Goal: Task Accomplishment & Management: Contribute content

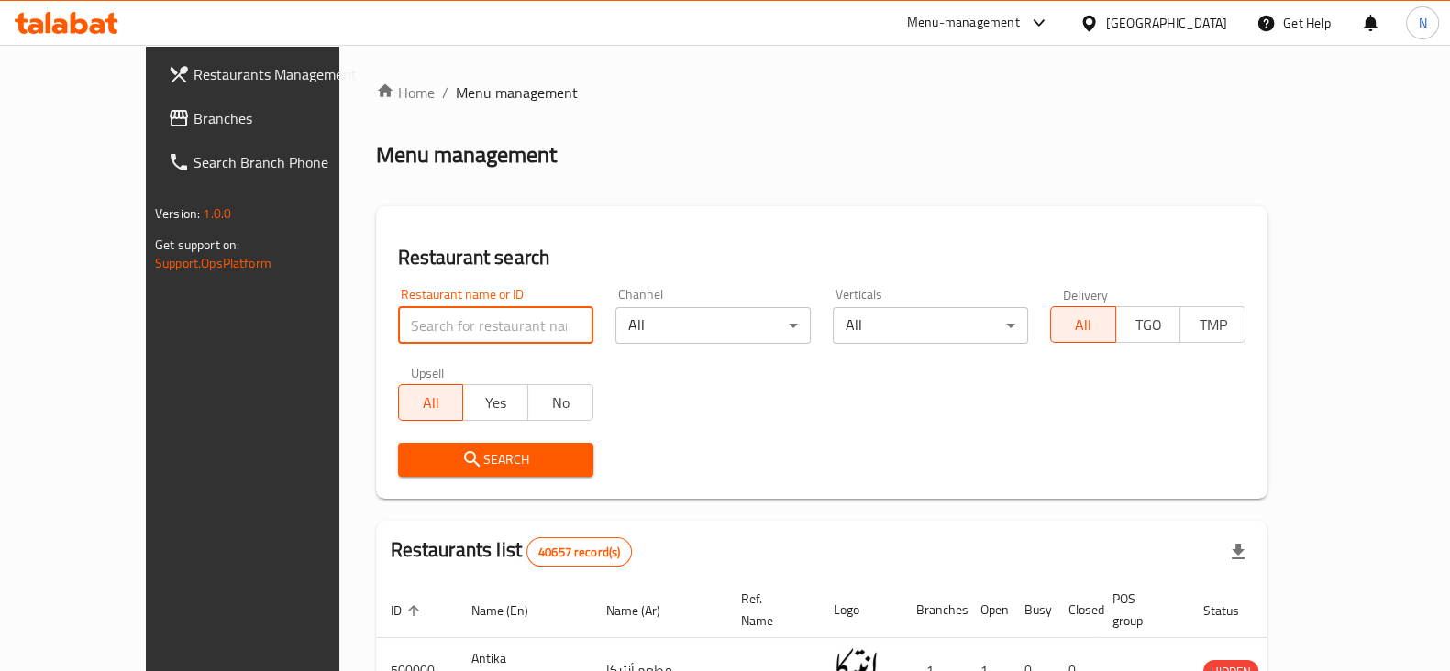
click at [409, 316] on input "search" at bounding box center [495, 325] width 195 height 37
paste input "696234"
type input "696234"
click button "Search" at bounding box center [495, 460] width 195 height 34
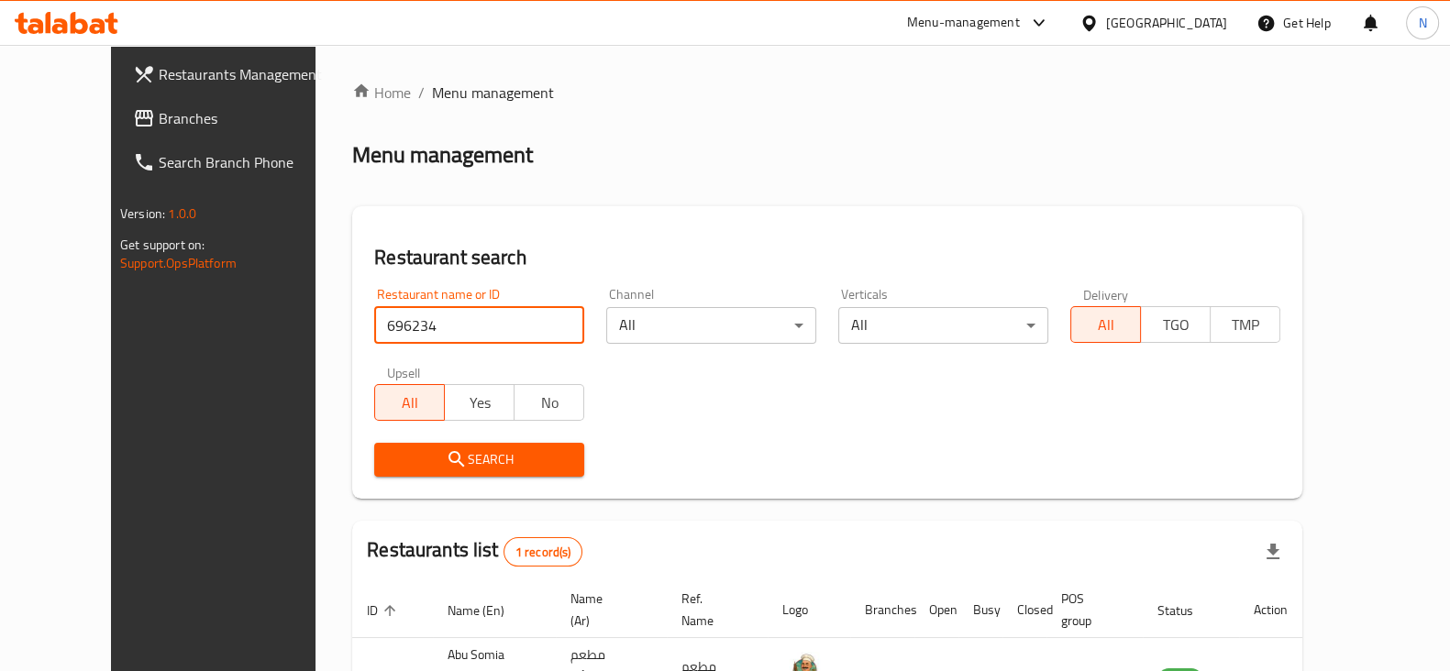
scroll to position [132, 0]
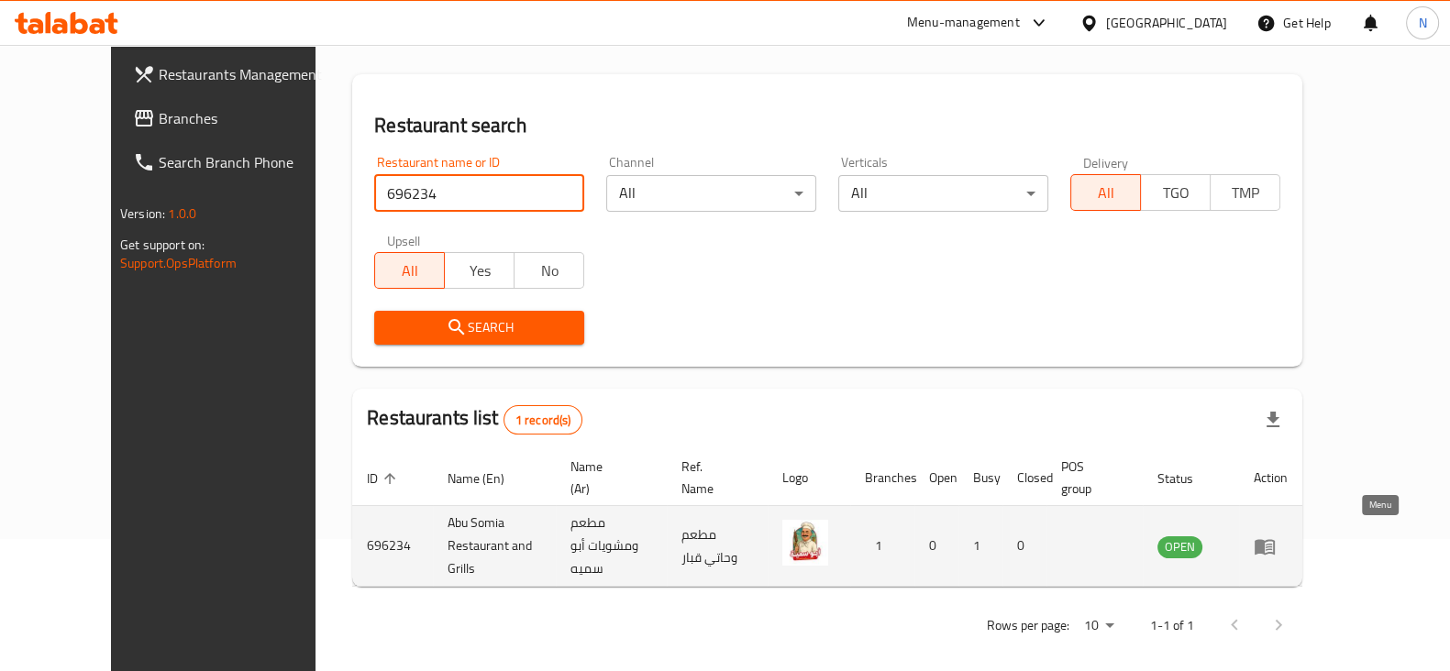
click at [1276, 541] on icon "enhanced table" at bounding box center [1265, 547] width 22 height 22
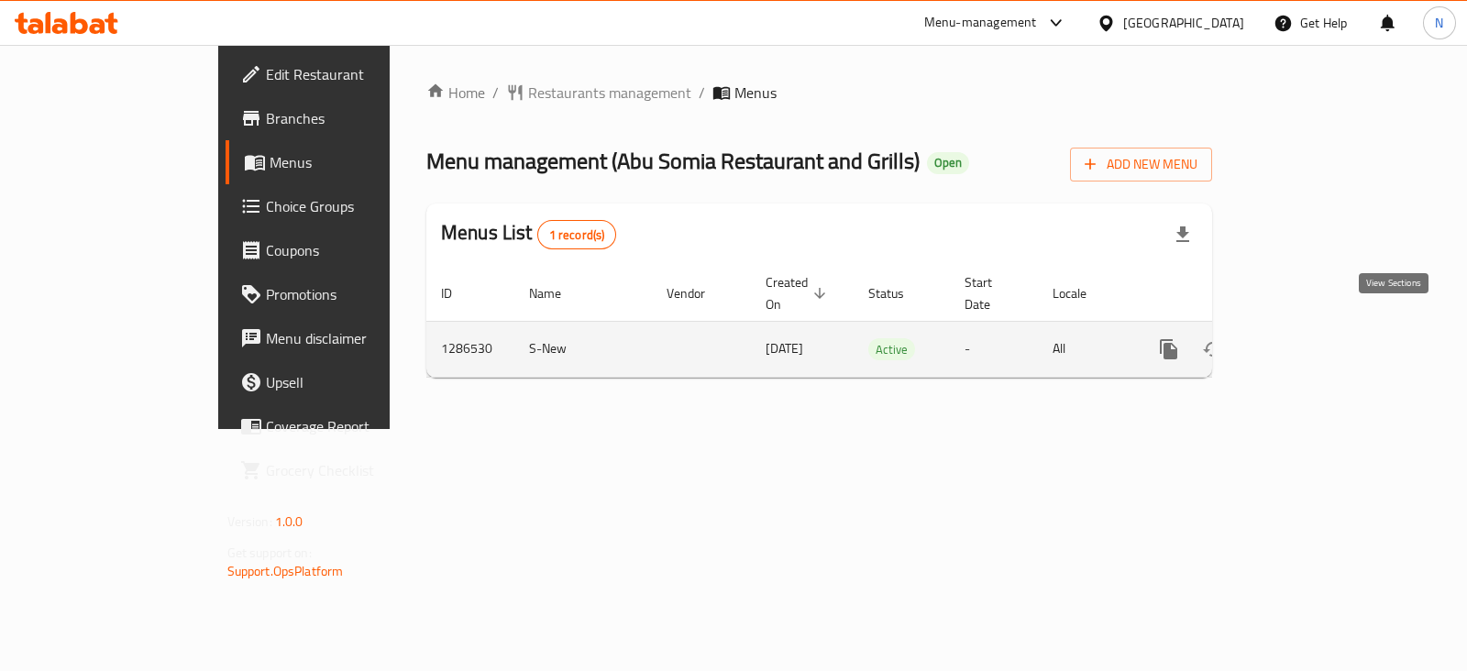
click at [1310, 341] on icon "enhanced table" at bounding box center [1301, 349] width 17 height 17
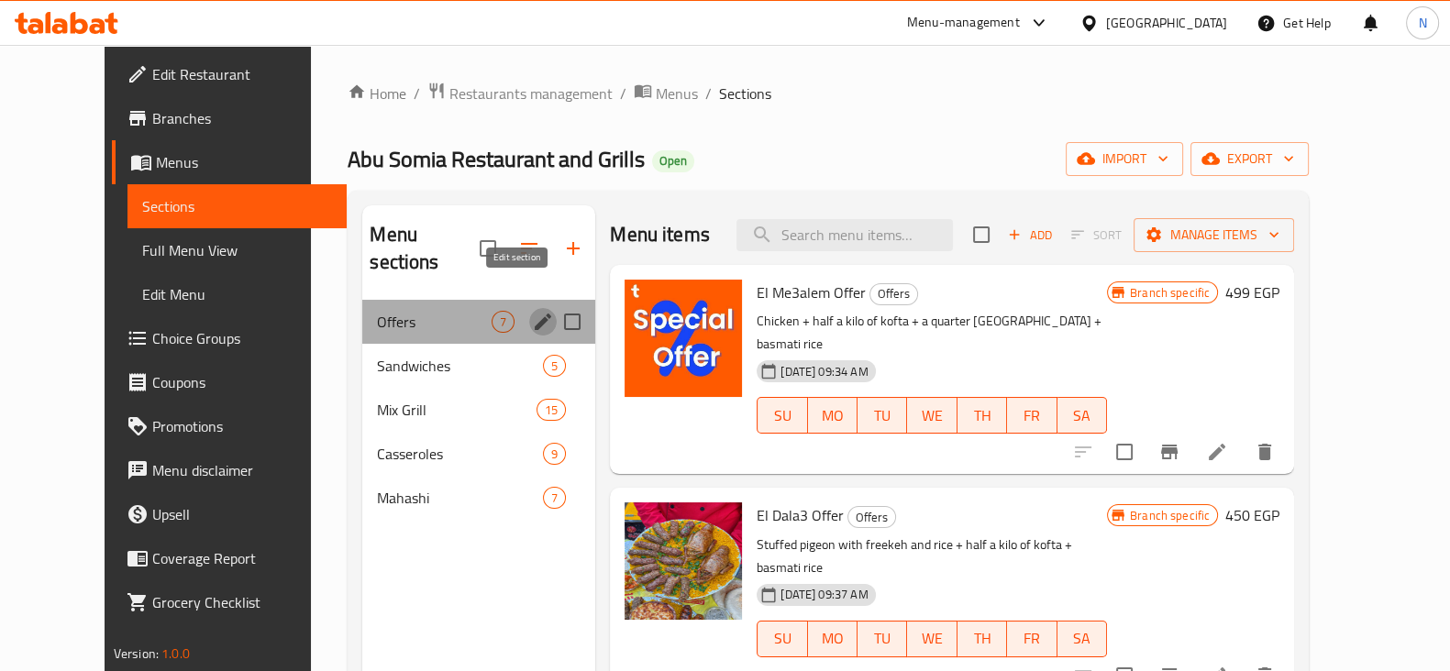
click at [535, 314] on icon "edit" at bounding box center [543, 322] width 17 height 17
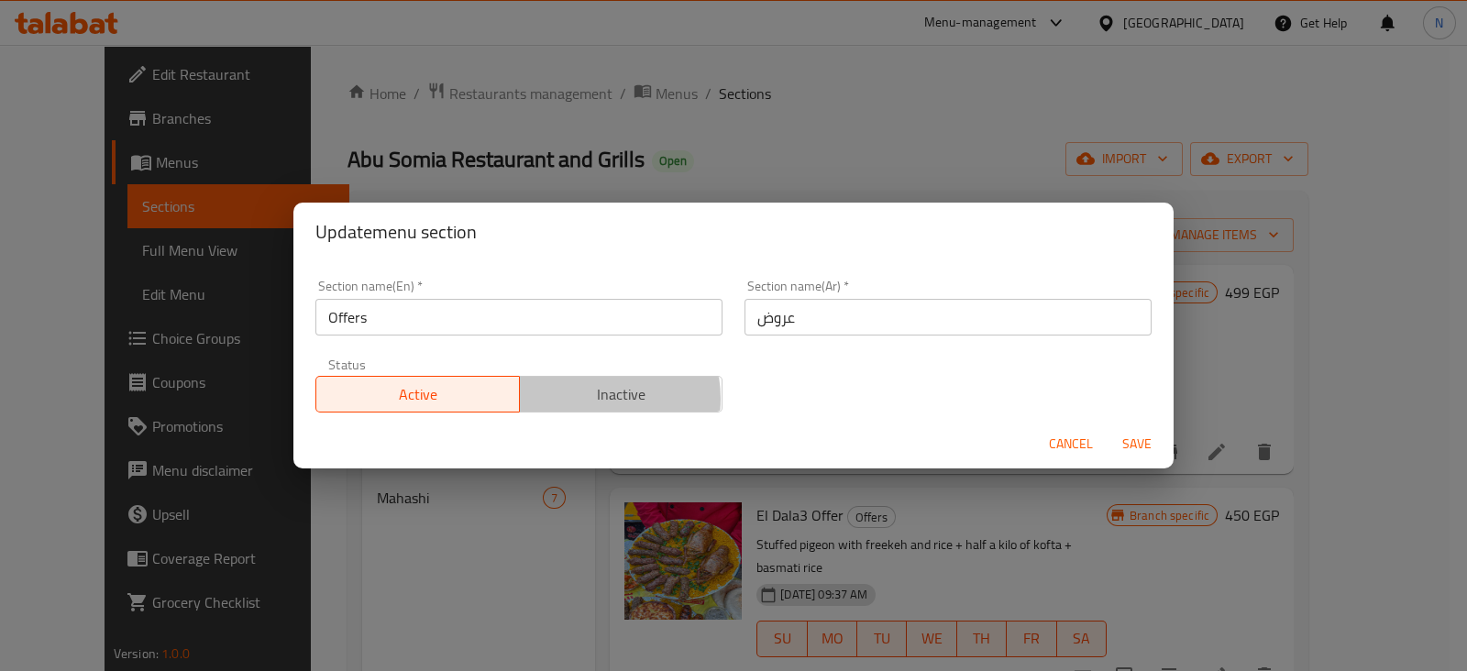
click at [578, 399] on span "Inactive" at bounding box center [621, 394] width 189 height 27
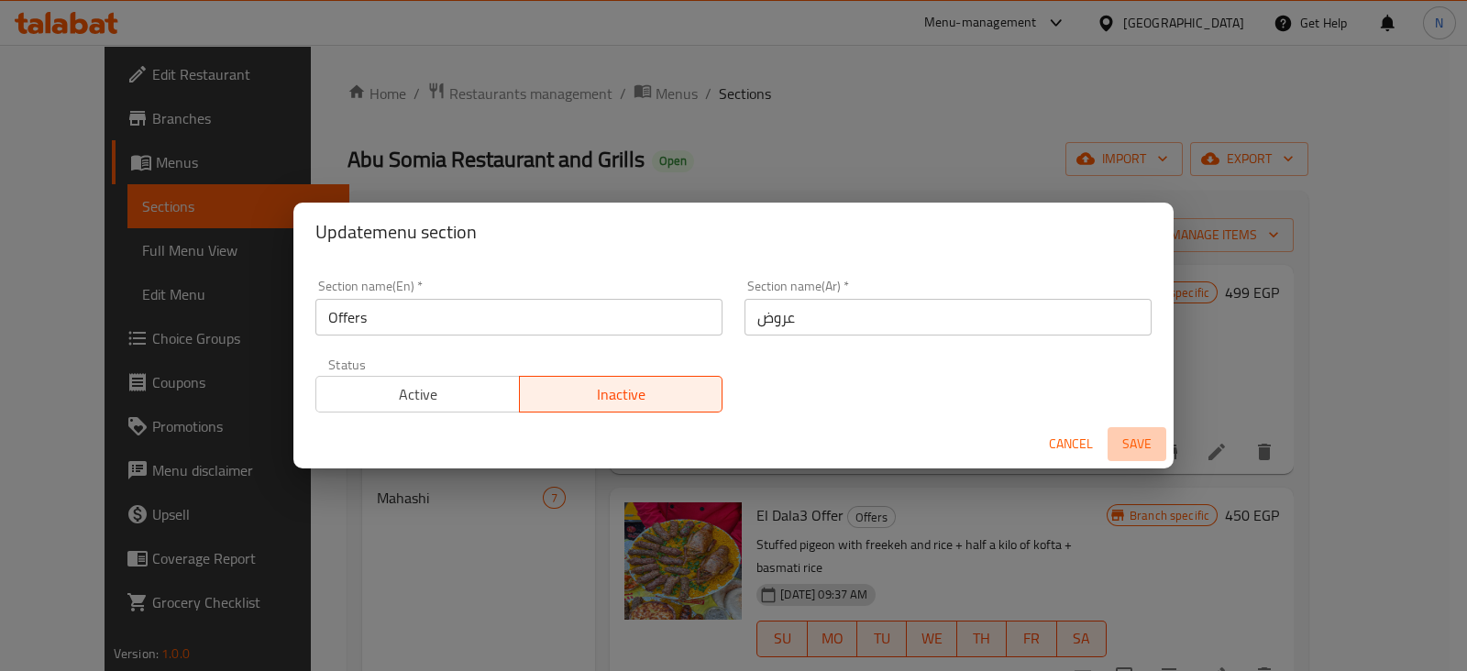
click at [1126, 438] on span "Save" at bounding box center [1137, 444] width 44 height 23
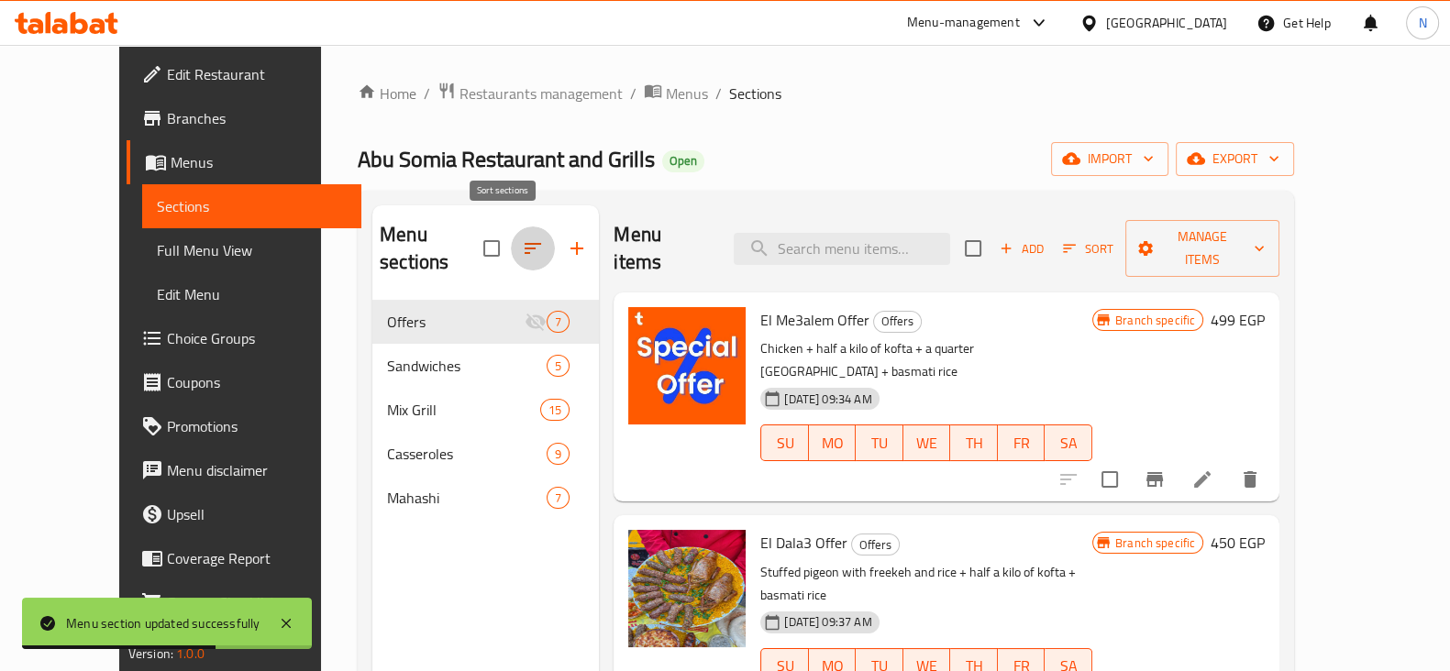
click at [525, 243] on icon "button" at bounding box center [533, 248] width 17 height 11
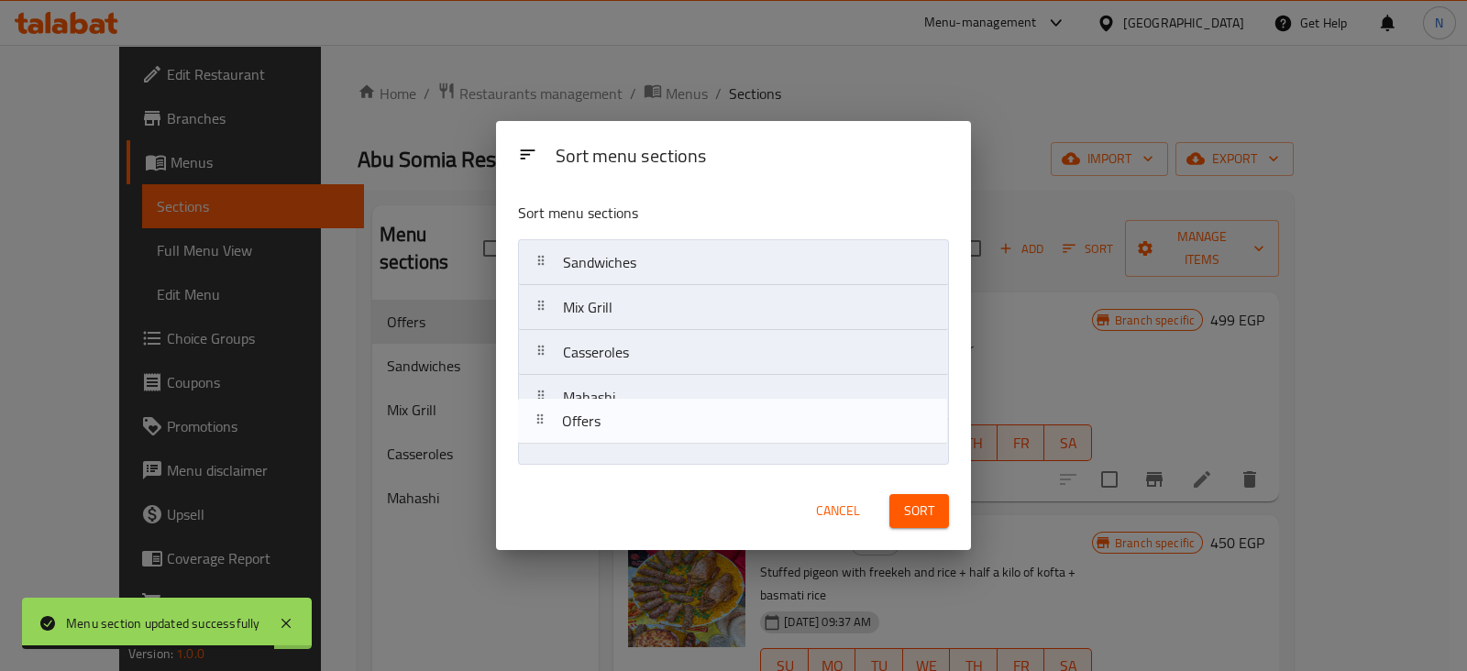
drag, startPoint x: 629, startPoint y: 263, endPoint x: 628, endPoint y: 460, distance: 197.2
click at [628, 460] on nav "Offers Sandwiches Mix Grill Casseroles Mahashi" at bounding box center [733, 352] width 430 height 227
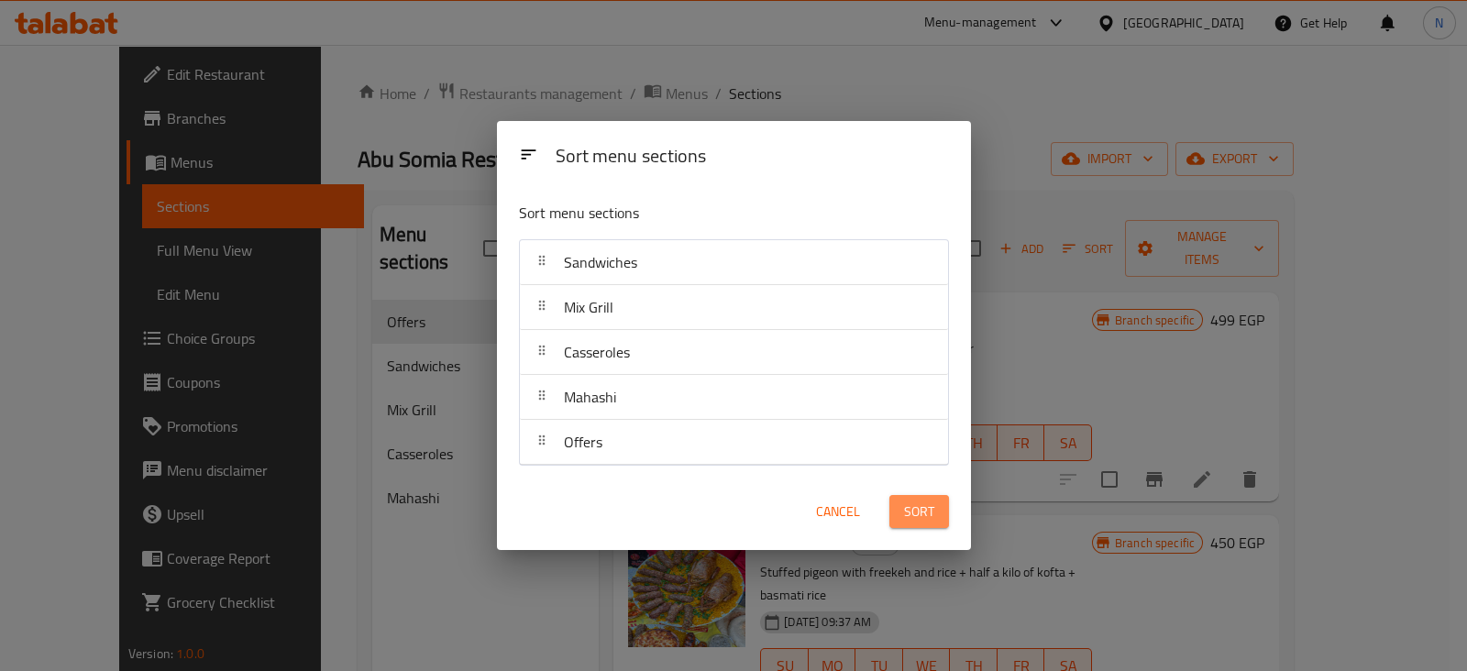
click at [928, 502] on span "Sort" at bounding box center [919, 512] width 30 height 23
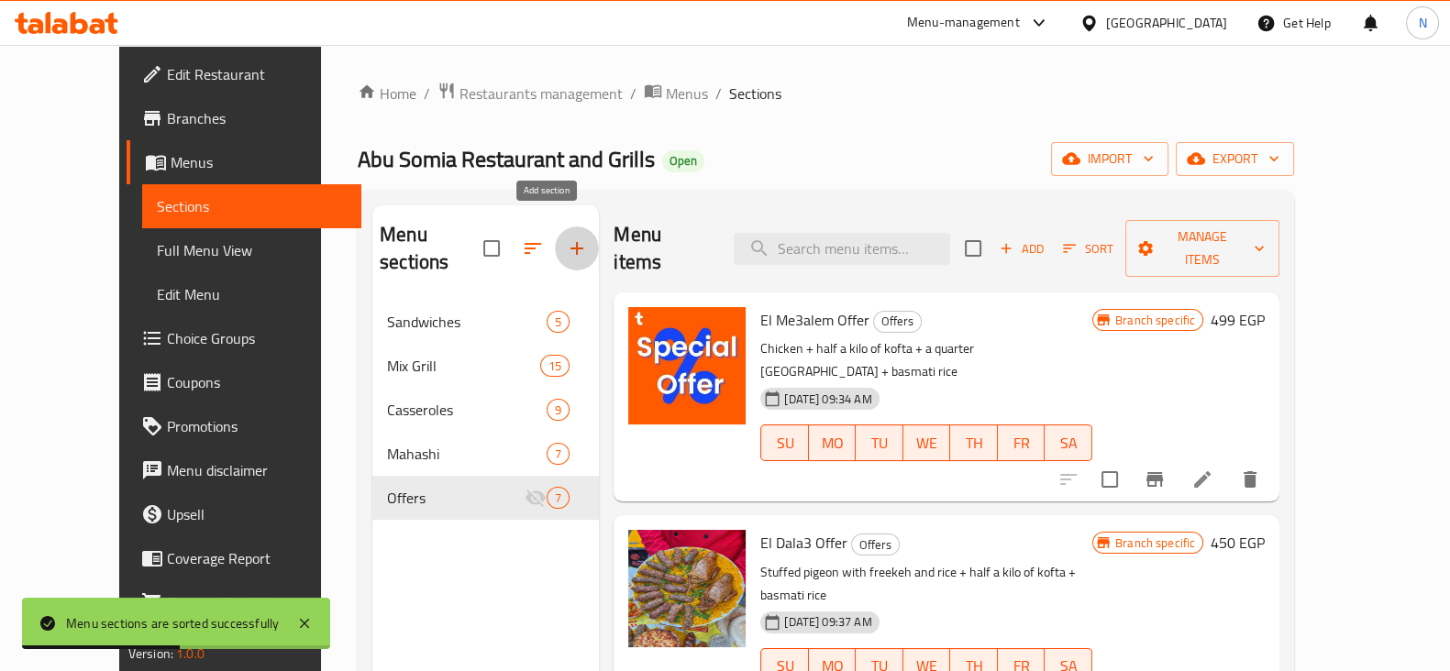
click at [566, 238] on icon "button" at bounding box center [577, 249] width 22 height 22
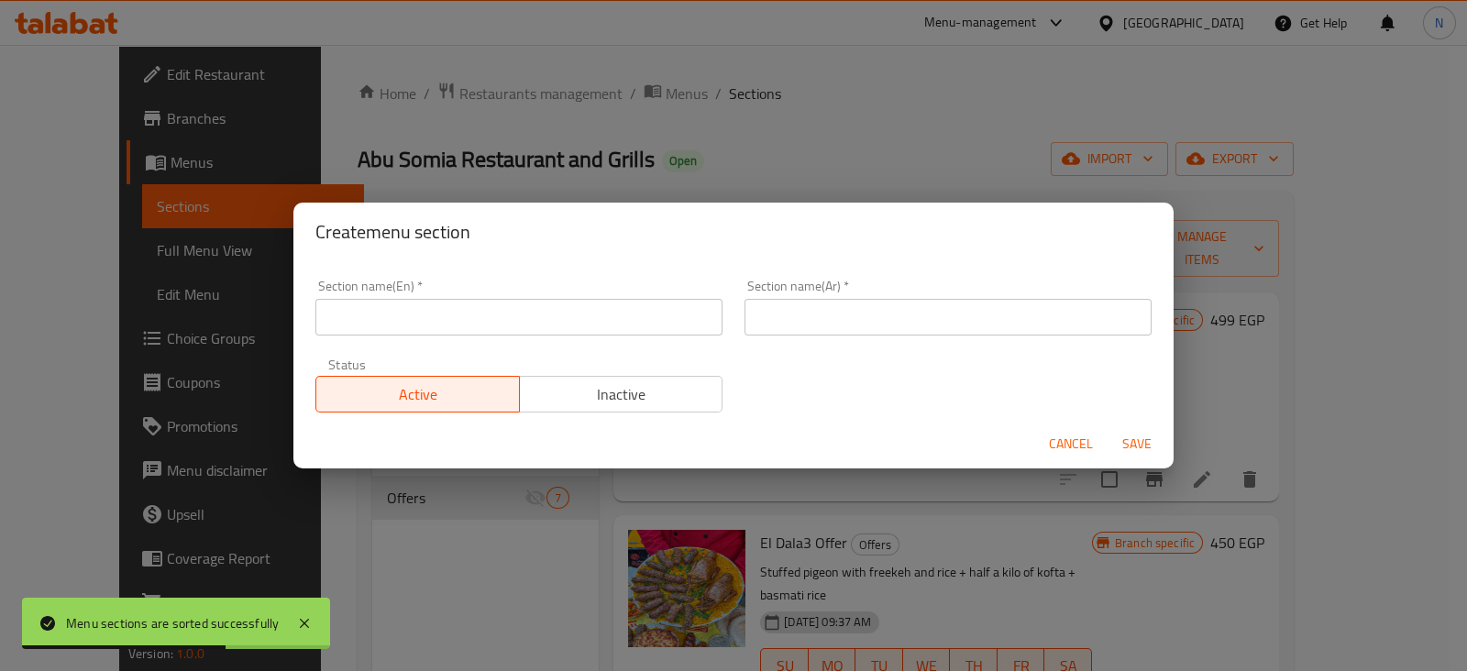
click at [578, 301] on input "text" at bounding box center [518, 317] width 407 height 37
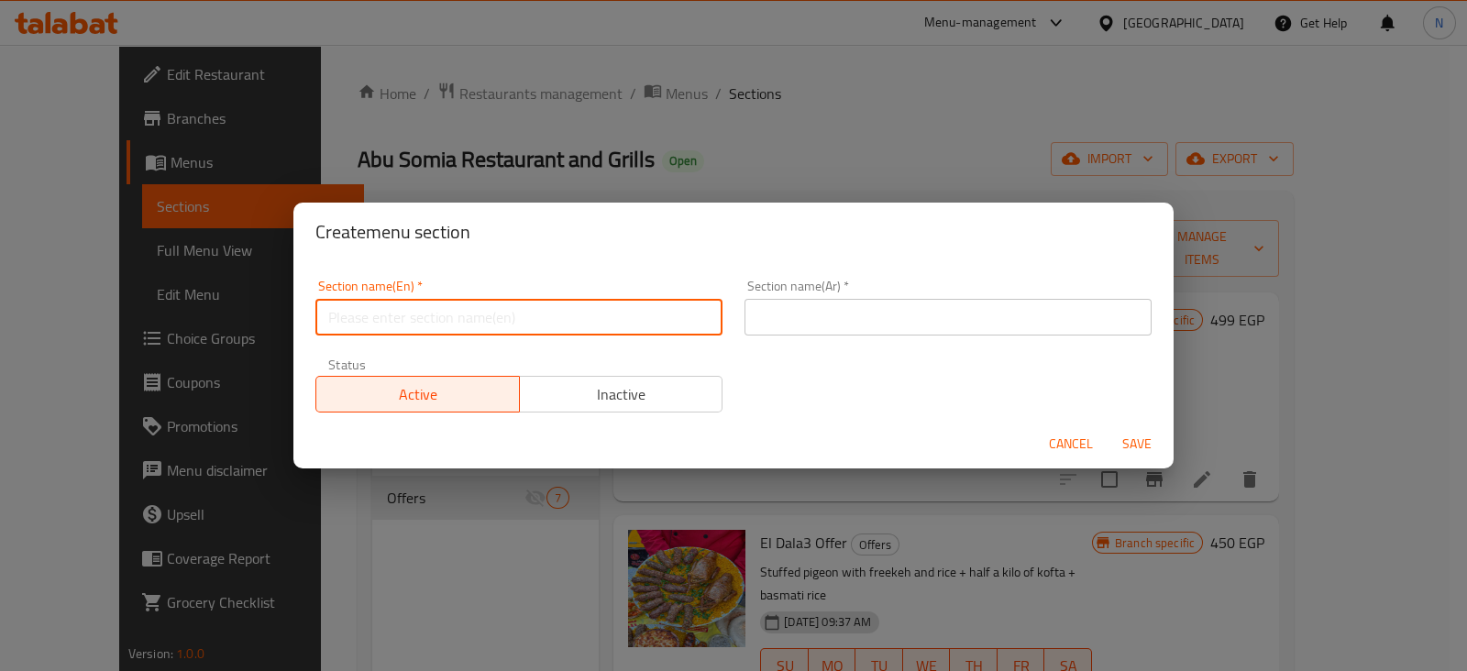
type input "New Offers"
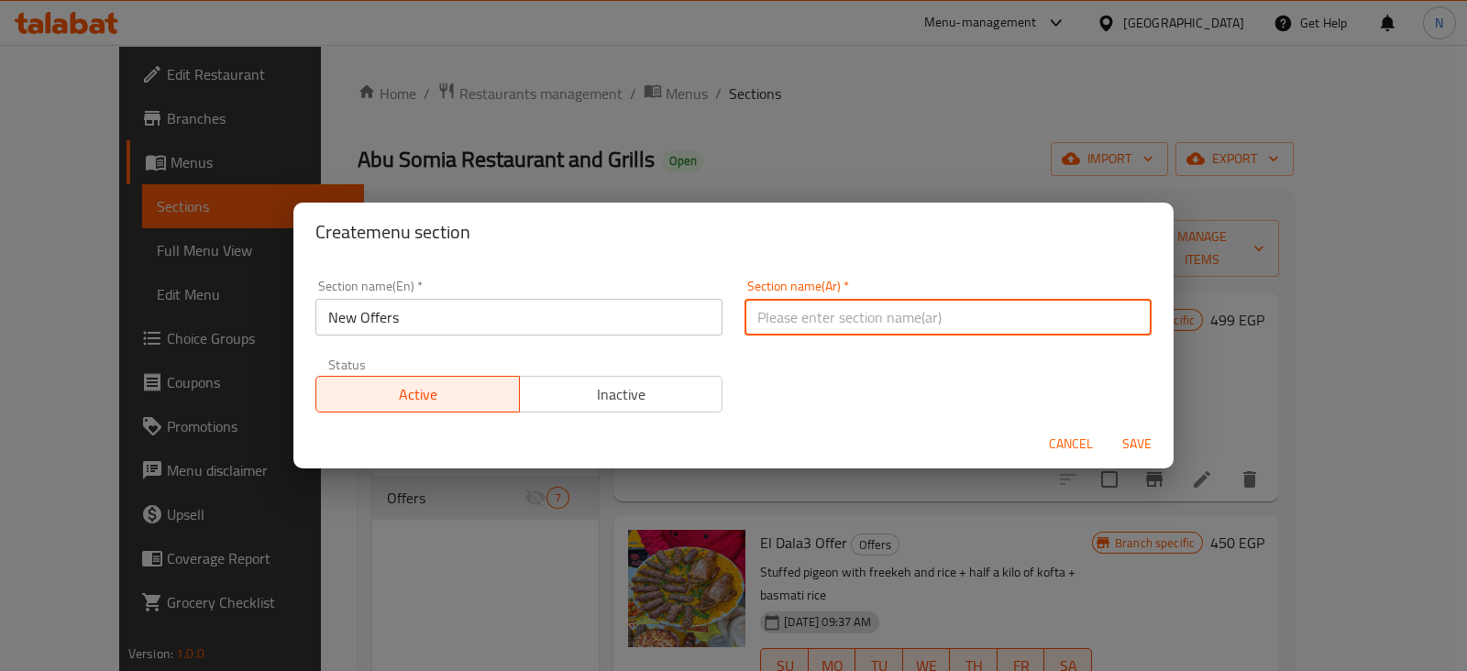
click at [816, 326] on input "text" at bounding box center [948, 317] width 407 height 37
type input "عروض"
click at [1134, 434] on span "Save" at bounding box center [1137, 444] width 44 height 23
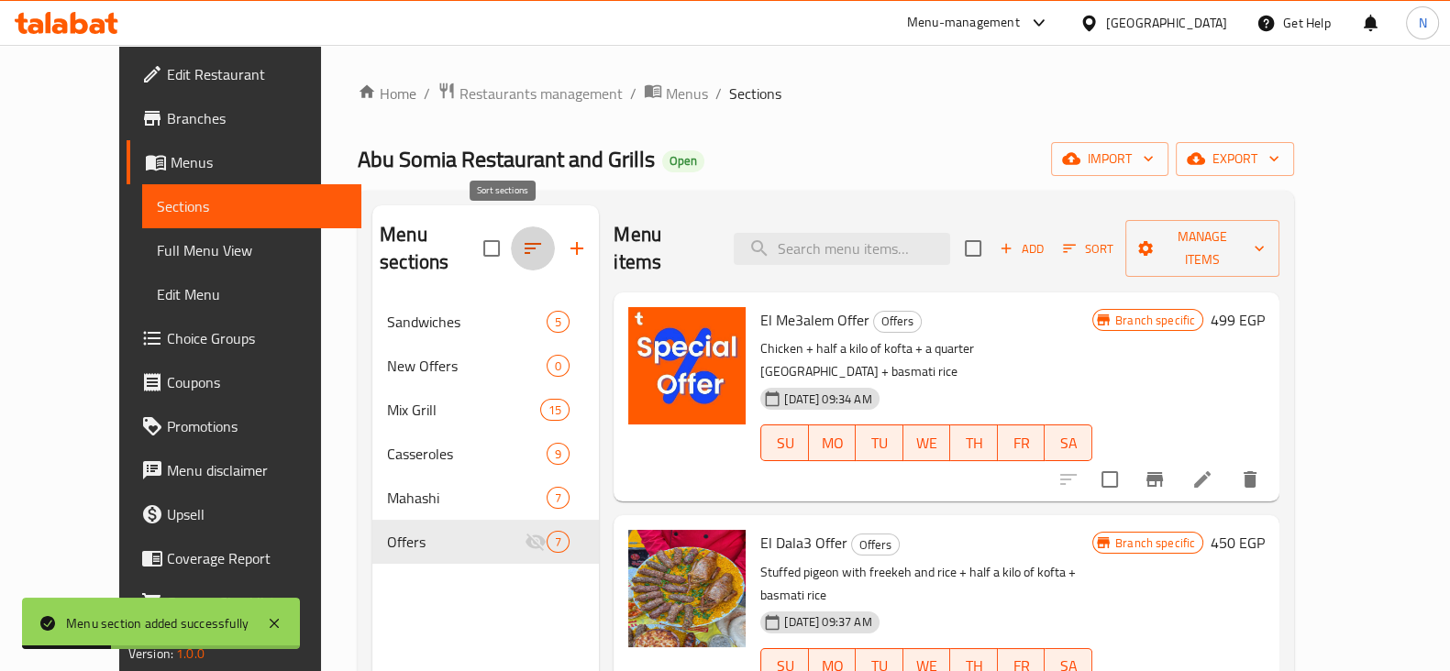
click at [511, 227] on button "button" at bounding box center [533, 249] width 44 height 44
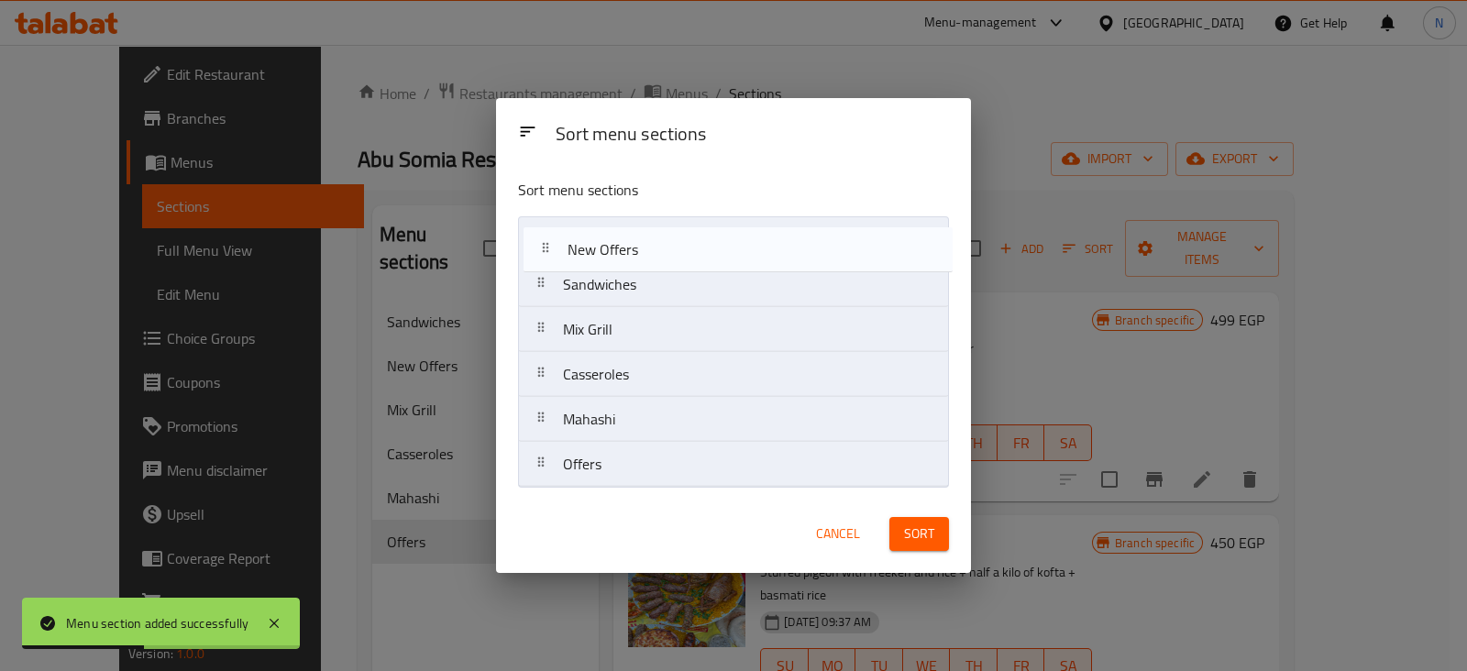
drag, startPoint x: 620, startPoint y: 293, endPoint x: 625, endPoint y: 241, distance: 51.6
click at [625, 241] on nav "Sandwiches New Offers Mix Grill Casseroles Mahashi Offers" at bounding box center [733, 351] width 430 height 271
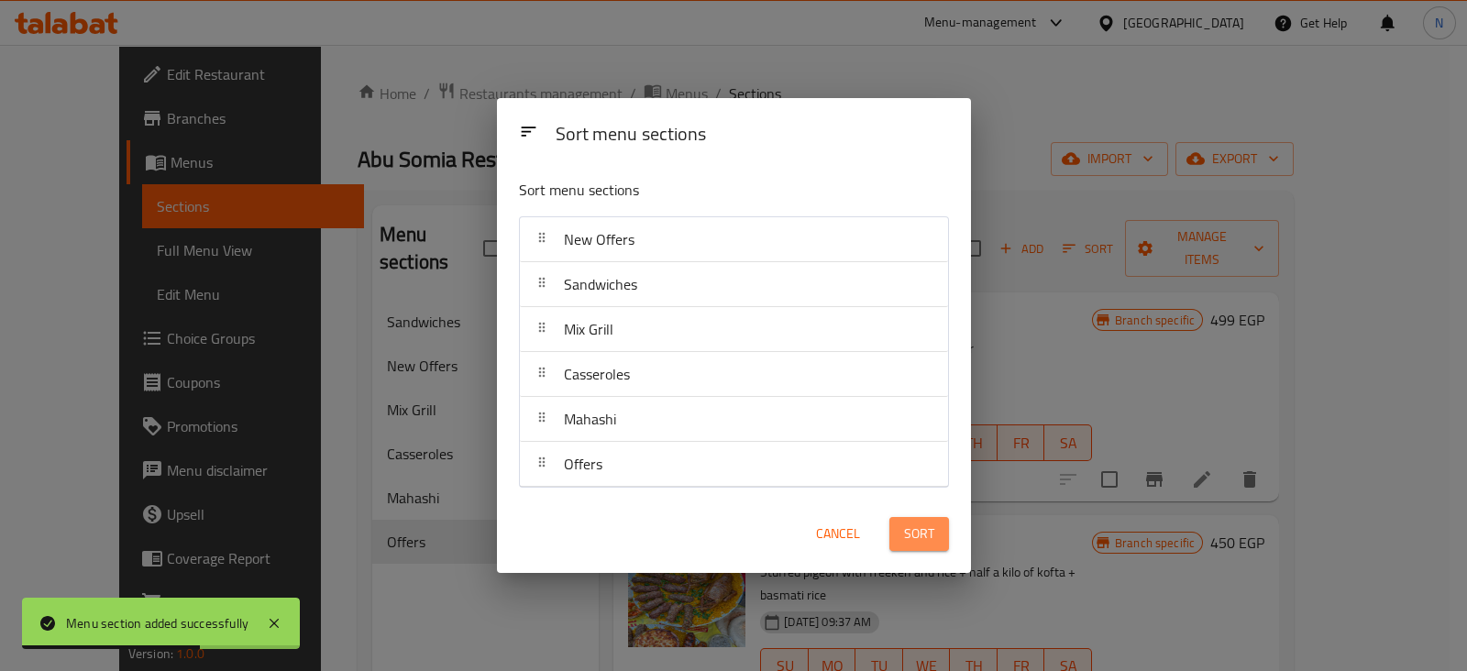
click at [936, 540] on button "Sort" at bounding box center [920, 534] width 60 height 34
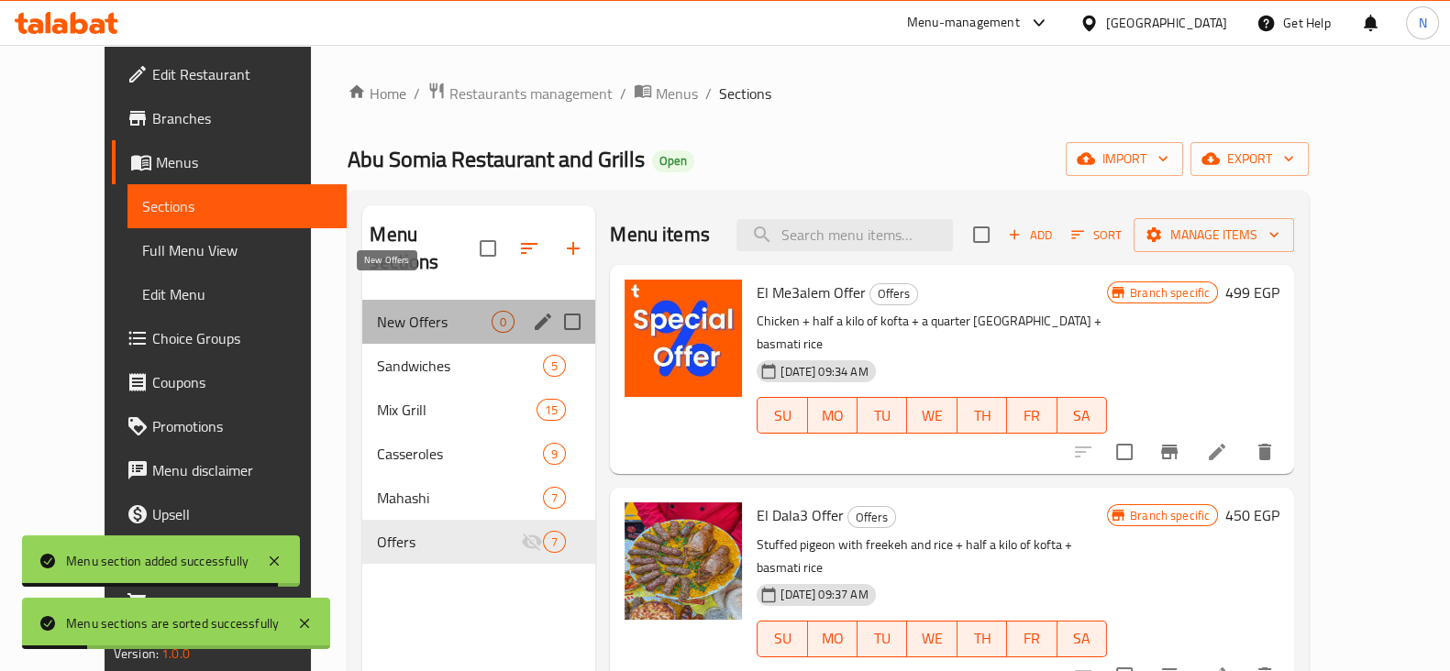
click at [410, 311] on span "New Offers" at bounding box center [434, 322] width 115 height 22
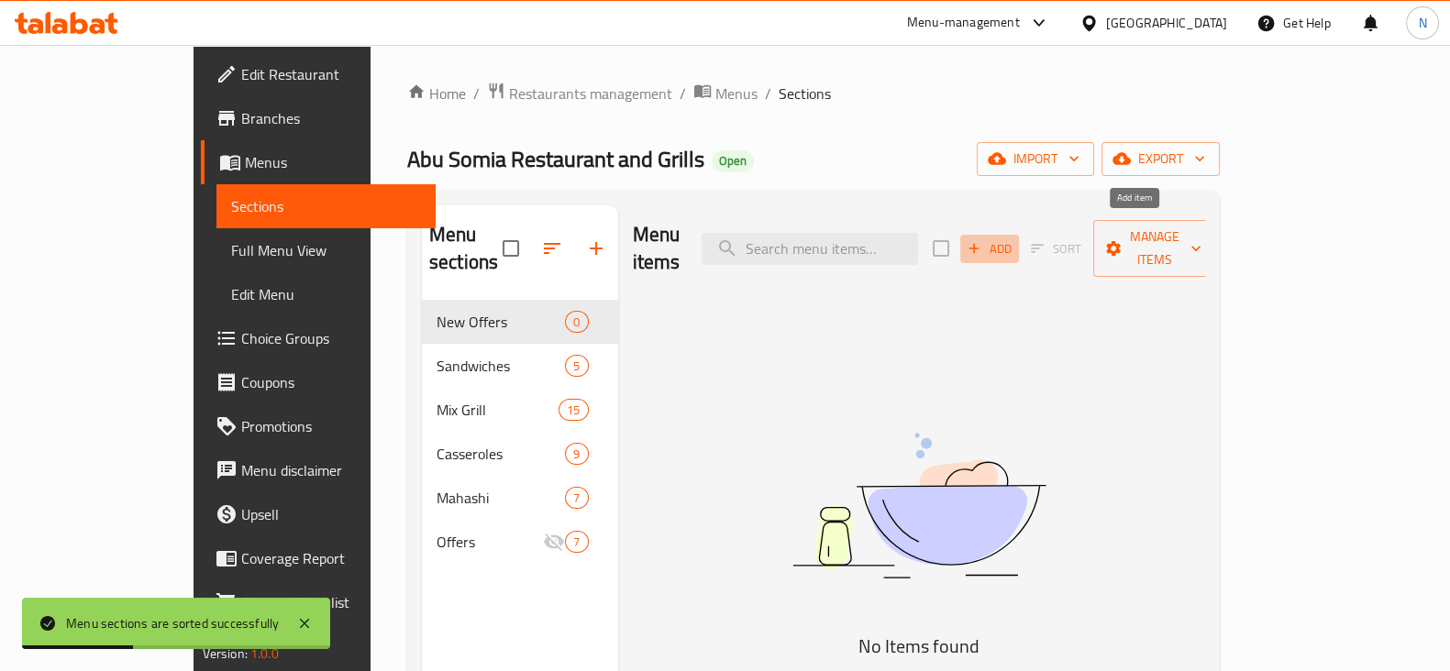
click at [1014, 238] on span "Add" at bounding box center [990, 248] width 50 height 21
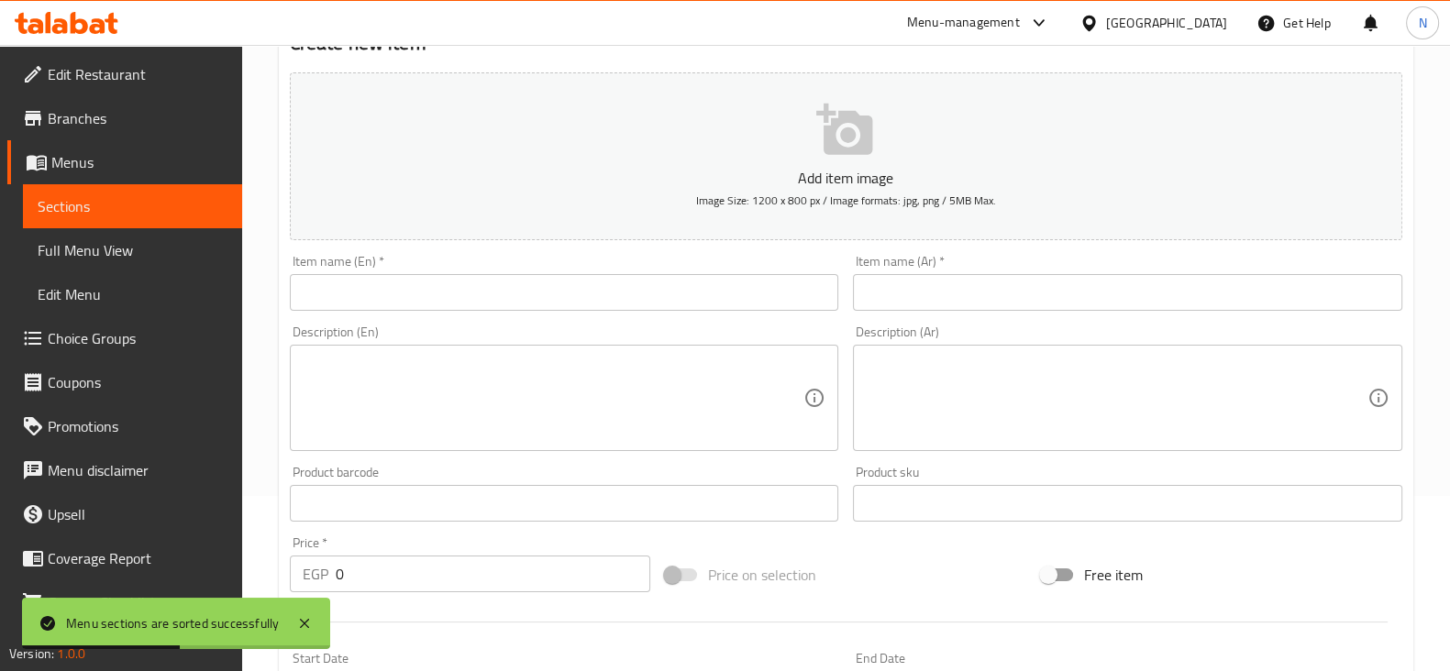
scroll to position [187, 0]
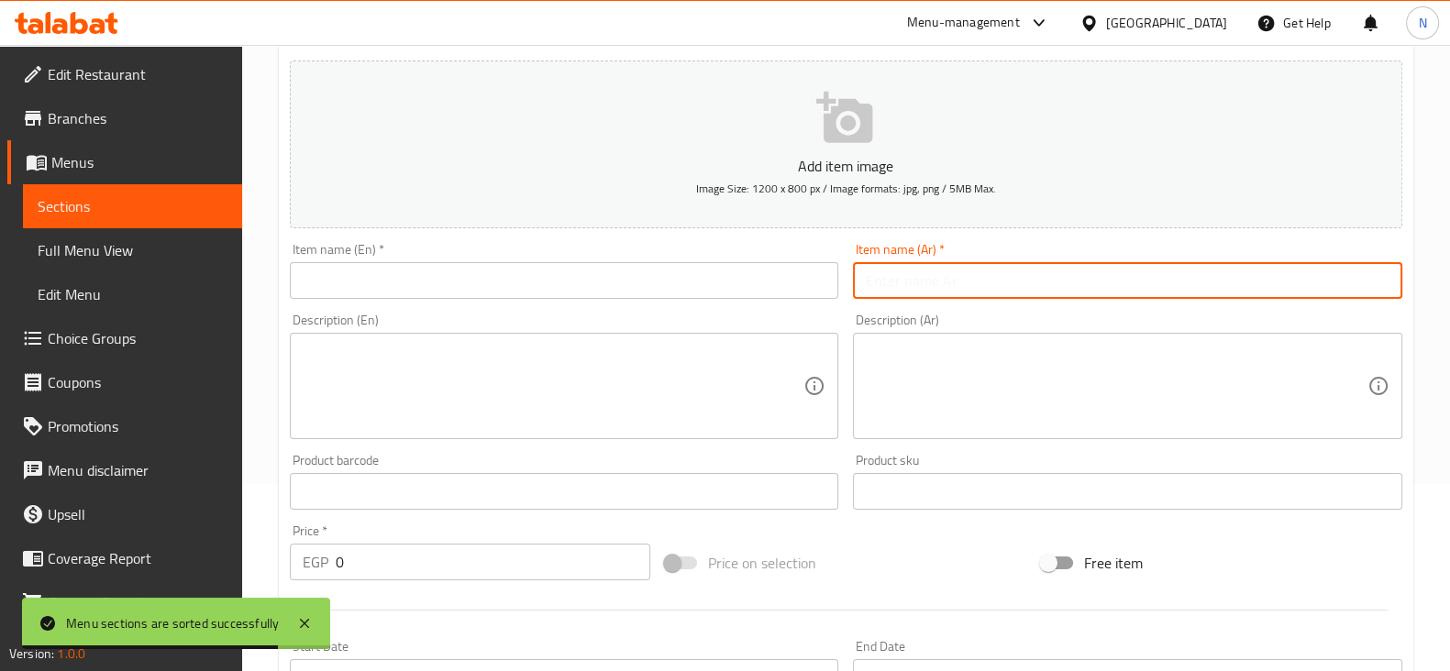
click at [938, 282] on input "text" at bounding box center [1127, 280] width 549 height 37
paste input "وجبة [PERSON_NAME] 1"
type input "وجبة [PERSON_NAME] 1"
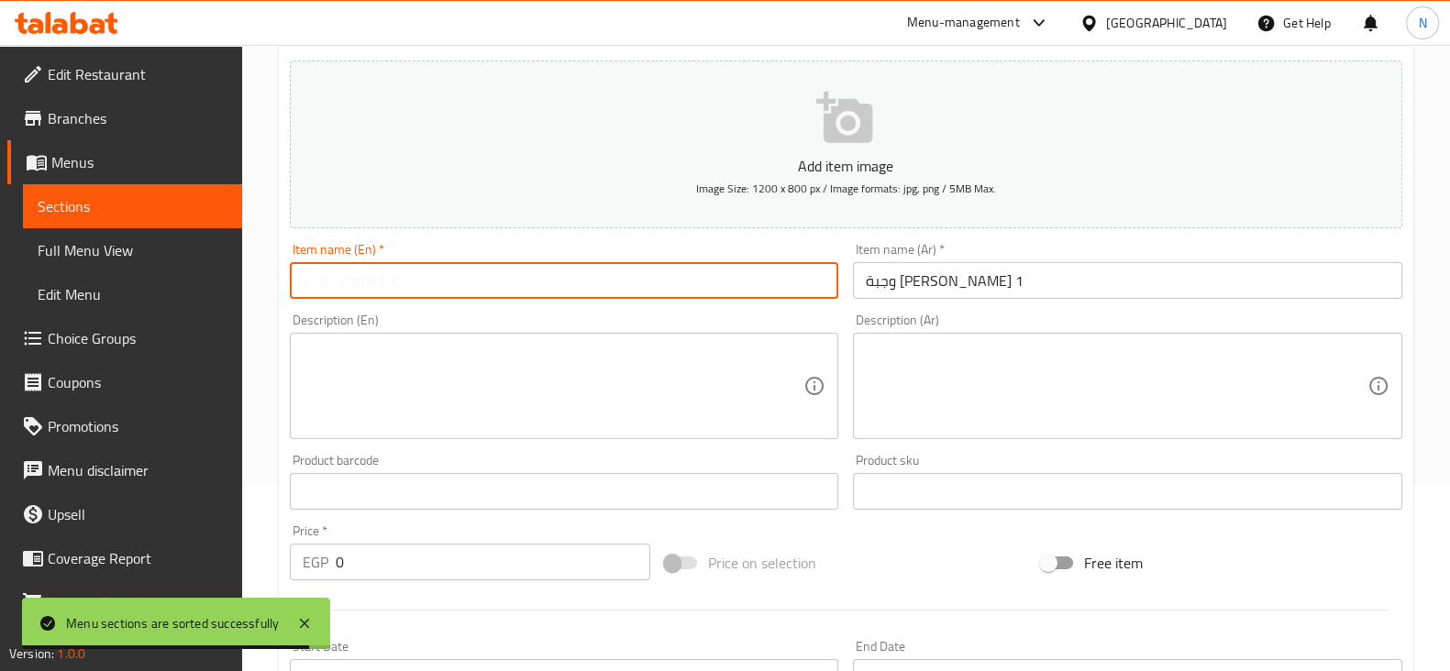
click at [716, 289] on input "text" at bounding box center [564, 280] width 549 height 37
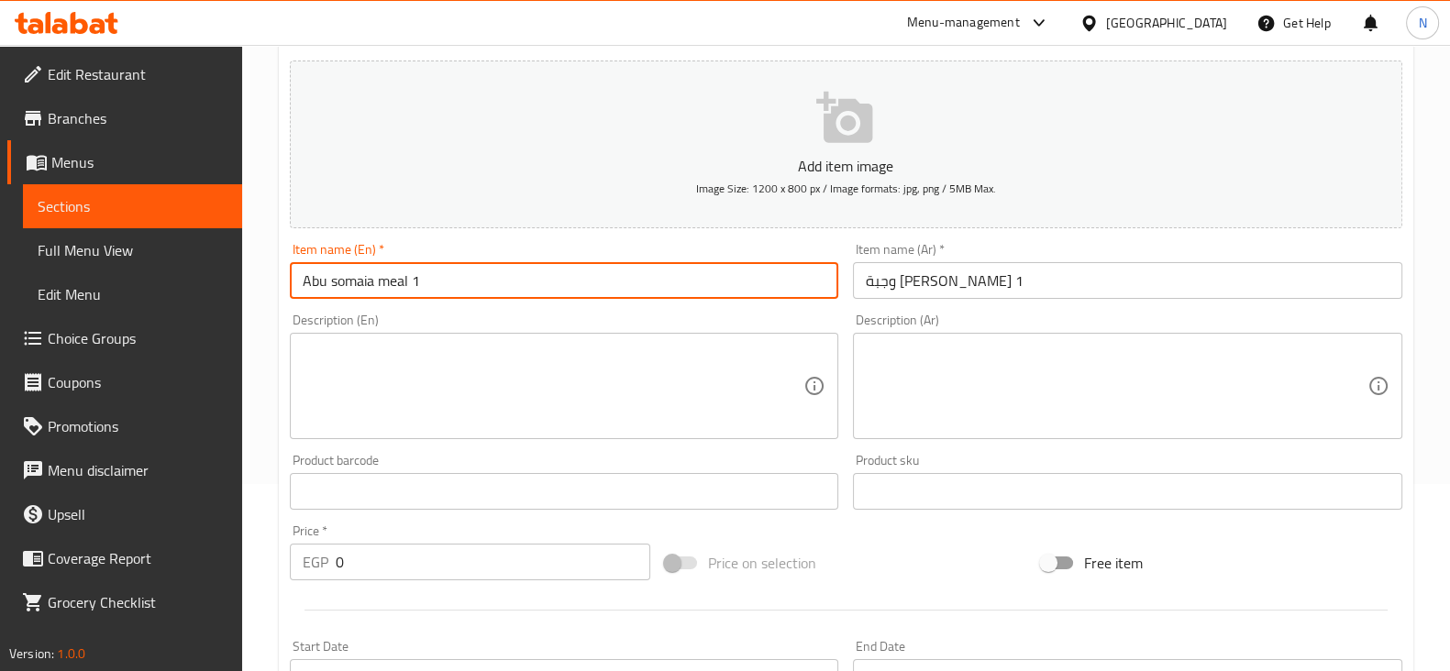
type input "Abu somaia meal 1"
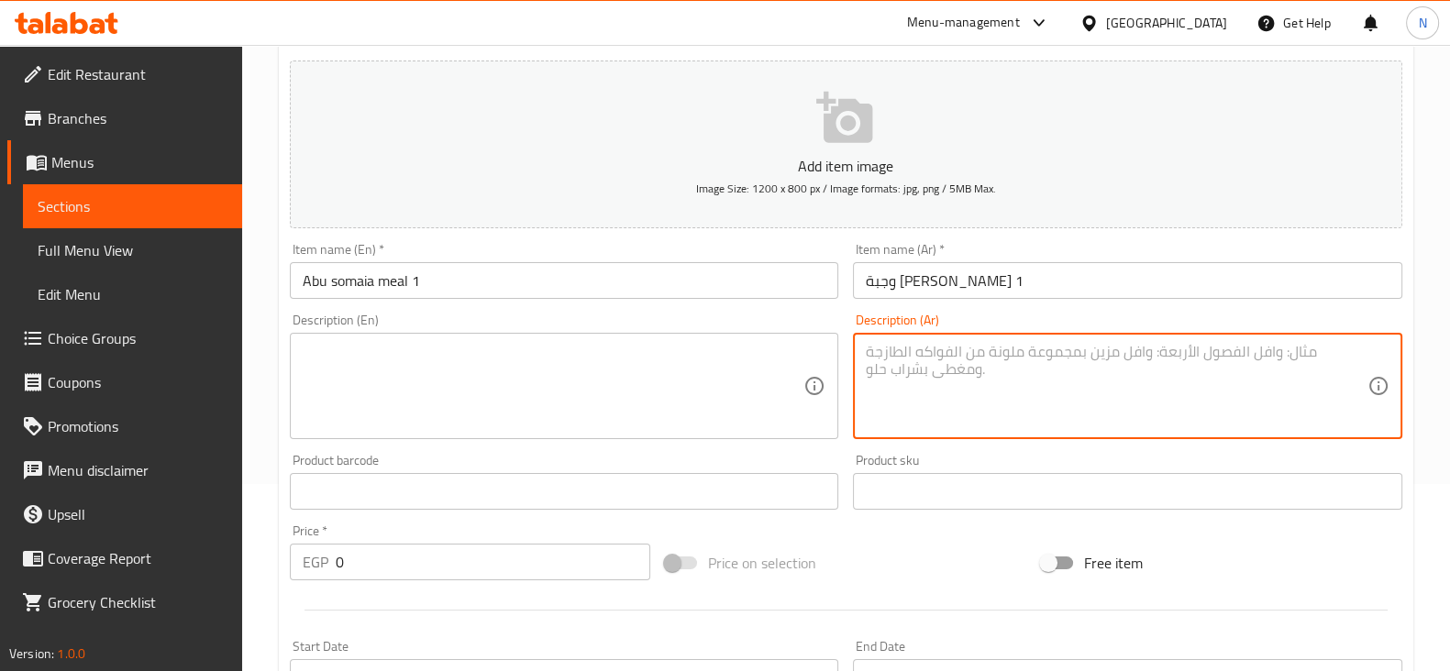
click at [981, 364] on textarea at bounding box center [1117, 386] width 502 height 87
paste textarea "¼ فرخة + أرز بسمتي + سلطات"
drag, startPoint x: 878, startPoint y: 350, endPoint x: 858, endPoint y: 350, distance: 19.3
click at [858, 350] on div "¼ فرخة + أرز بسمتي + سلطات Description (Ar)" at bounding box center [1127, 386] width 549 height 106
click at [1053, 346] on textarea "فرخة + أرز بسمتي + سلطات" at bounding box center [1117, 386] width 502 height 87
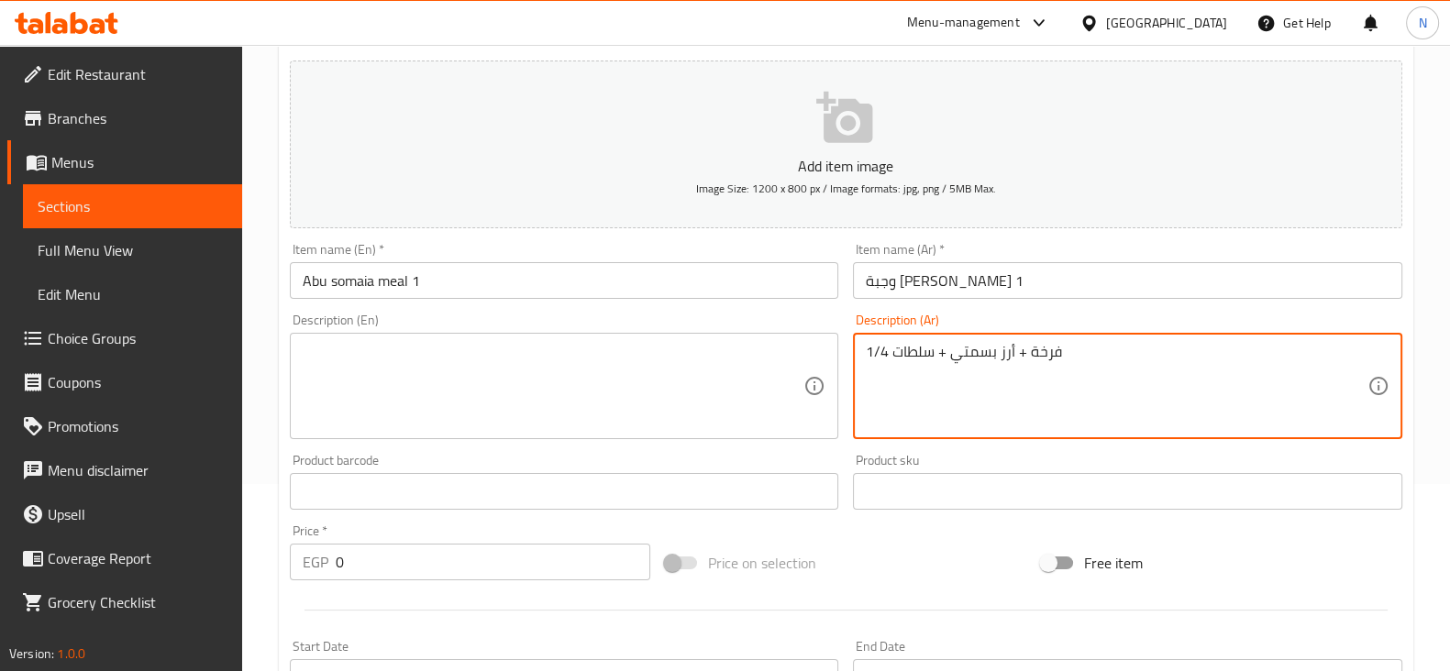
type textarea "فرخة + أرز بسمتي + سلطات 1/4"
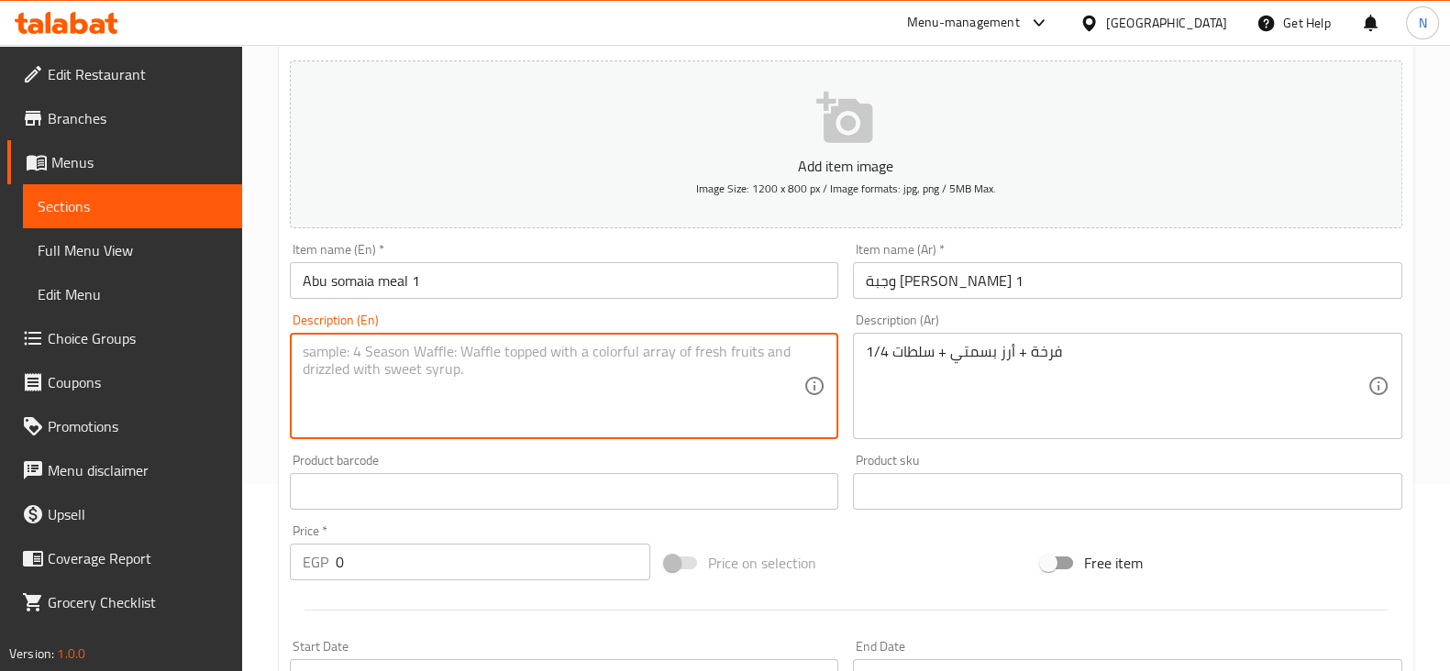
click at [671, 366] on textarea at bounding box center [554, 386] width 502 height 87
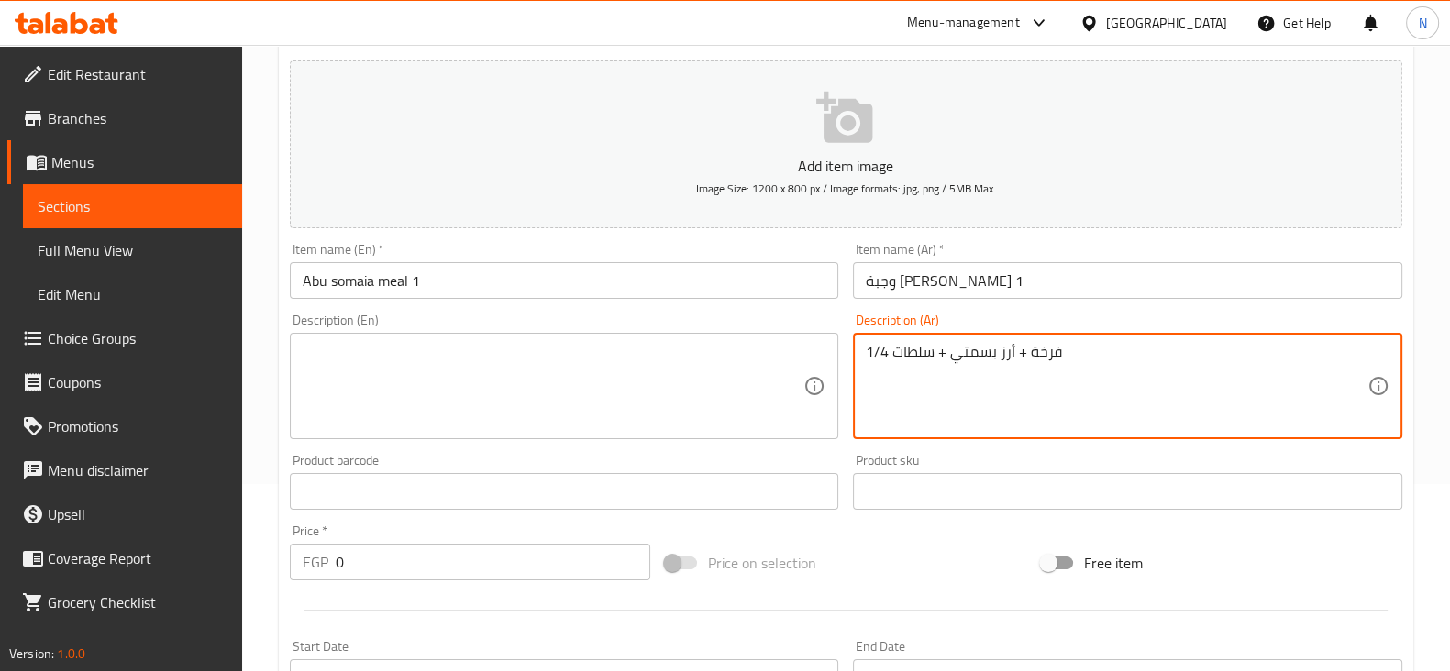
click at [1061, 355] on textarea "فرخة + أرز بسمتي + سلطات 1/4" at bounding box center [1117, 386] width 502 height 87
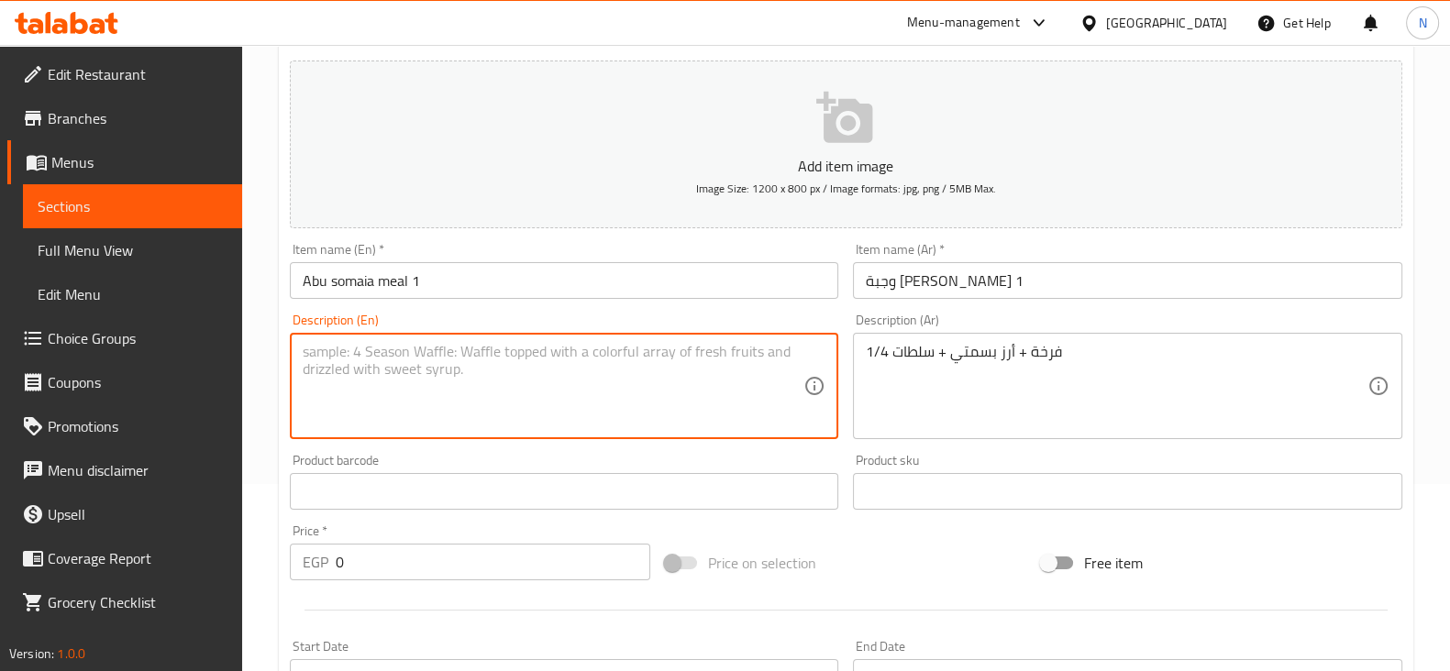
click at [482, 370] on textarea at bounding box center [554, 386] width 502 height 87
paste textarea "Chicken + Basmati rice + 1/4 salads"
drag, startPoint x: 477, startPoint y: 352, endPoint x: 455, endPoint y: 350, distance: 22.1
click at [455, 350] on textarea "Chicken + Basmati rice + 1/4 salads" at bounding box center [554, 386] width 502 height 87
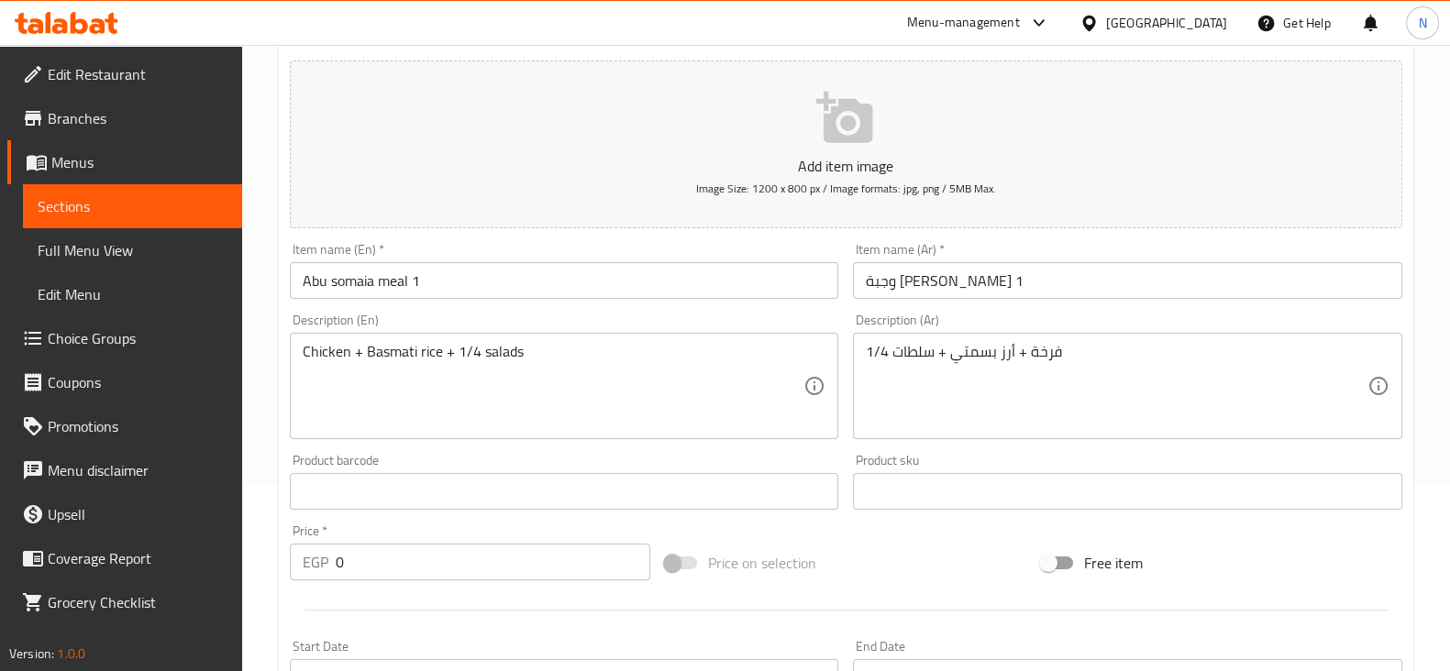
click at [298, 347] on div "Chicken + Basmati rice + 1/4 salads Description (En)" at bounding box center [564, 386] width 549 height 106
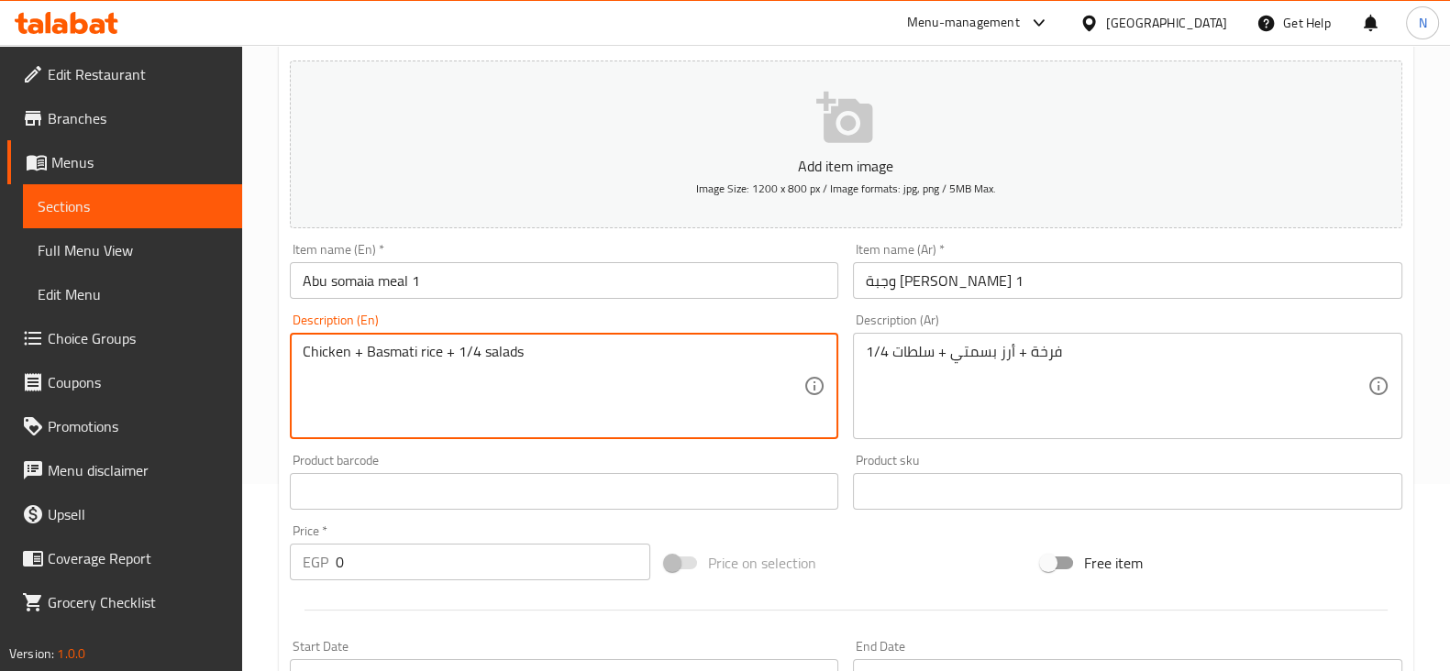
click at [306, 350] on textarea "Chicken + Basmati rice + 1/4 salads" at bounding box center [554, 386] width 502 height 87
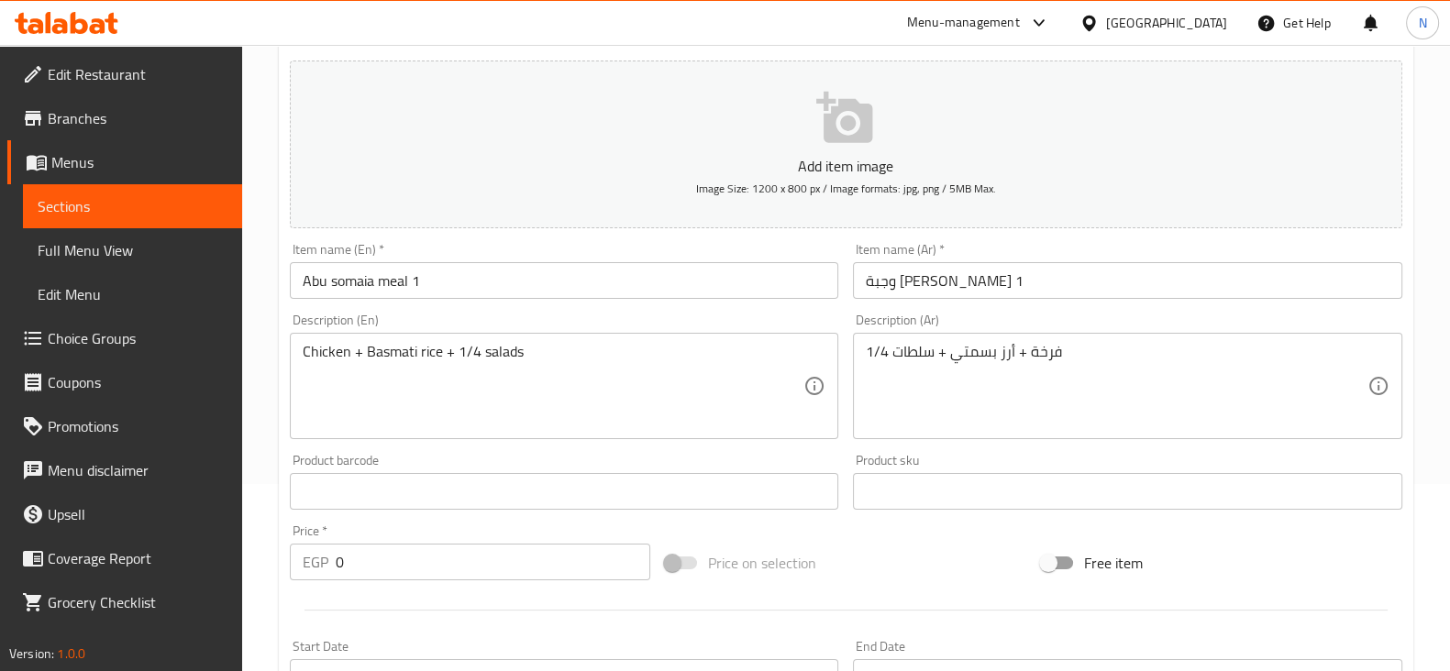
click at [301, 350] on div "Chicken + Basmati rice + 1/4 salads Description (En)" at bounding box center [564, 386] width 549 height 106
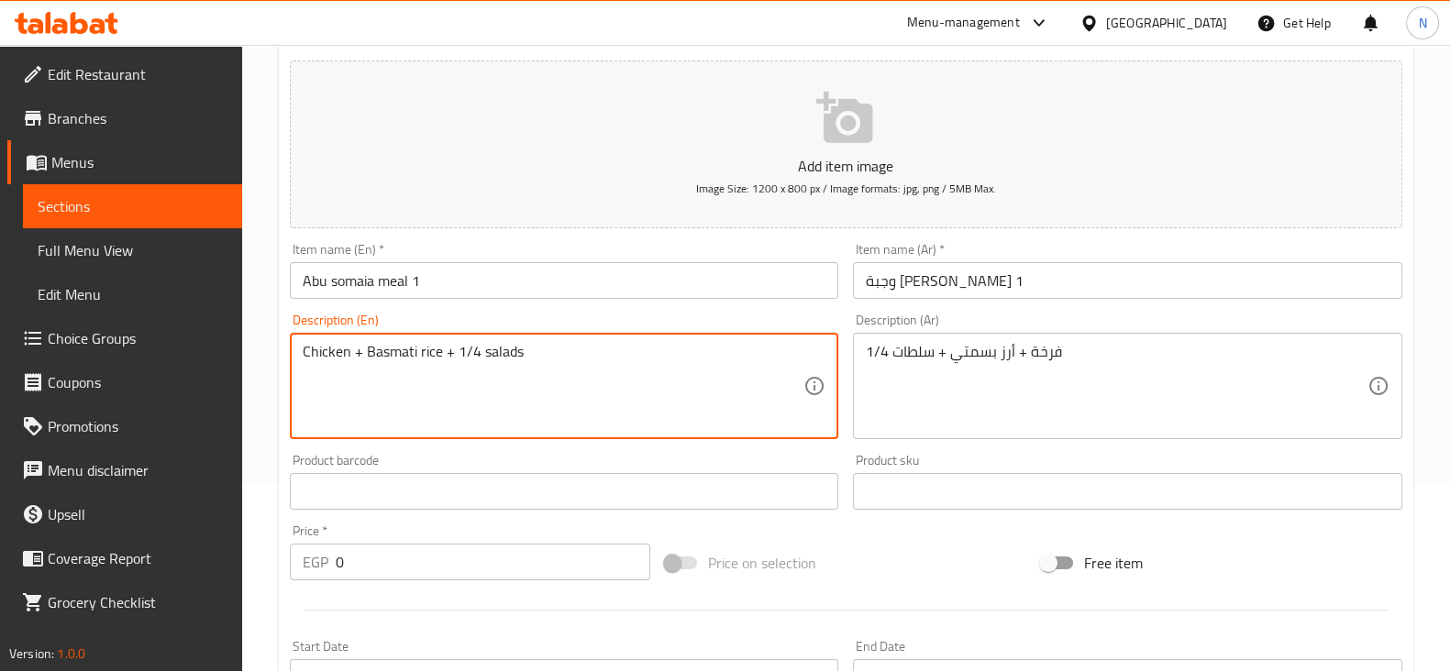
click at [304, 350] on textarea "Chicken + Basmati rice + 1/4 salads" at bounding box center [554, 386] width 502 height 87
paste textarea "1/4"
drag, startPoint x: 504, startPoint y: 348, endPoint x: 481, endPoint y: 348, distance: 22.9
click at [481, 348] on textarea "1/4 Chicken + Basmati rice + 1/4 salads" at bounding box center [554, 386] width 502 height 87
type textarea "1/4 Chicken + Basmati rice + salads"
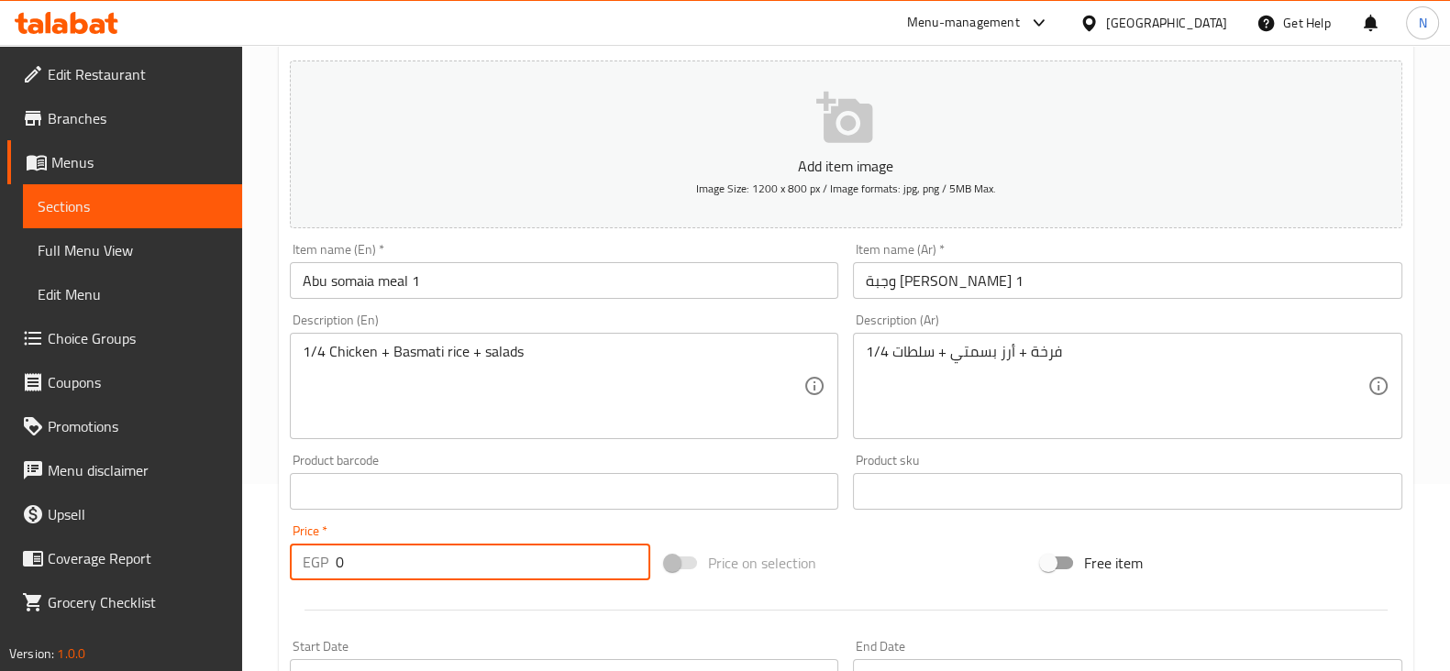
click at [404, 545] on input "0" at bounding box center [493, 562] width 315 height 37
type input "120"
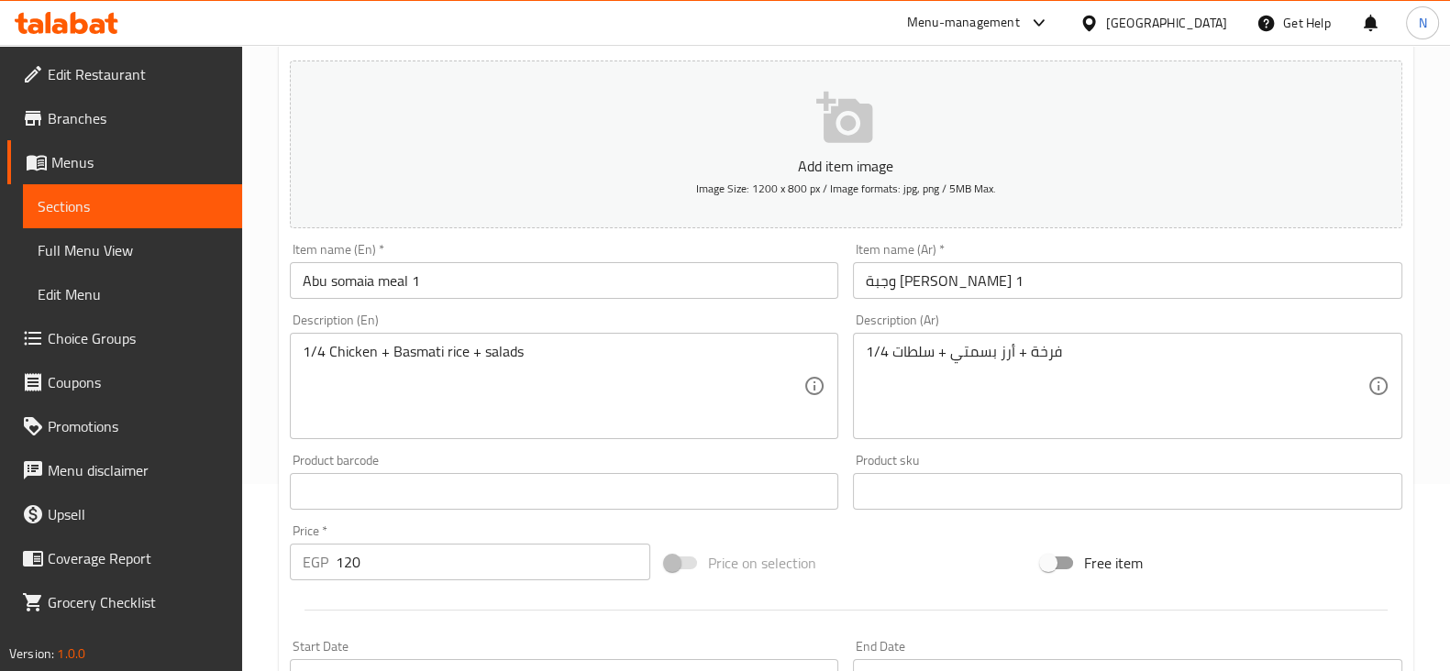
click at [901, 527] on div "Add item image Image Size: 1200 x 800 px / Image formats: jpg, png / 5MB Max. I…" at bounding box center [845, 448] width 1127 height 791
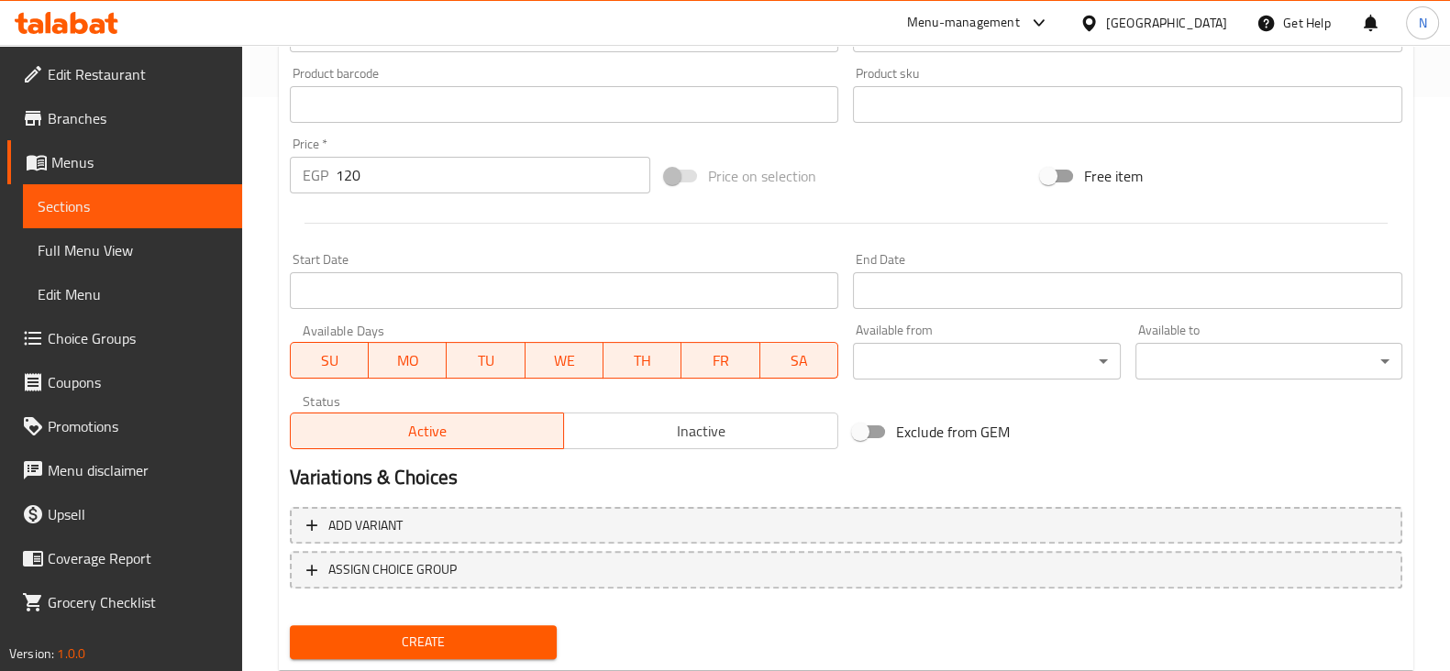
scroll to position [624, 0]
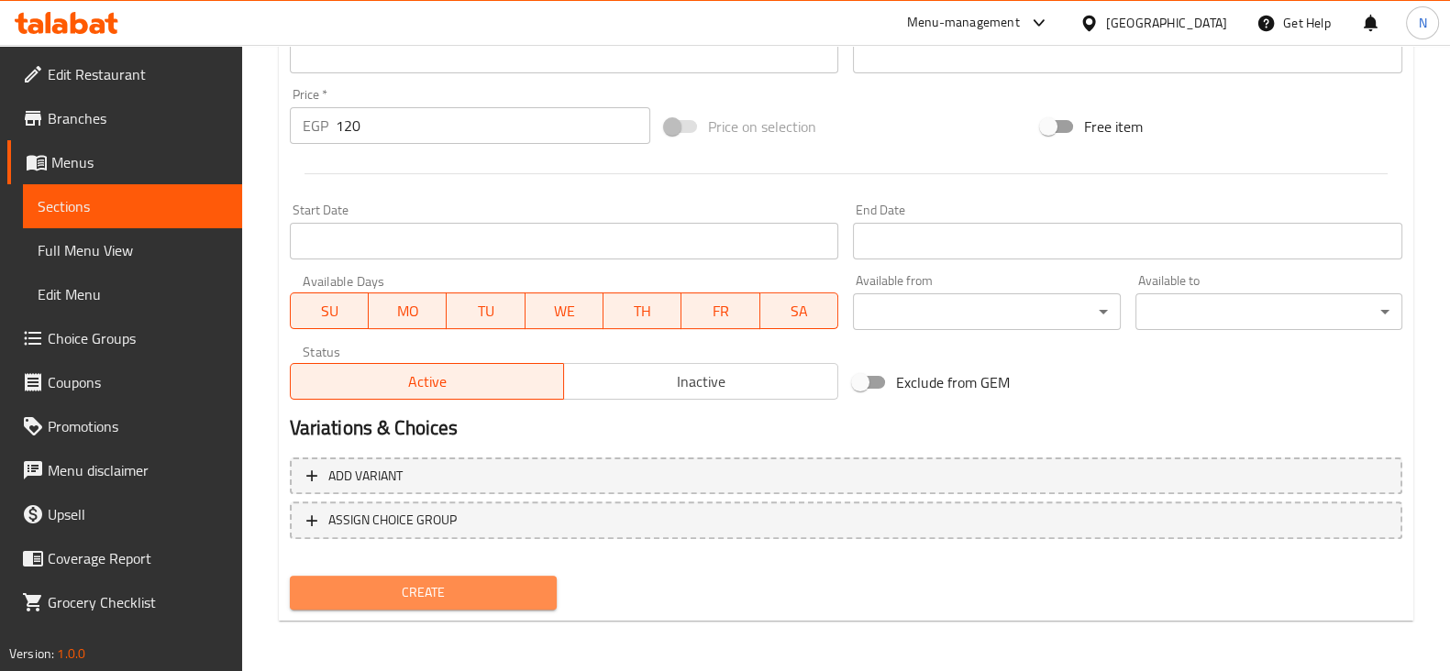
click at [544, 579] on button "Create" at bounding box center [423, 593] width 267 height 34
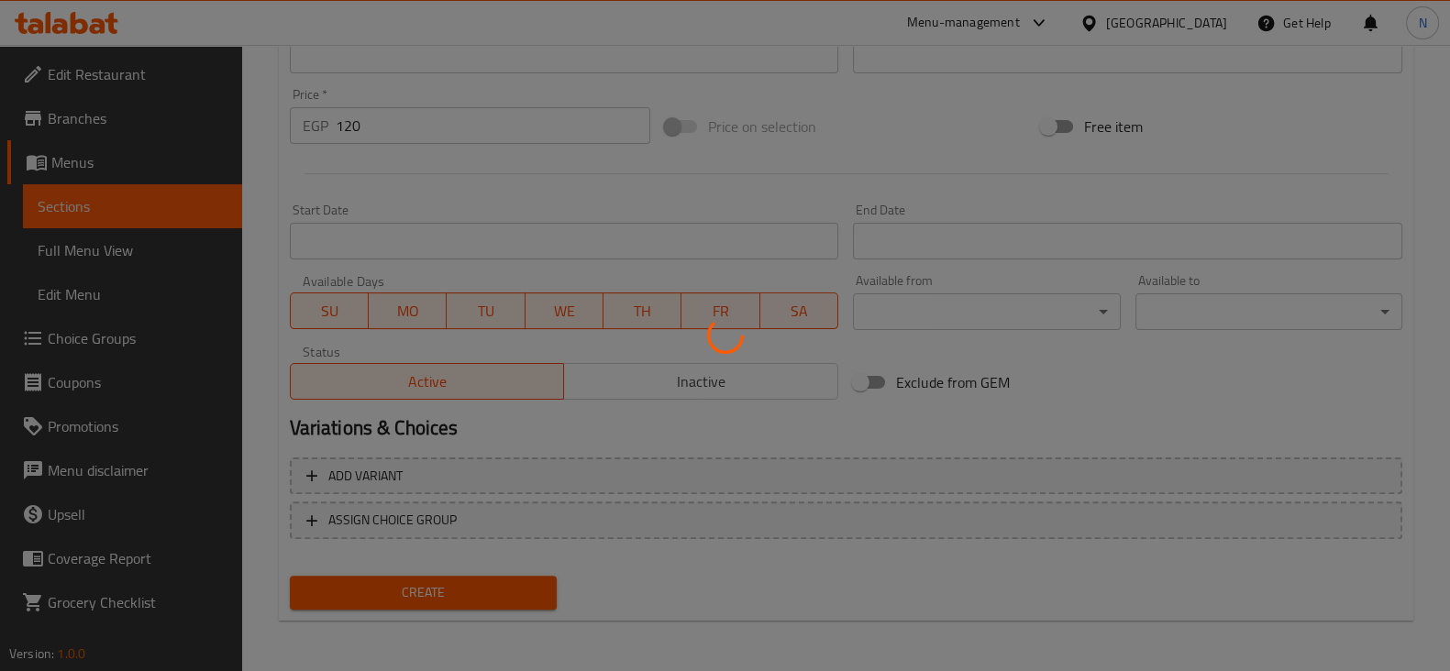
type input "0"
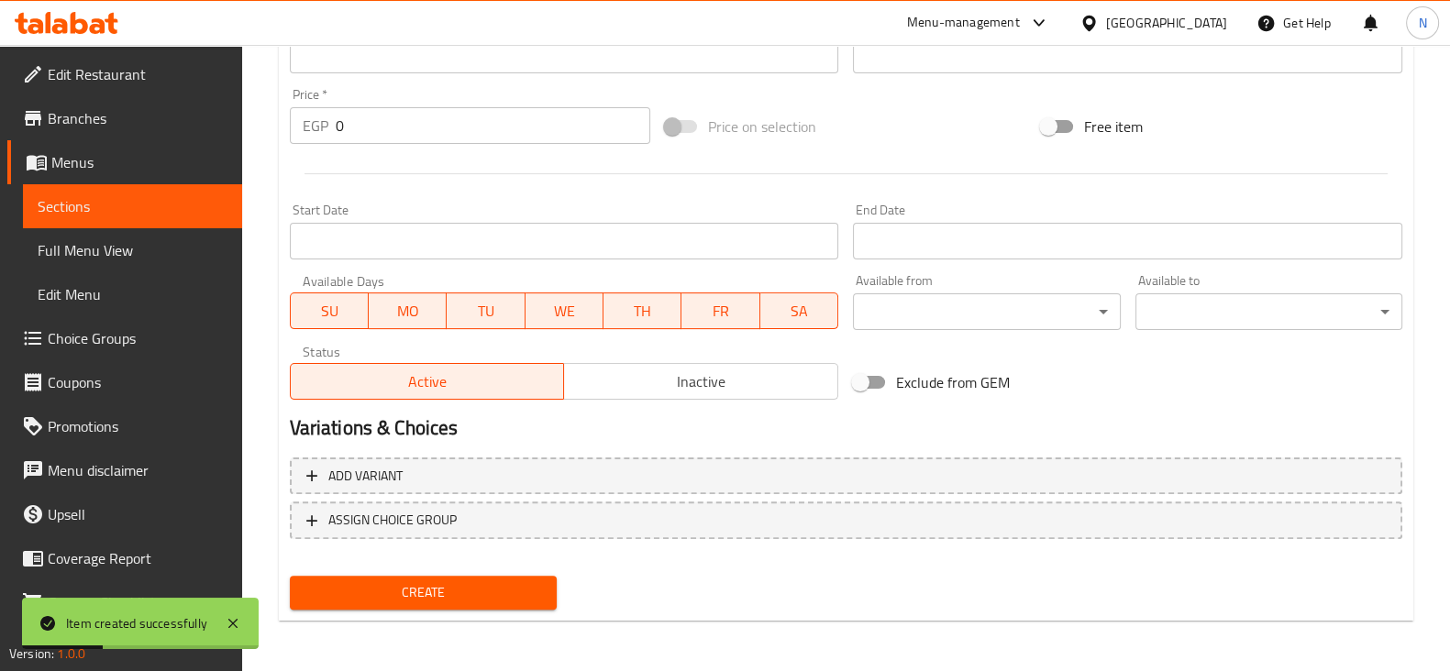
scroll to position [329, 0]
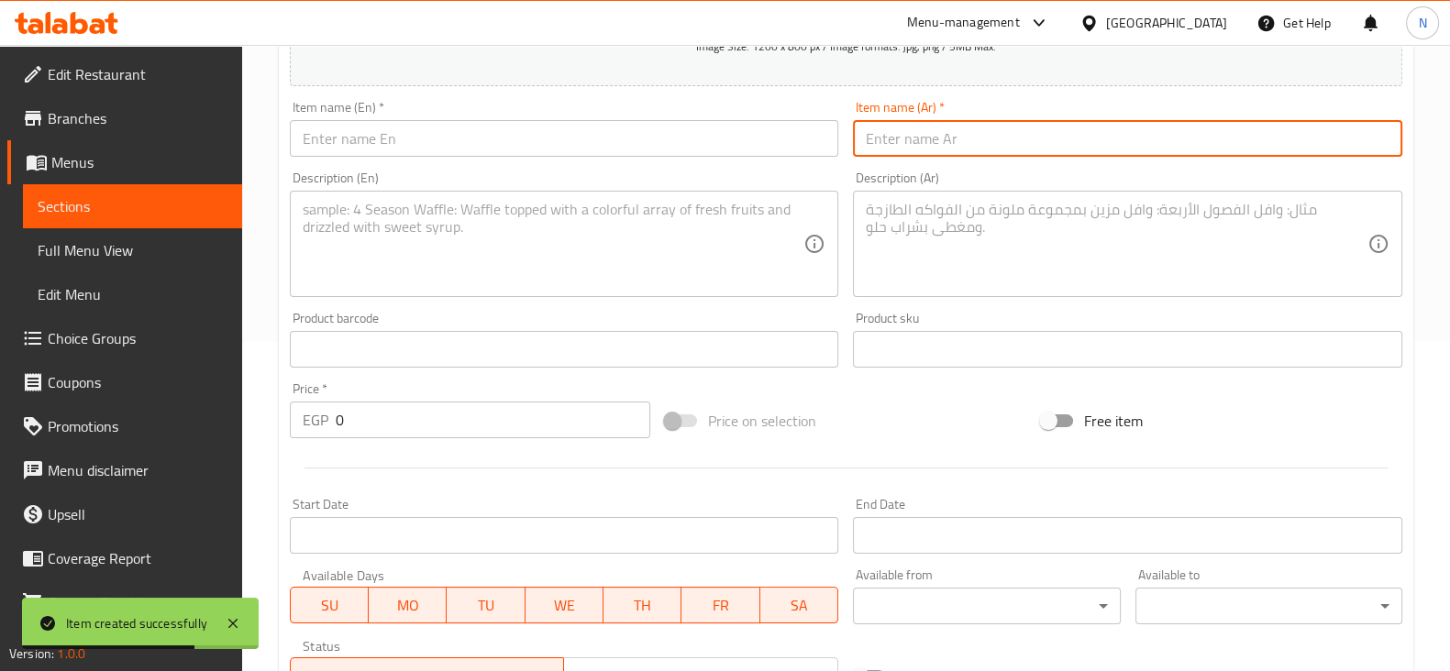
click at [968, 136] on input "text" at bounding box center [1127, 138] width 549 height 37
paste input "وجبة [PERSON_NAME] 2"
type input "وجبة [PERSON_NAME] 2"
click at [633, 130] on input "text" at bounding box center [564, 138] width 549 height 37
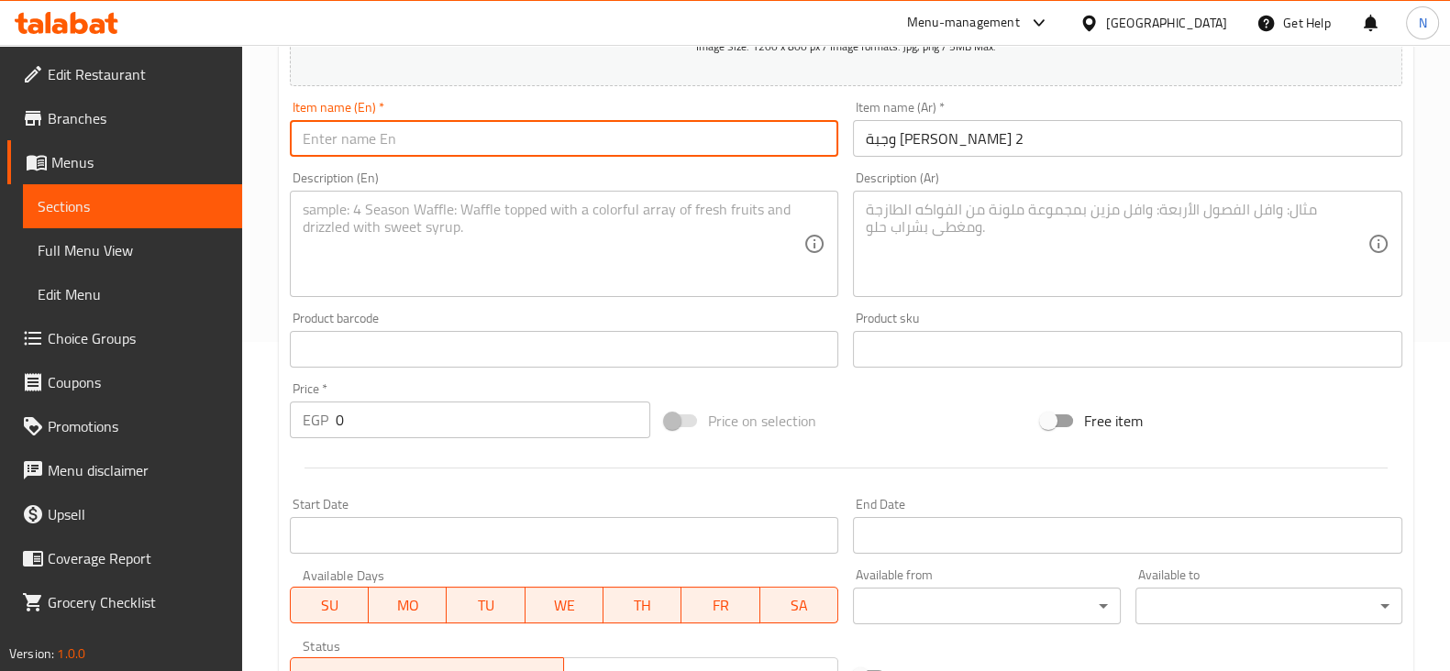
paste input "[PERSON_NAME] 2"
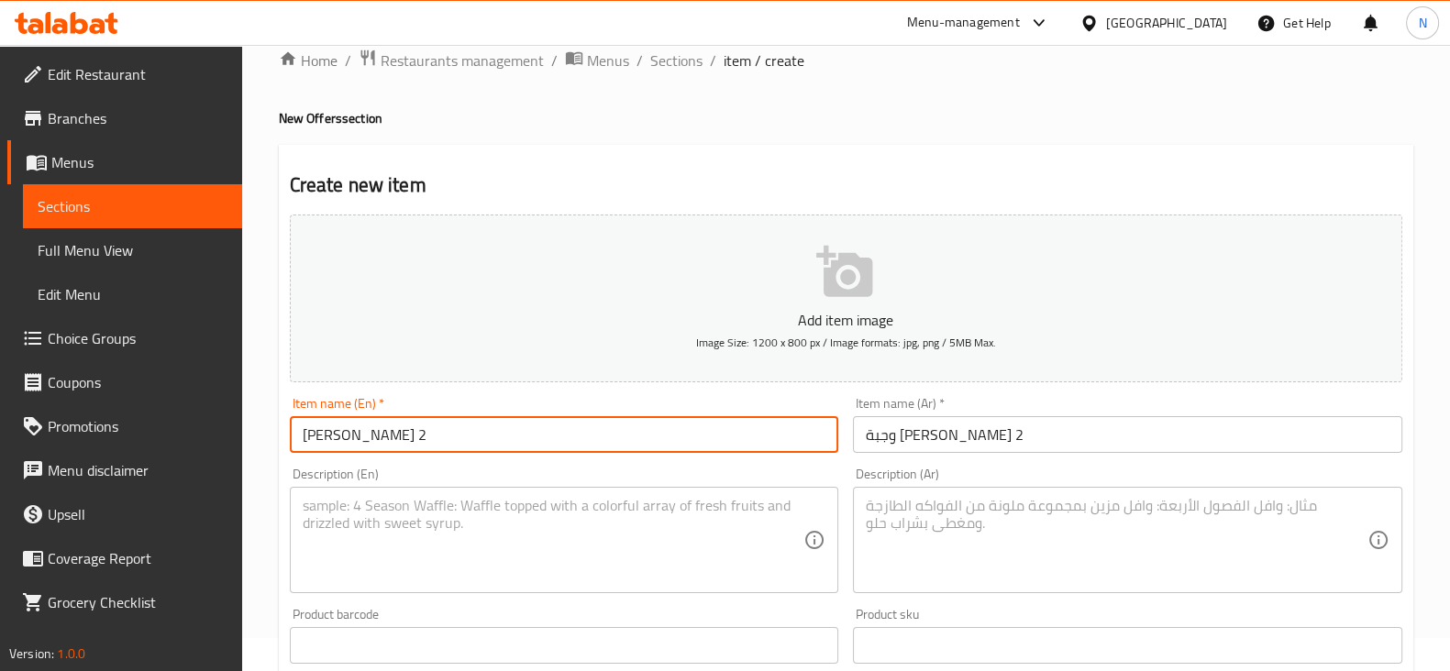
scroll to position [27, 0]
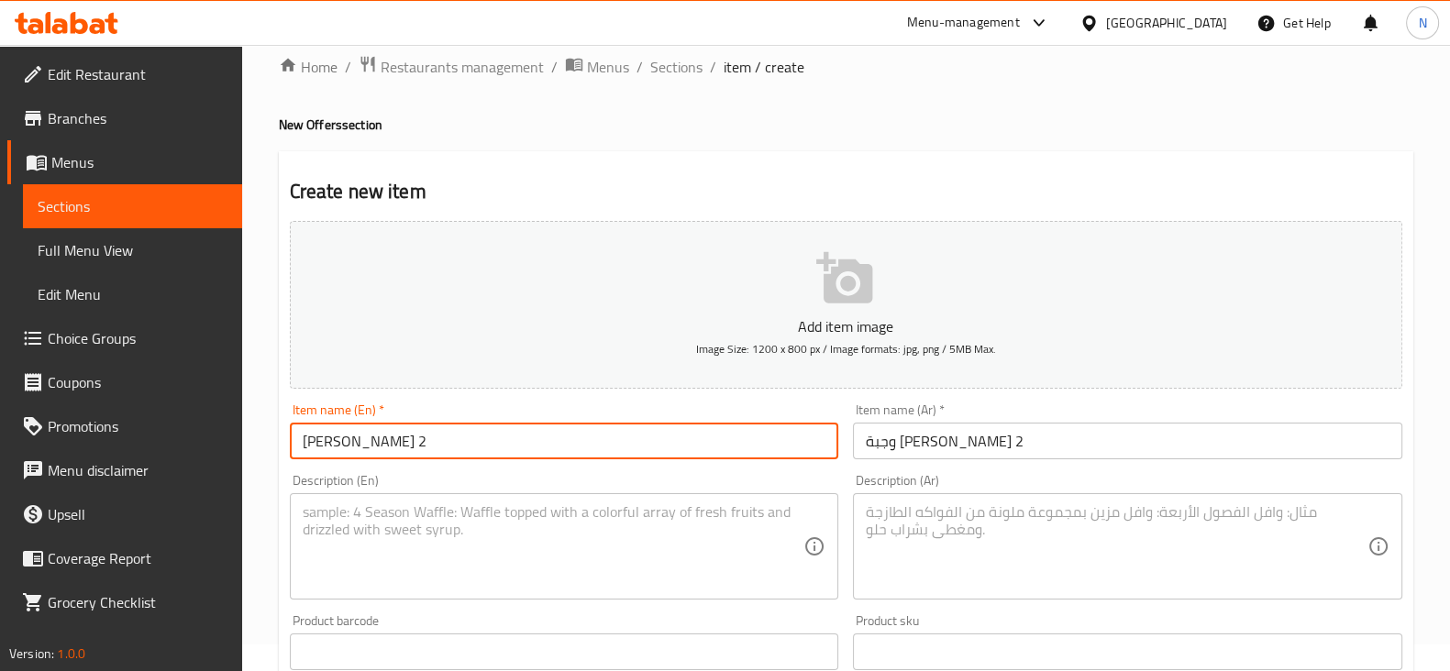
type input "[PERSON_NAME] 2"
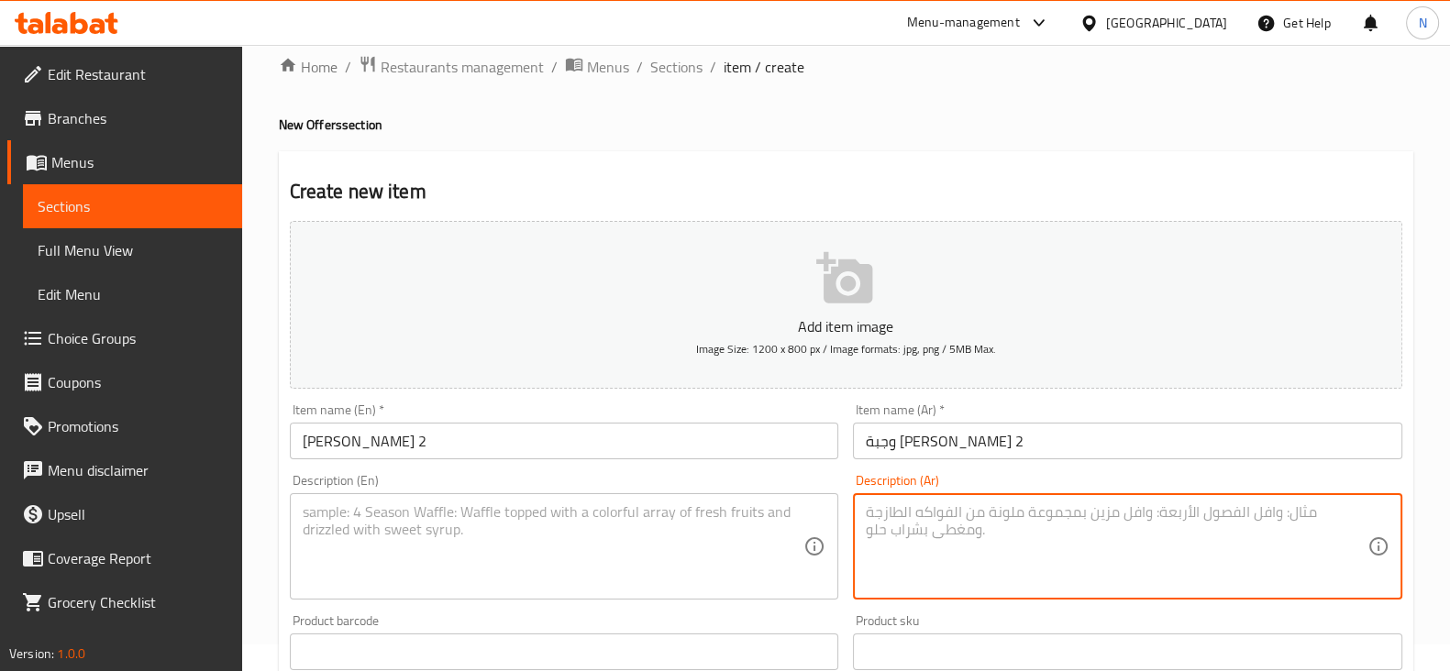
click at [931, 556] on textarea at bounding box center [1117, 546] width 502 height 87
paste textarea "3 أصابع كفتة + سيخ شيش طاووق + أرز بسمتي + سلطات"
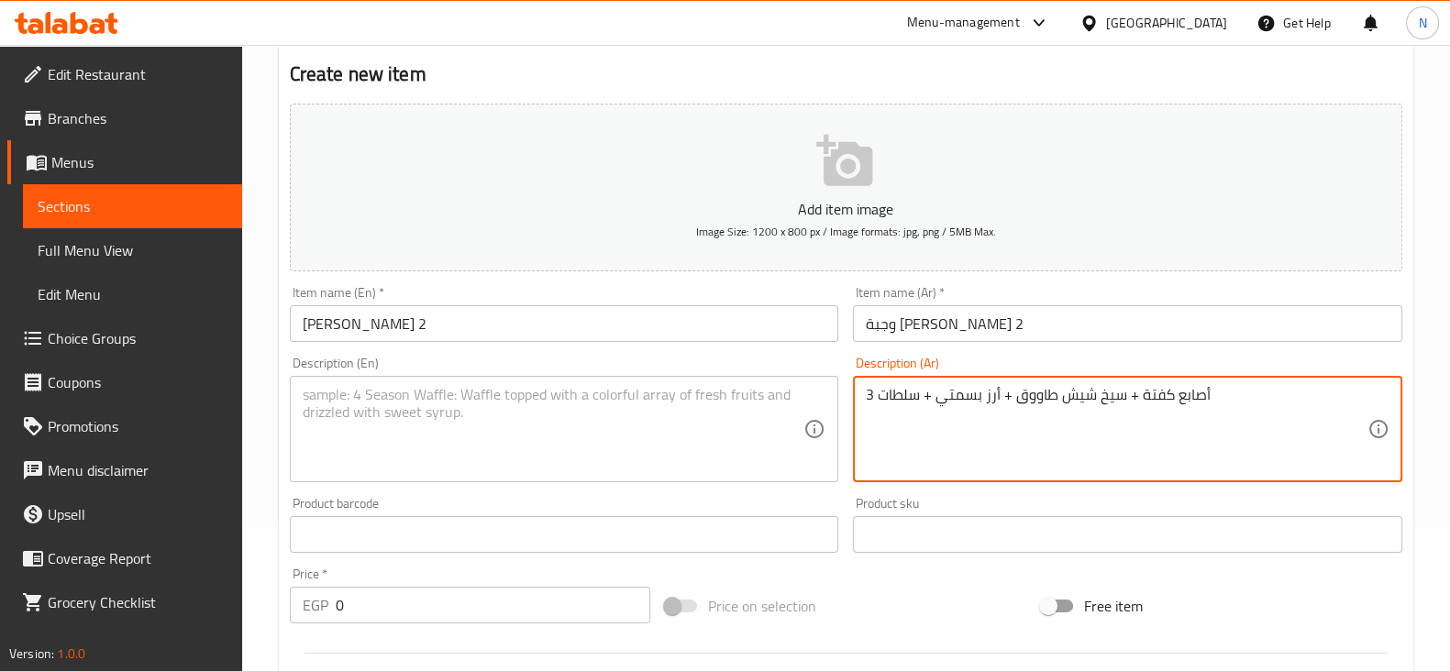
type textarea "3 أصابع كفتة + سيخ شيش طاووق + أرز بسمتي + سلطات"
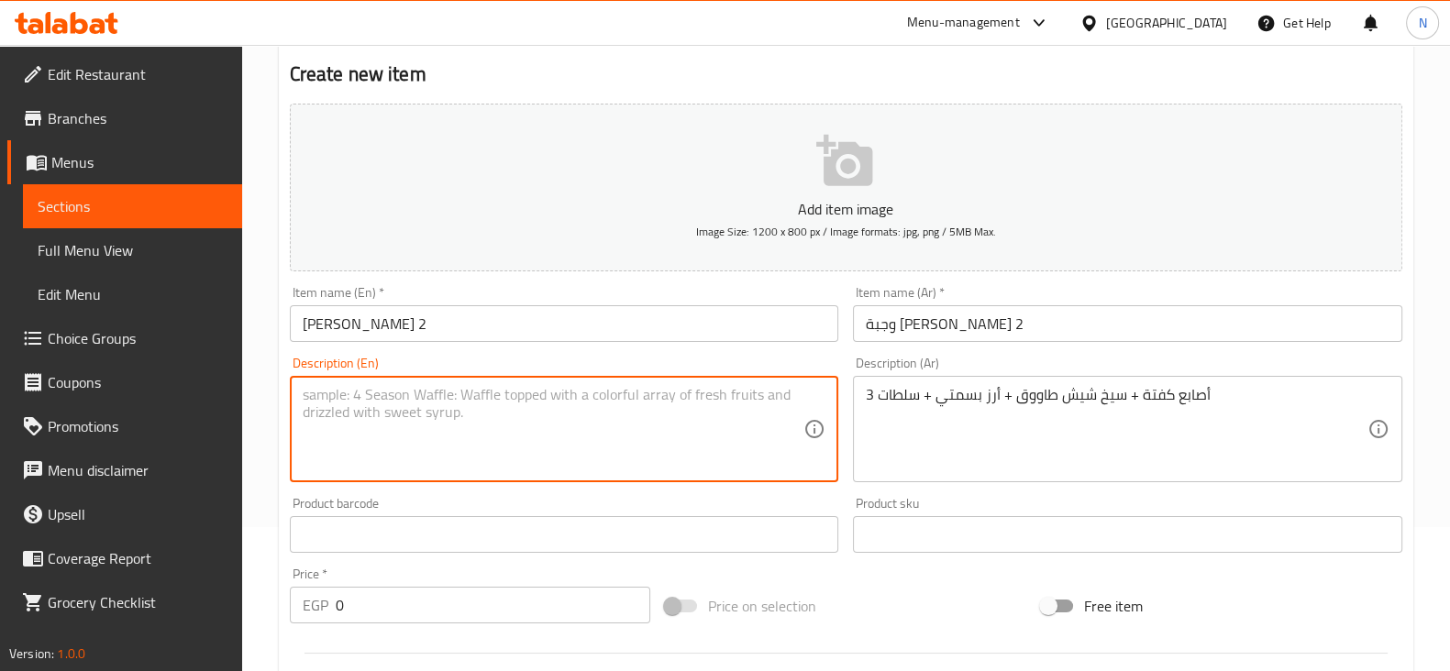
click at [467, 386] on textarea at bounding box center [554, 429] width 502 height 87
paste textarea "3 kofta fingers + shish tawook skewer + basmati rice + salads"
type textarea "3 kofta fingers + shish tawook skewer + basmati rice + salads"
click at [395, 602] on input "0" at bounding box center [493, 605] width 315 height 37
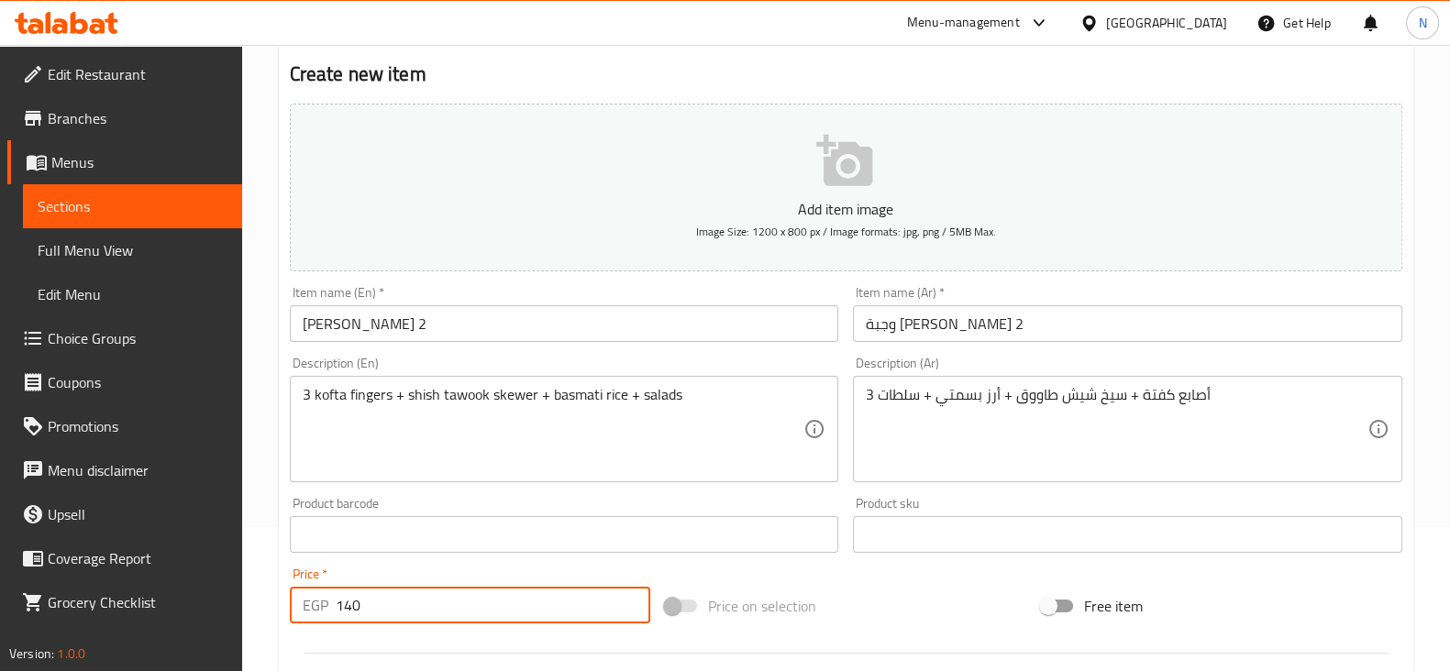
type input "140"
click at [810, 574] on div "Add item image Image Size: 1200 x 800 px / Image formats: jpg, png / 5MB Max. I…" at bounding box center [845, 491] width 1127 height 791
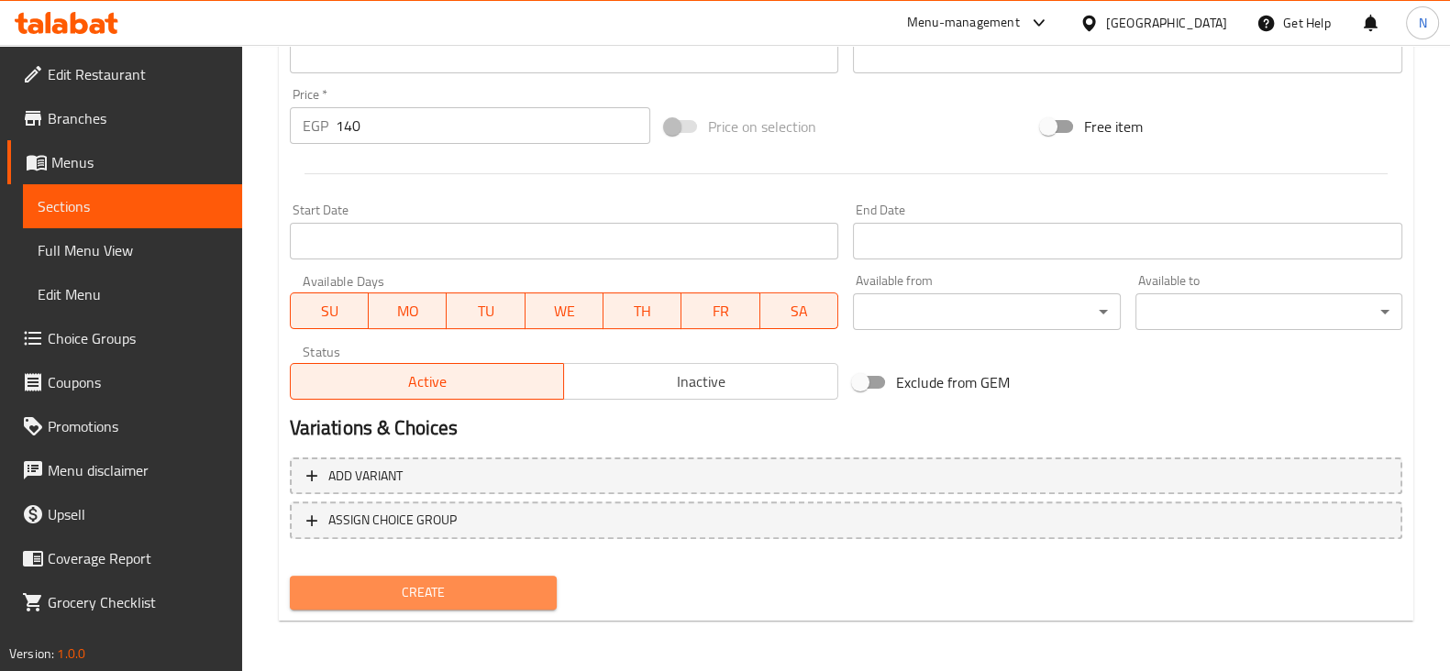
click at [536, 602] on span "Create" at bounding box center [423, 592] width 238 height 23
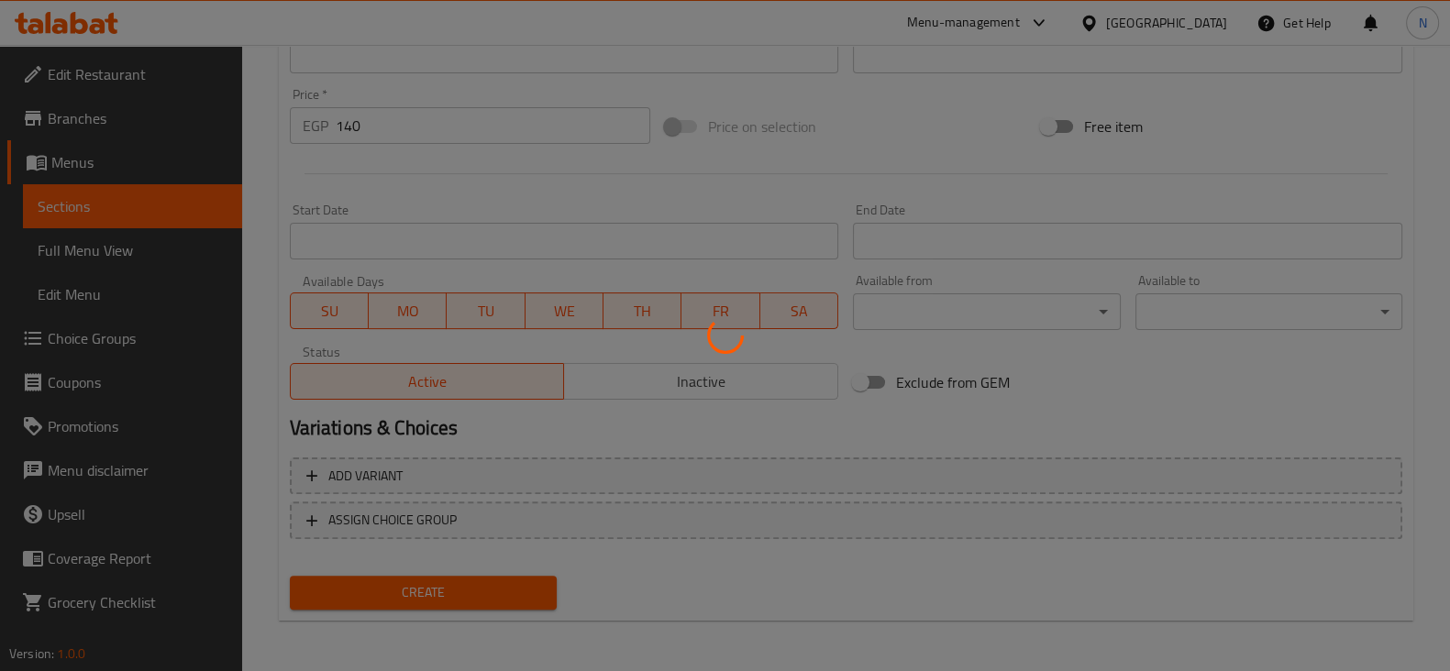
type input "0"
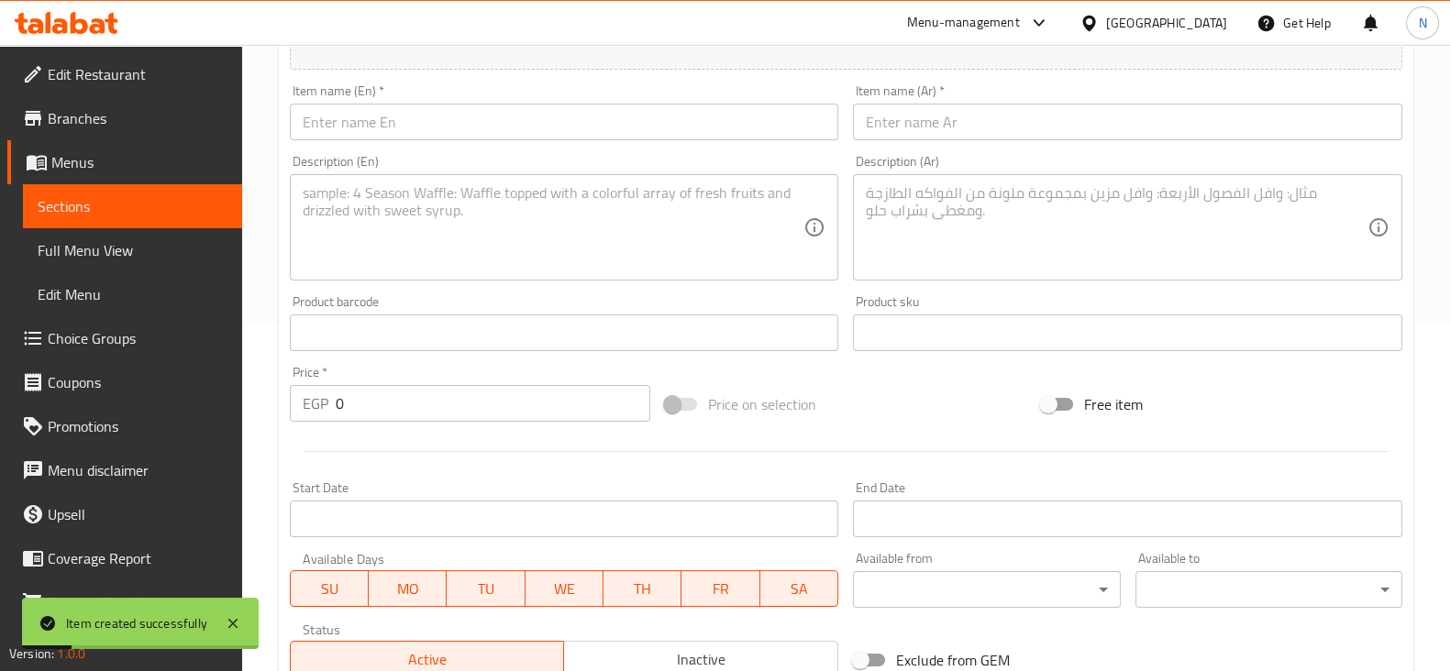
scroll to position [344, 0]
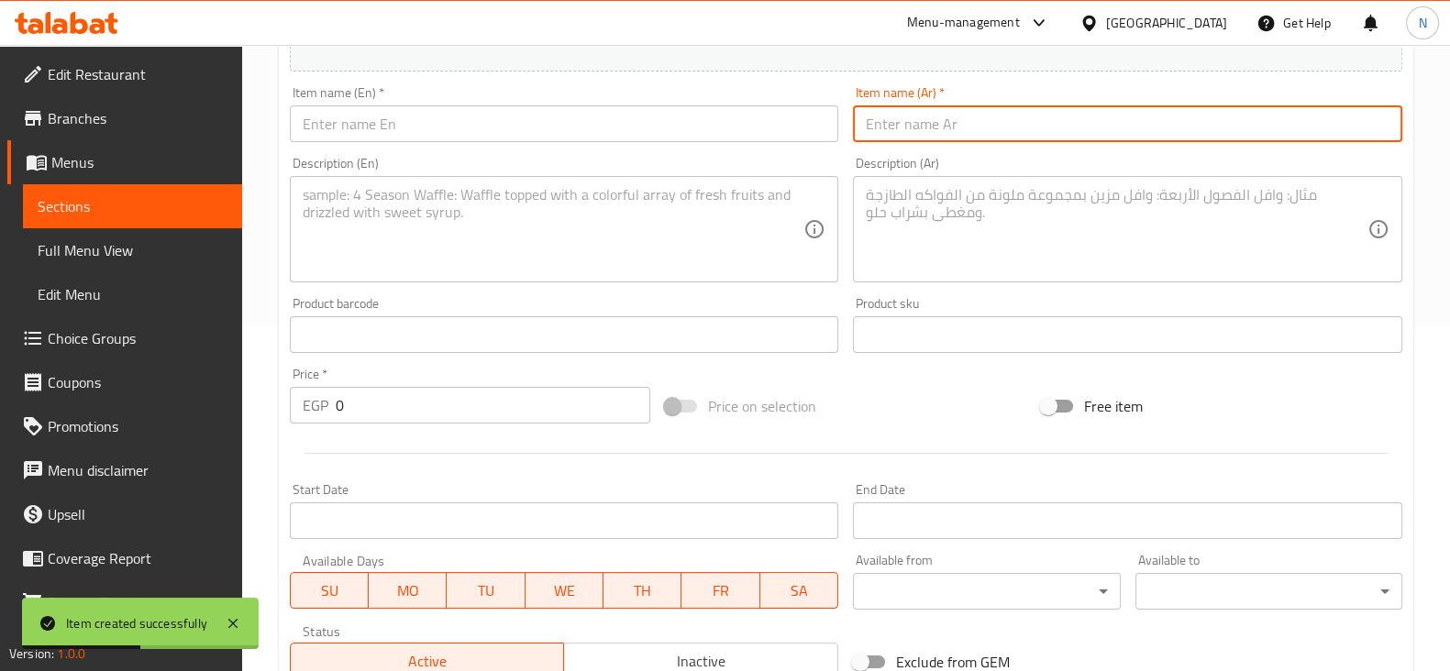
click at [899, 131] on input "text" at bounding box center [1127, 123] width 549 height 37
paste input "وجبة [PERSON_NAME] 3"
type input "وجبة [PERSON_NAME] 3"
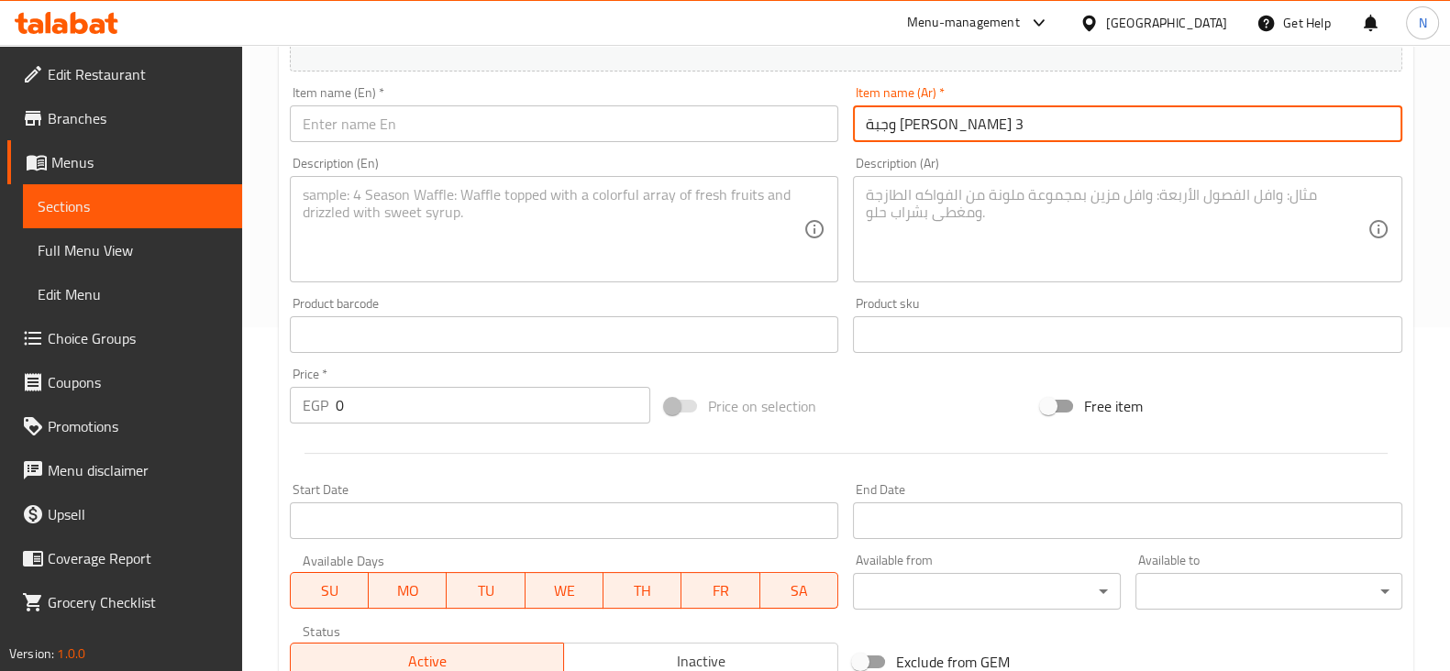
drag, startPoint x: 978, startPoint y: 129, endPoint x: 835, endPoint y: 131, distance: 142.2
click at [835, 131] on div "Add item image Image Size: 1200 x 800 px / Image formats: jpg, png / 5MB Max. I…" at bounding box center [845, 291] width 1127 height 791
click at [934, 118] on input "وجبة [PERSON_NAME] 3" at bounding box center [1127, 123] width 549 height 37
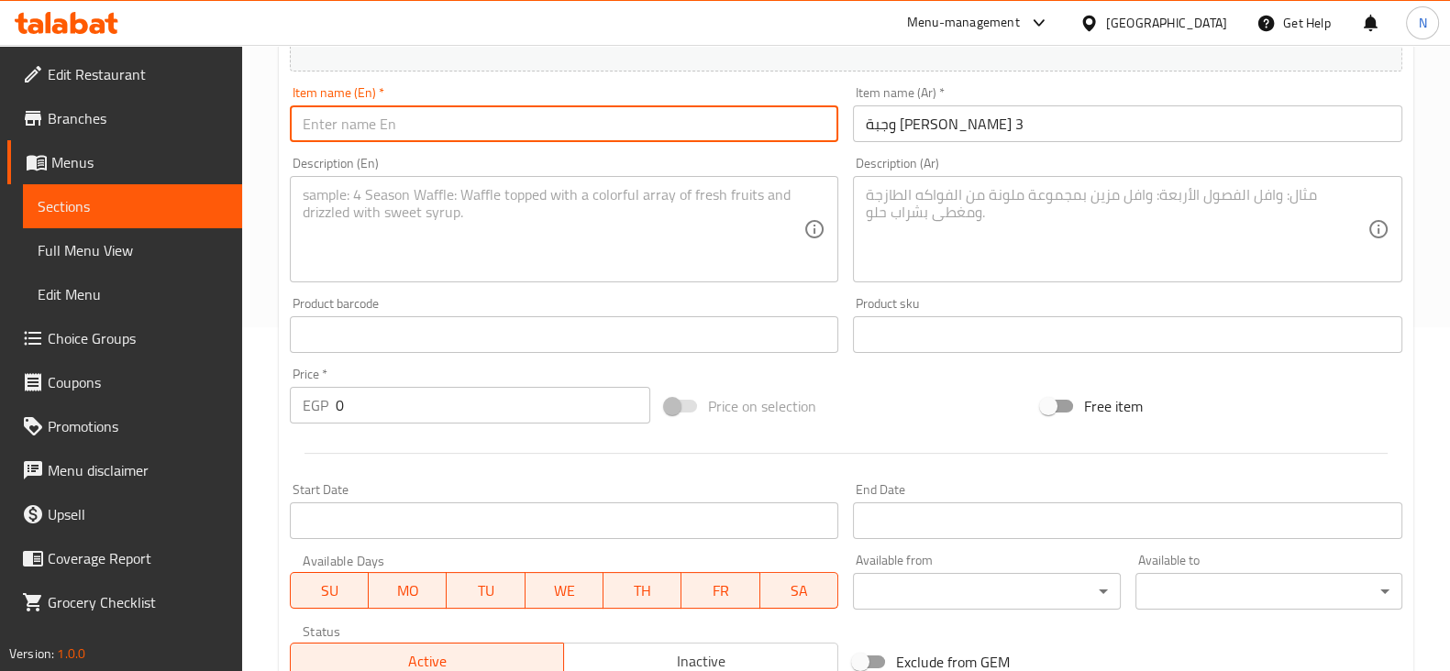
paste input "[PERSON_NAME] 3"
click at [495, 126] on input "text" at bounding box center [564, 123] width 549 height 37
type input "[PERSON_NAME] 3"
paste textarea "شريحة لحم + 2 طرب + أرز بسمتي + سلطات"
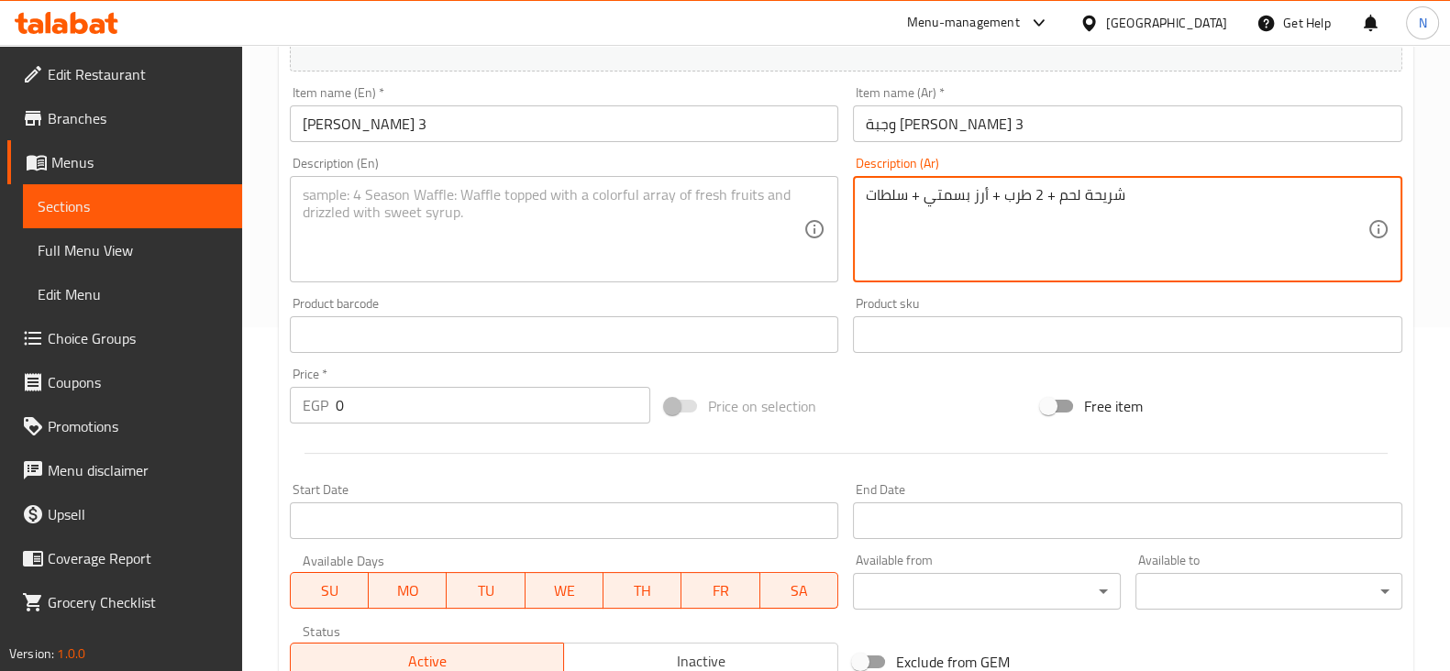
type textarea "شريحة لحم + 2 طرب + أرز بسمتي + سلطات"
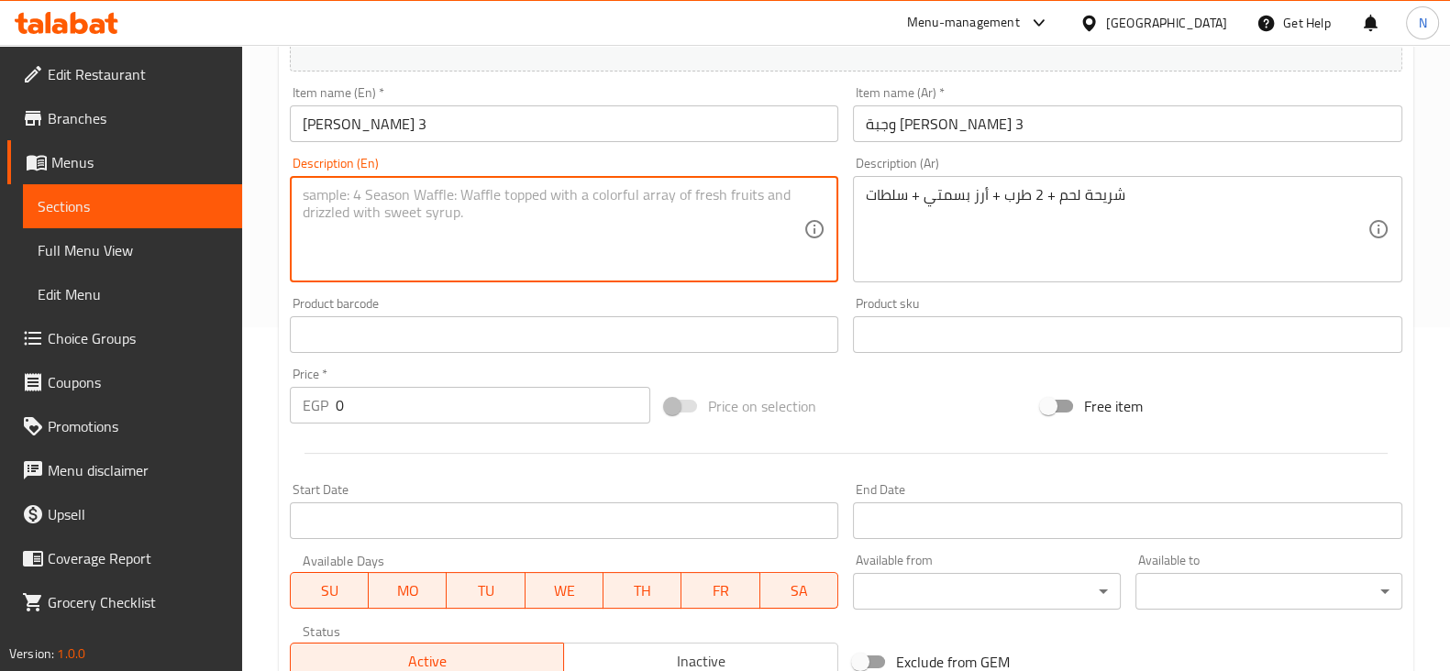
click at [531, 203] on textarea at bounding box center [554, 229] width 502 height 87
paste textarea "Steak + 2 tarb + basmati rice + salads"
type textarea "Steak + 2 tarb + basmati rice + salads"
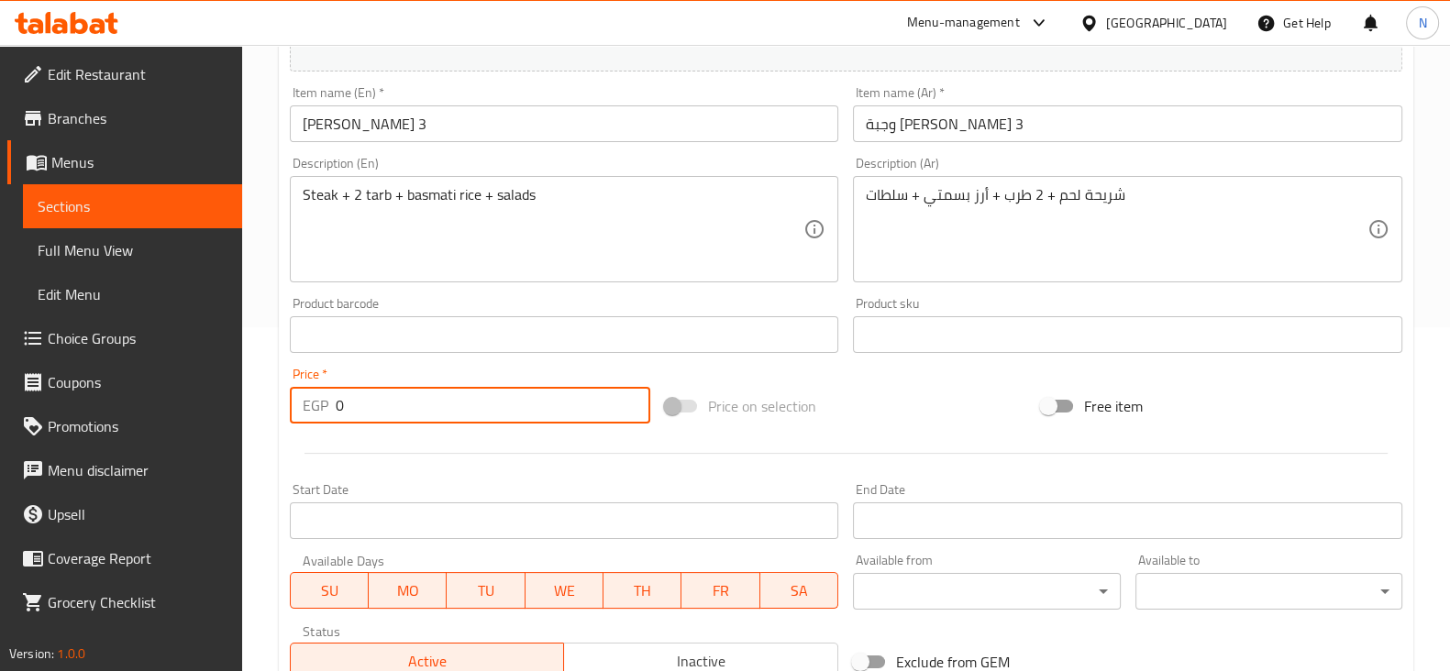
click at [449, 398] on input "0" at bounding box center [493, 405] width 315 height 37
type input "180"
click at [856, 409] on div "Price on selection" at bounding box center [846, 406] width 376 height 50
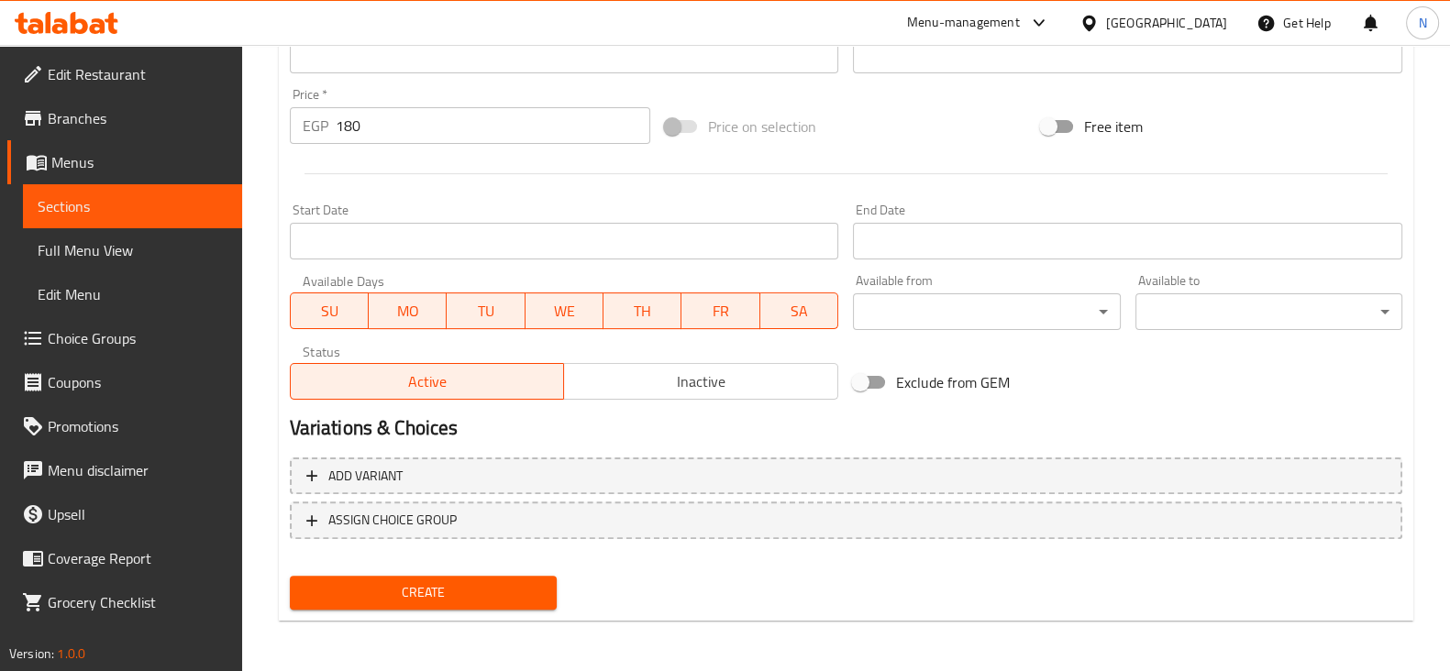
drag, startPoint x: 459, startPoint y: 608, endPoint x: 468, endPoint y: 592, distance: 18.5
click at [468, 592] on div "Create" at bounding box center [423, 593] width 282 height 49
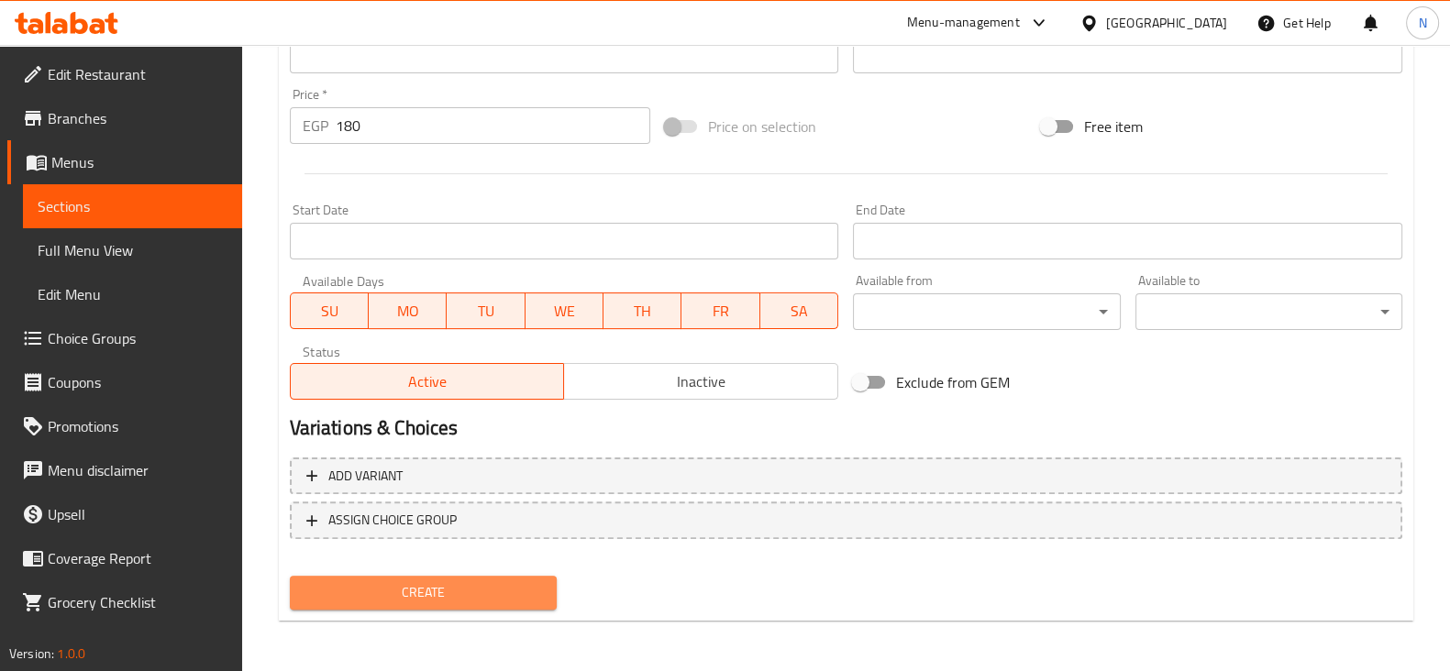
click at [468, 592] on span "Create" at bounding box center [423, 592] width 238 height 23
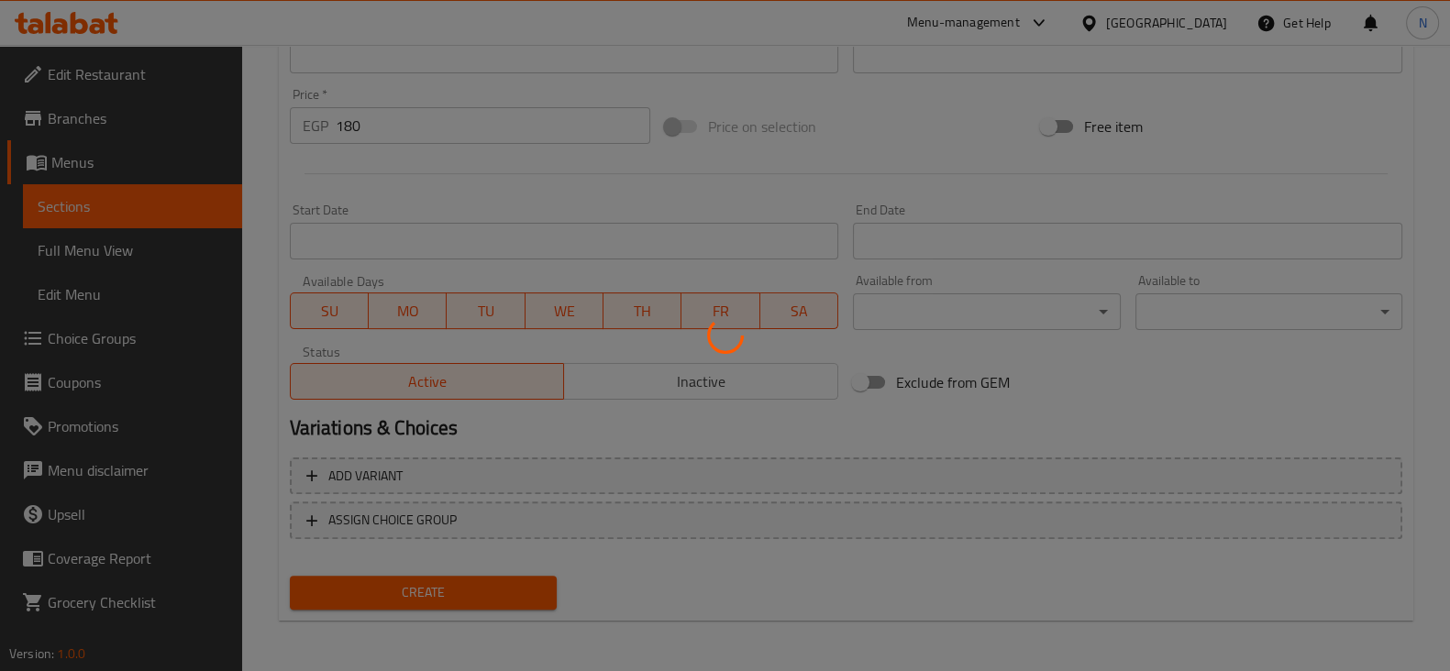
type input "0"
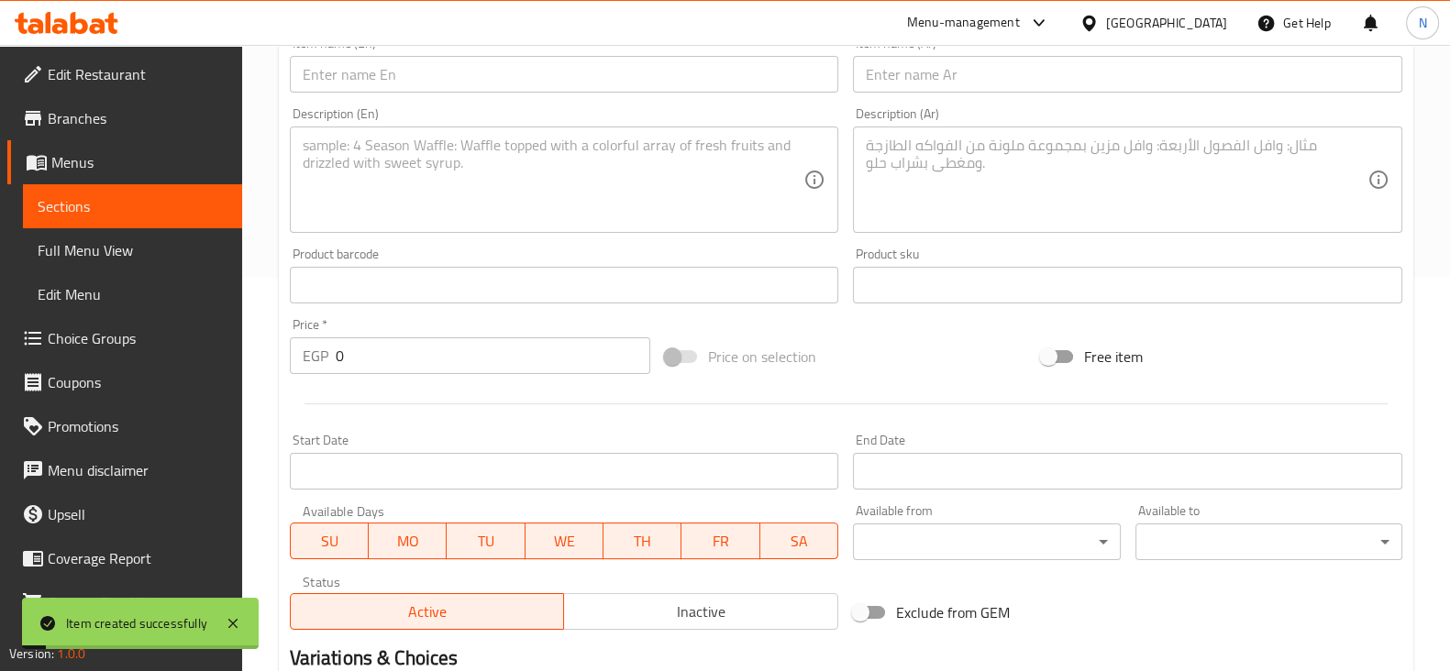
scroll to position [368, 0]
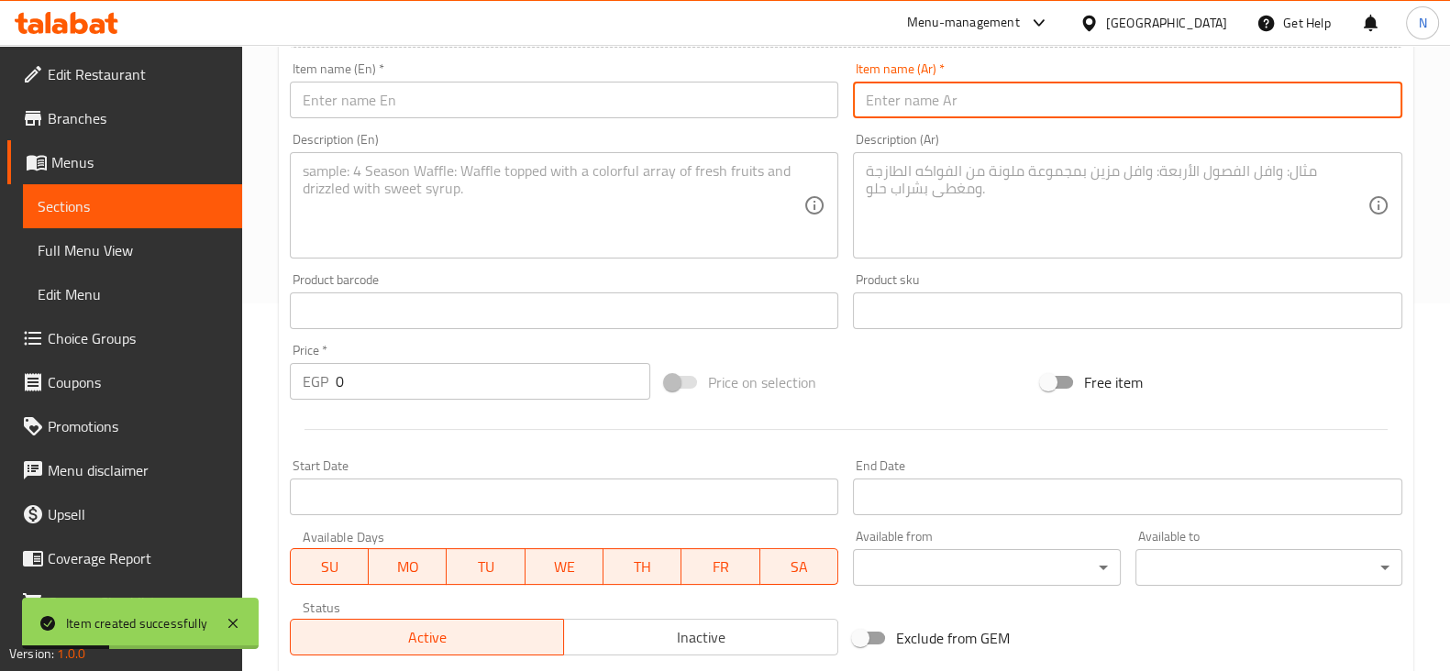
click at [866, 83] on input "text" at bounding box center [1127, 100] width 549 height 37
paste input "عرض الأكيلة"
type input "عرض الأكيلة"
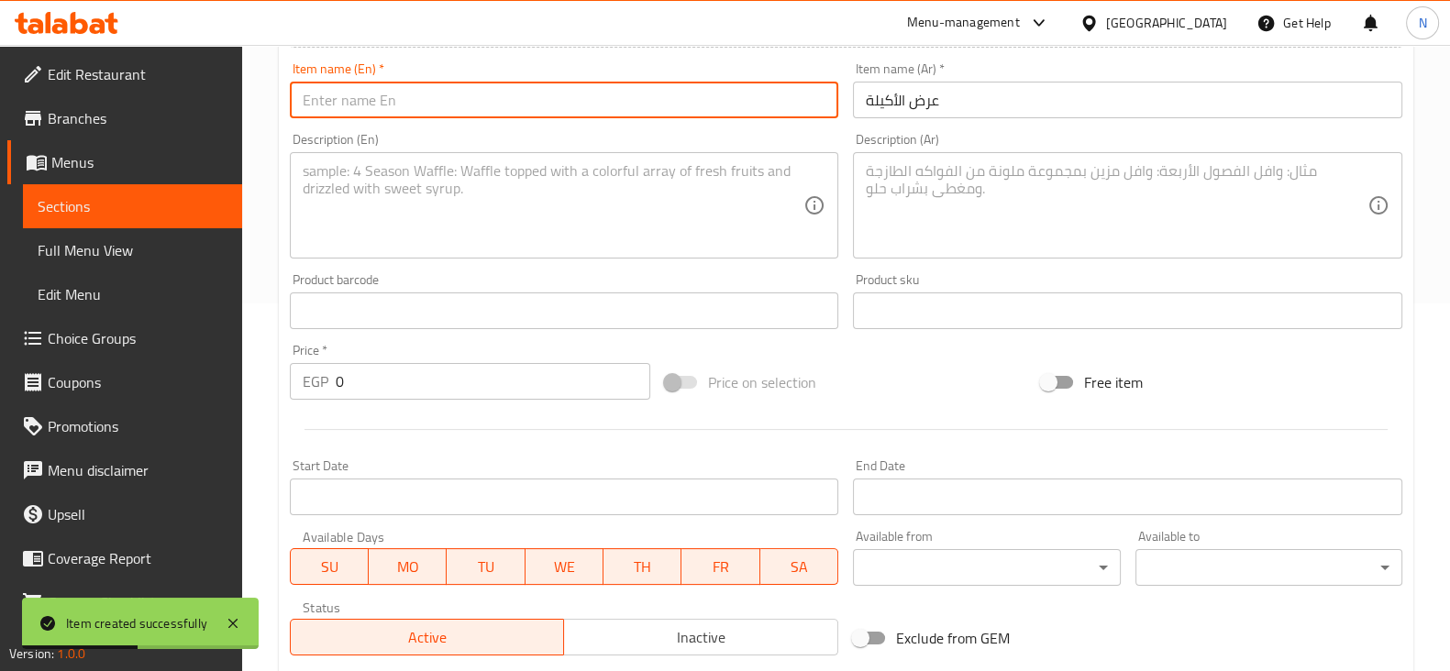
click at [718, 89] on input "text" at bounding box center [564, 100] width 549 height 37
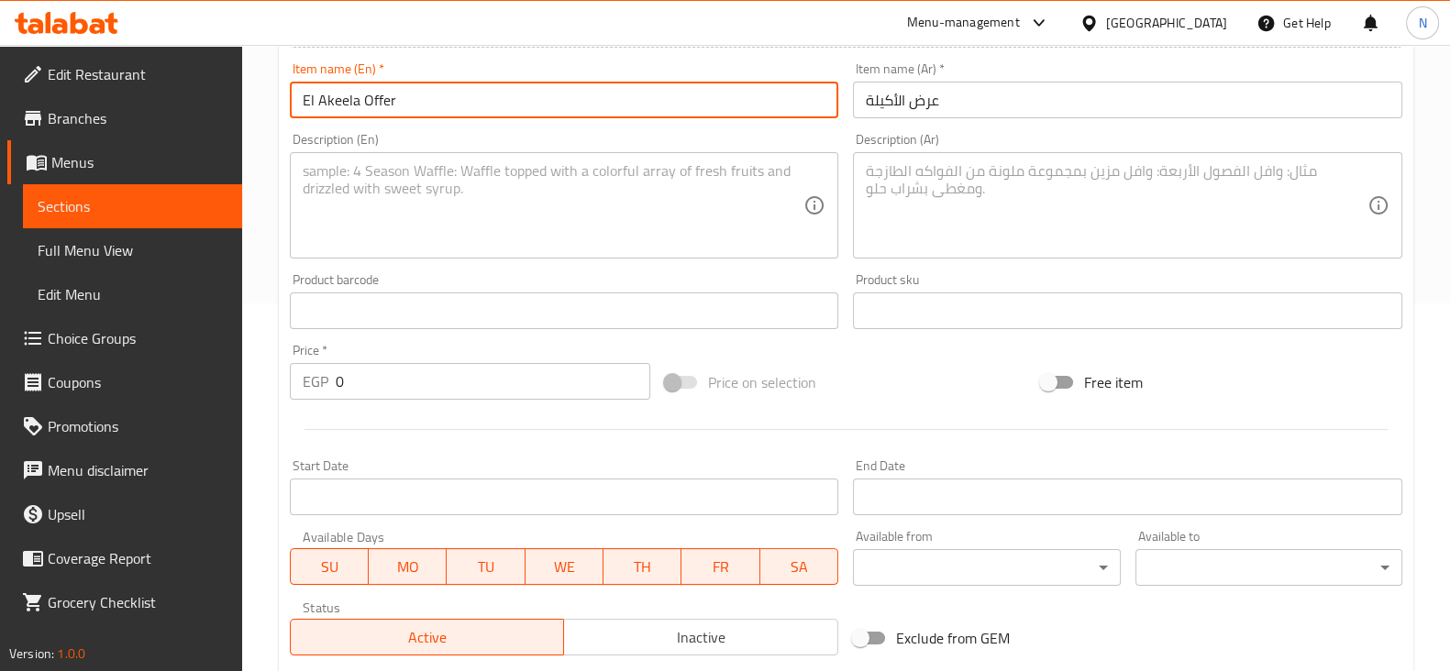
type input "El Akeela Offer"
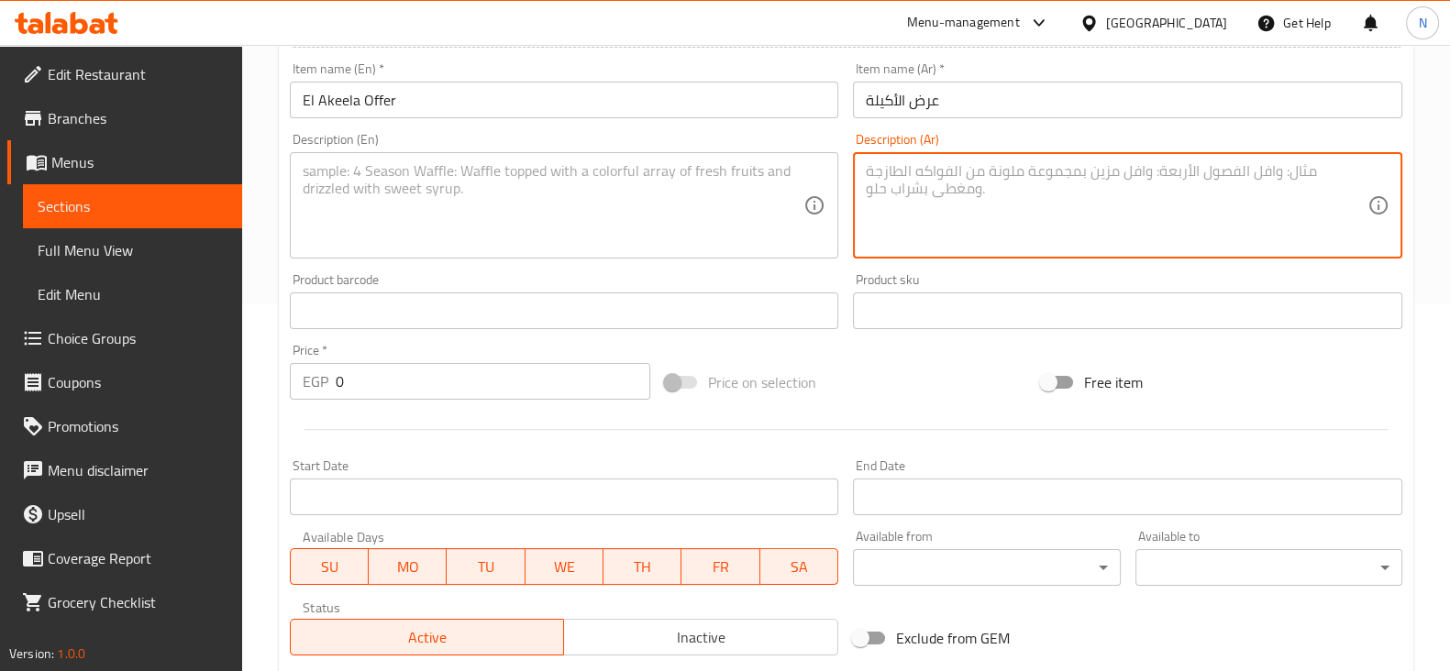
click at [956, 180] on textarea at bounding box center [1117, 205] width 502 height 87
paste textarea "فرخة مشوية فحم + فرد حمام جامبو + ½ كيلو ممبار + ½ كيلو ورق عنب + أرز بسمتي"
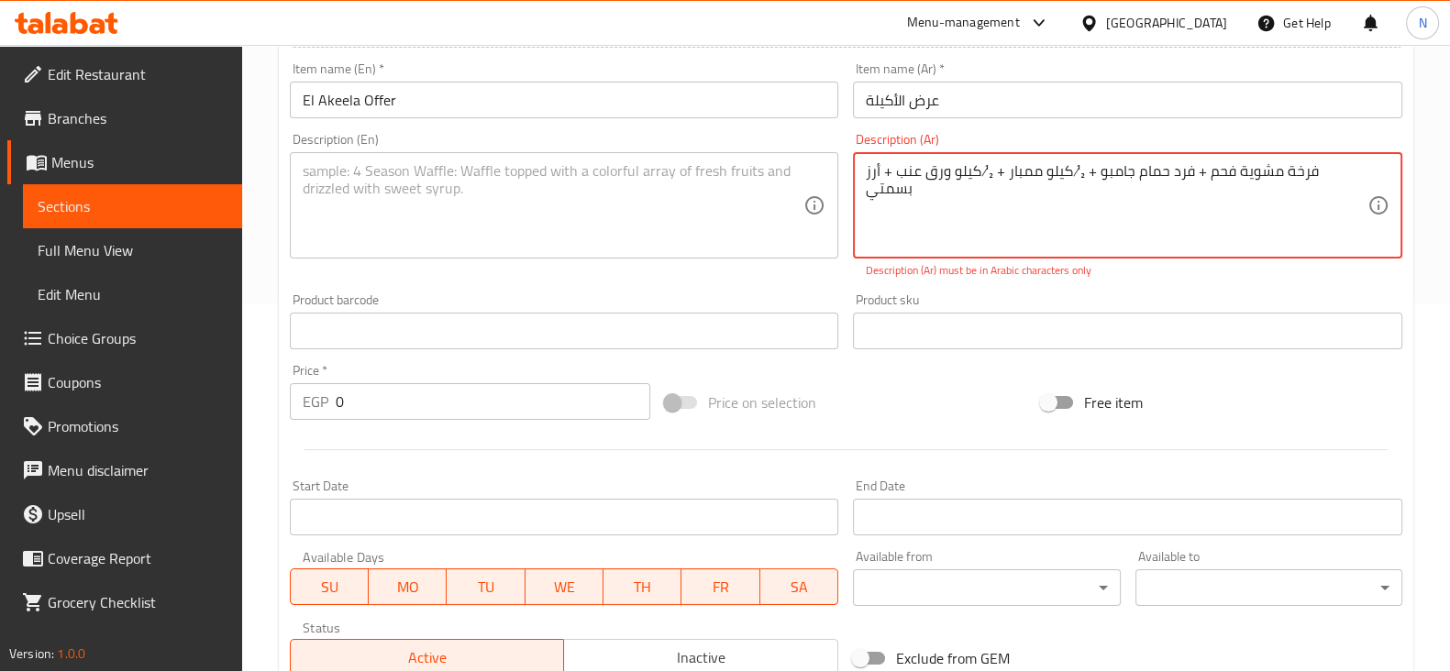
type textarea "فرخة مشوية فحم + فرد حمام جامبو + ½ كيلو ممبار + ½ كيلو ورق عنب + أرز بسمتي"
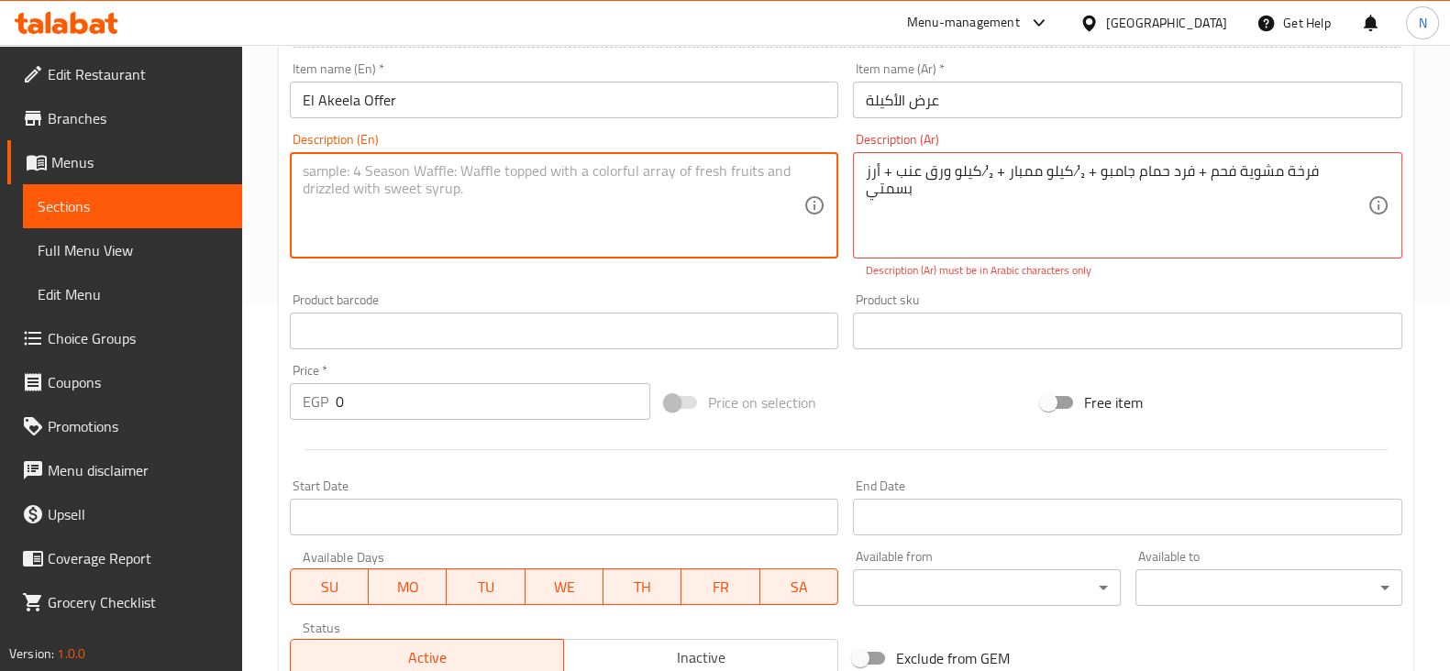
click at [472, 224] on textarea at bounding box center [554, 205] width 502 height 87
paste textarea "Charcoal grilled chicken + jumbo pigeon + ½ kilo of [GEOGRAPHIC_DATA] + ½ kilo …"
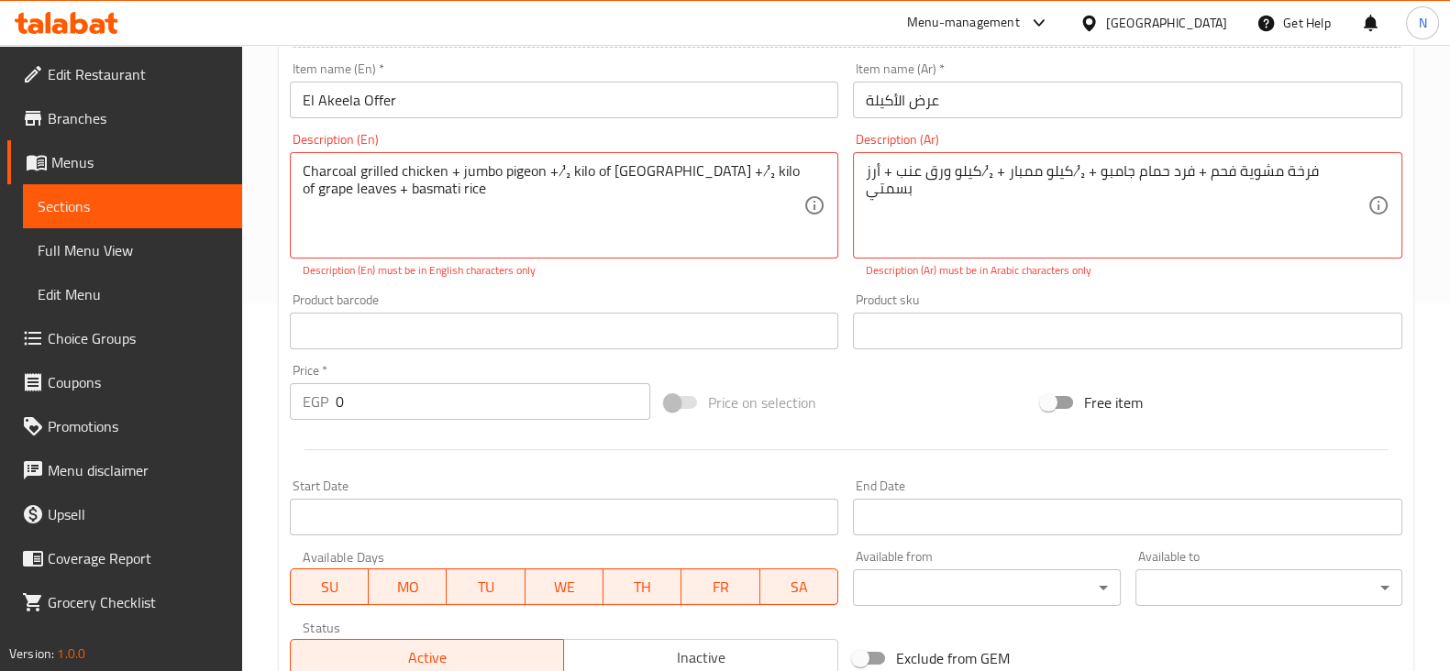
click at [747, 281] on div "Description (En) Charcoal grilled chicken + jumbo pigeon + ½ kilo of mombar + ½…" at bounding box center [564, 206] width 564 height 160
drag, startPoint x: 564, startPoint y: 171, endPoint x: 550, endPoint y: 169, distance: 13.9
drag, startPoint x: 697, startPoint y: 171, endPoint x: 686, endPoint y: 168, distance: 11.3
click at [686, 168] on textarea "Charcoal grilled chicken + jumbo pigeon +1/2 kilo of [GEOGRAPHIC_DATA] + ½ kilo…" at bounding box center [554, 205] width 502 height 87
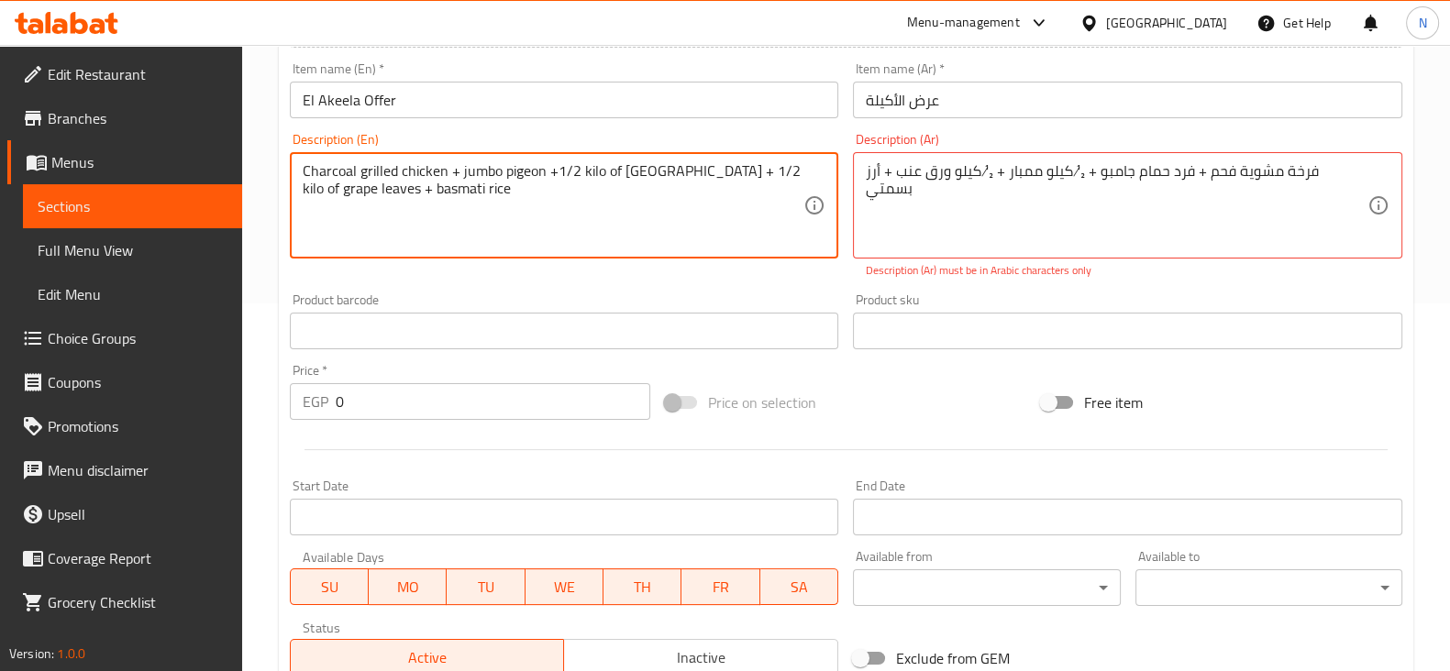
click at [658, 222] on textarea "Charcoal grilled chicken + jumbo pigeon +1/2 kilo of [GEOGRAPHIC_DATA] + 1/2 ki…" at bounding box center [554, 205] width 502 height 87
type textarea "Charcoal grilled chicken + jumbo pigeon +1/2 kilo of [GEOGRAPHIC_DATA] + 1/2 ki…"
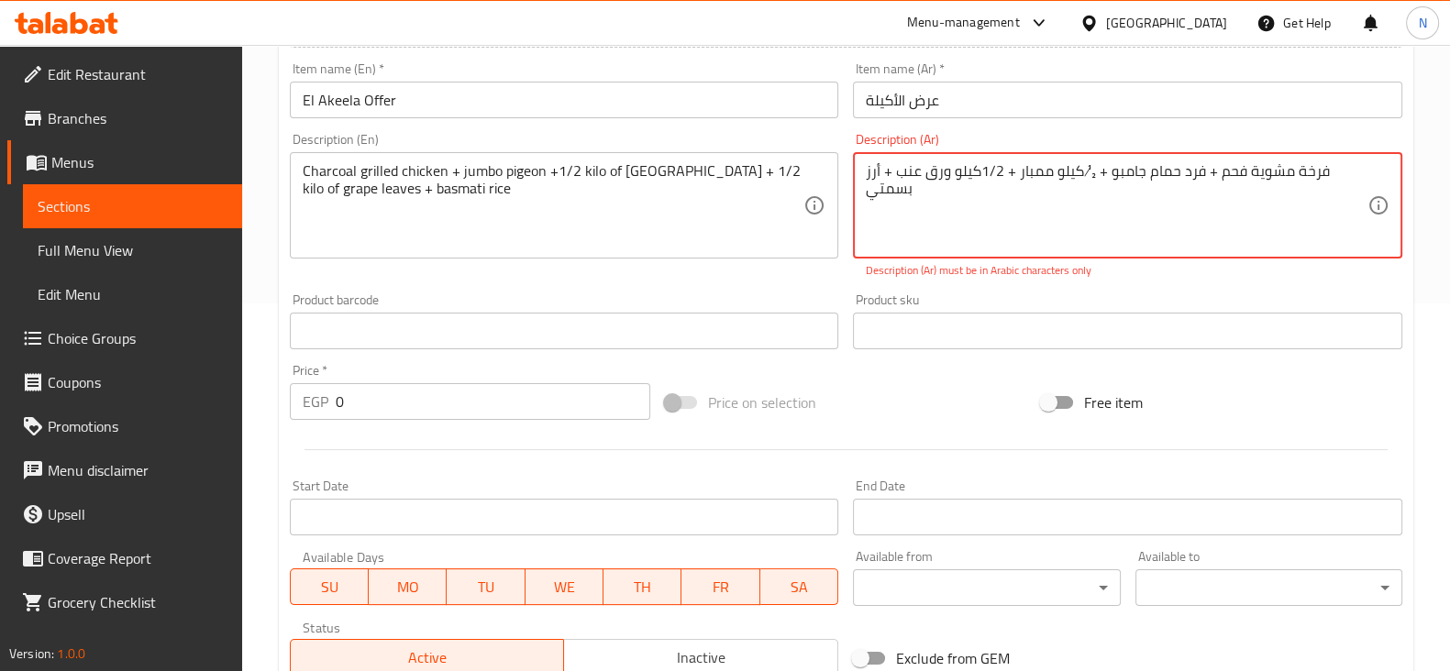
drag, startPoint x: 1095, startPoint y: 171, endPoint x: 1081, endPoint y: 169, distance: 13.9
click at [1081, 169] on textarea "فرخة مشوية فحم + فرد حمام جامبو + ½ كيلو ممبار + 1/2كيلو ورق عنب + أرز بسمتي" at bounding box center [1117, 205] width 502 height 87
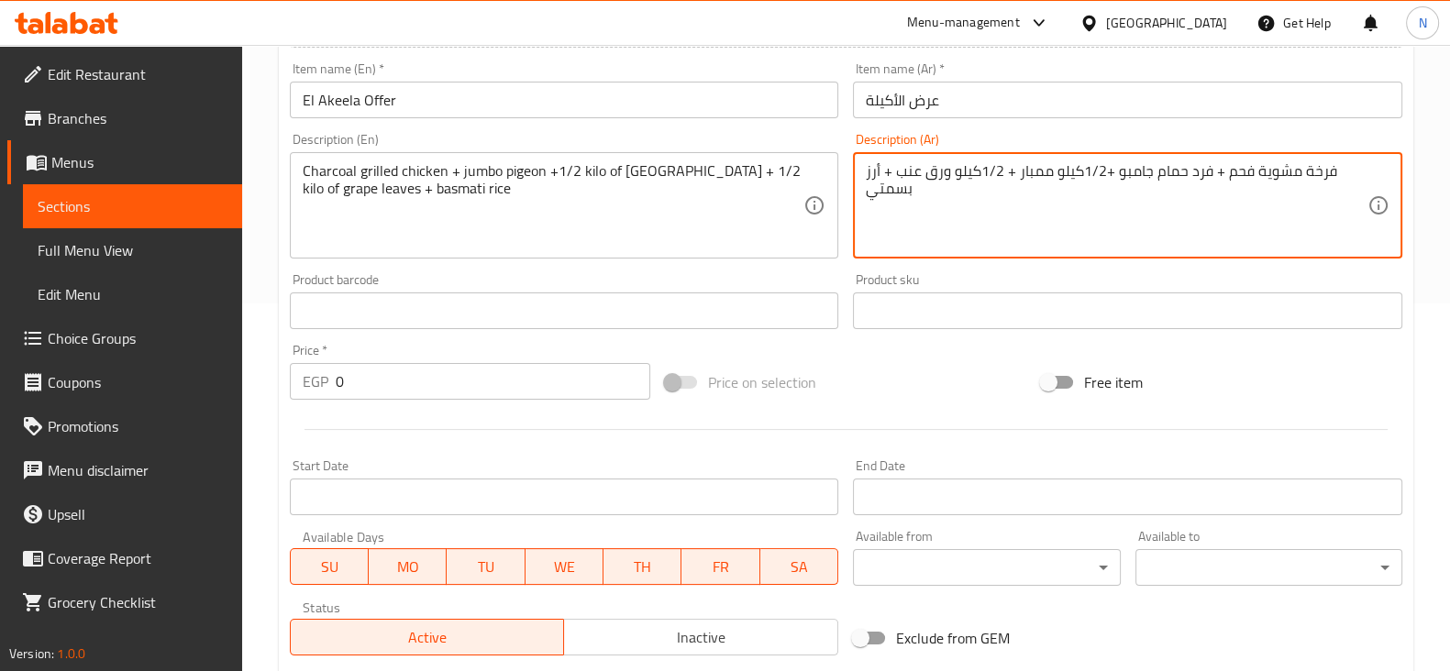
click at [1159, 230] on textarea "فرخة مشوية فحم + فرد حمام جامبو +1/2كيلو ممبار + 1/2كيلو ورق عنب + أرز بسمتي" at bounding box center [1117, 205] width 502 height 87
type textarea "فرخة مشوية فحم + فرد حمام جامبو +1/2كيلو ممبار + 1/2كيلو ورق عنب + أرز بسمتي"
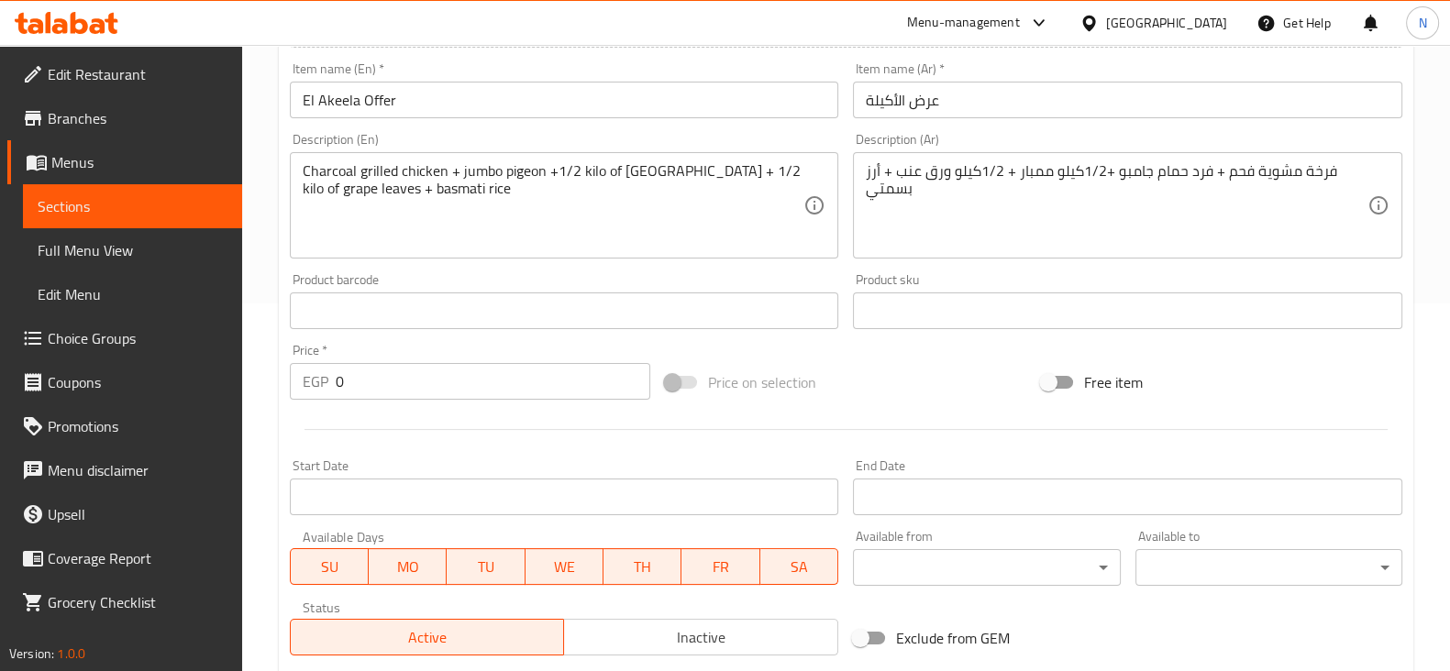
click at [878, 353] on div "Add item image Image Size: 1200 x 800 px / Image formats: jpg, png / 5MB Max. I…" at bounding box center [845, 268] width 1127 height 791
click at [428, 377] on input "0" at bounding box center [493, 381] width 315 height 37
type input "700"
click at [790, 388] on span "Price on selection" at bounding box center [762, 382] width 108 height 22
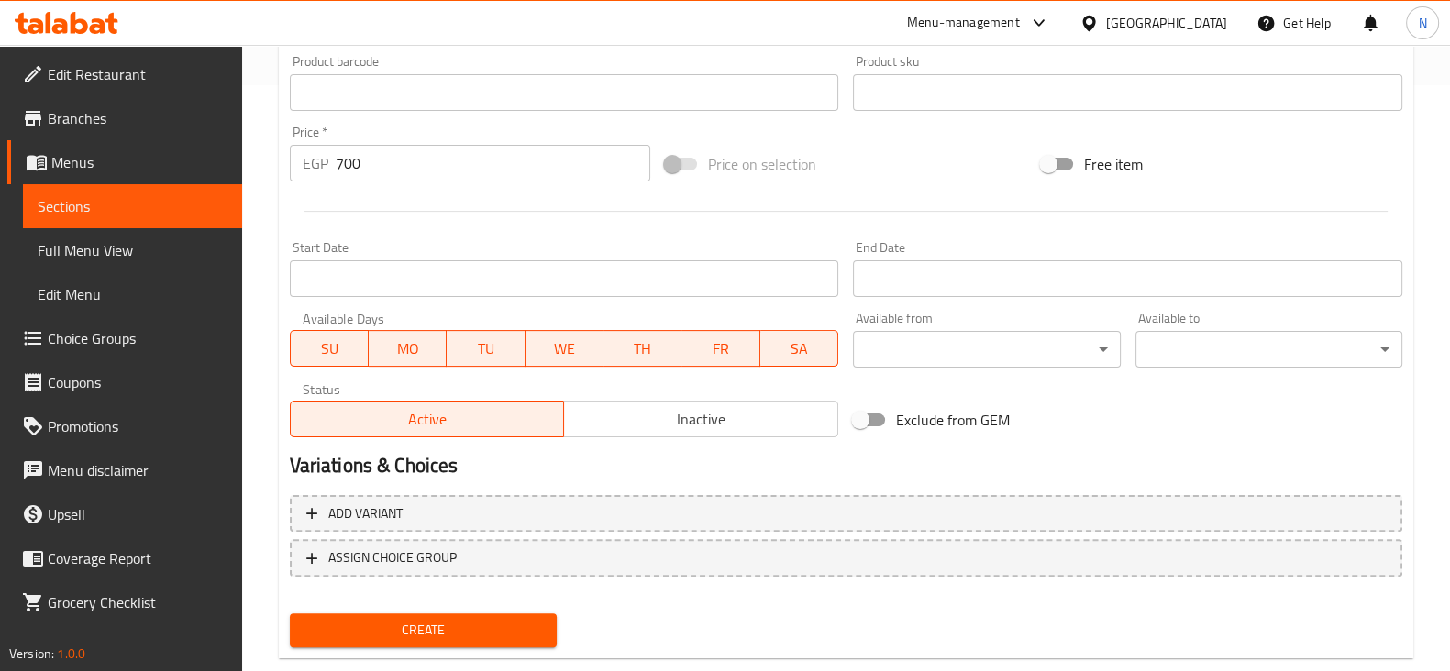
scroll to position [624, 0]
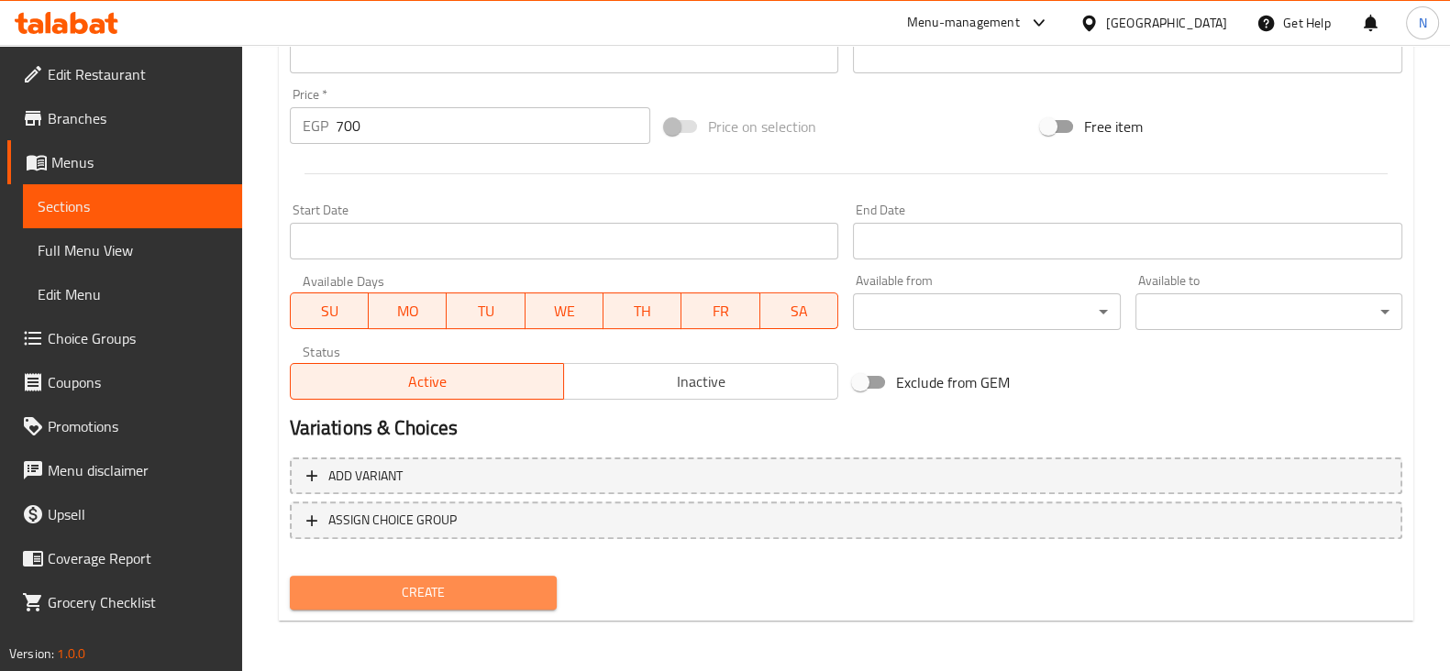
click at [505, 593] on span "Create" at bounding box center [423, 592] width 238 height 23
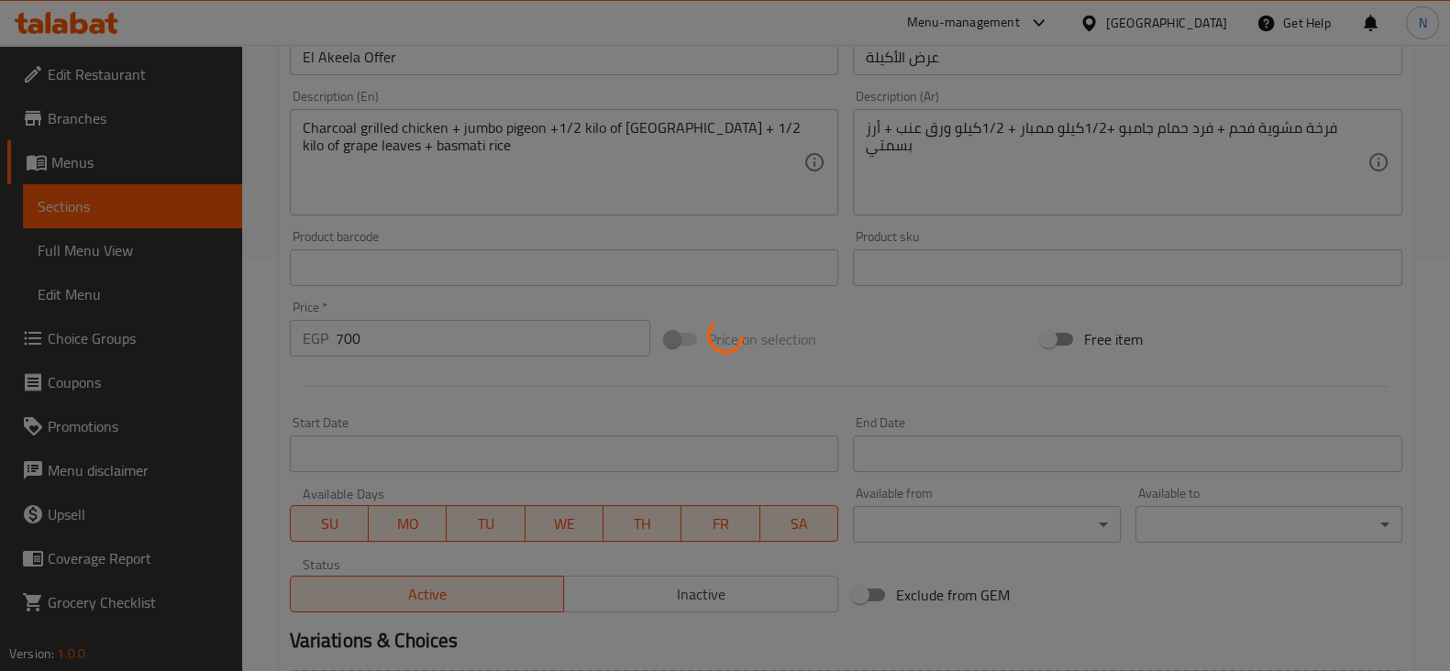
type input "0"
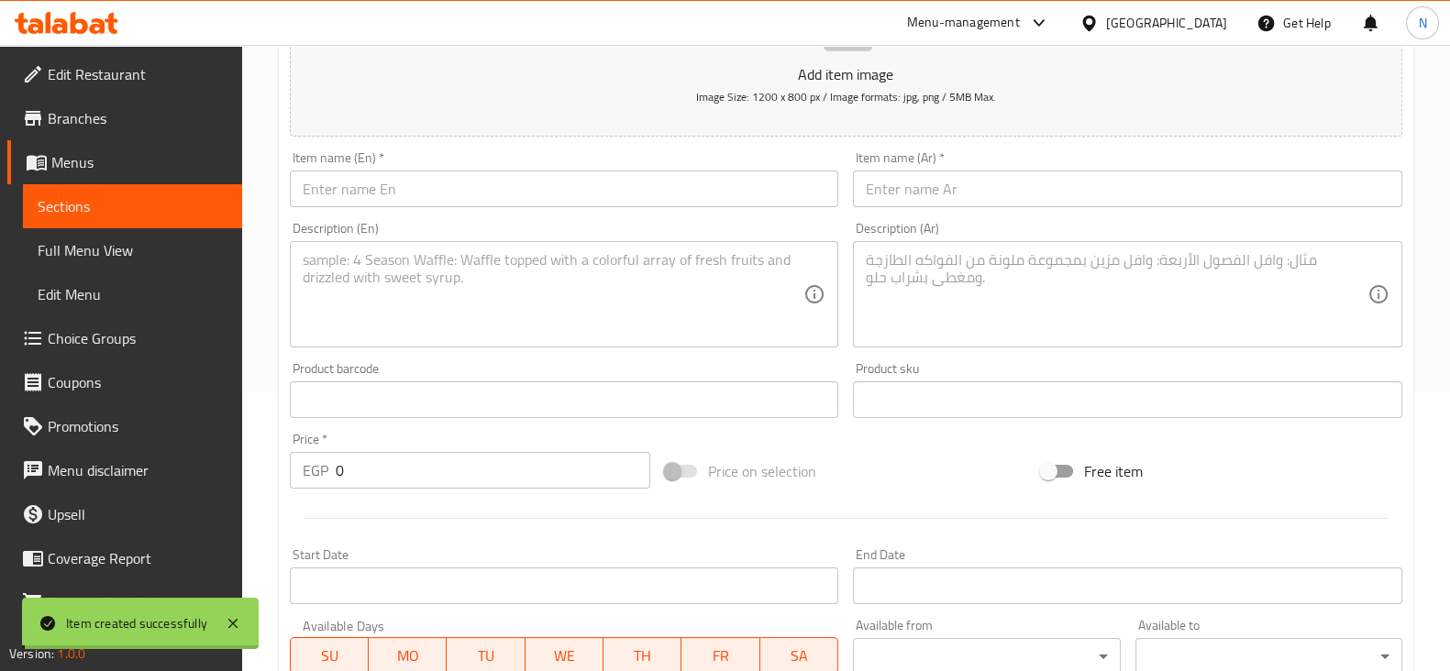
scroll to position [224, 0]
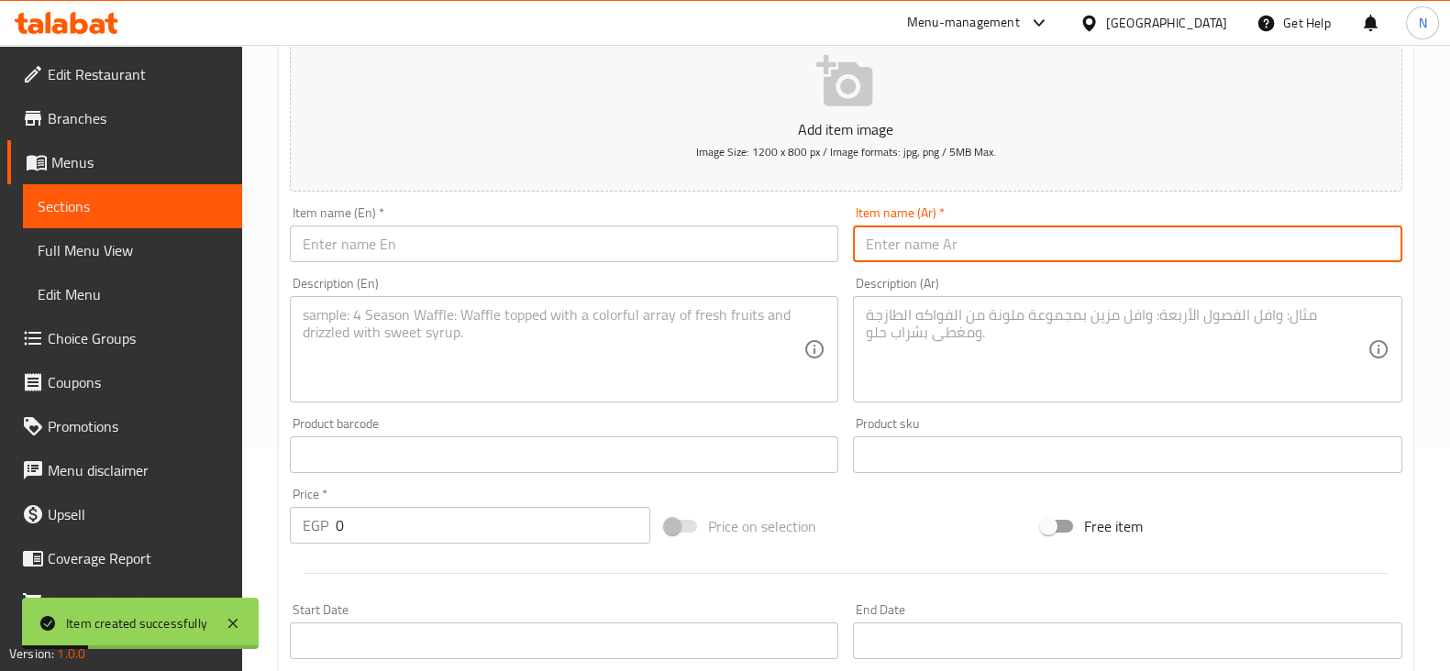
click at [902, 244] on input "text" at bounding box center [1127, 244] width 549 height 37
paste input "عرض لمتنا"
type input "عرض لمتنا"
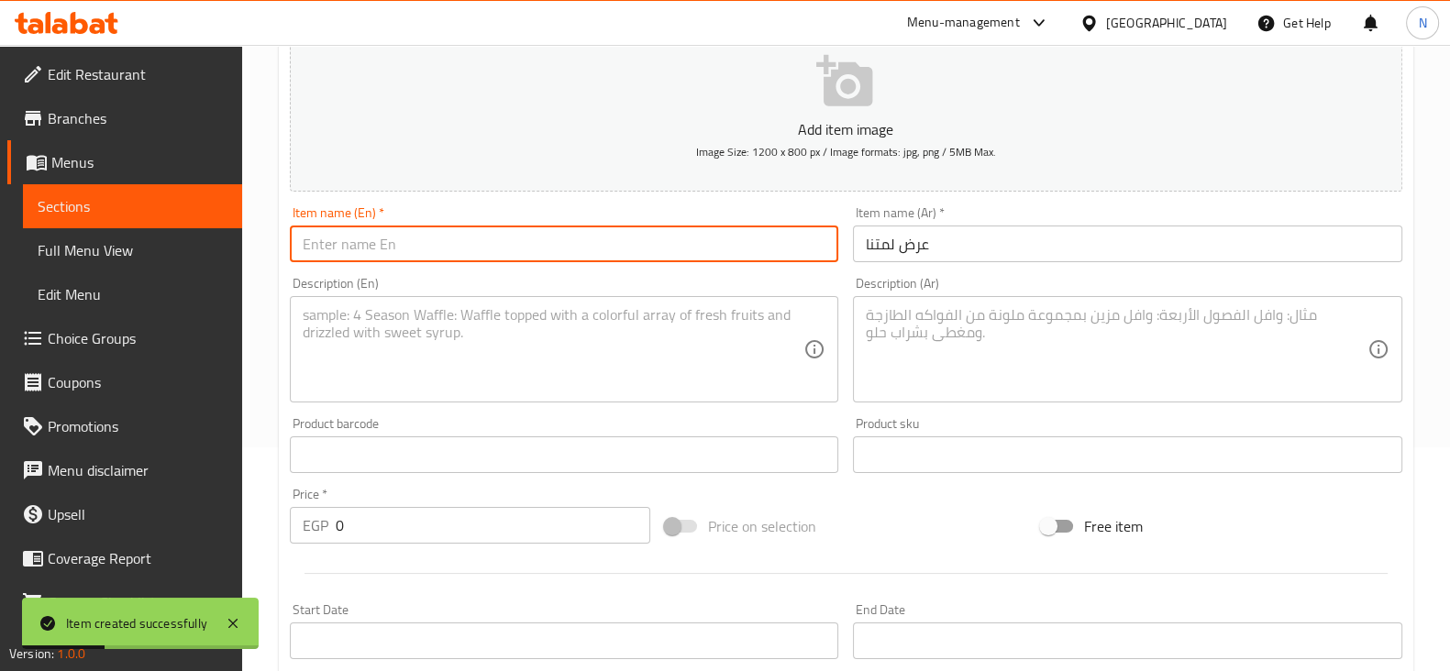
click at [760, 259] on input "text" at bounding box center [564, 244] width 549 height 37
type input "Lametna Offer"
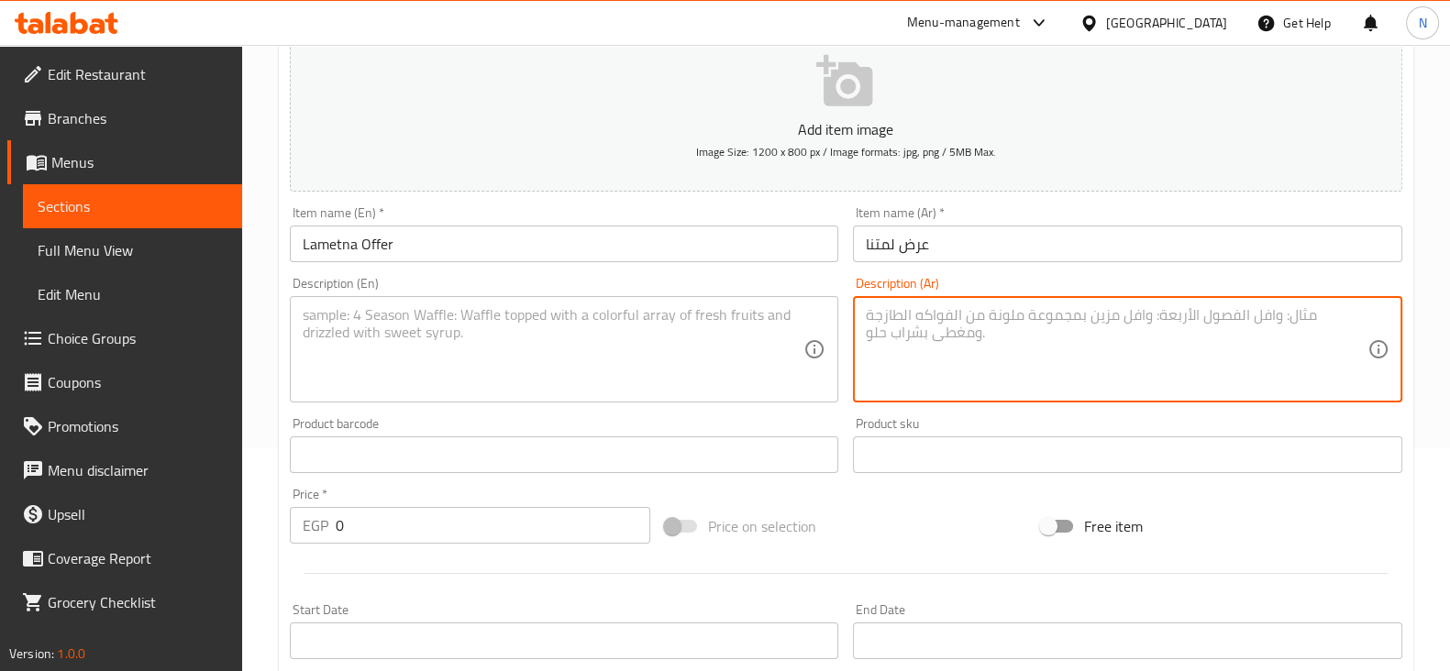
click at [966, 332] on textarea at bounding box center [1117, 349] width 502 height 87
paste textarea "½ كيلو كفتة + ½ كيلو طرب + ½ كيلو مشكل محاشي + أرز بسمتي"
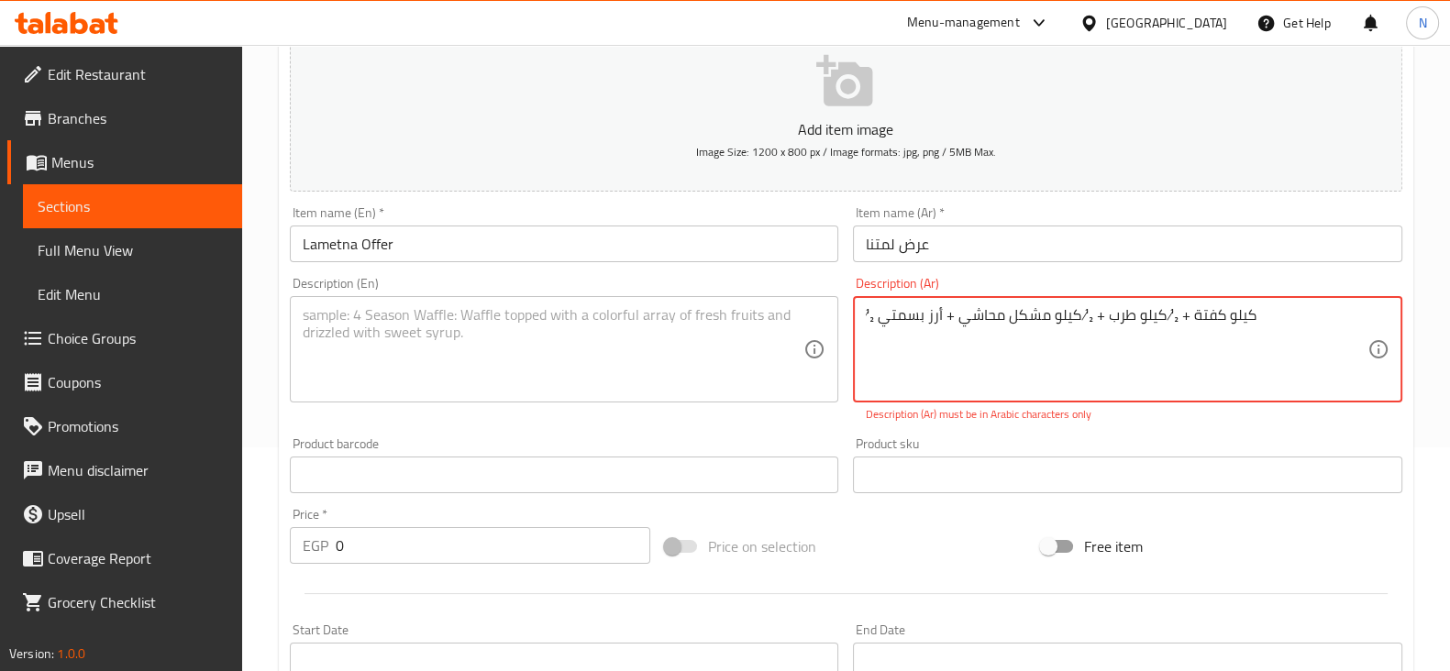
drag, startPoint x: 1089, startPoint y: 313, endPoint x: 1074, endPoint y: 304, distance: 16.8
click at [1074, 306] on textarea "½ كيلو كفتة + ½ كيلو طرب + ½ كيلو مشكل محاشي + أرز بسمتي" at bounding box center [1117, 349] width 502 height 87
drag, startPoint x: 1185, startPoint y: 312, endPoint x: 1176, endPoint y: 308, distance: 9.9
click at [1176, 308] on textarea "½ كيلو كفتة + ½ كيلو طرب + 1/2كيلو مشكل محاشي + أرز بسمتي" at bounding box center [1117, 349] width 502 height 87
click at [869, 314] on textarea "½ كيلو كفتة +1/2 كيلو طرب + 1/2كيلو مشكل محاشي + أرز بسمتي" at bounding box center [1117, 349] width 502 height 87
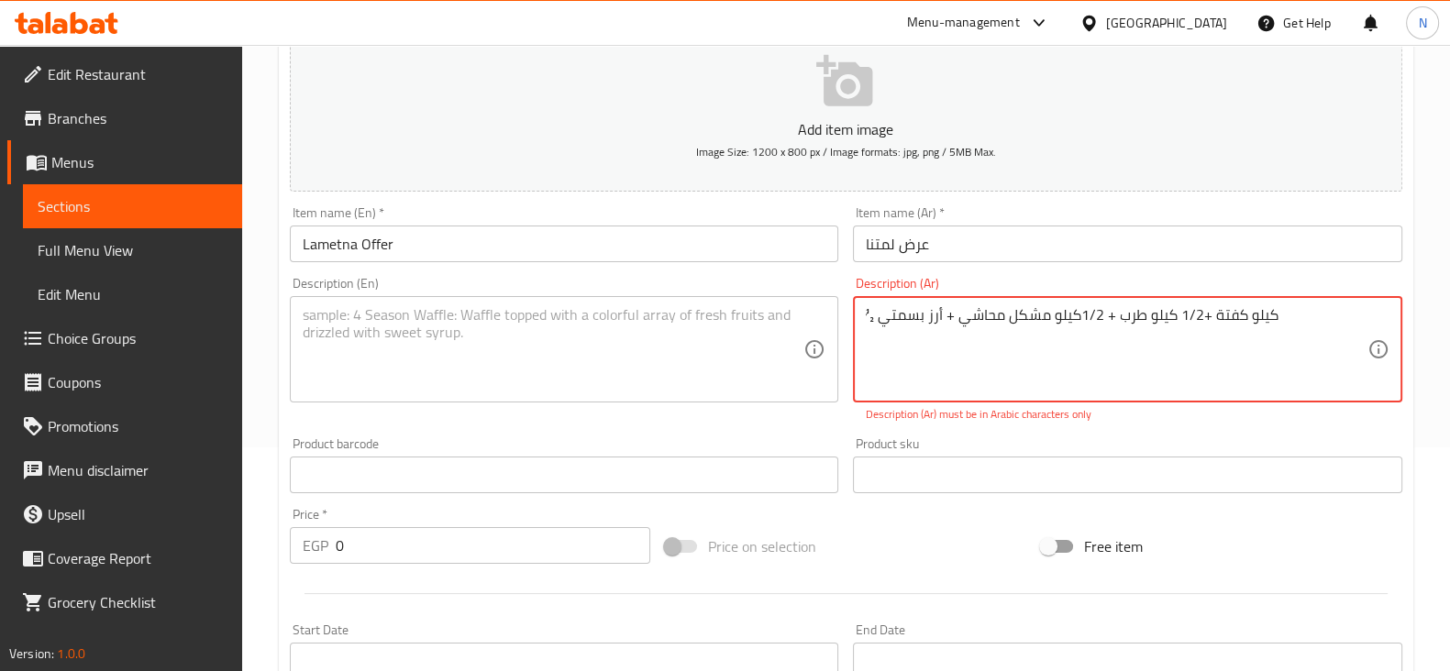
drag, startPoint x: 873, startPoint y: 314, endPoint x: 863, endPoint y: 315, distance: 10.1
click at [863, 315] on div "½ كيلو كفتة +1/2 كيلو طرب + 1/2كيلو مشكل محاشي + أرز بسمتي Description (Ar)" at bounding box center [1127, 349] width 549 height 106
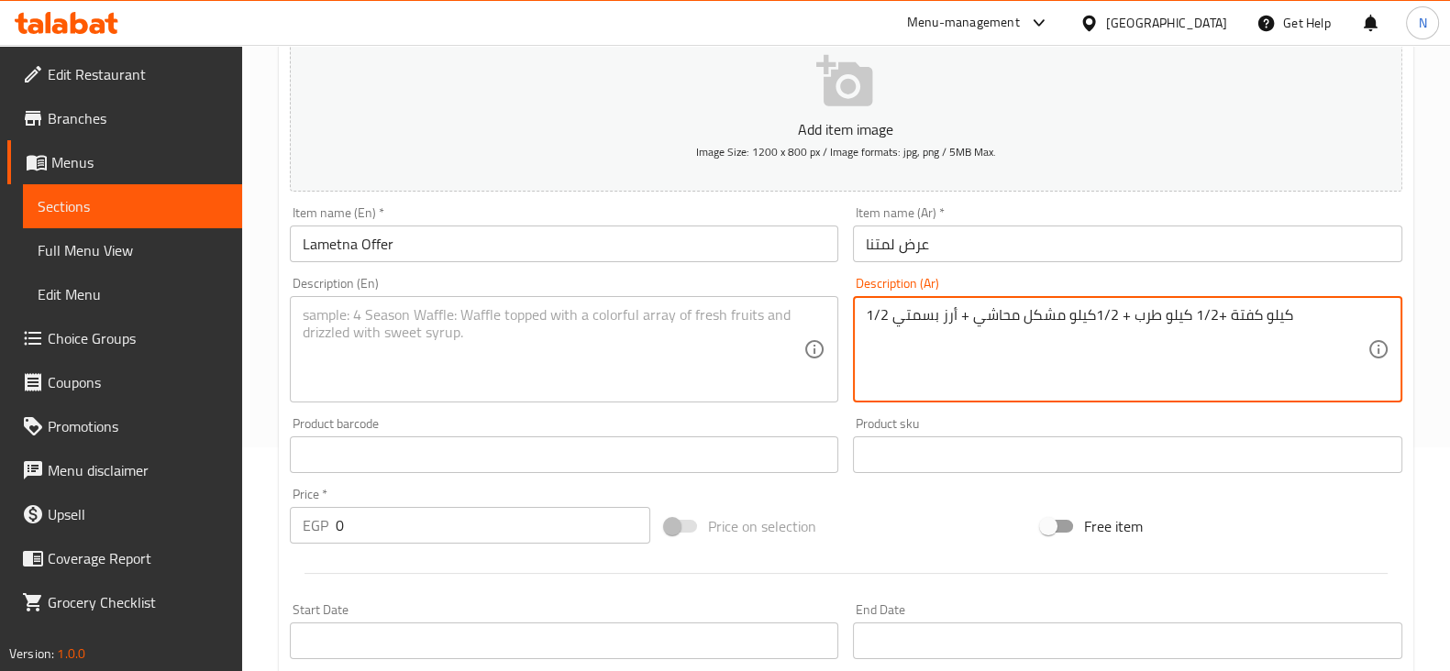
click at [940, 310] on textarea "1/2 كيلو كفتة +1/2 كيلو طرب + 1/2كيلو مشكل محاشي + أرز بسمتي" at bounding box center [1117, 349] width 502 height 87
type textarea "1/2 كيلو كفتة +1/2 كيلو طرب + 1/2كيلو مشكل محاشي + أرز بسمتي"
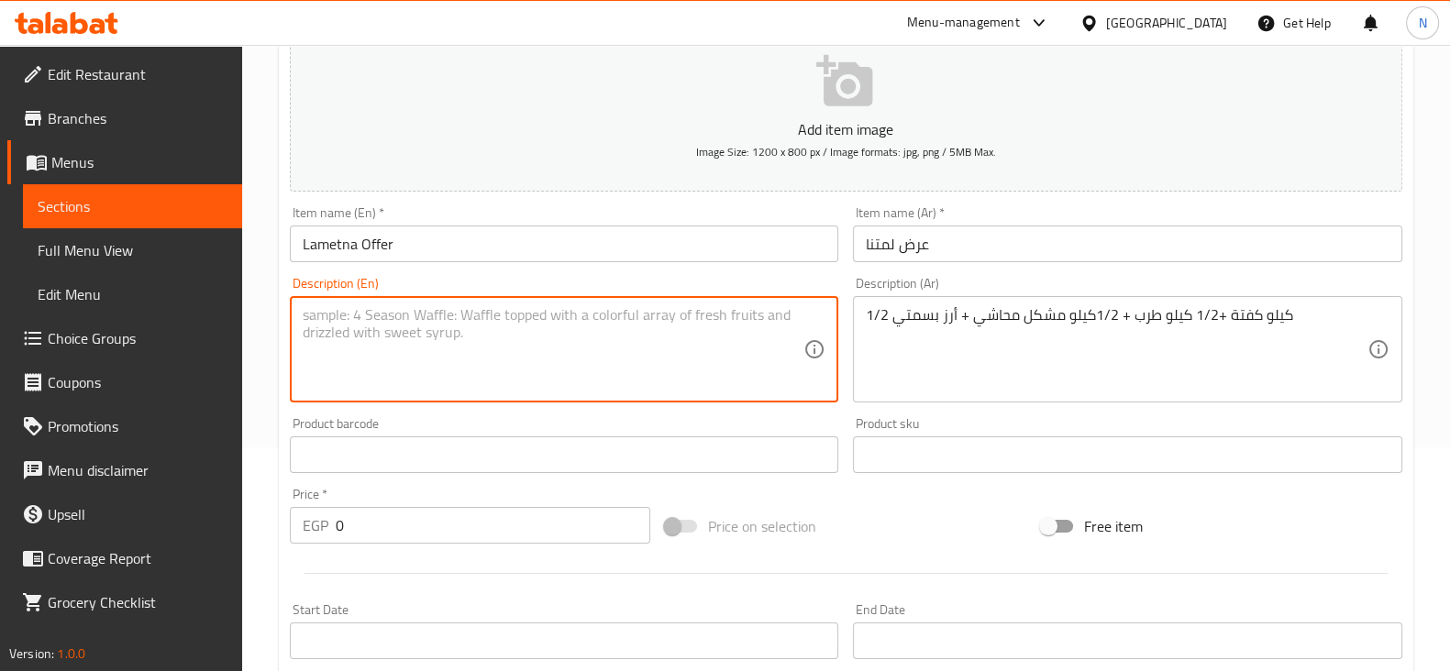
click at [463, 334] on textarea at bounding box center [554, 349] width 502 height 87
paste textarea "1/2 kilo kofta + 1/2 kilo tarb + 1/2 kilo mixed stuffed vegetables + basmati ri…"
type textarea "1/2 kilo kofta + 1/2 kilo tarb + 1/2 kilo mixed stuffed vegetables + basmati ri…"
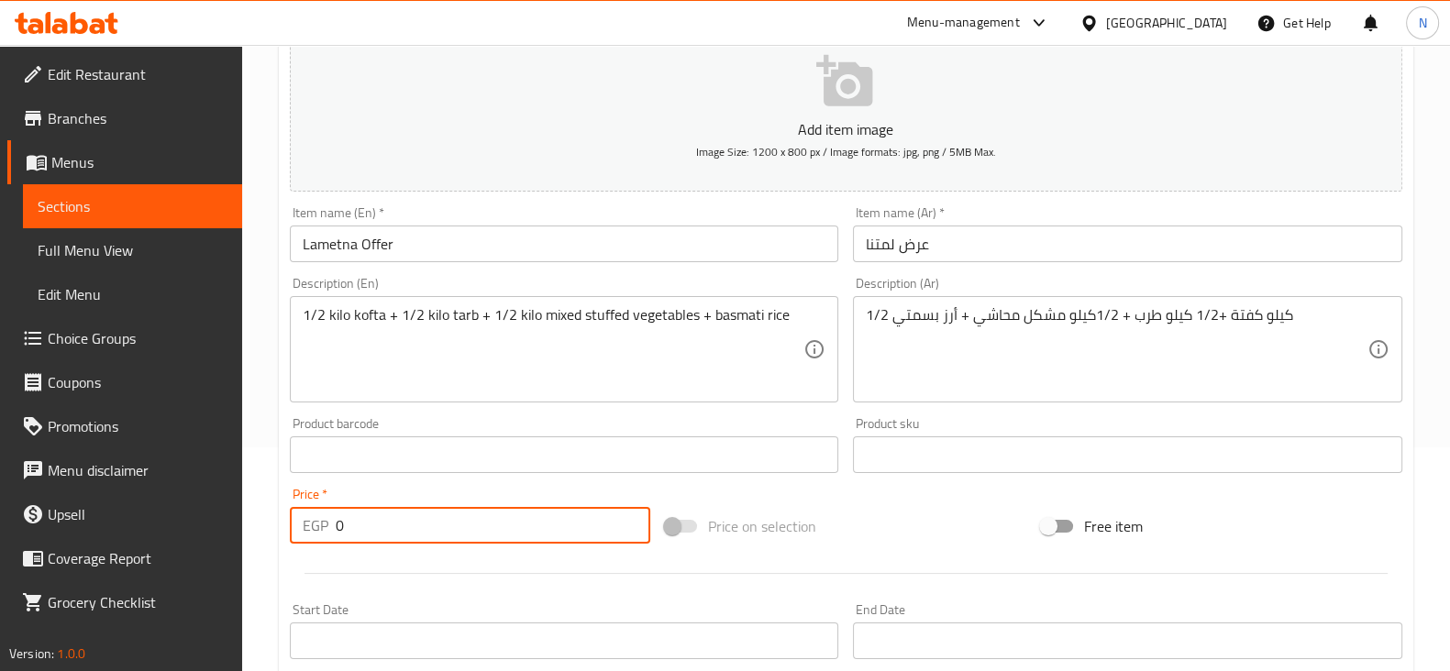
click at [410, 523] on input "0" at bounding box center [493, 525] width 315 height 37
type input "700"
click at [443, 575] on div at bounding box center [845, 573] width 1127 height 45
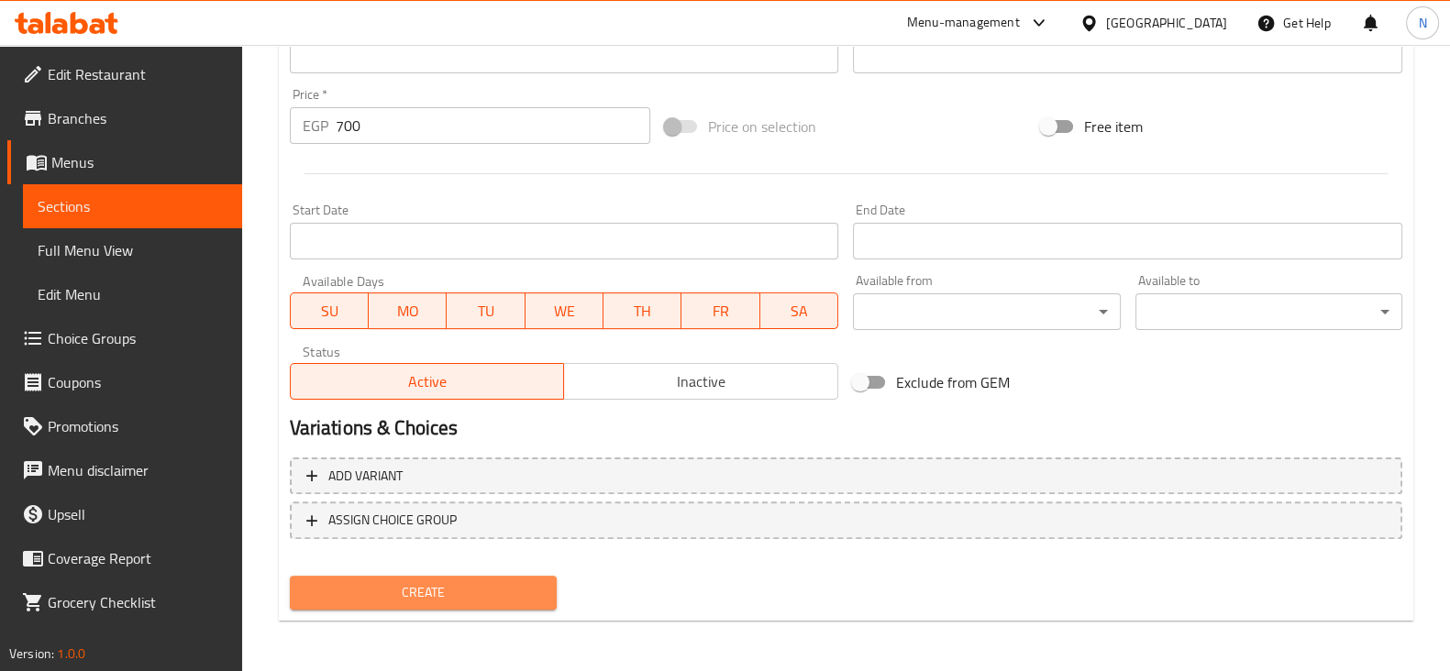
click at [431, 581] on span "Create" at bounding box center [423, 592] width 238 height 23
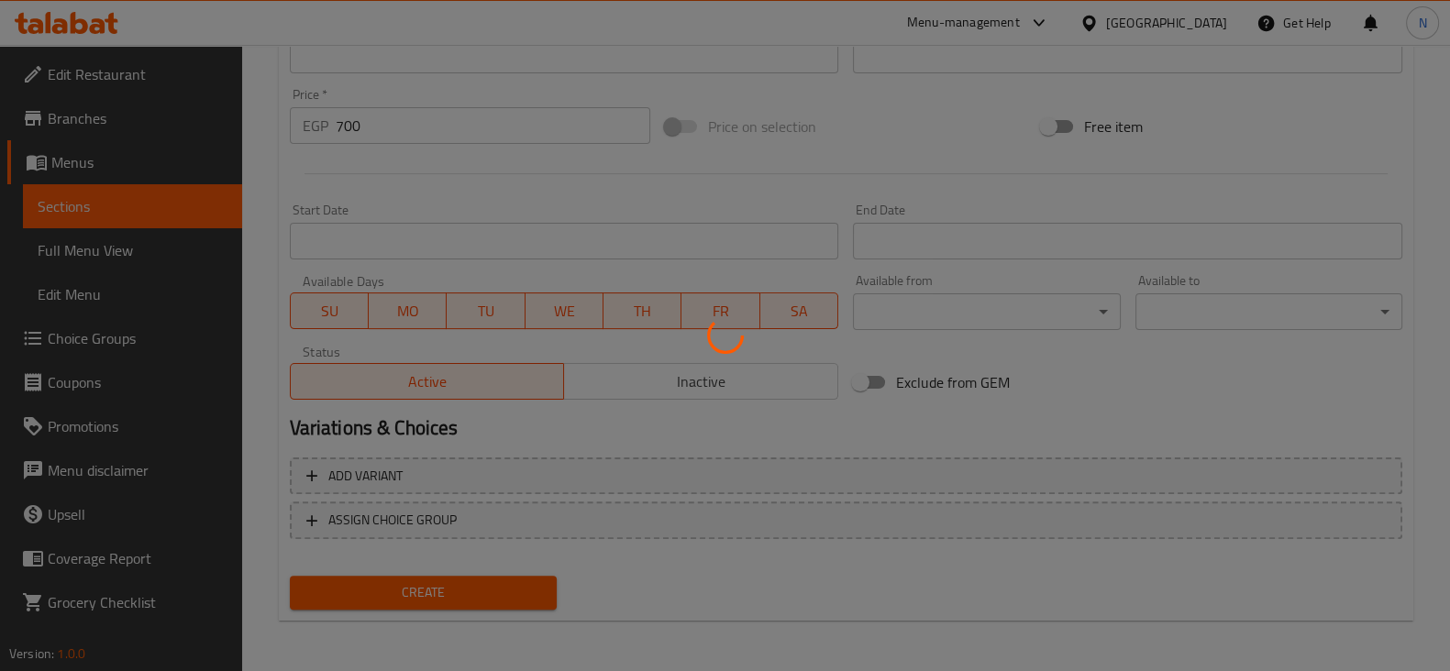
type input "0"
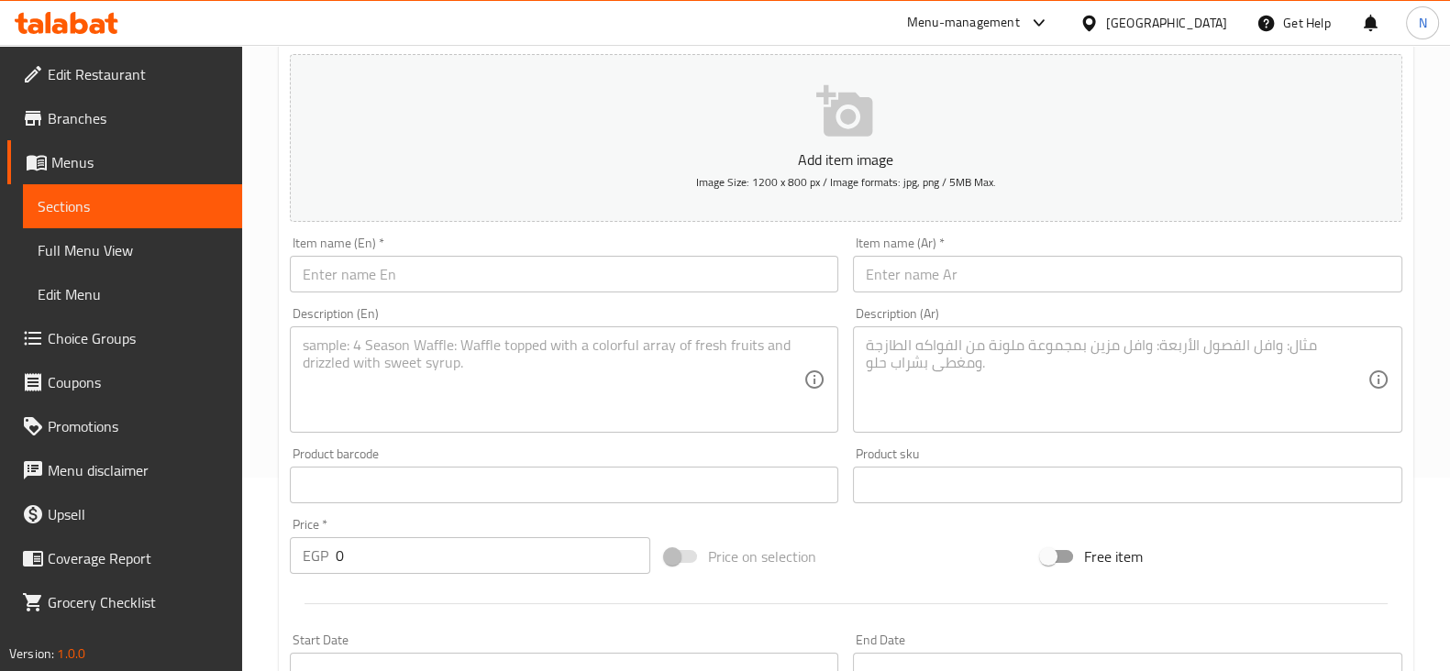
scroll to position [192, 0]
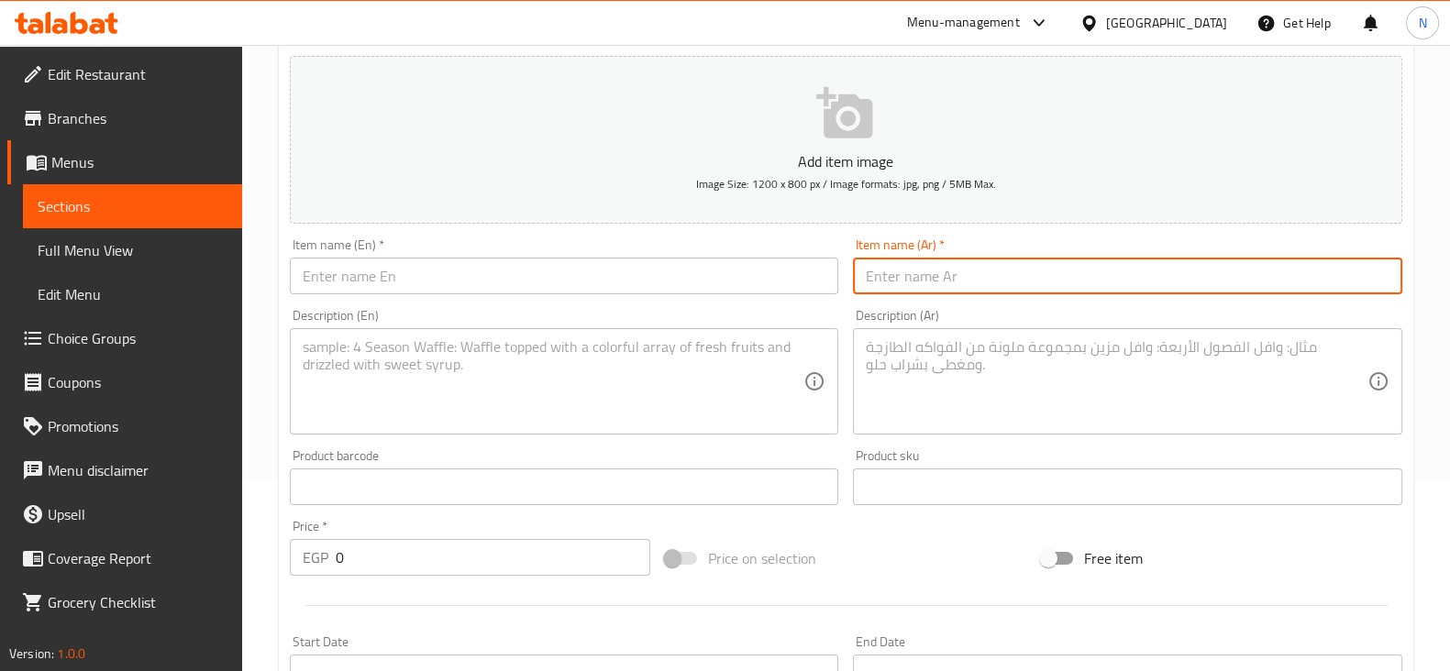
click at [920, 277] on input "text" at bounding box center [1127, 276] width 549 height 37
paste input "عرض المزاج"
type input "عرض المزاج"
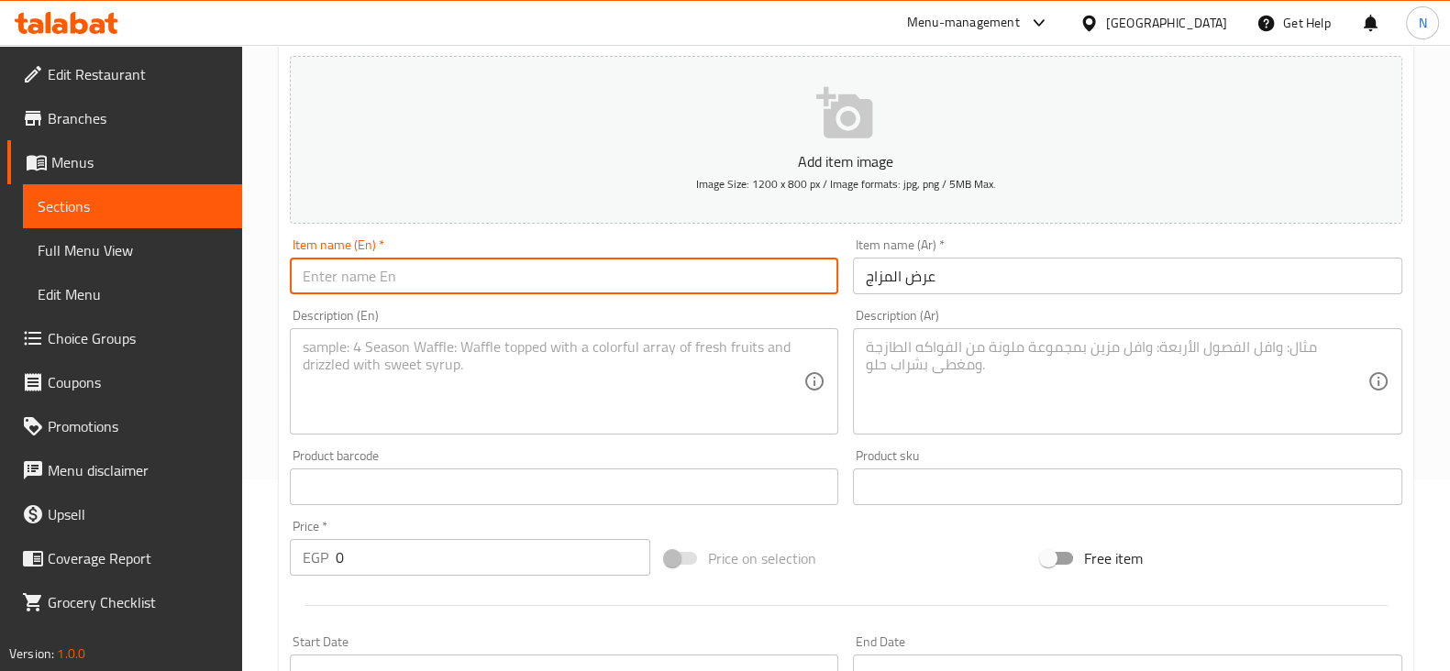
click at [721, 293] on input "text" at bounding box center [564, 276] width 549 height 37
type input "El Mazag Offer"
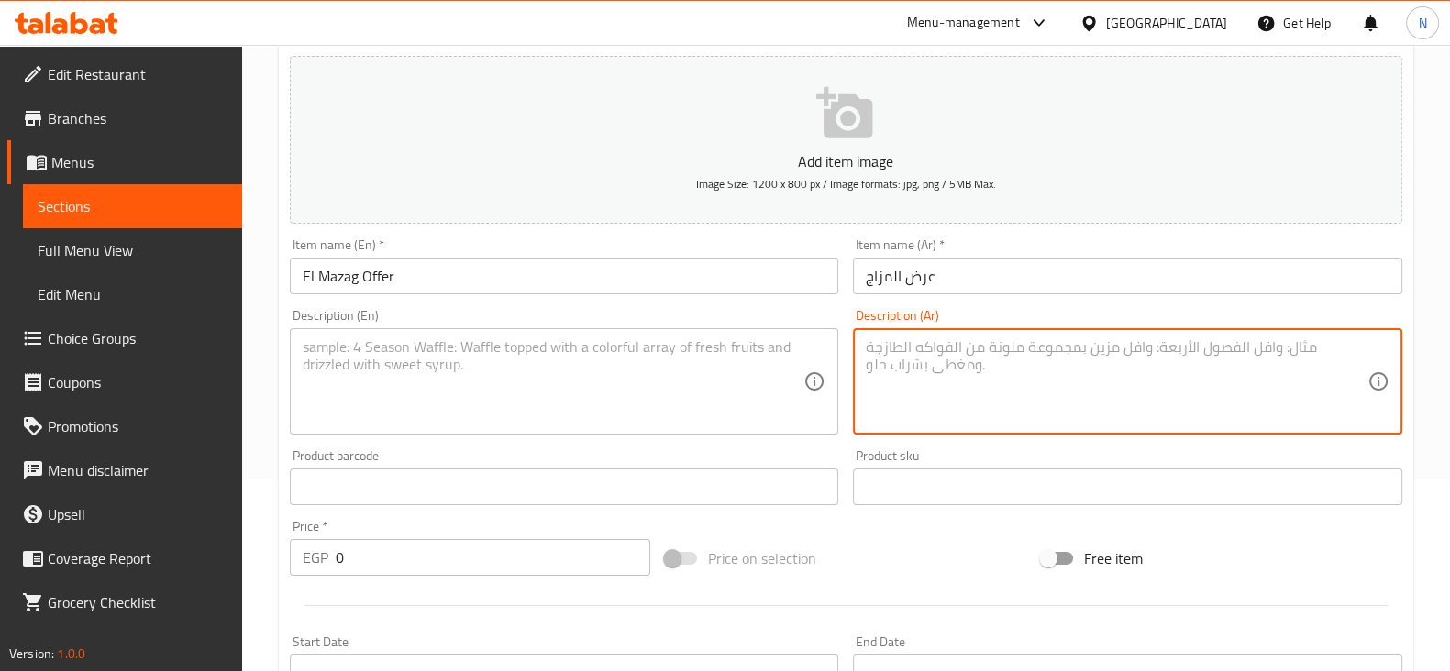
click at [981, 366] on textarea at bounding box center [1117, 381] width 502 height 87
paste textarea "3 فرد حمام جامبو + ½ كيلو ورق عنب + أرز بسمتي"
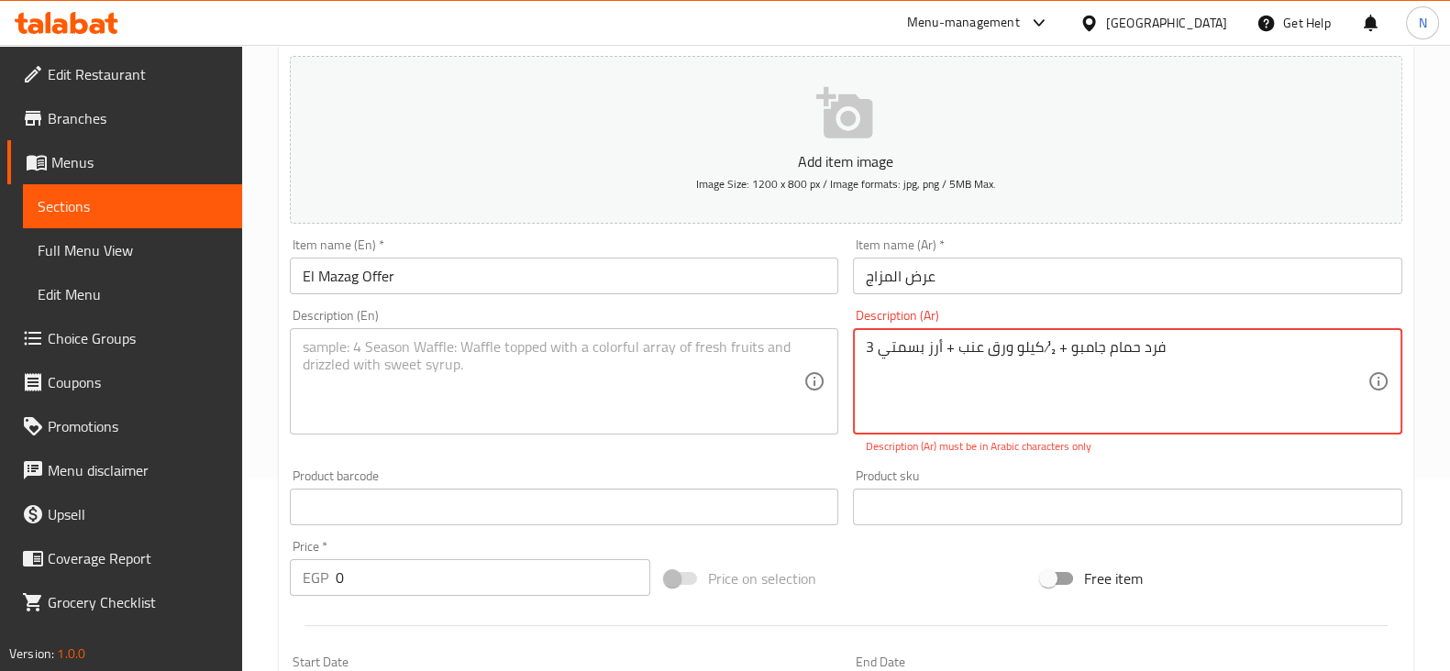
type textarea "3 فرد حمام جامبو + ½ كيلو ورق عنب + أرز بسمتي"
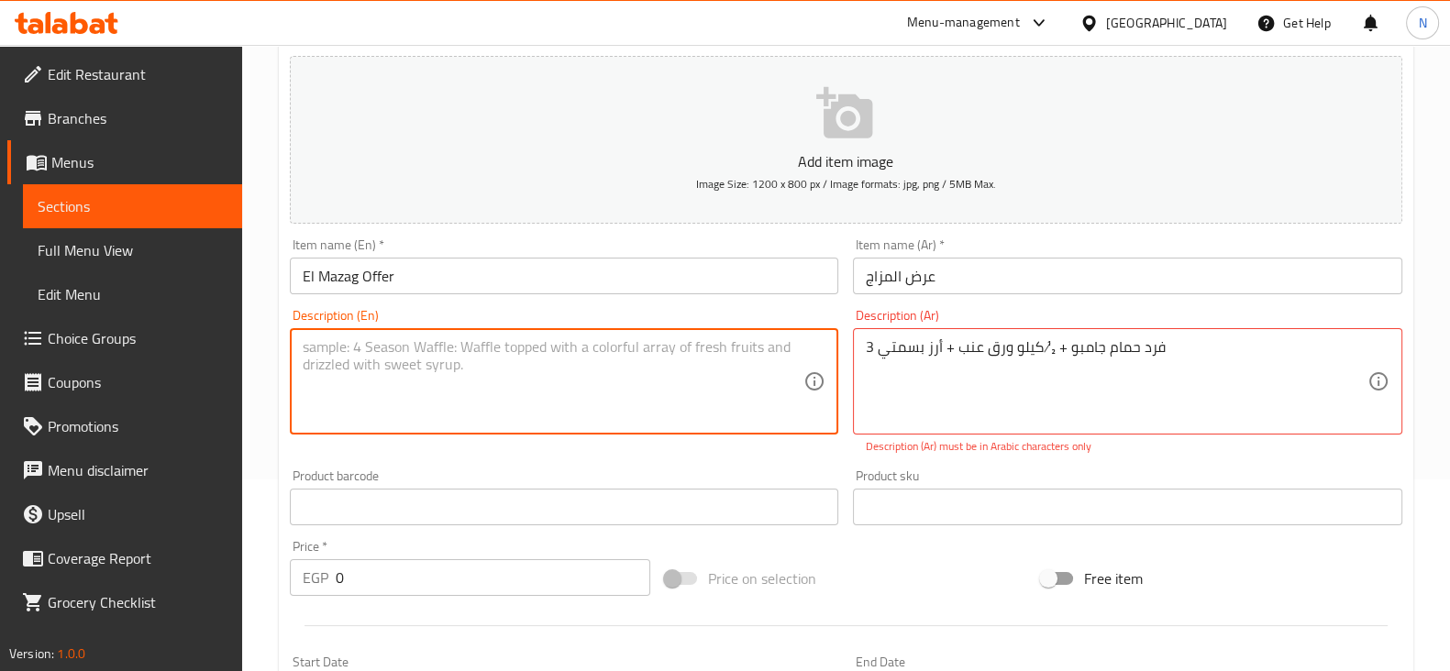
click at [514, 346] on textarea at bounding box center [554, 381] width 502 height 87
paste textarea "3 jumbo pigeons + ½ kilo grape leaves + basmati rice"
click at [422, 346] on textarea "3 jumbo pigeons + ½ kilo grape leaves + basmati rice" at bounding box center [554, 381] width 502 height 87
type textarea "3 jumbo pigeons +1/2 kilo grape leaves + basmati rice"
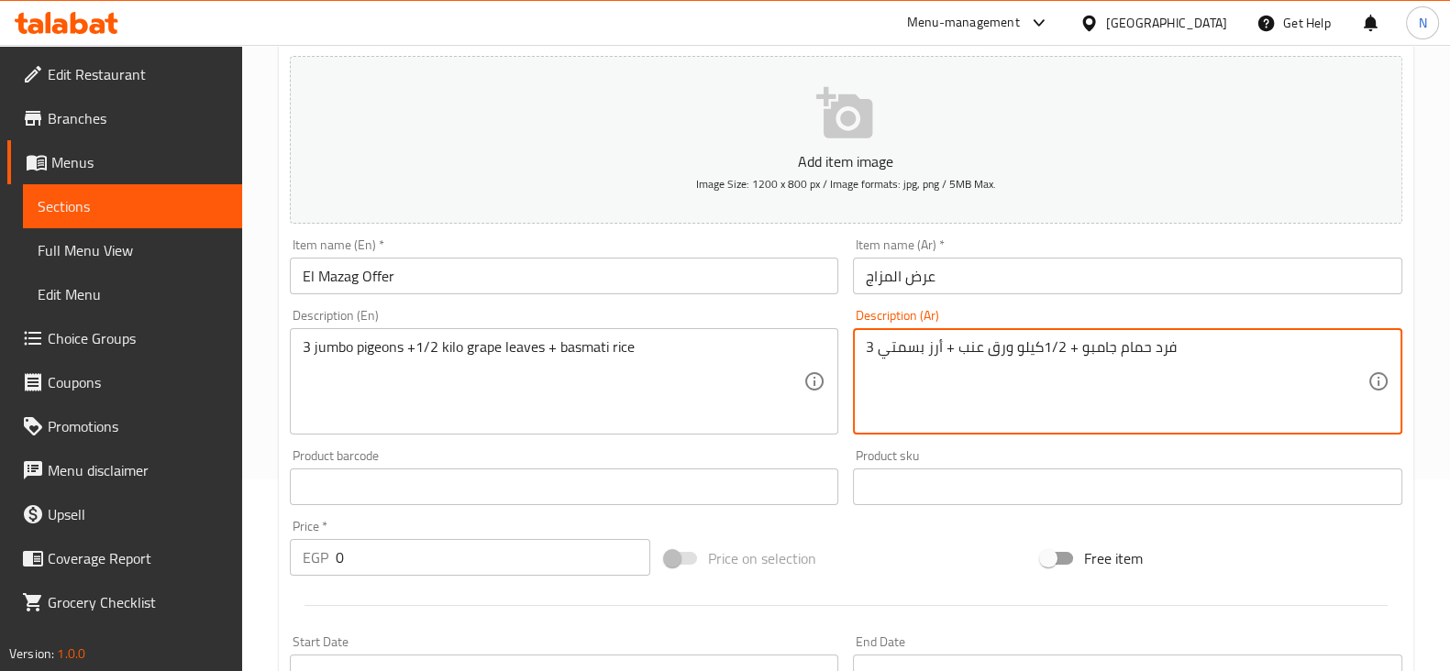
type textarea "3 فرد حمام جامبو + 1/2كيلو ورق عنب + أرز بسمتي"
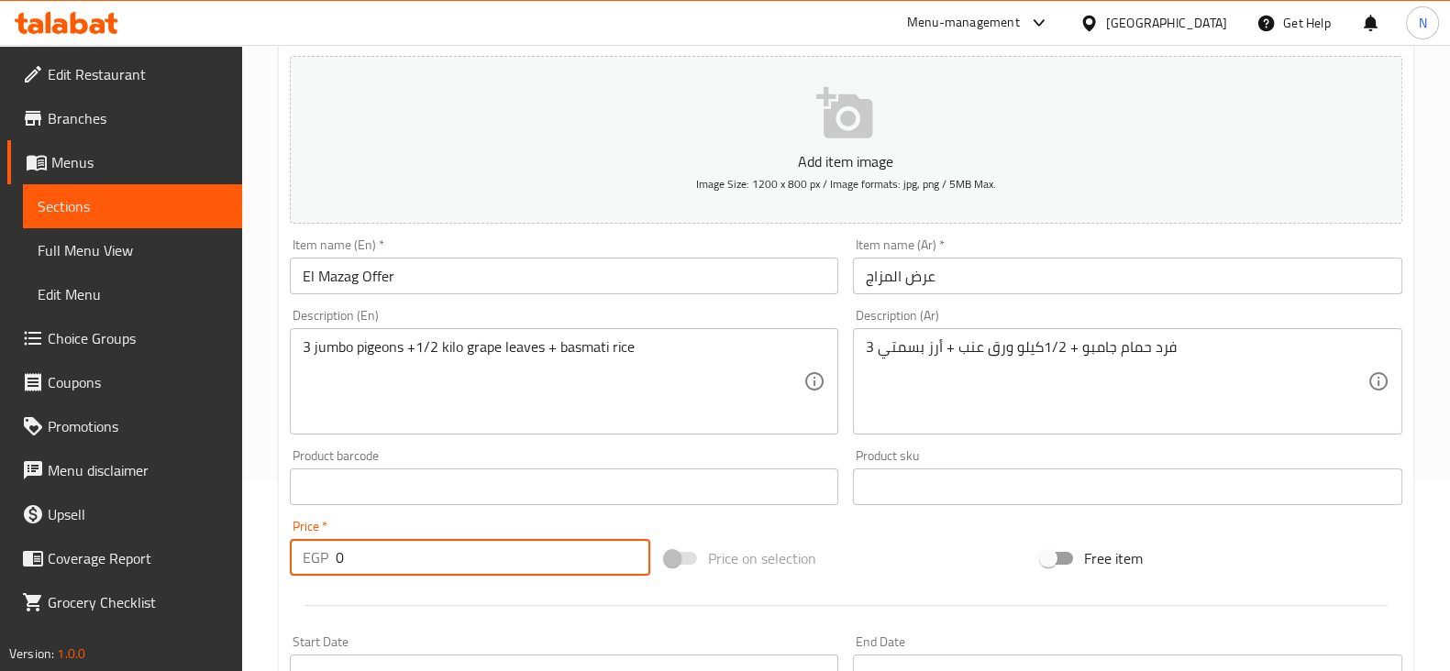
click at [480, 566] on input "0" at bounding box center [493, 557] width 315 height 37
type input "600"
click at [522, 608] on div at bounding box center [845, 605] width 1127 height 45
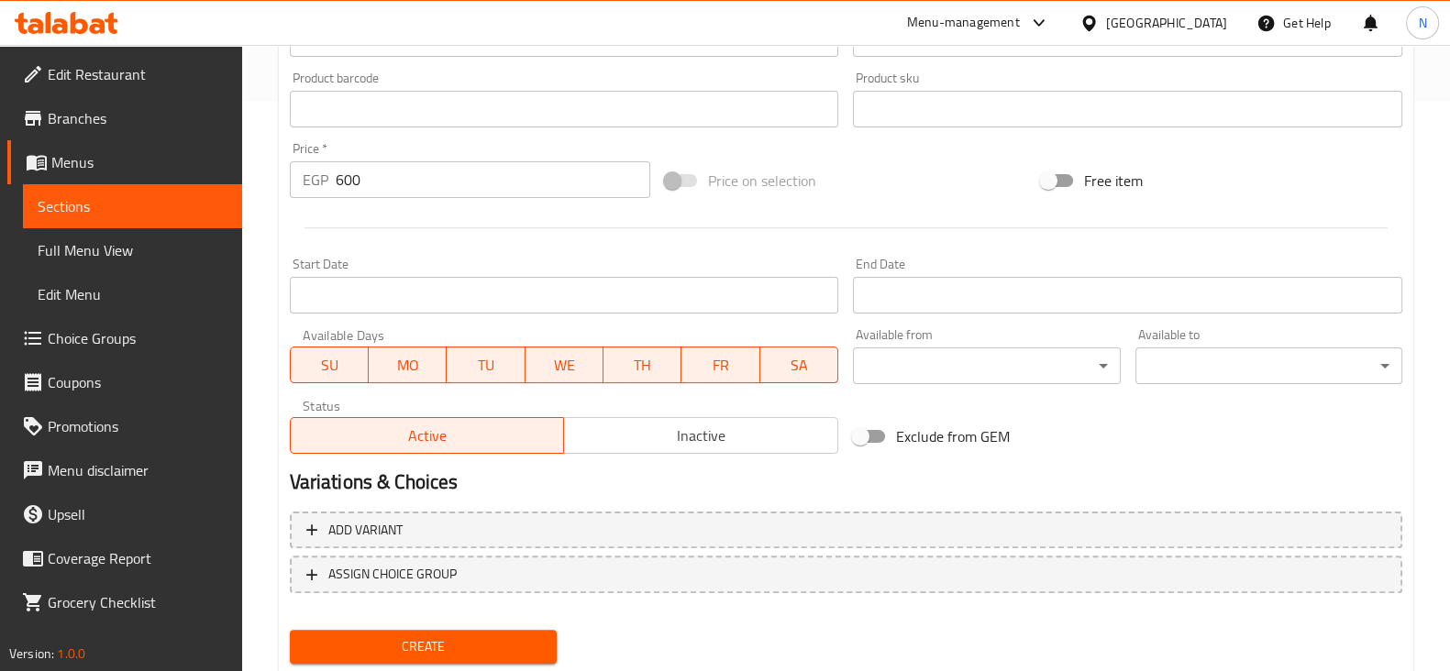
scroll to position [570, 0]
click at [454, 630] on button "Create" at bounding box center [423, 646] width 267 height 34
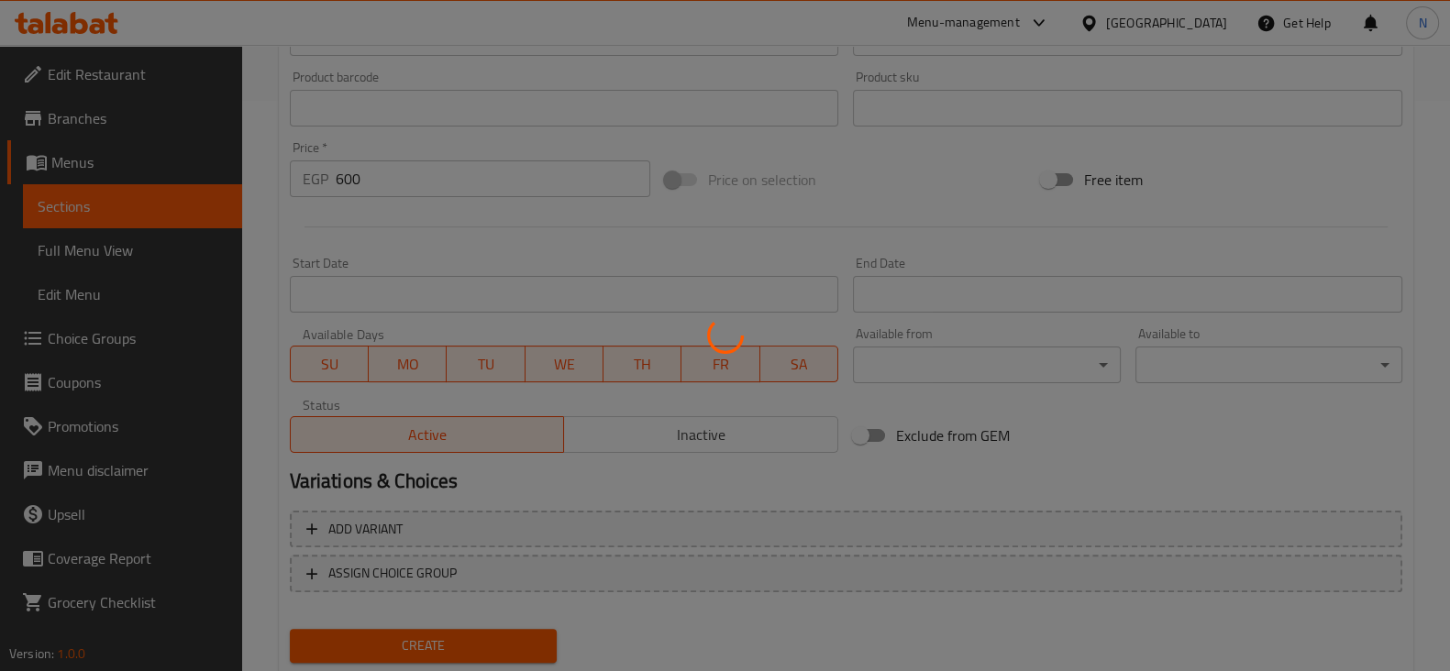
type input "0"
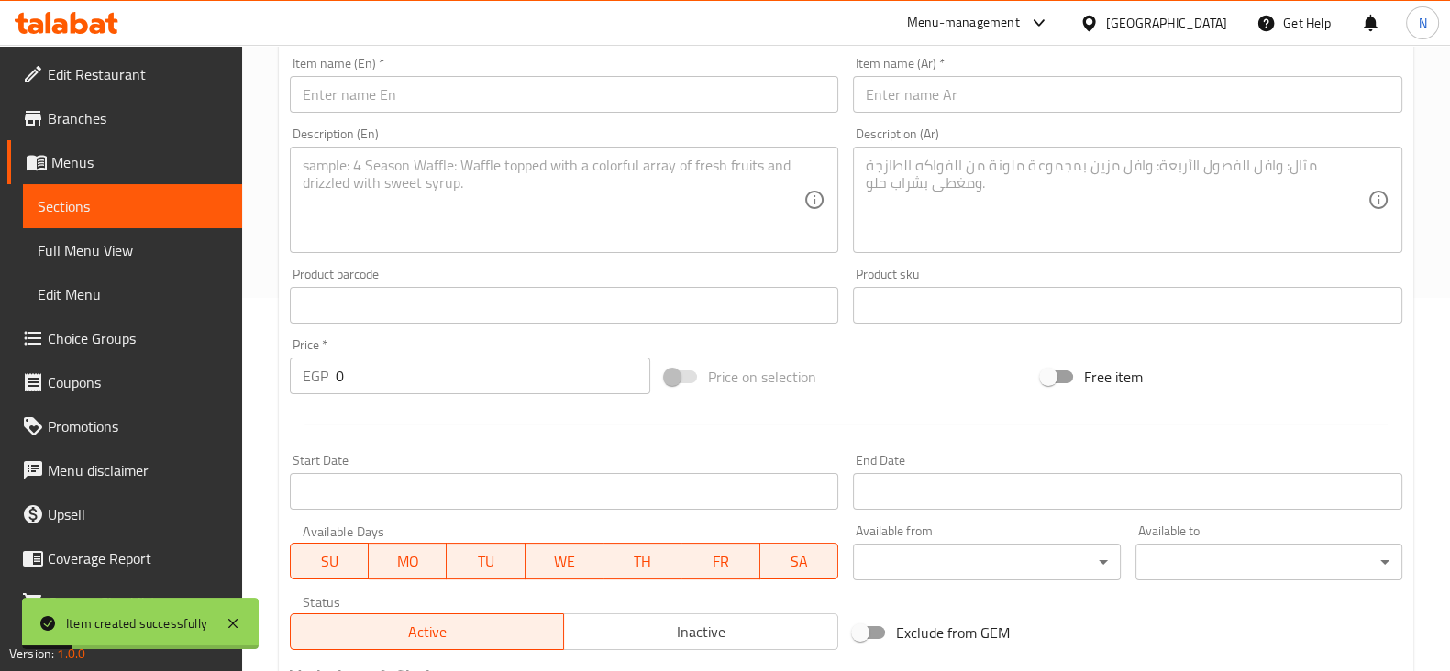
scroll to position [369, 0]
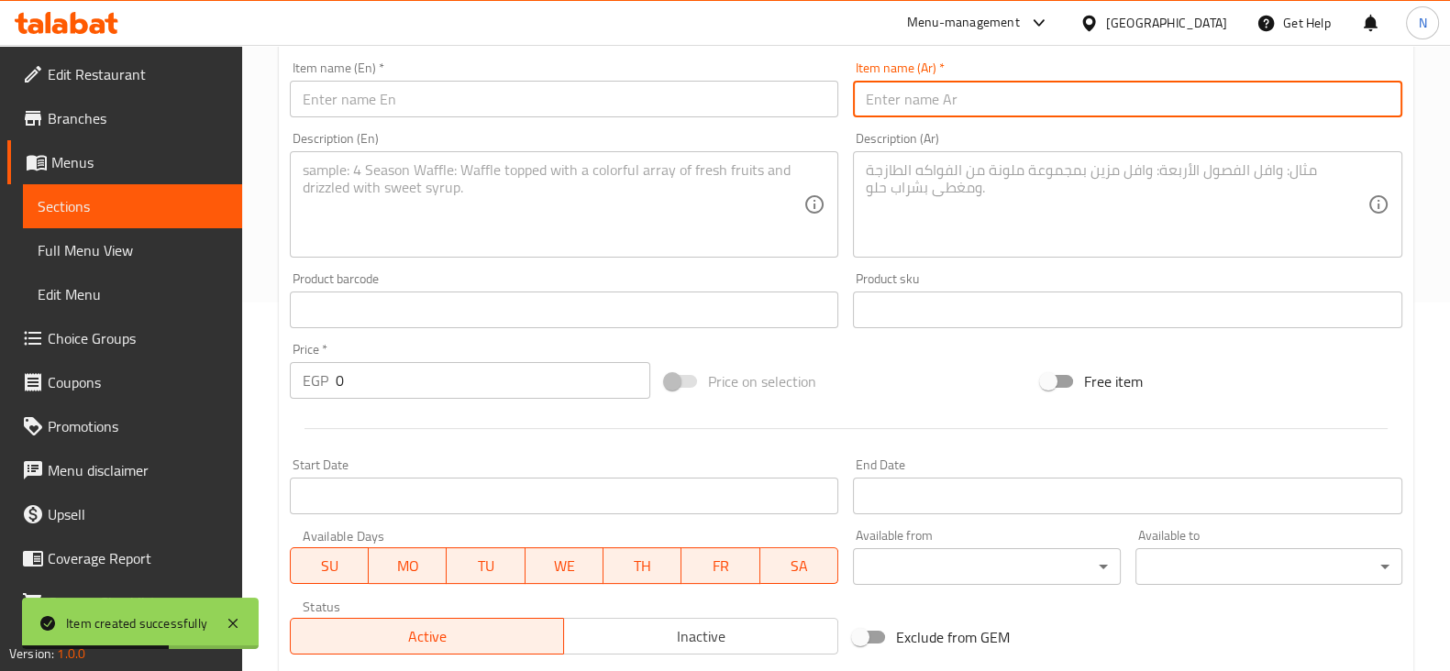
click at [945, 94] on input "text" at bounding box center [1127, 99] width 549 height 37
paste input "عرض المعلم"
type input "عرض المعلم"
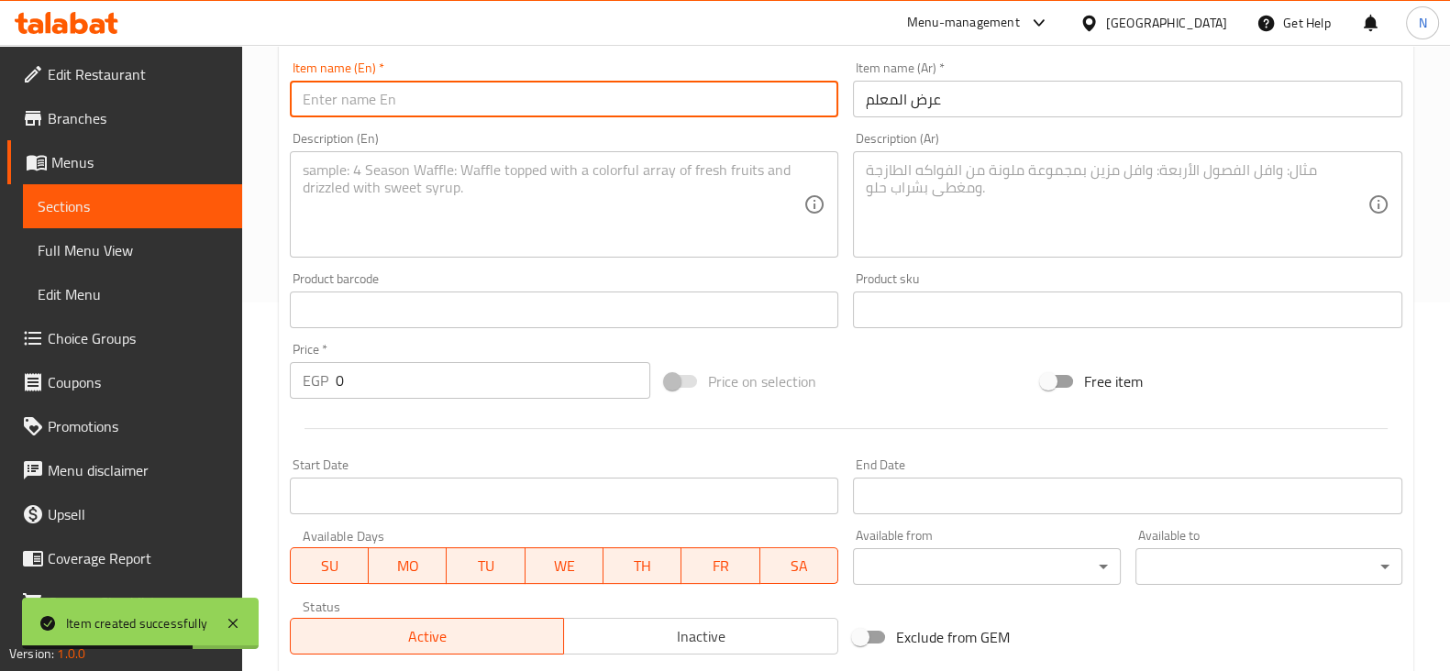
click at [732, 94] on input "text" at bounding box center [564, 99] width 549 height 37
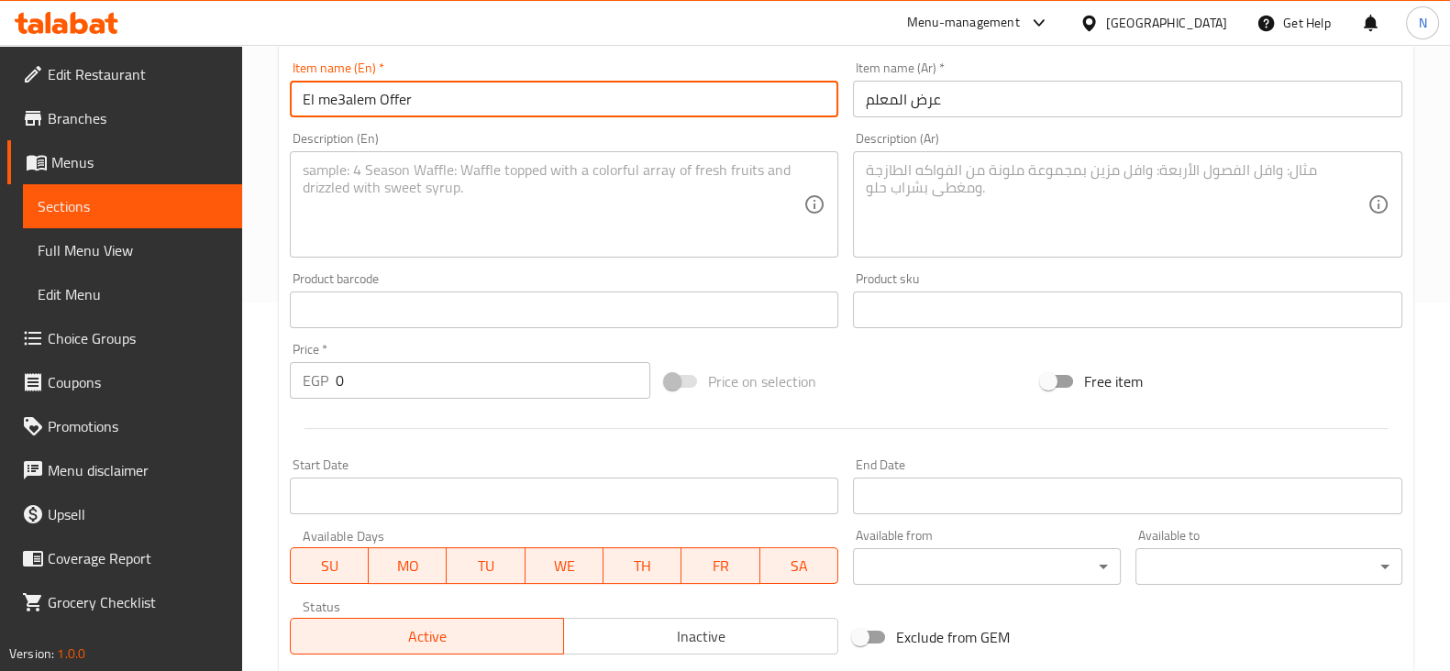
type input "El me3alem Offer"
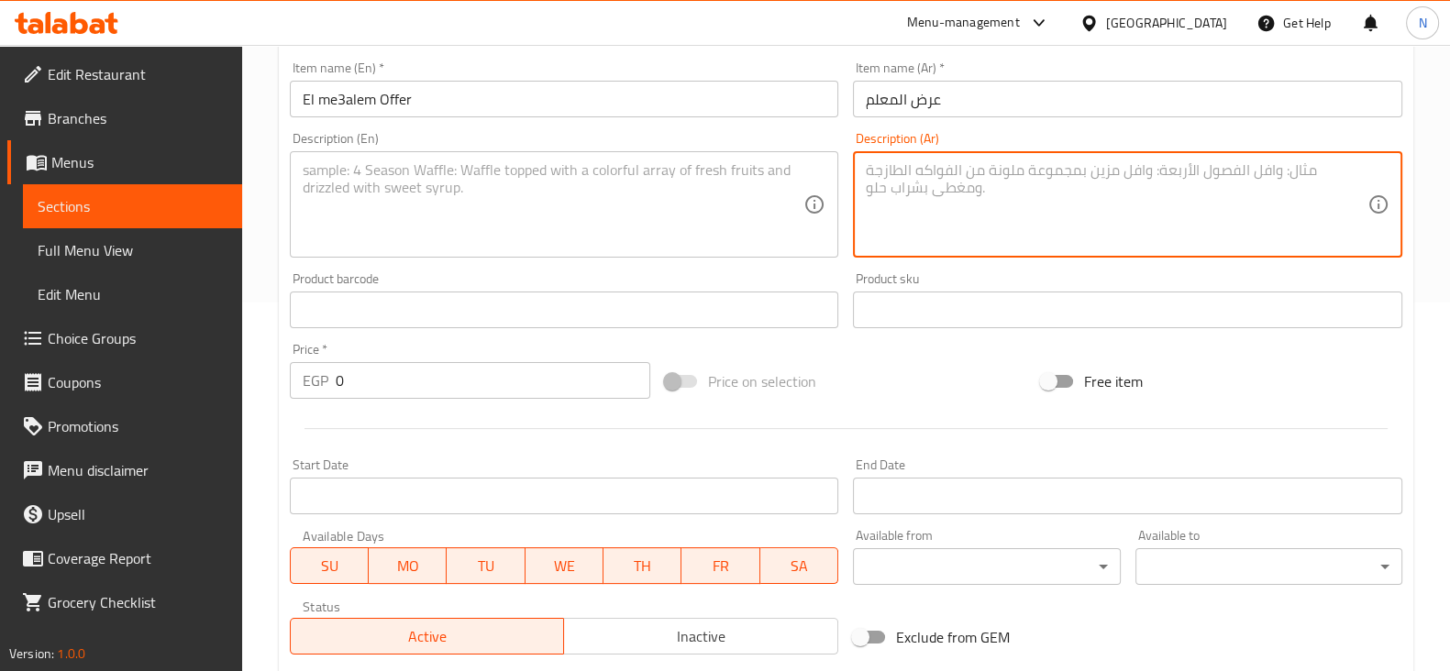
click at [913, 188] on textarea at bounding box center [1117, 204] width 502 height 87
paste textarea "فرخة + ½ كيلو كفتة + ¼ ممبار + أرز بسمتي"
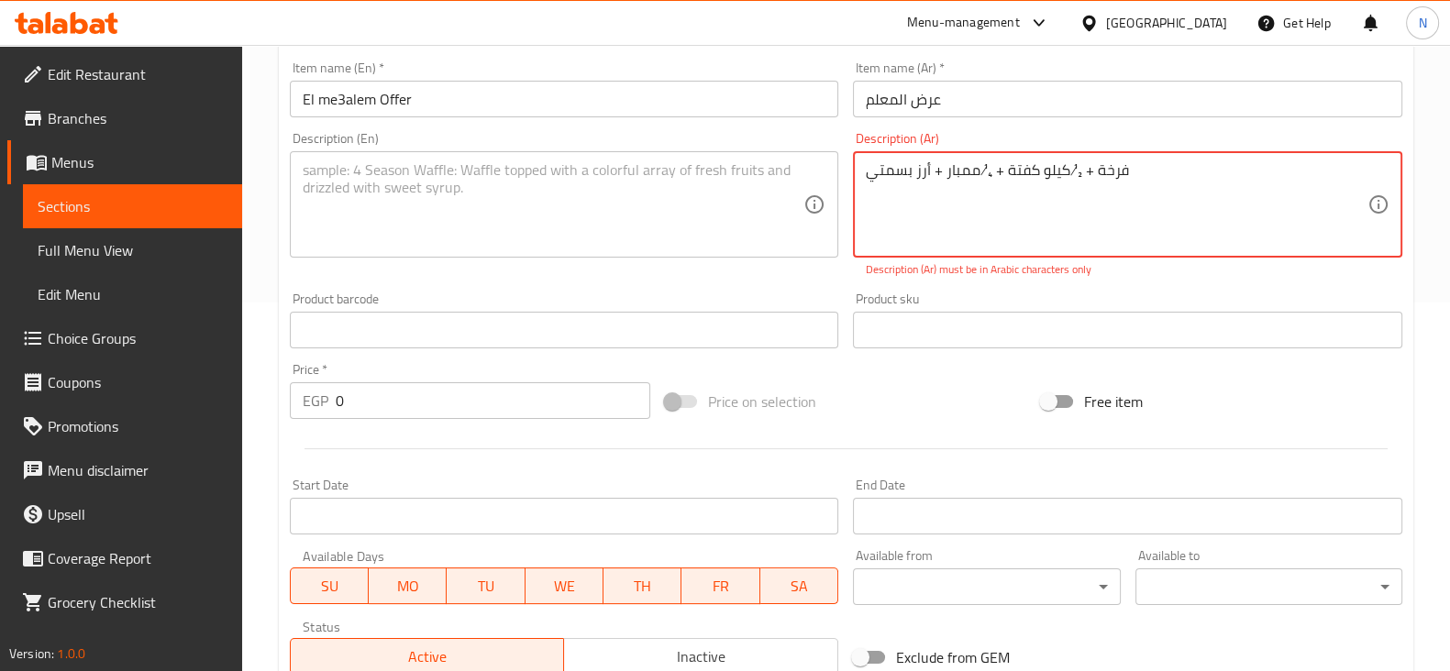
click at [980, 164] on textarea "فرخة + ½ كيلو كفتة + ¼ ممبار + أرز بسمتي" at bounding box center [1117, 204] width 502 height 87
drag, startPoint x: 1091, startPoint y: 167, endPoint x: 1078, endPoint y: 164, distance: 14.0
click at [1078, 164] on textarea "فرخة + ½ كيلو كفتة + 1/4 ممبار + أرز بسمتي" at bounding box center [1117, 204] width 502 height 87
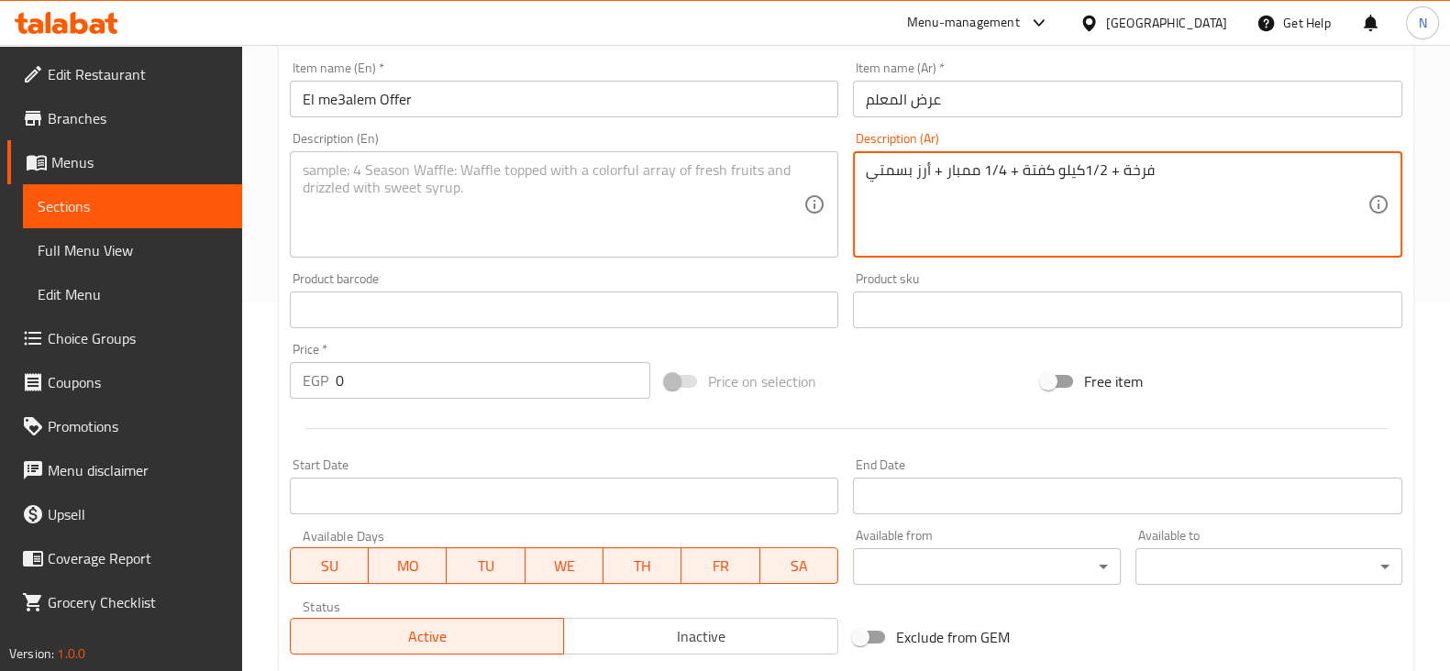
drag, startPoint x: 1166, startPoint y: 171, endPoint x: 837, endPoint y: 181, distance: 328.4
click at [837, 181] on div "Add item image Image Size: 1200 x 800 px / Image formats: jpg, png / 5MB Max. I…" at bounding box center [845, 267] width 1127 height 791
type textarea "فرخة + 1/2كيلو كفتة + 1/4 ممبار + أرز بسمتي"
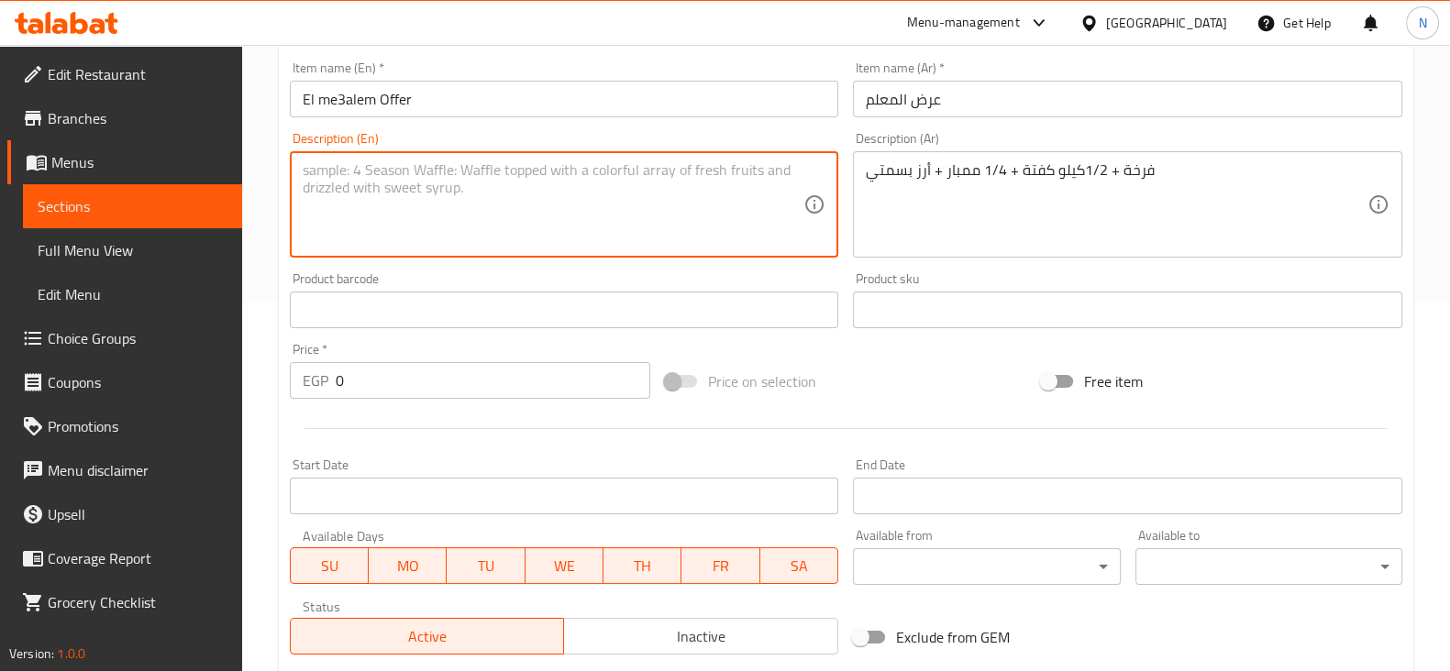
click at [461, 170] on textarea at bounding box center [554, 204] width 502 height 87
paste textarea "Chicken + 1/2 kg kofta + 1/4 mombar + basmati rice"
type textarea "Chicken + 1/2 kg kofta + 1/4 mombar + basmati rice"
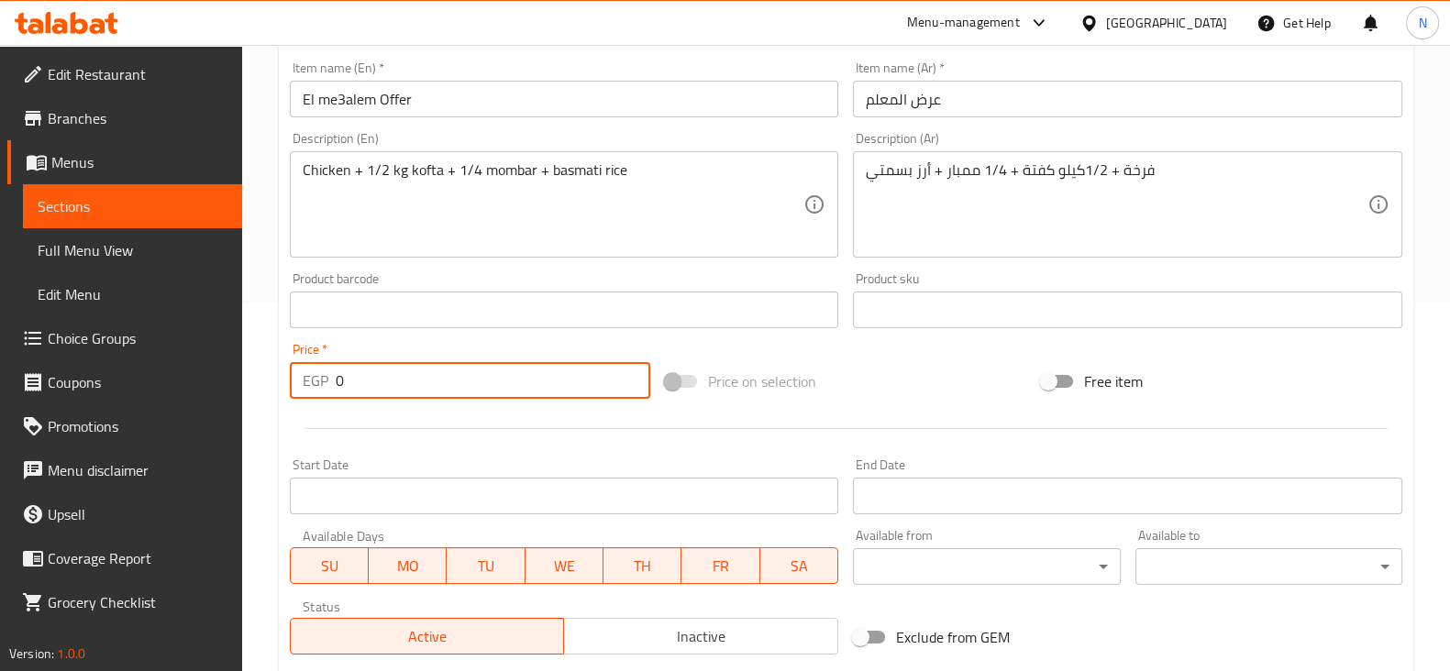
click at [413, 369] on input "0" at bounding box center [493, 380] width 315 height 37
type input "625"
click at [891, 355] on div "Add item image Image Size: 1200 x 800 px / Image formats: jpg, png / 5MB Max. I…" at bounding box center [845, 267] width 1127 height 791
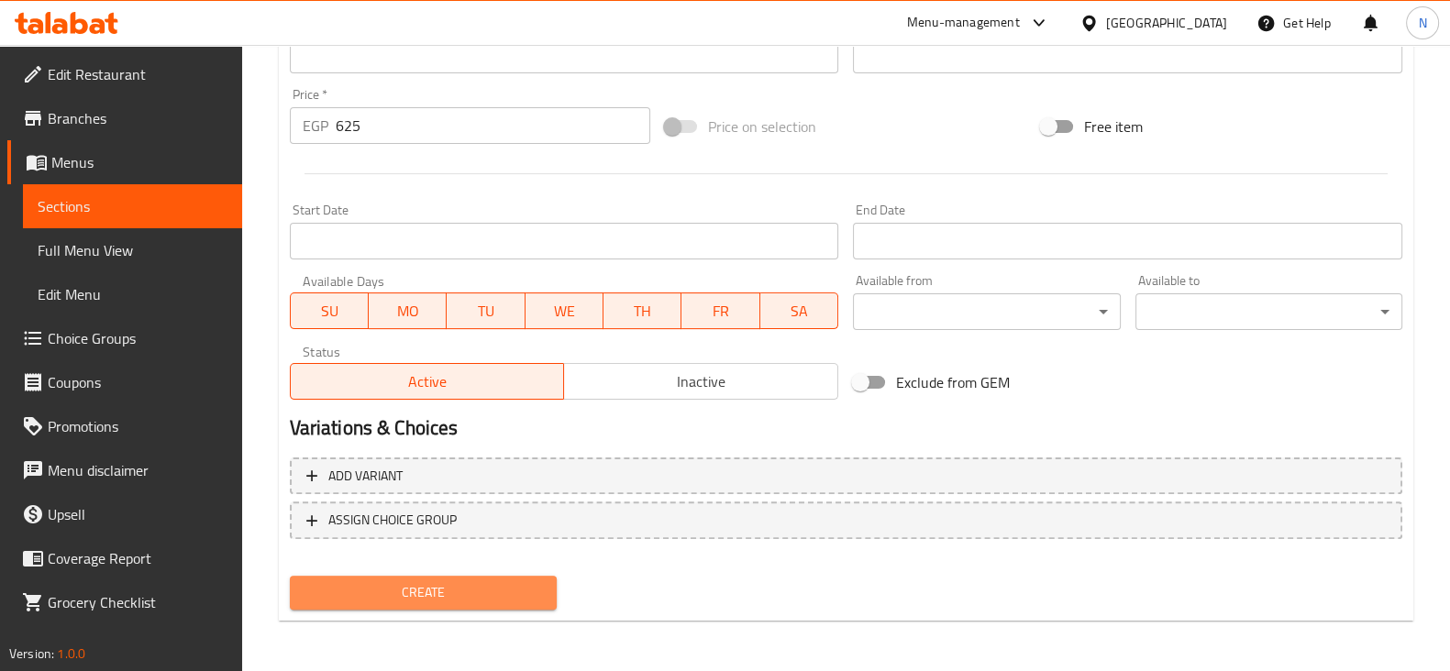
click at [486, 603] on span "Create" at bounding box center [423, 592] width 238 height 23
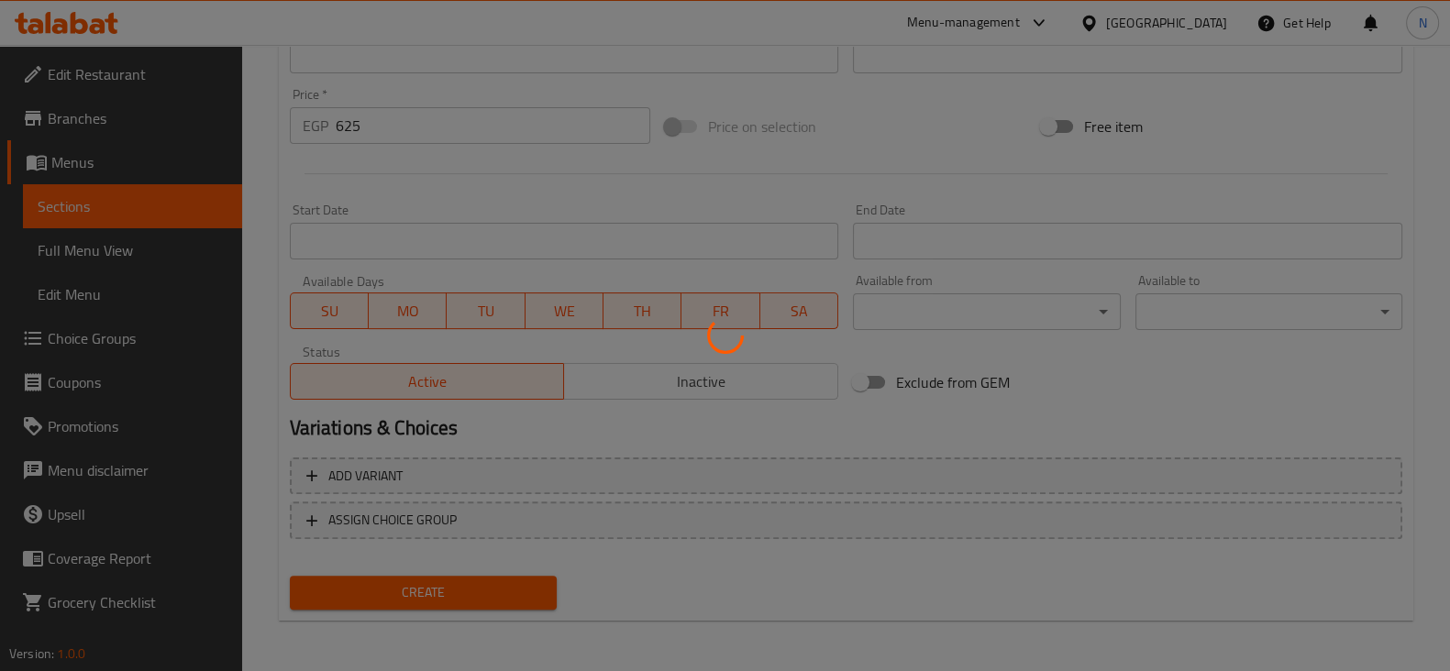
type input "0"
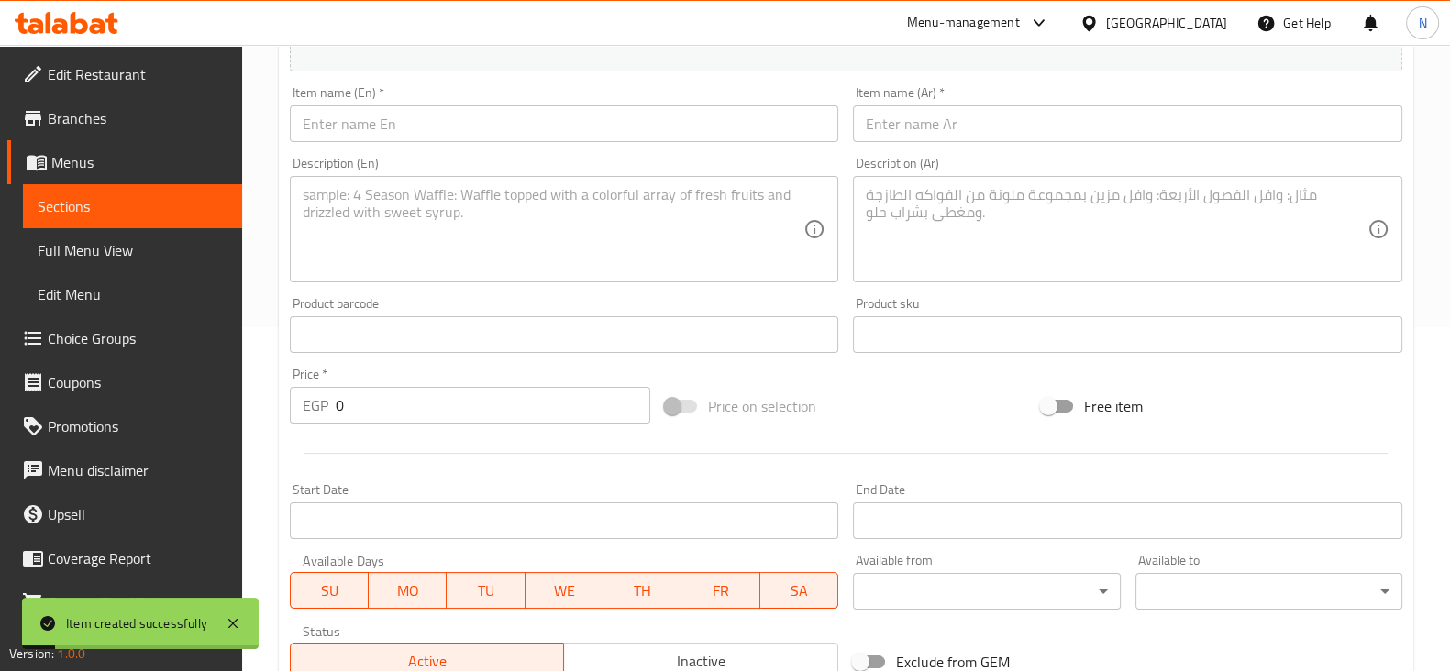
scroll to position [341, 0]
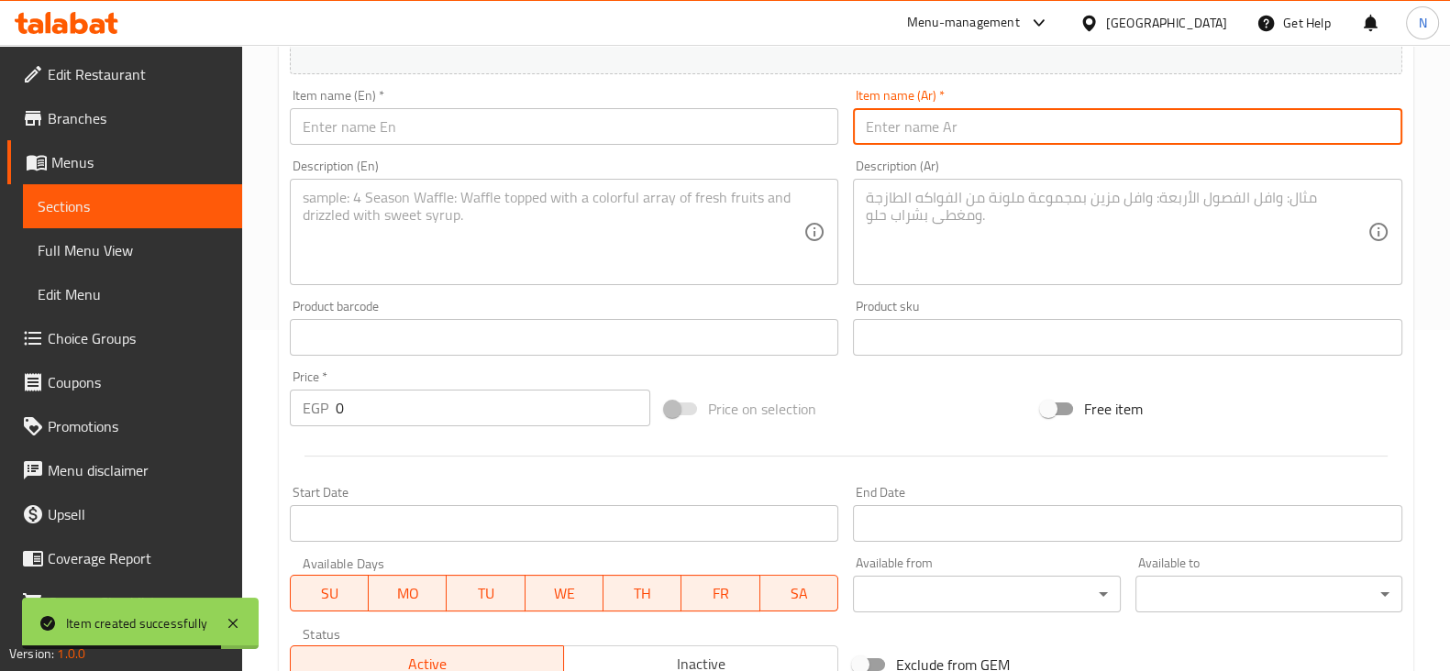
click at [893, 141] on input "text" at bounding box center [1127, 126] width 549 height 37
paste input "صينية الكرم"
type input "صينية الكرم"
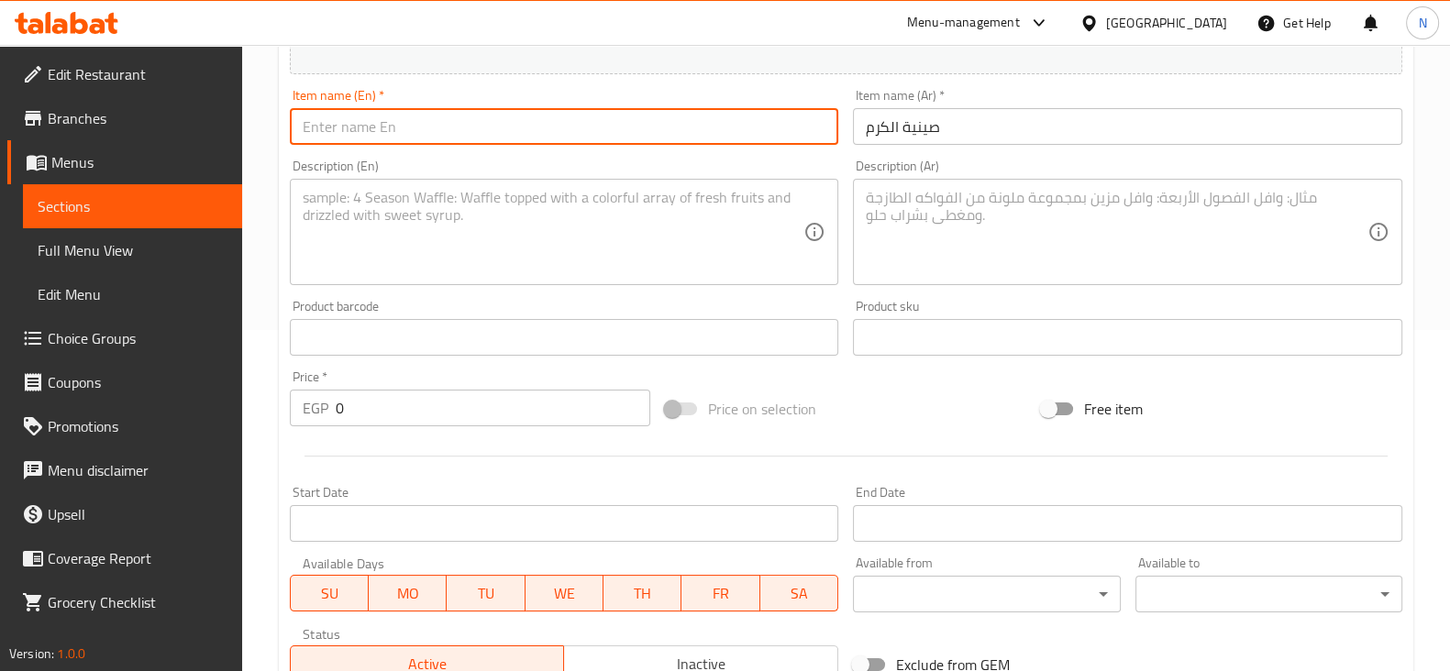
click at [514, 126] on input "text" at bounding box center [564, 126] width 549 height 37
type input "El karam Tray"
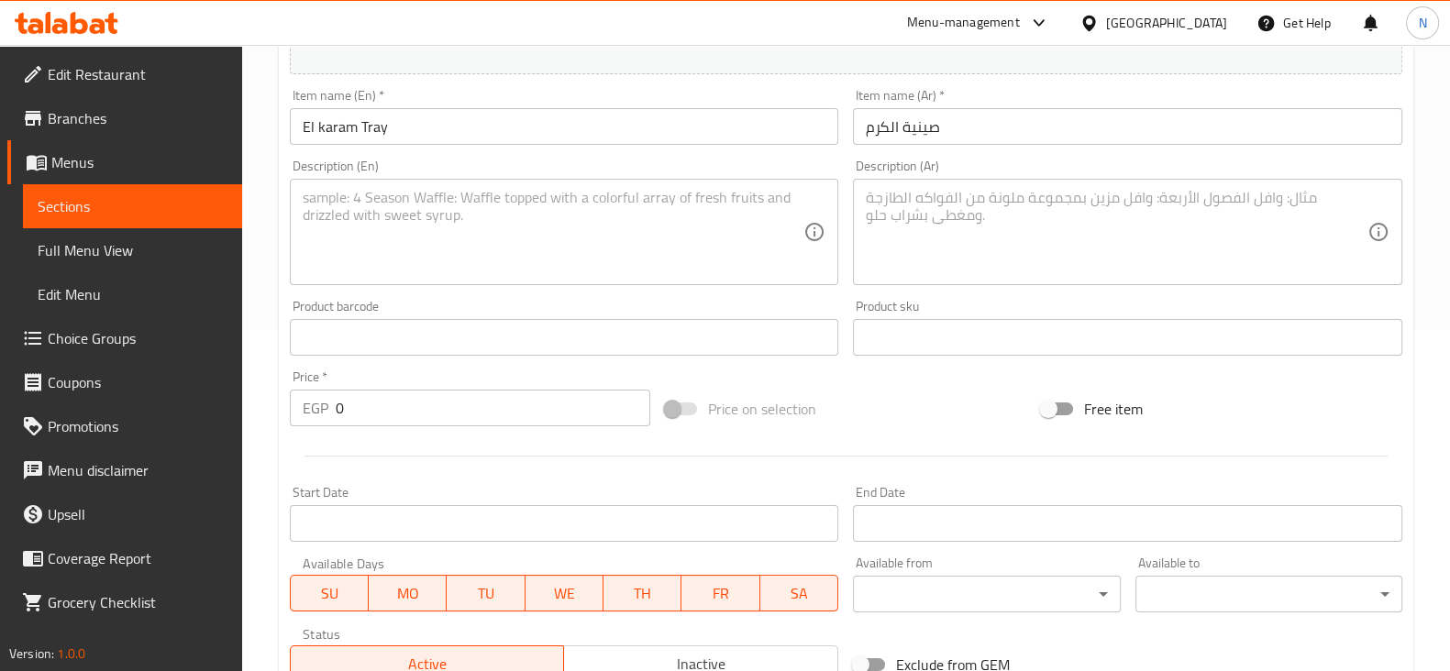
click at [917, 185] on div "Description (Ar)" at bounding box center [1127, 232] width 549 height 106
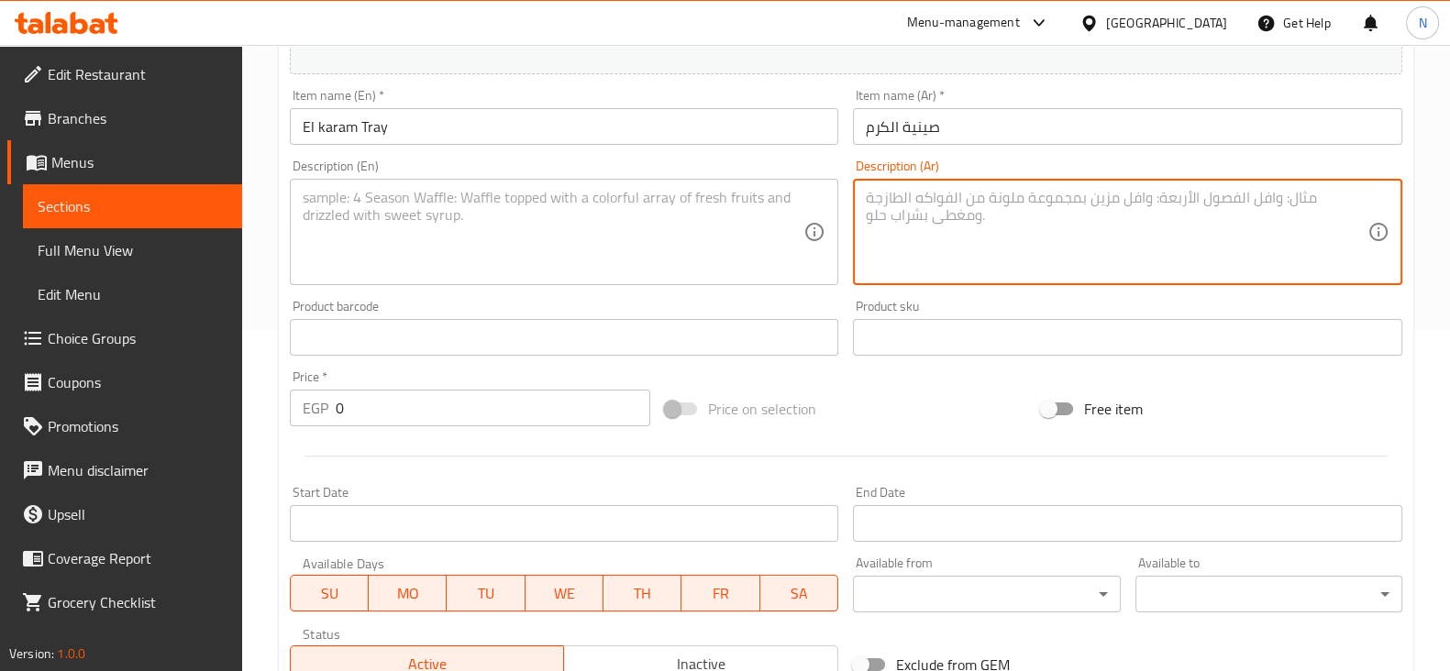
paste textarea "برام ورق عنب باللحمة "كبير" + 4 فرد حمام + فرخة مشوية + كيلو ممبار"
type textarea "برام ورق عنب باللحمة "كبير" + 4 فرد حمام + فرخة مشوية + كيلو ممبار"
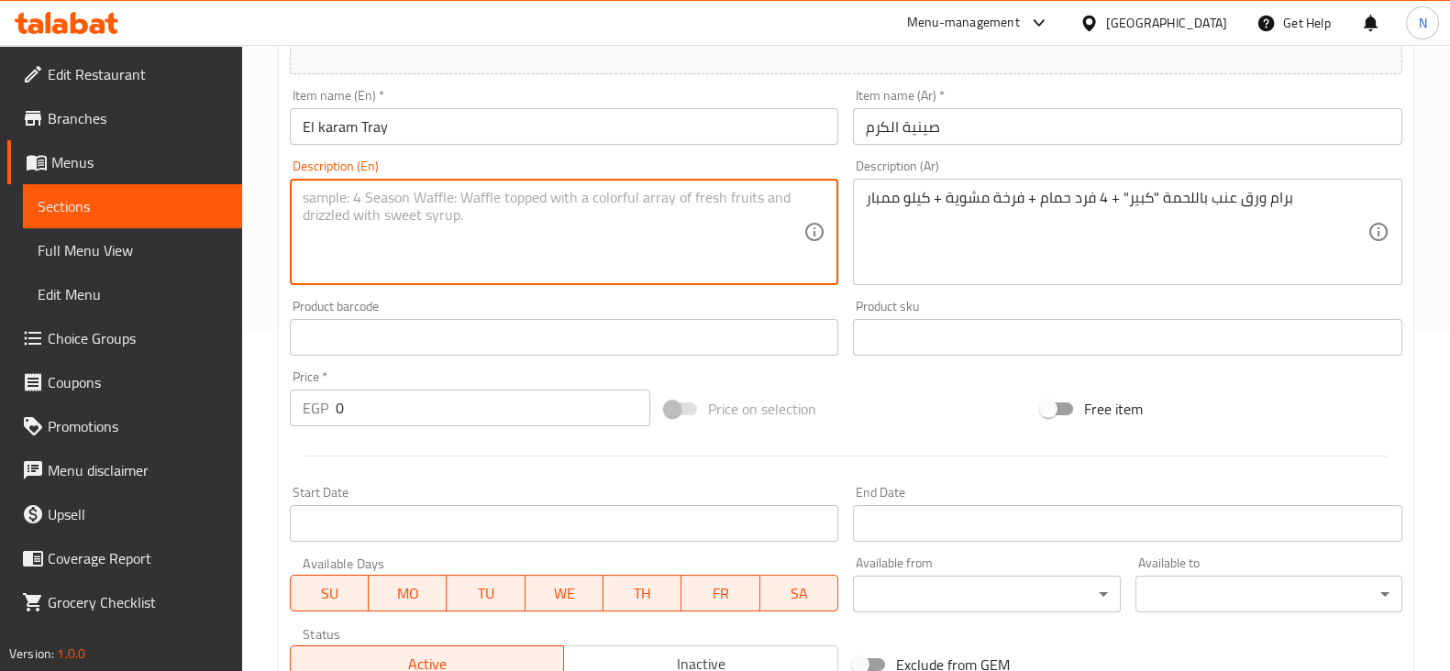
click at [567, 220] on textarea at bounding box center [554, 232] width 502 height 87
paste textarea "Large vine leaves with meat + 4 pigeons + grilled chicken + 1 kilo of tripe"
type textarea "Large vine leaves with meat + 4 pigeons + grilled chicken + 1 kilo of Mombar"
click at [508, 409] on input "0" at bounding box center [493, 408] width 315 height 37
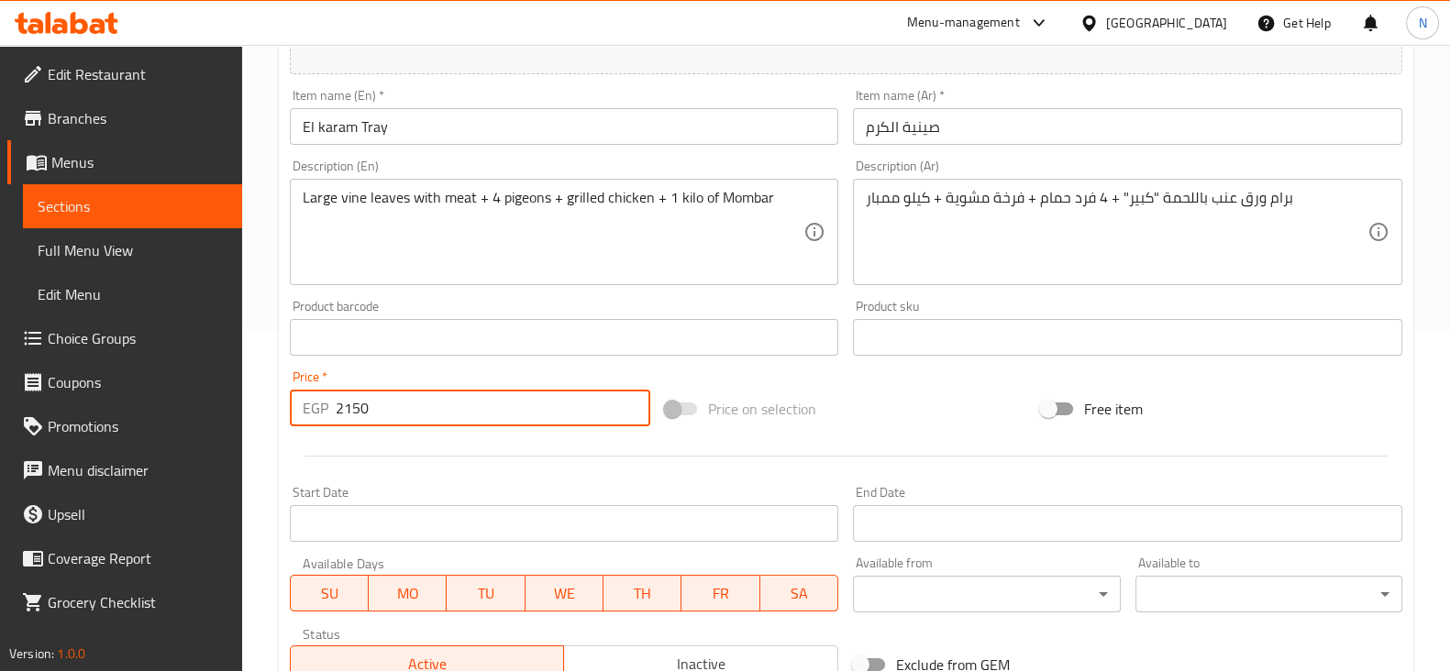
type input "2150"
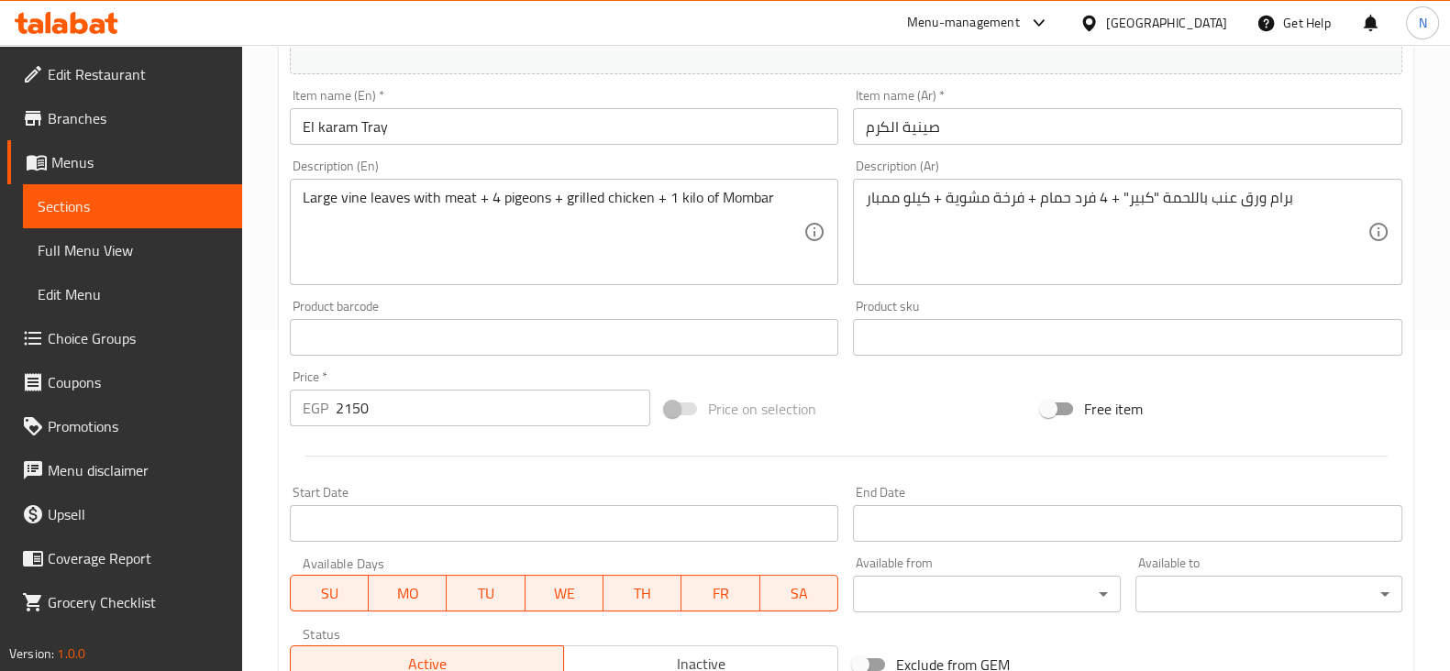
click at [864, 384] on div "Price on selection" at bounding box center [846, 409] width 376 height 50
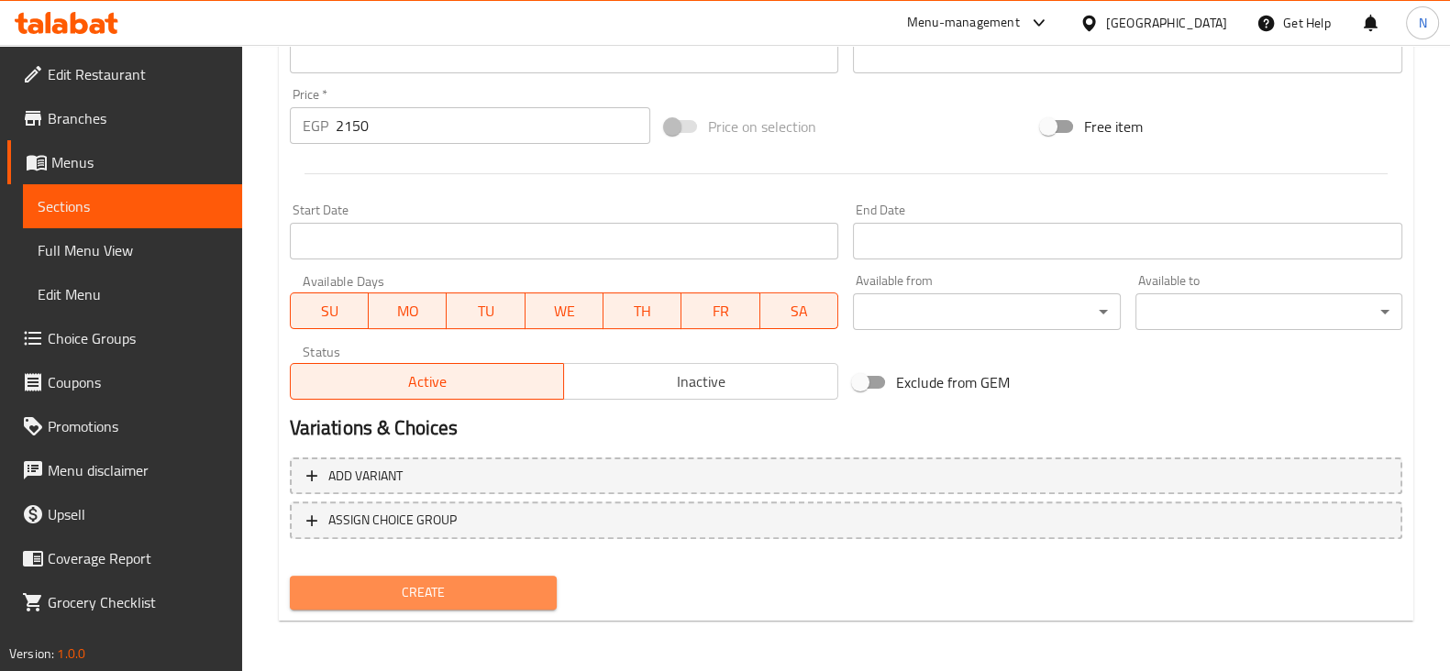
click at [460, 600] on span "Create" at bounding box center [423, 592] width 238 height 23
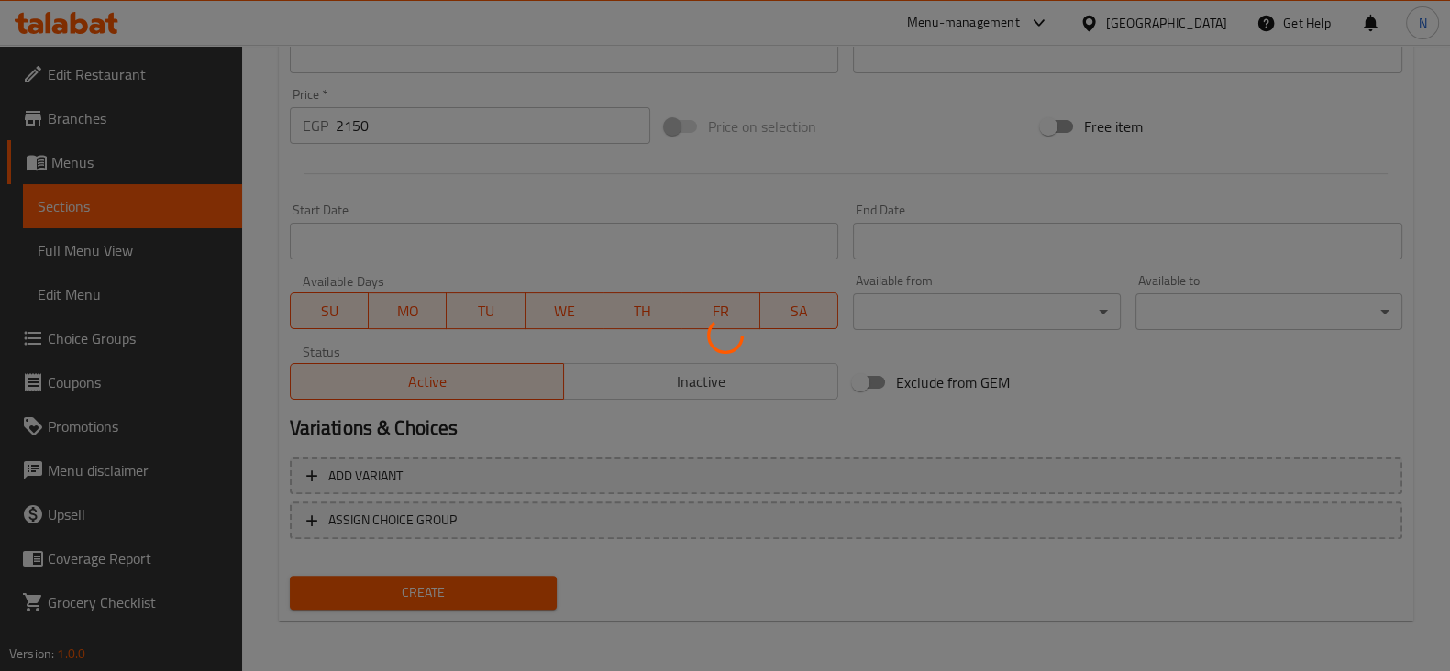
type input "0"
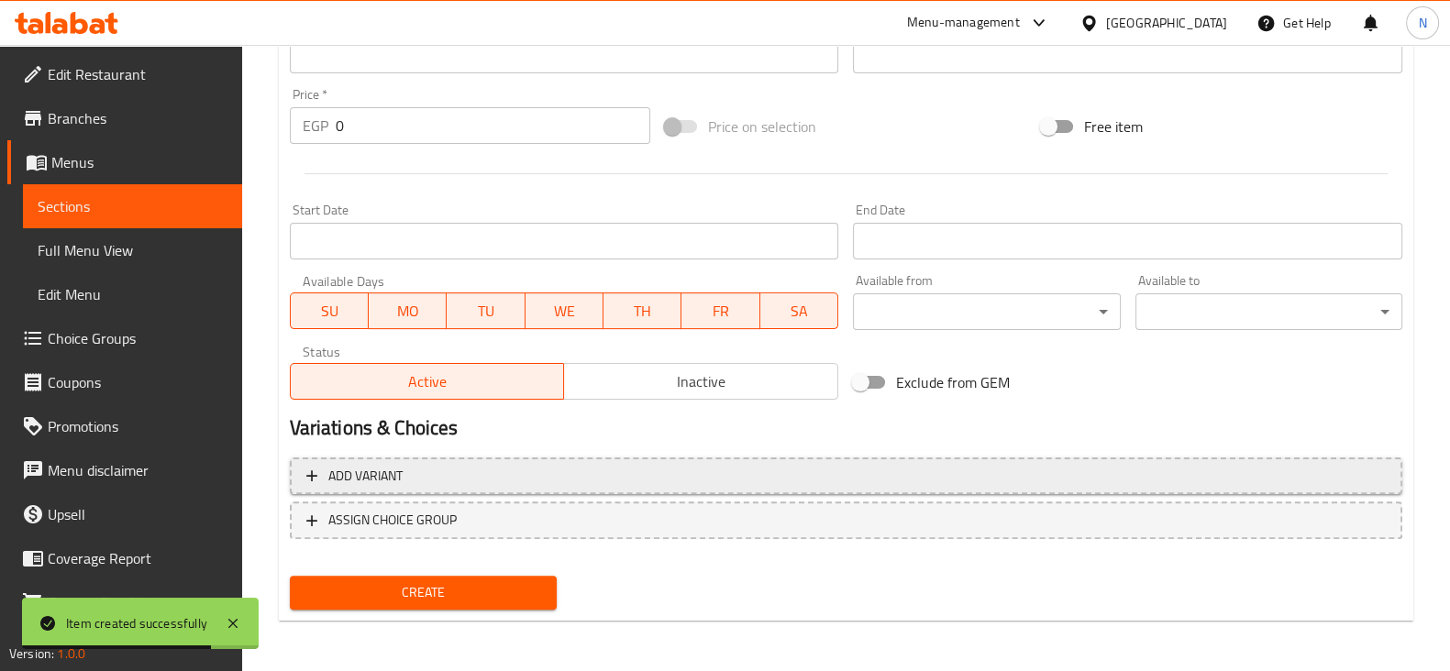
scroll to position [0, 0]
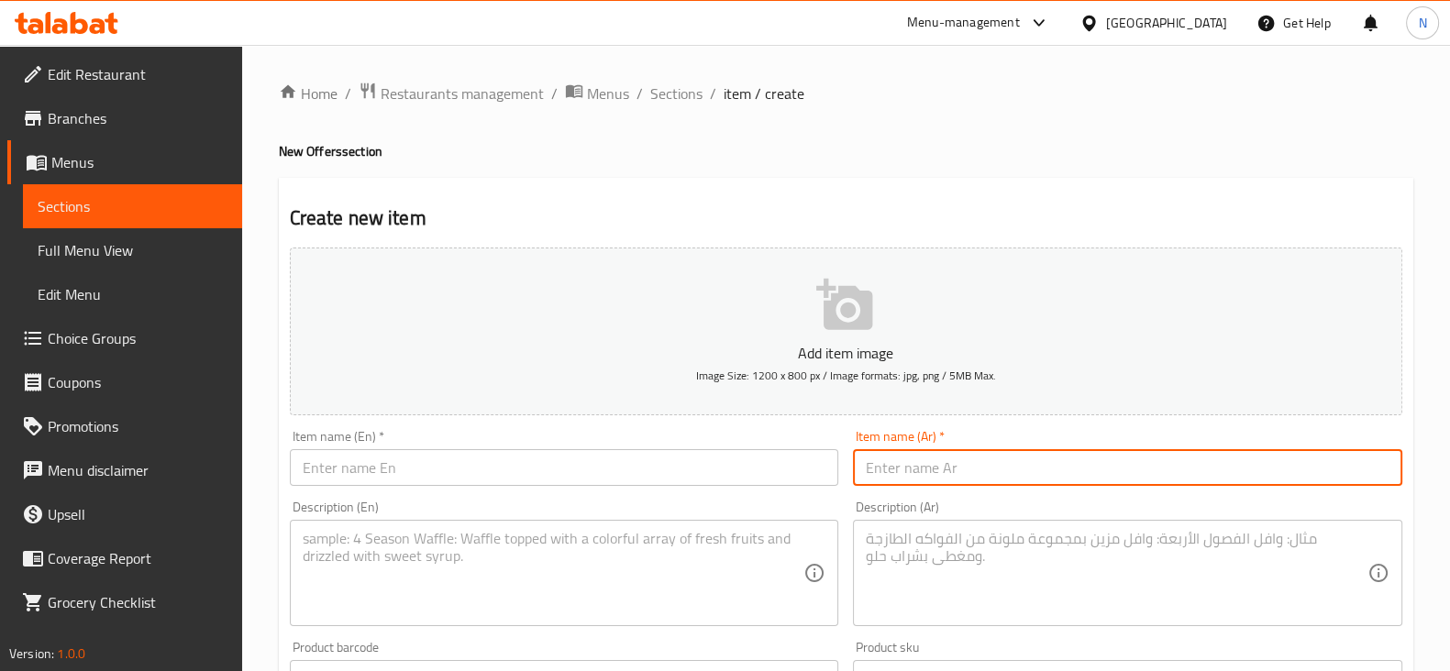
click at [977, 467] on input "text" at bounding box center [1127, 467] width 549 height 37
paste input "صينية عصاميات"
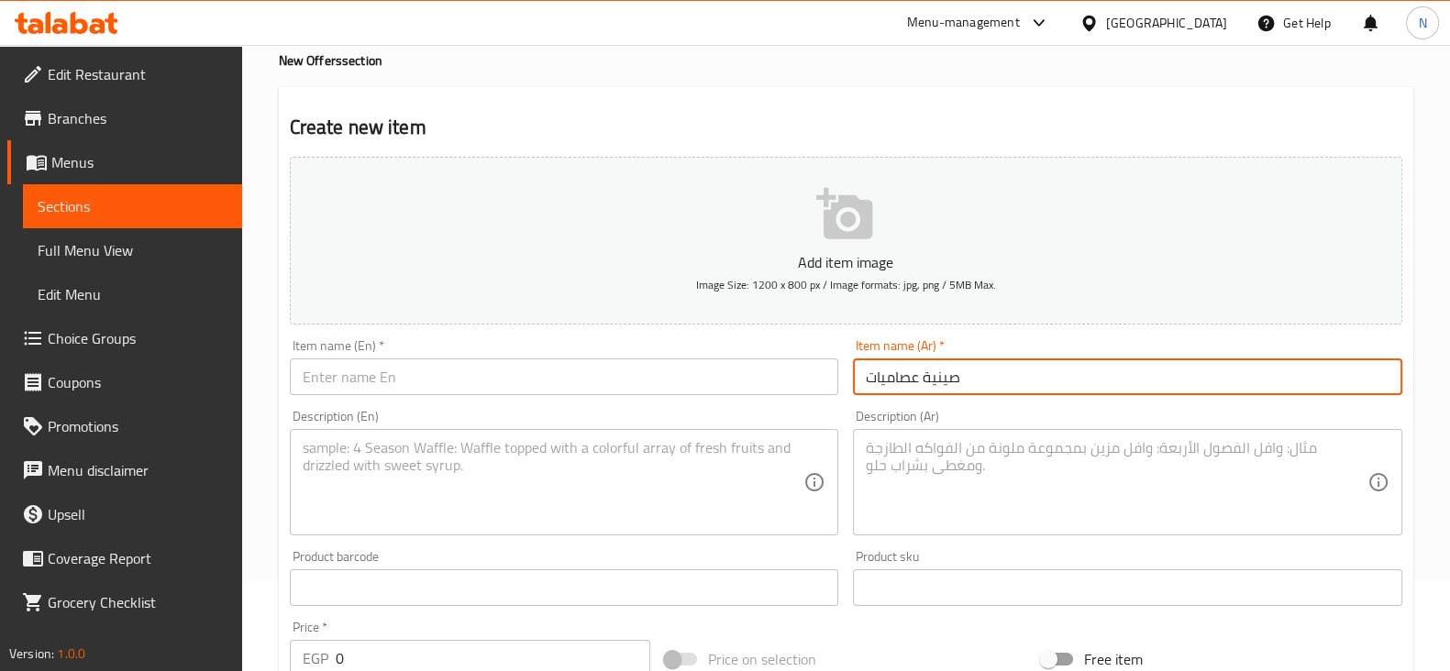
scroll to position [93, 0]
type input "صينية عصاميات"
click at [587, 362] on input "text" at bounding box center [564, 375] width 549 height 37
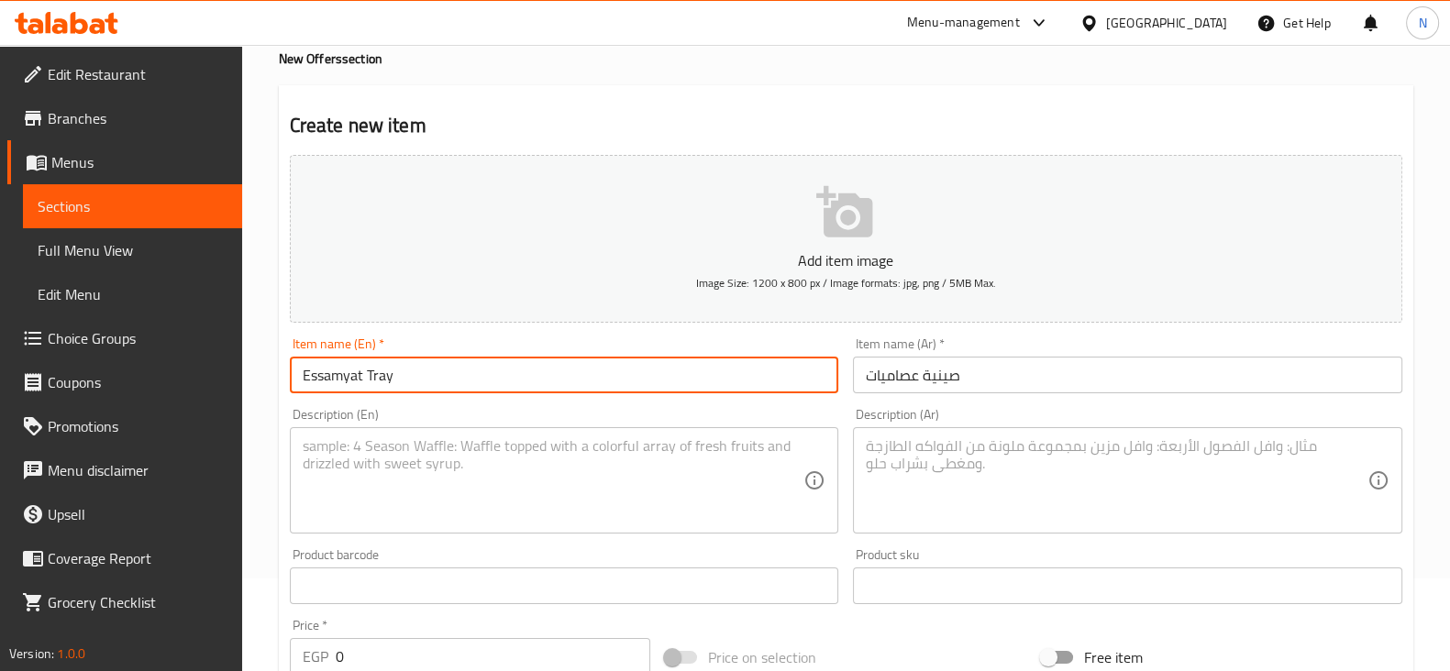
type input "Essamyat Tray"
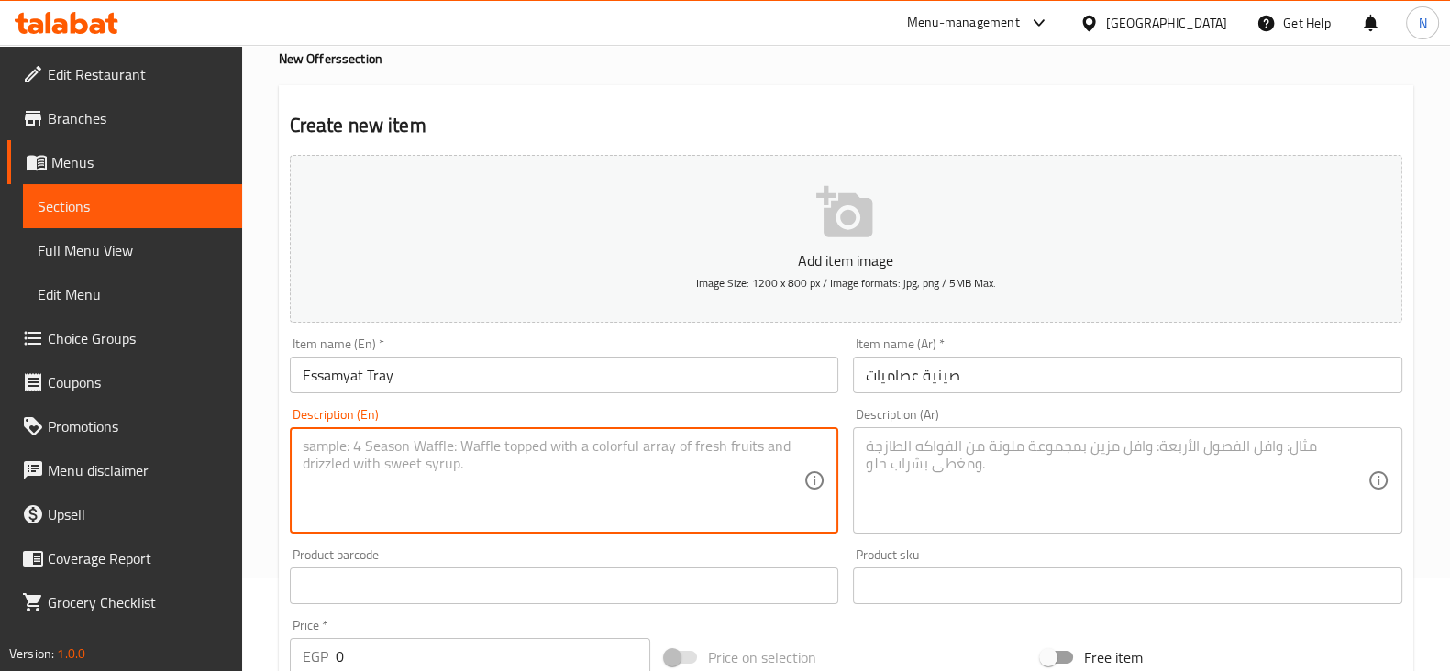
click at [602, 504] on textarea at bounding box center [554, 480] width 502 height 87
paste textarea "Grilled chicken + ½ kilo kofta + 2 pigeons + 1 kilo mixed stuffed vegetables + …"
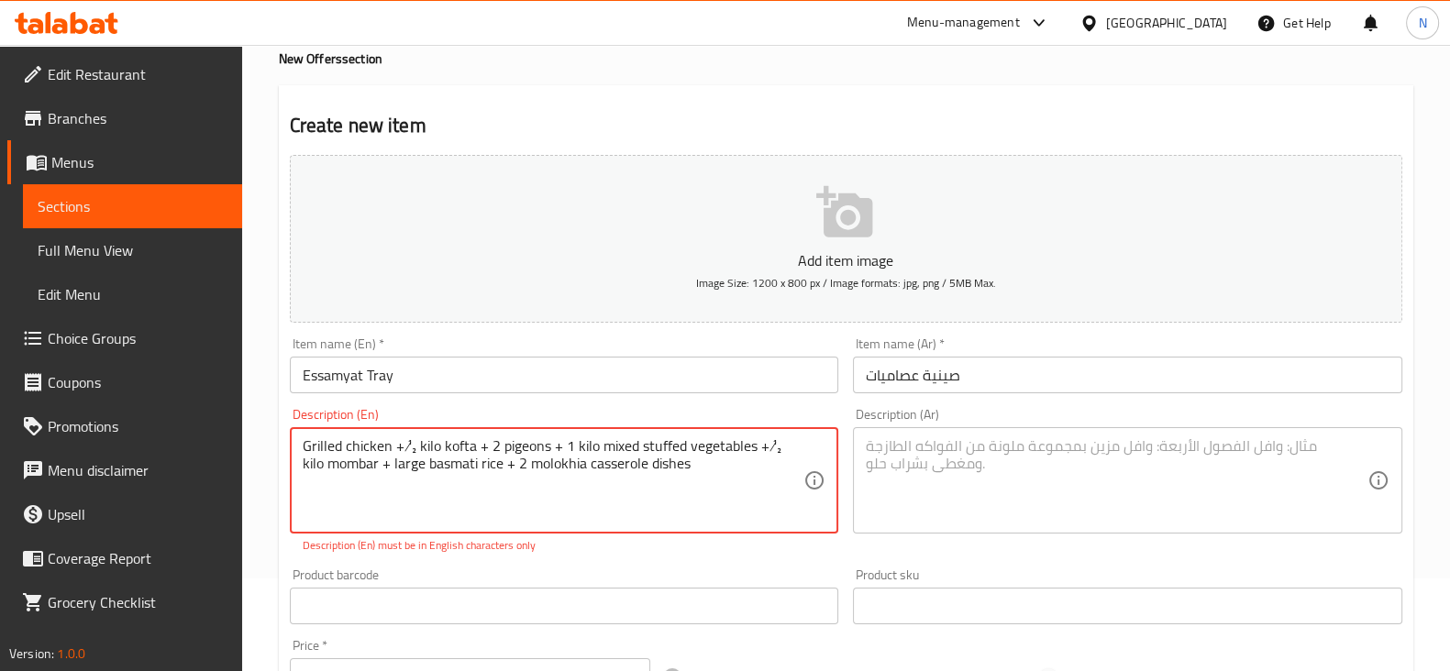
click at [412, 444] on textarea "Grilled chicken + ½ kilo kofta + 2 pigeons + 1 kilo mixed stuffed vegetables + …" at bounding box center [554, 480] width 502 height 87
drag, startPoint x: 787, startPoint y: 443, endPoint x: 775, endPoint y: 442, distance: 12.0
click at [776, 442] on textarea "Grilled chicken +1/2 kilo kofta + 2 pigeons + 1 kilo mixed stuffed vegetables +…" at bounding box center [554, 480] width 502 height 87
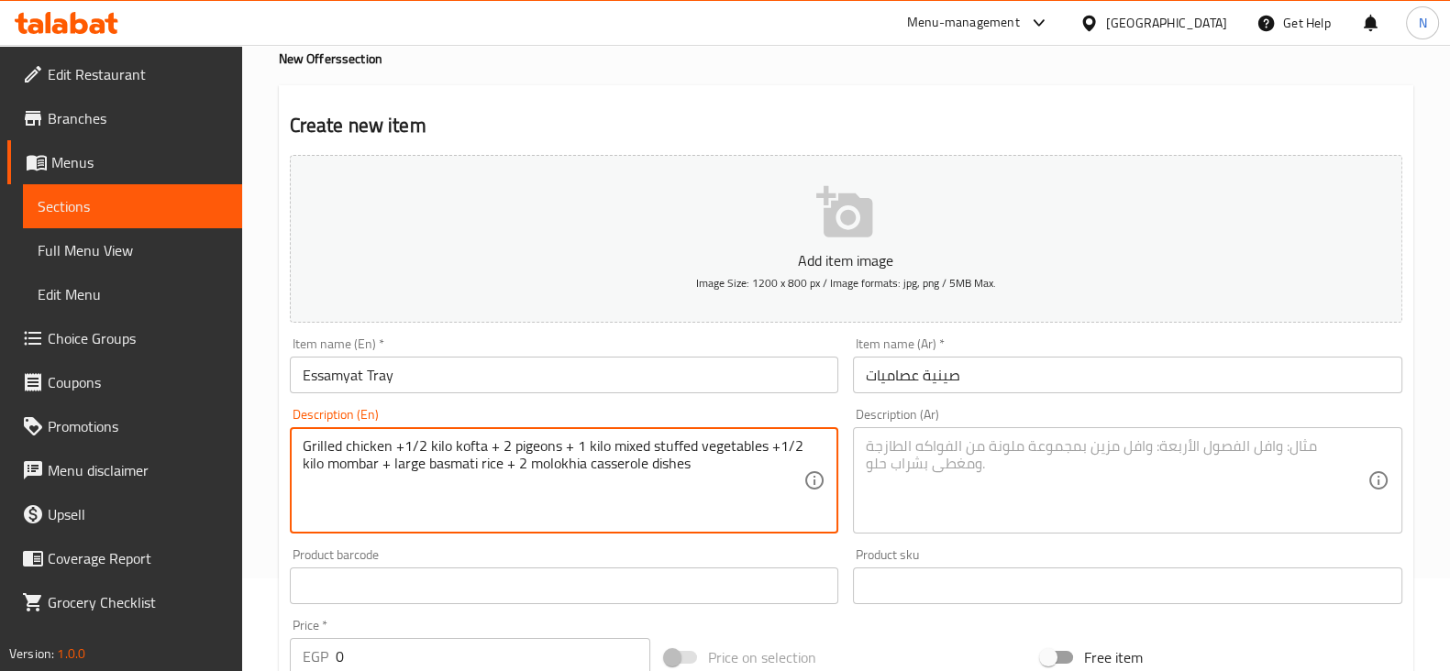
drag, startPoint x: 697, startPoint y: 464, endPoint x: 290, endPoint y: 440, distance: 407.9
click at [290, 440] on div "Grilled chicken +1/2 kilo kofta + 2 pigeons + 1 kilo mixed stuffed vegetables +…" at bounding box center [564, 480] width 549 height 106
type textarea "Grilled chicken +1/2 kilo kofta + 2 pigeons + 1 kilo mixed stuffed vegetables +…"
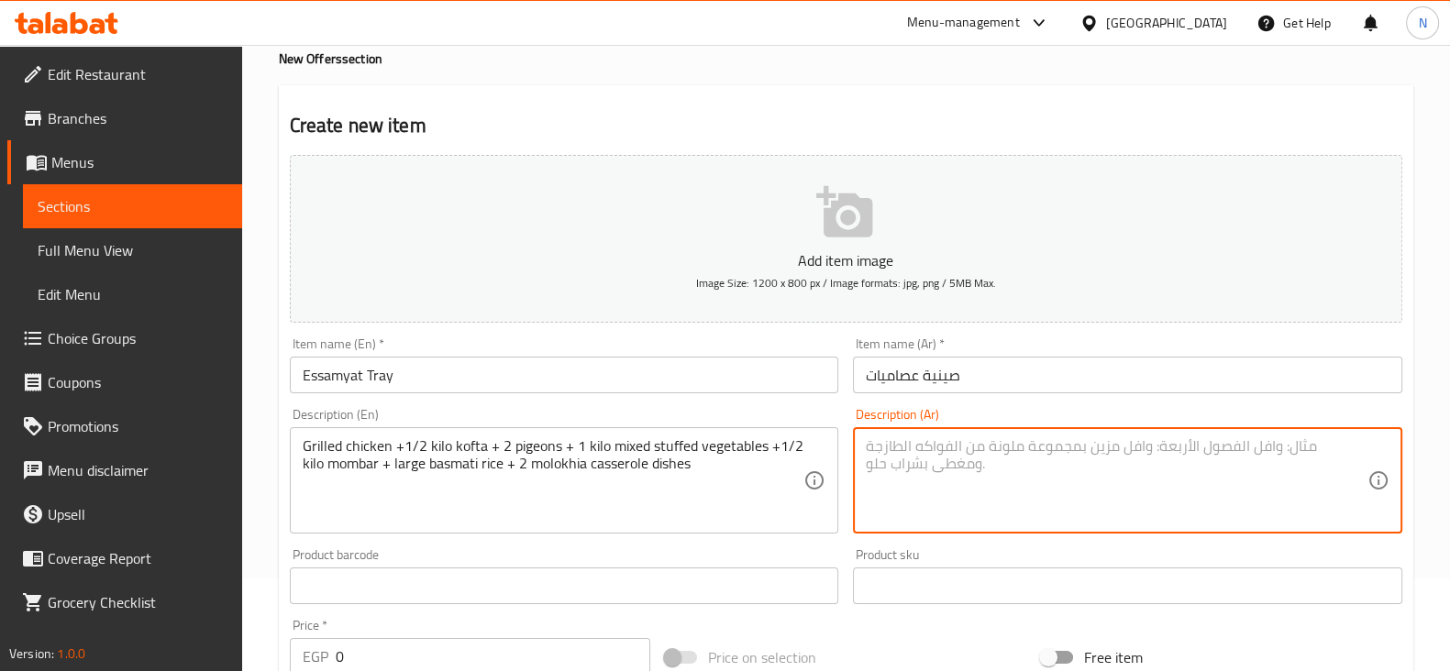
paste textarea "دجاج مشوي + نصف كيلو كفتة + ٢ حمام + ١ كيلو محشي مشكل + نصف كيلو ممبار + أرز بس…"
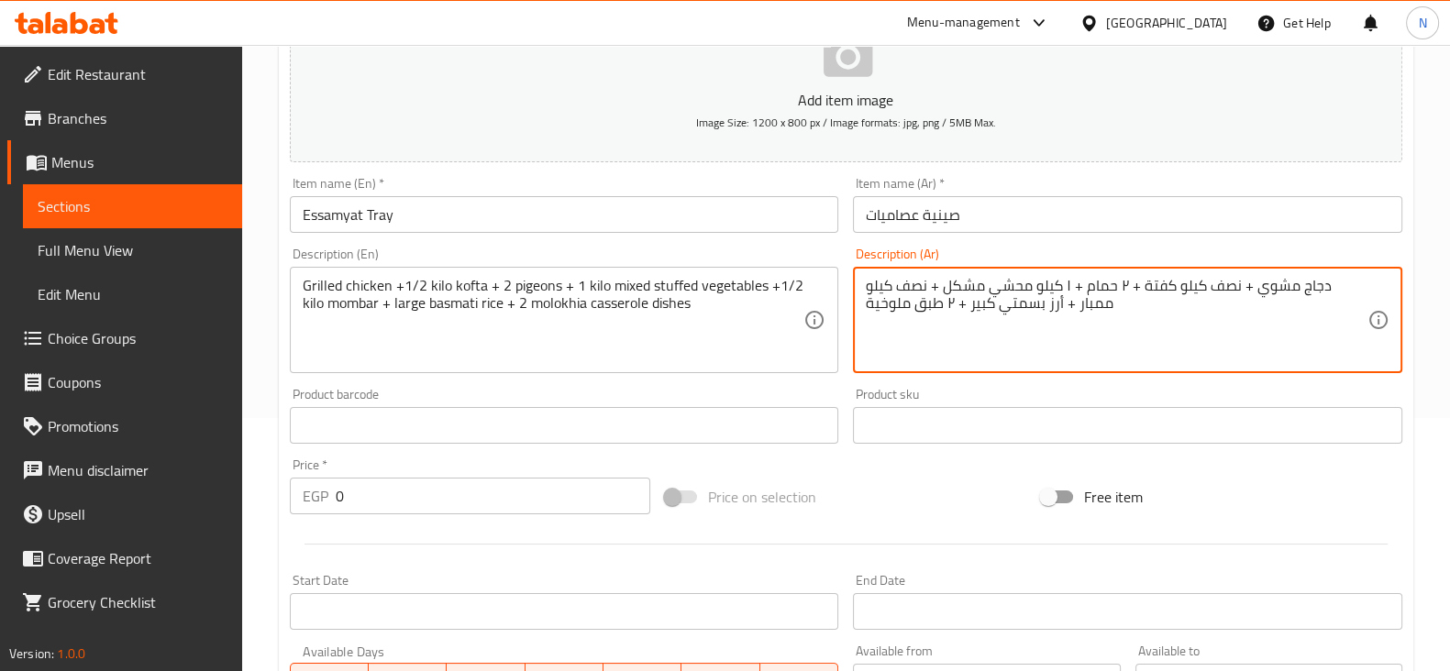
scroll to position [271, 0]
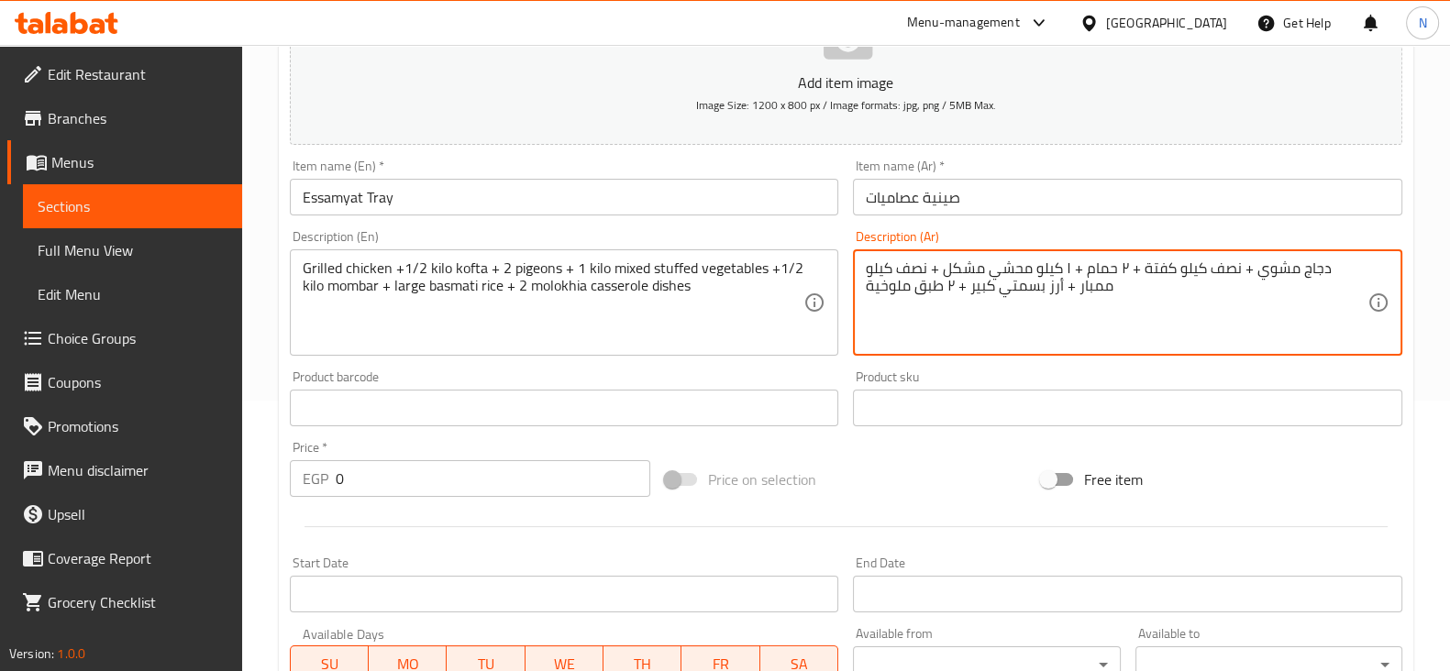
type textarea "دجاج مشوي + نصف كيلو كفتة + ٢ حمام + ١ كيلو محشي مشكل + نصف كيلو ممبار + أرز بس…"
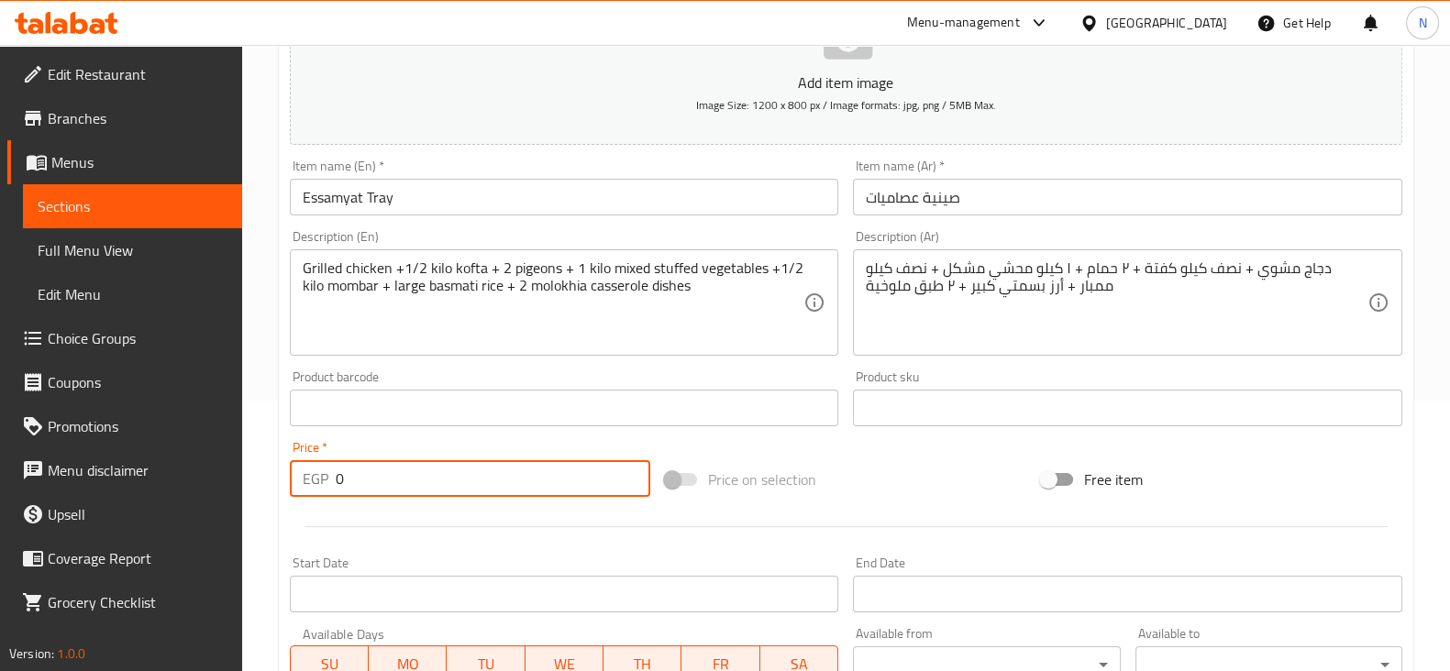
click at [543, 483] on input "0" at bounding box center [493, 478] width 315 height 37
type input "1500"
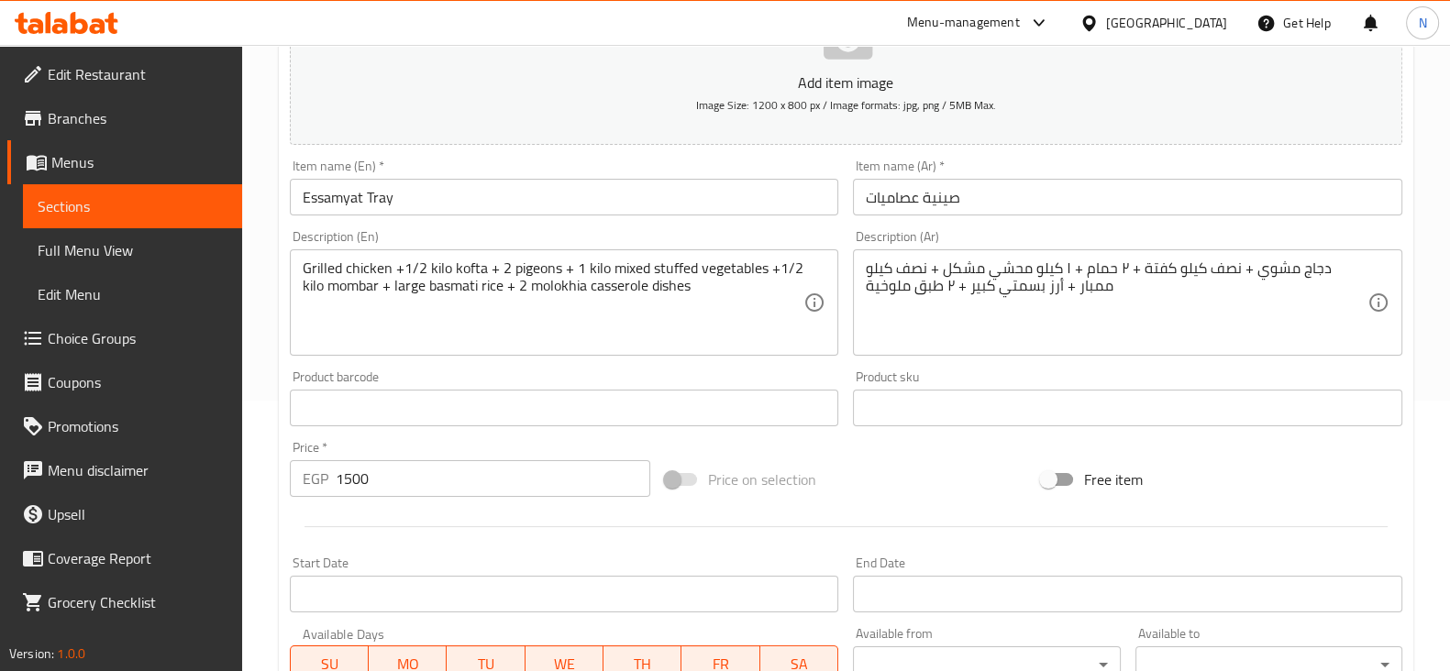
click at [899, 472] on div "Price on selection" at bounding box center [846, 480] width 376 height 50
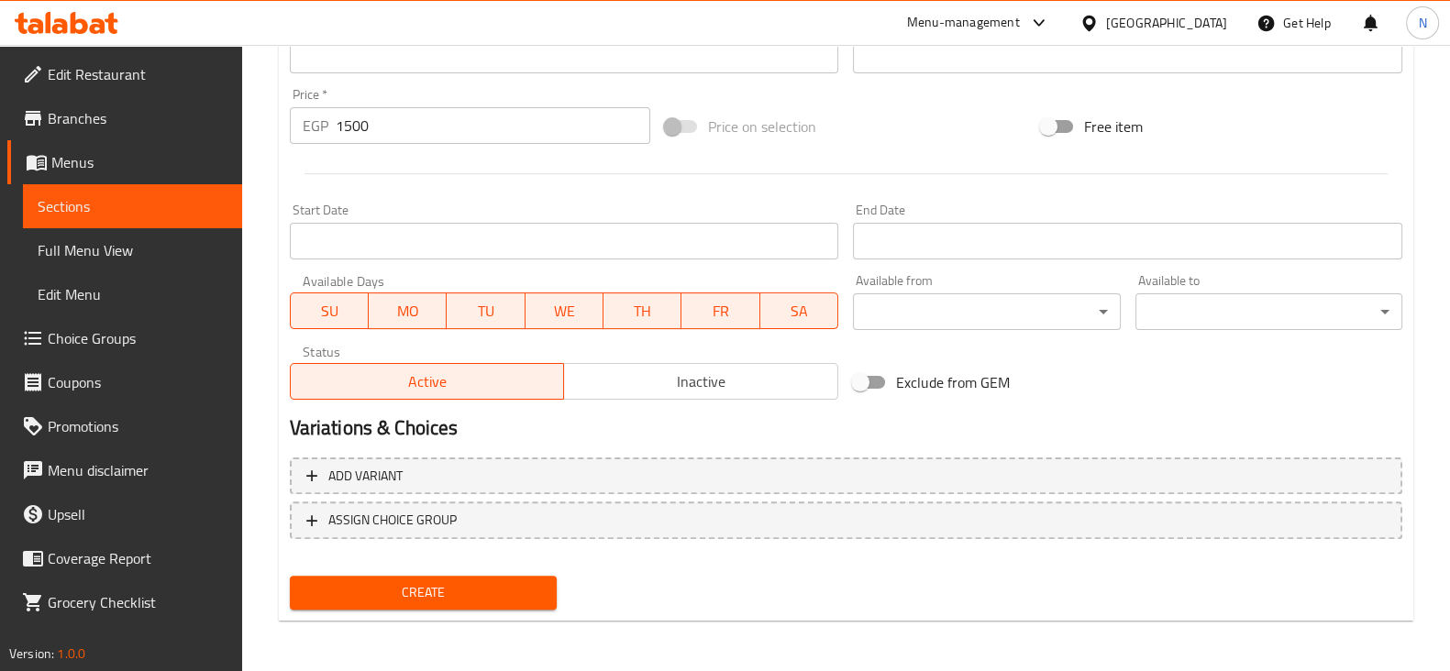
drag, startPoint x: 428, startPoint y: 570, endPoint x: 429, endPoint y: 591, distance: 20.2
click at [429, 591] on div "Create" at bounding box center [423, 593] width 282 height 49
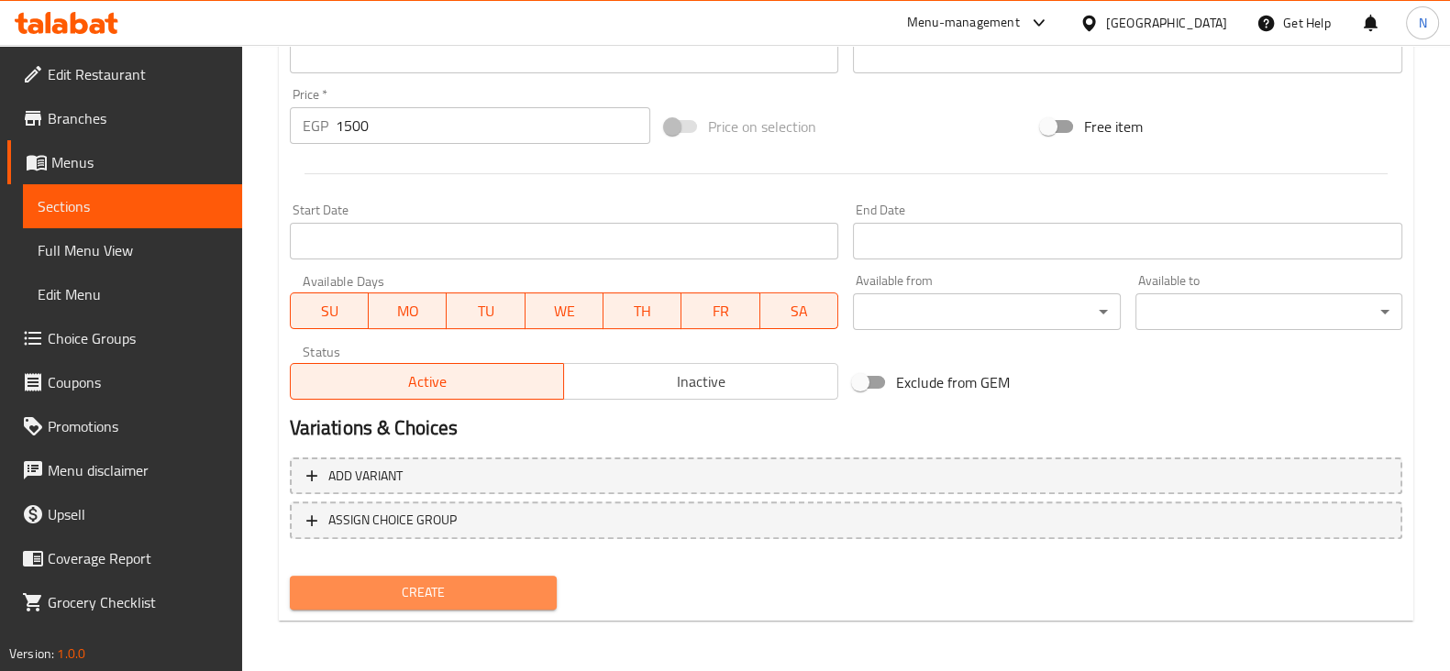
click at [429, 591] on span "Create" at bounding box center [423, 592] width 238 height 23
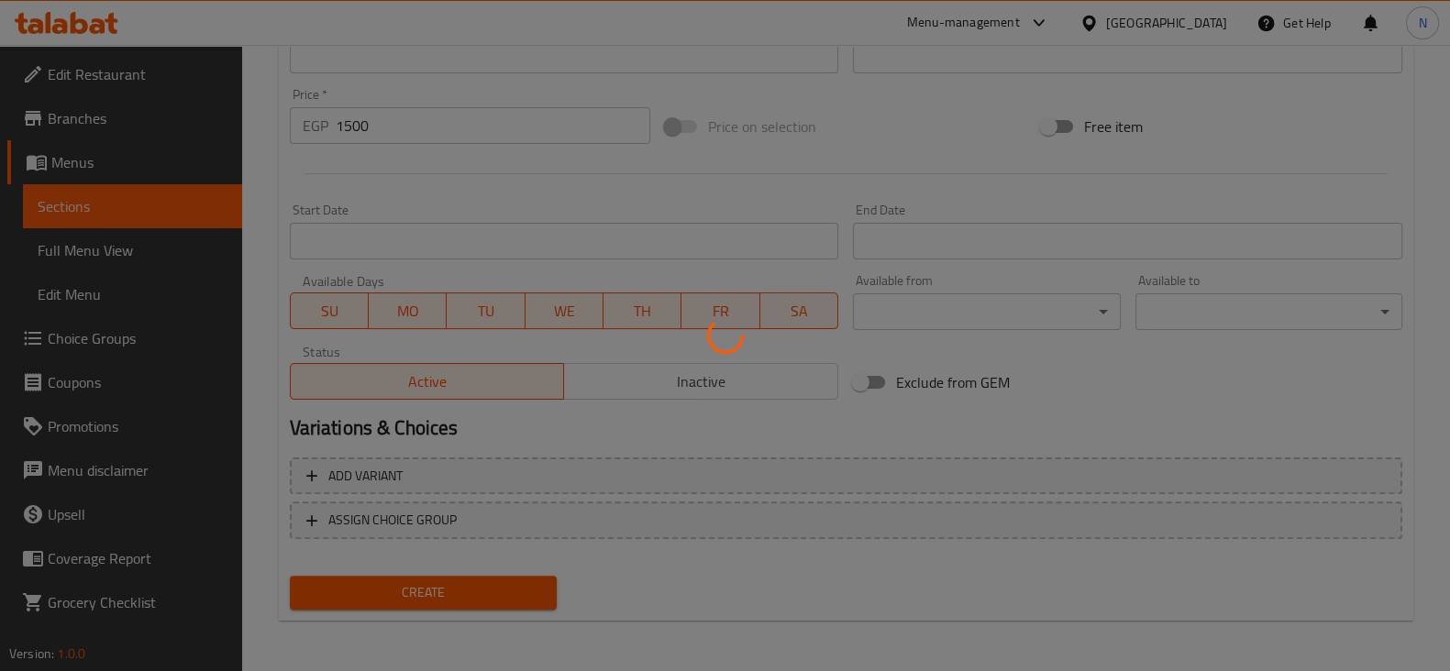
type input "0"
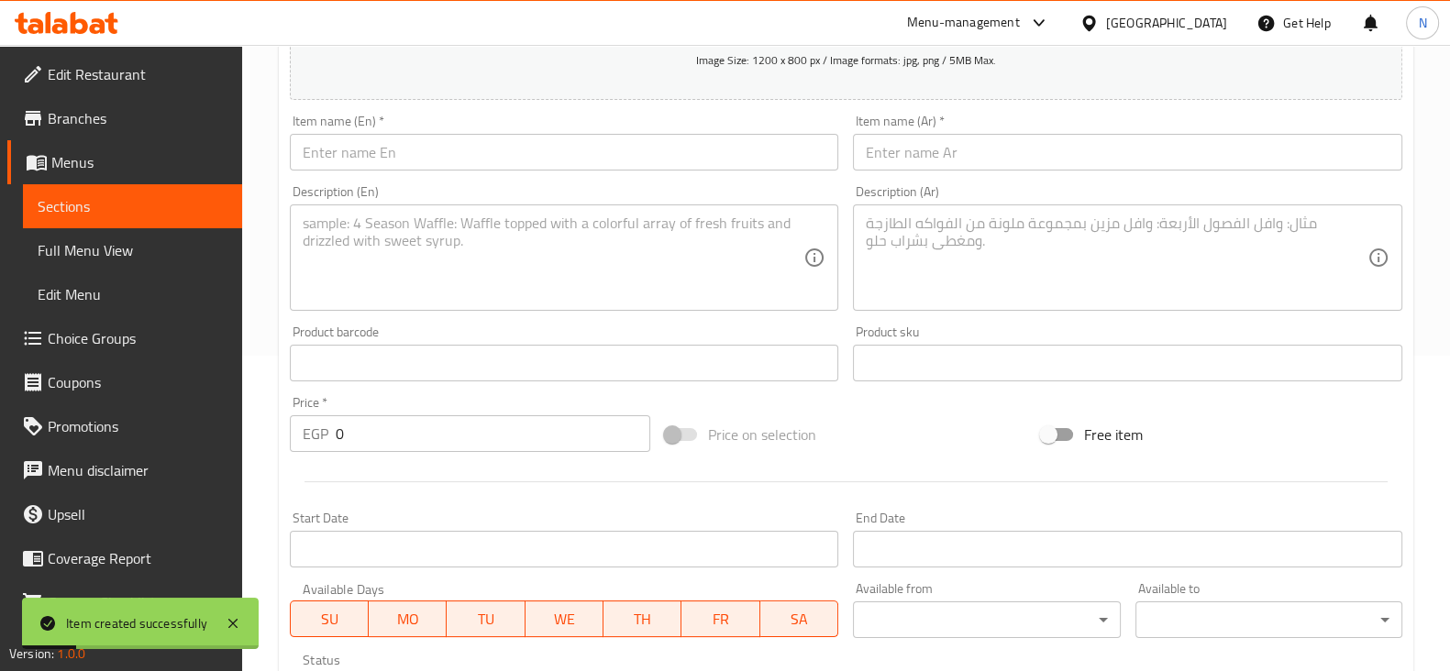
scroll to position [314, 0]
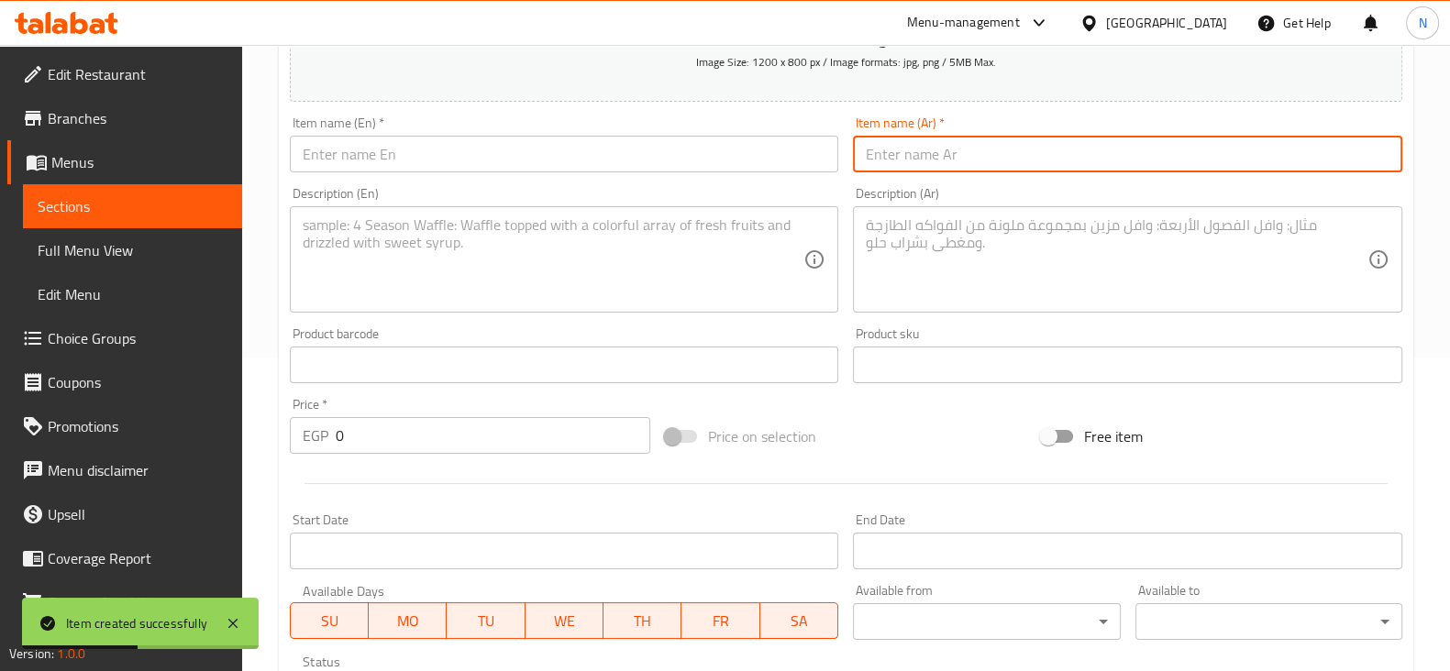
click at [910, 139] on input "text" at bounding box center [1127, 154] width 549 height 37
paste input "صينية العيلة الكبيرة"
type input "صينية العيلة الكبيرة"
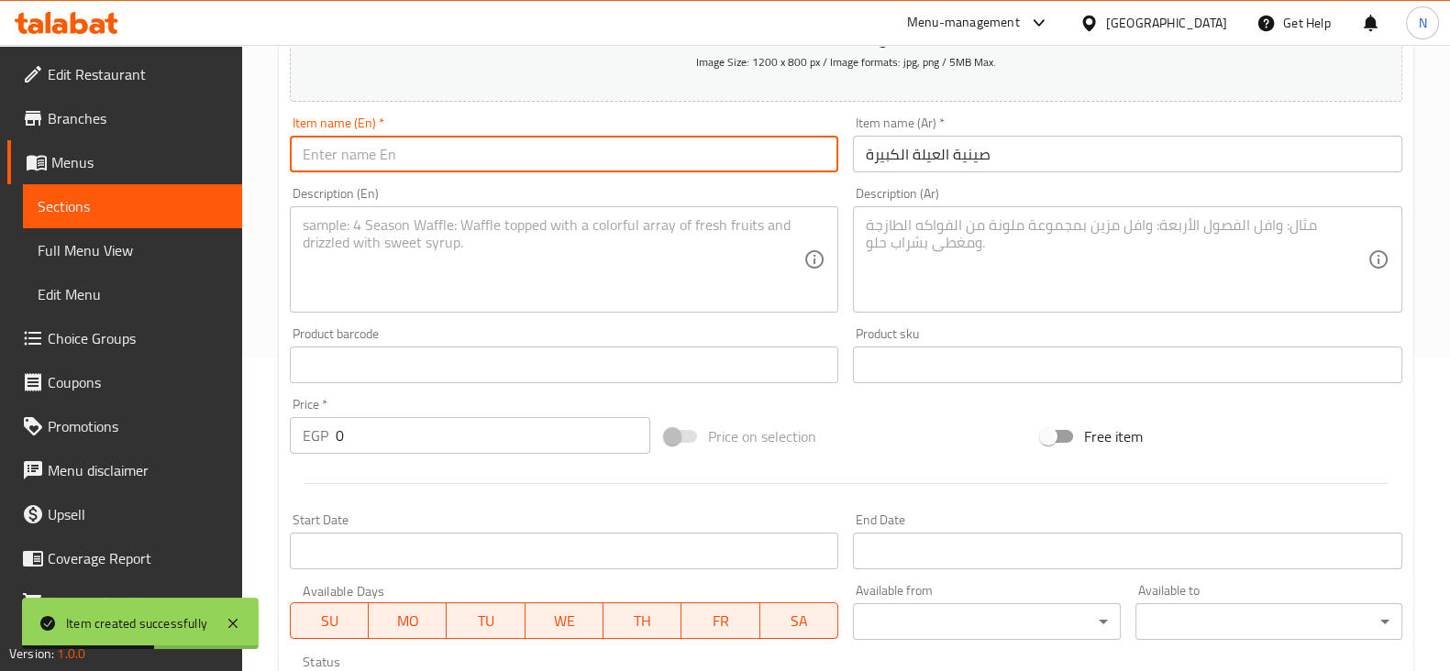
click at [724, 142] on input "text" at bounding box center [564, 154] width 549 height 37
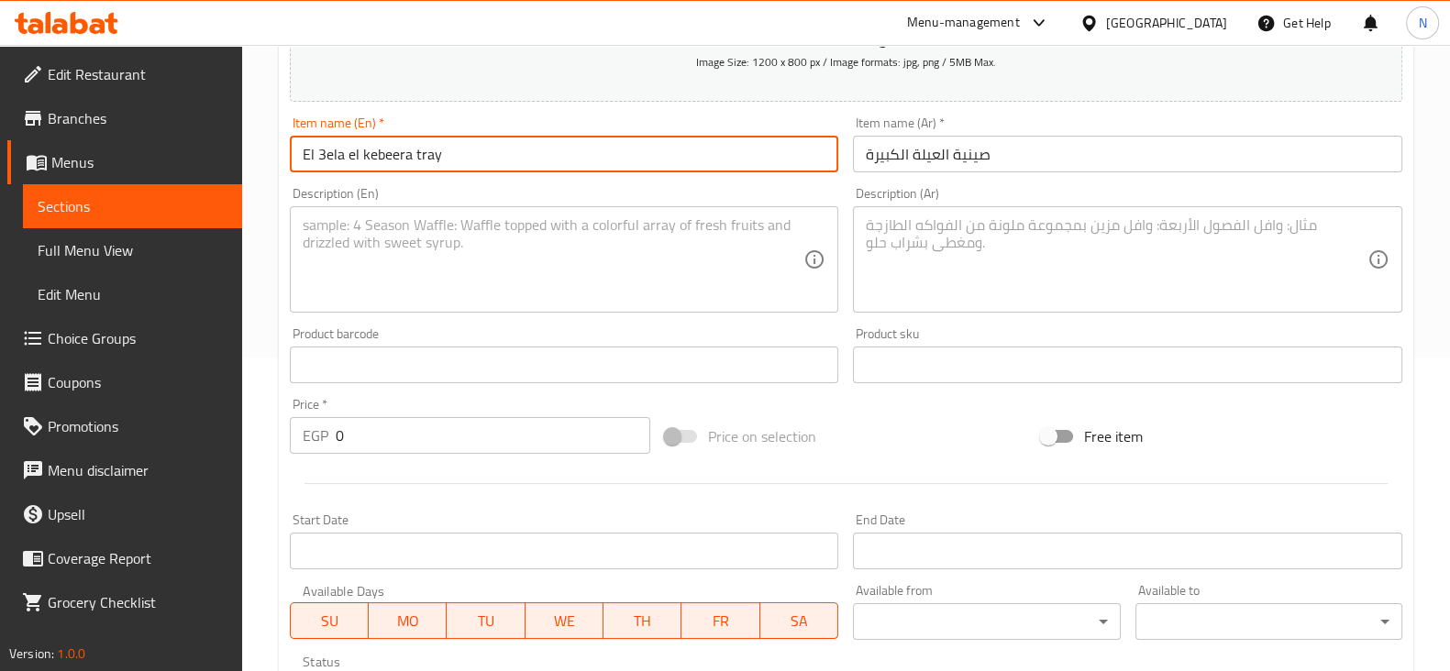
type input "El 3ela el kebeera tray"
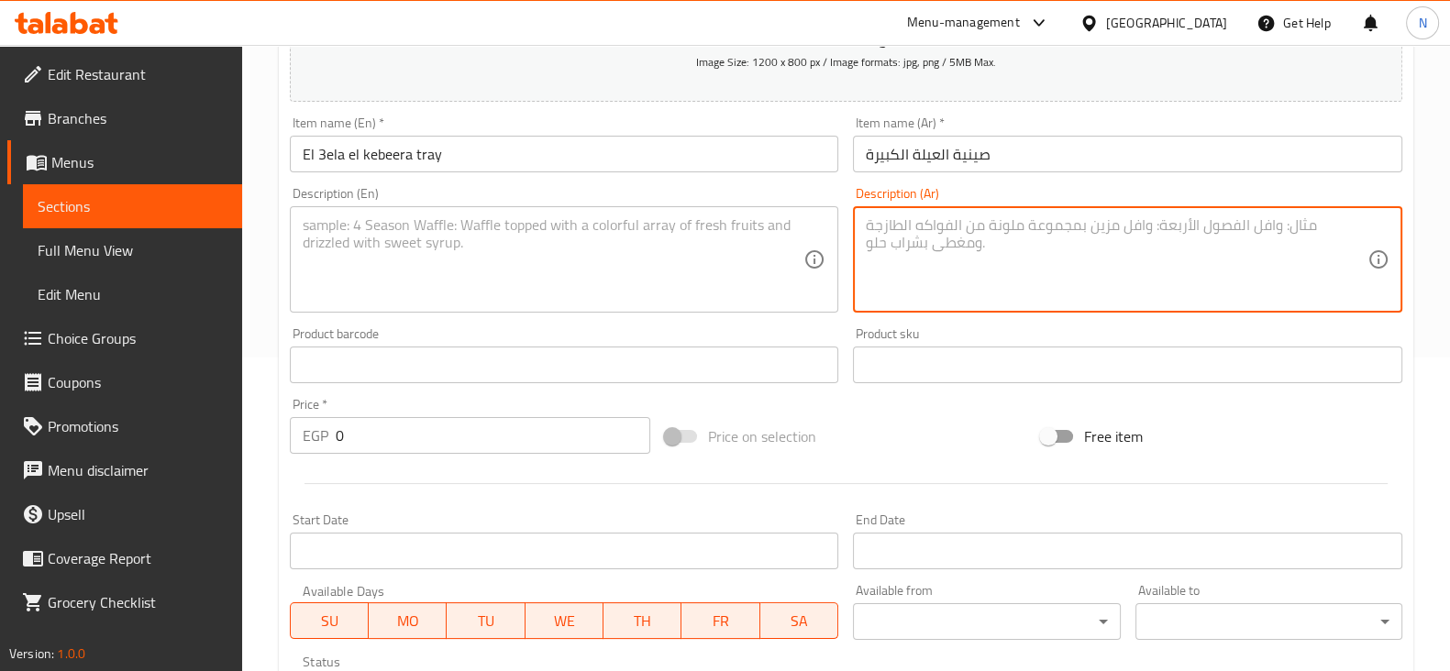
click at [985, 272] on textarea at bounding box center [1117, 259] width 502 height 87
paste textarea "بطة بلدي محشية ورق عنب "يمكن استبدالها ب 4 حمام" + كيلو مشكل لحوم + 2 وراك مخلي…"
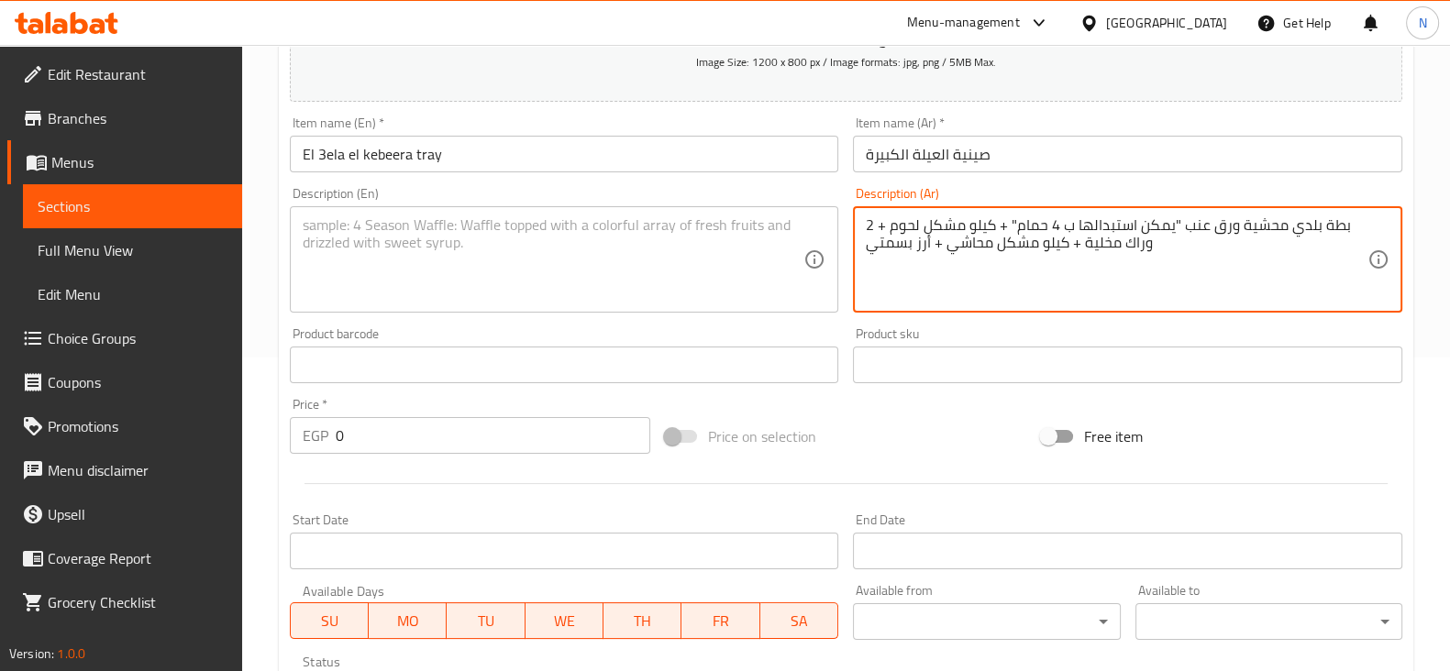
type textarea "بطة بلدي محشية ورق عنب "يمكن استبدالها ب 4 حمام" + كيلو مشكل لحوم + 2 وراك مخلي…"
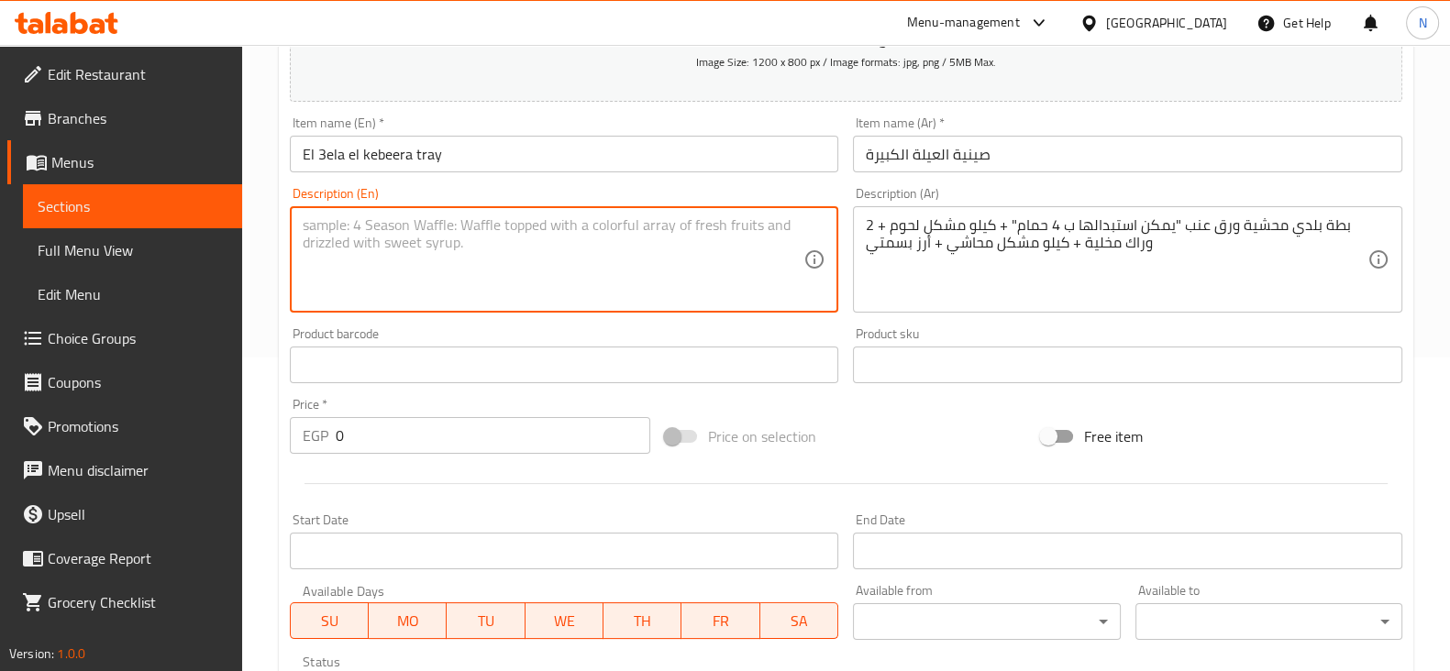
click at [727, 251] on textarea at bounding box center [554, 259] width 502 height 87
paste textarea "Local duck stuffed with grape leaves (can be replaced with 4 pigeons) + 1 kg of…"
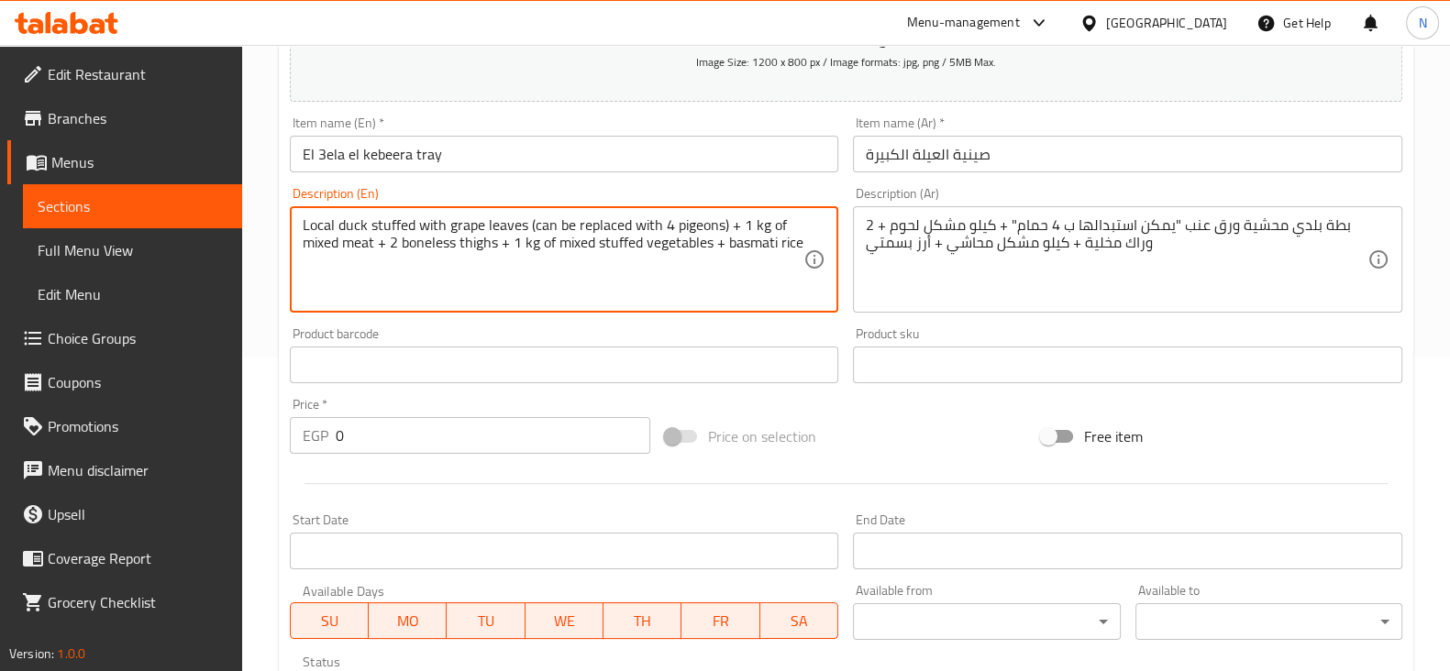
type textarea "Local duck stuffed with grape leaves (can be replaced with 4 pigeons) + 1 kg of…"
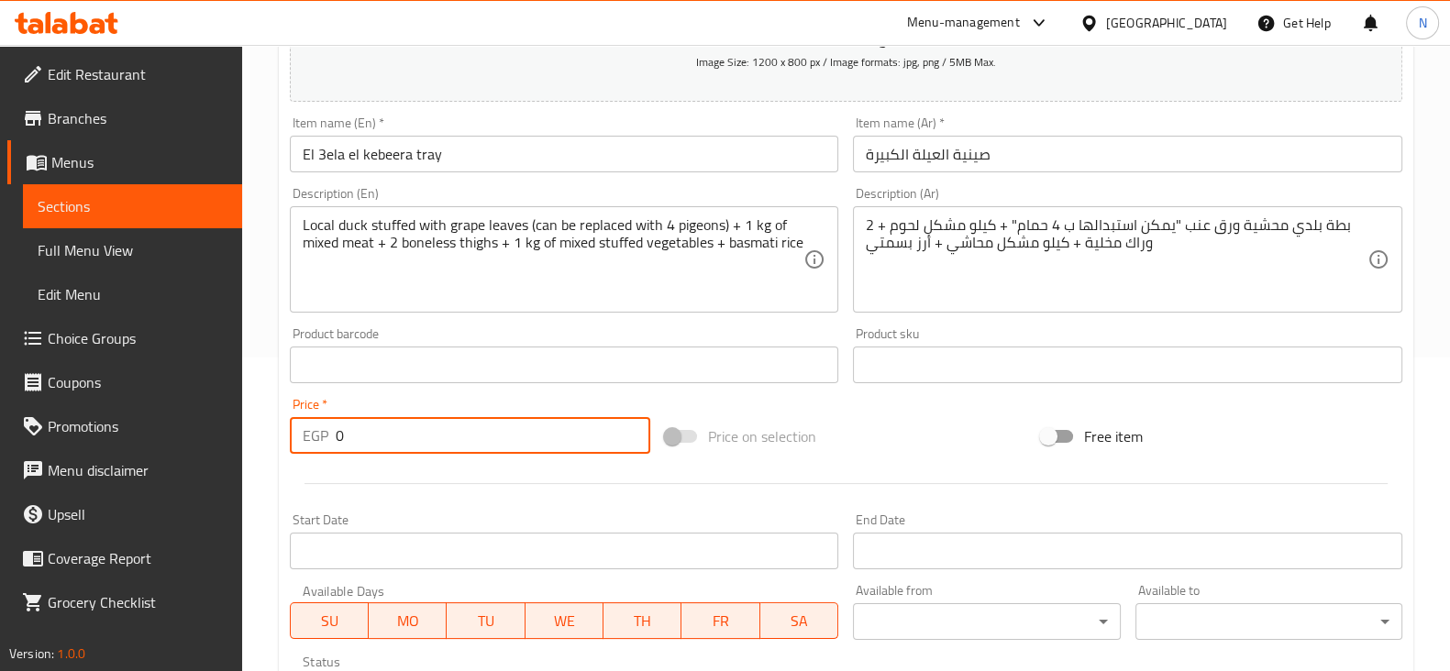
click at [493, 440] on input "0" at bounding box center [493, 435] width 315 height 37
type input "1750"
click at [575, 506] on div "Start Date Start Date" at bounding box center [564, 541] width 564 height 71
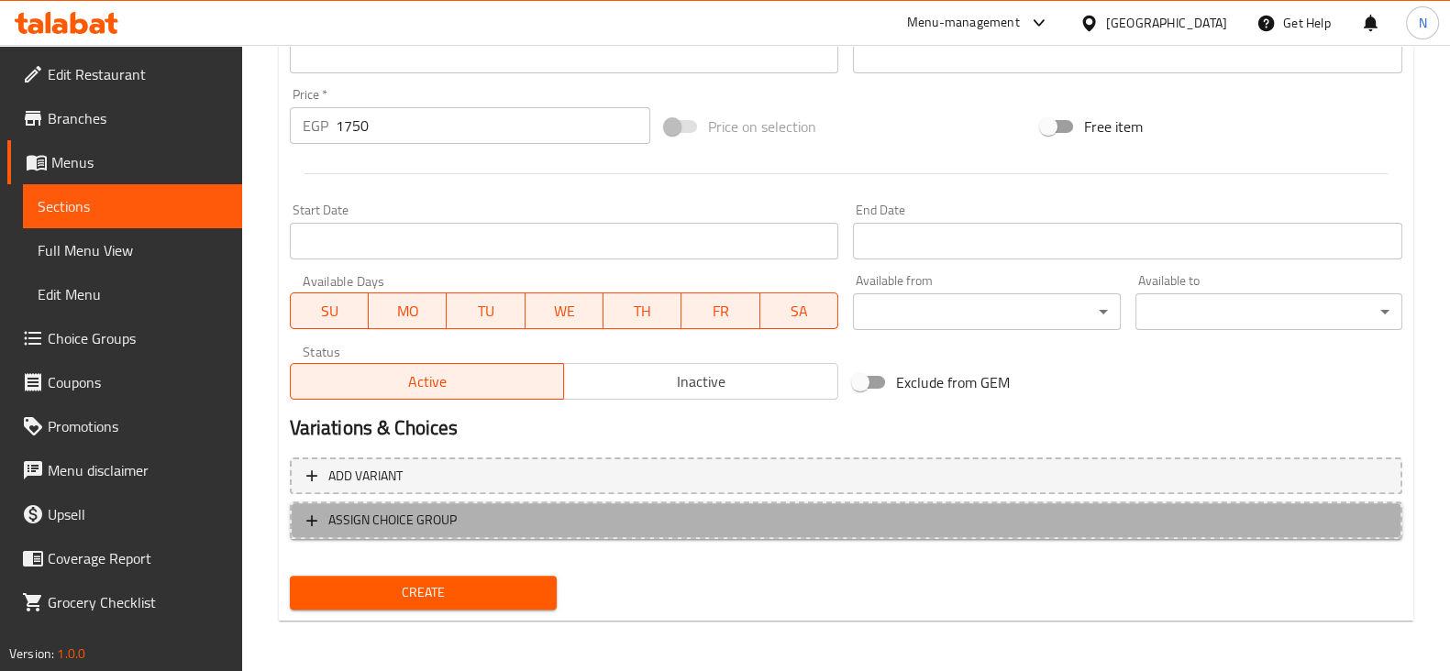
click at [532, 530] on span "ASSIGN CHOICE GROUP" at bounding box center [845, 520] width 1079 height 23
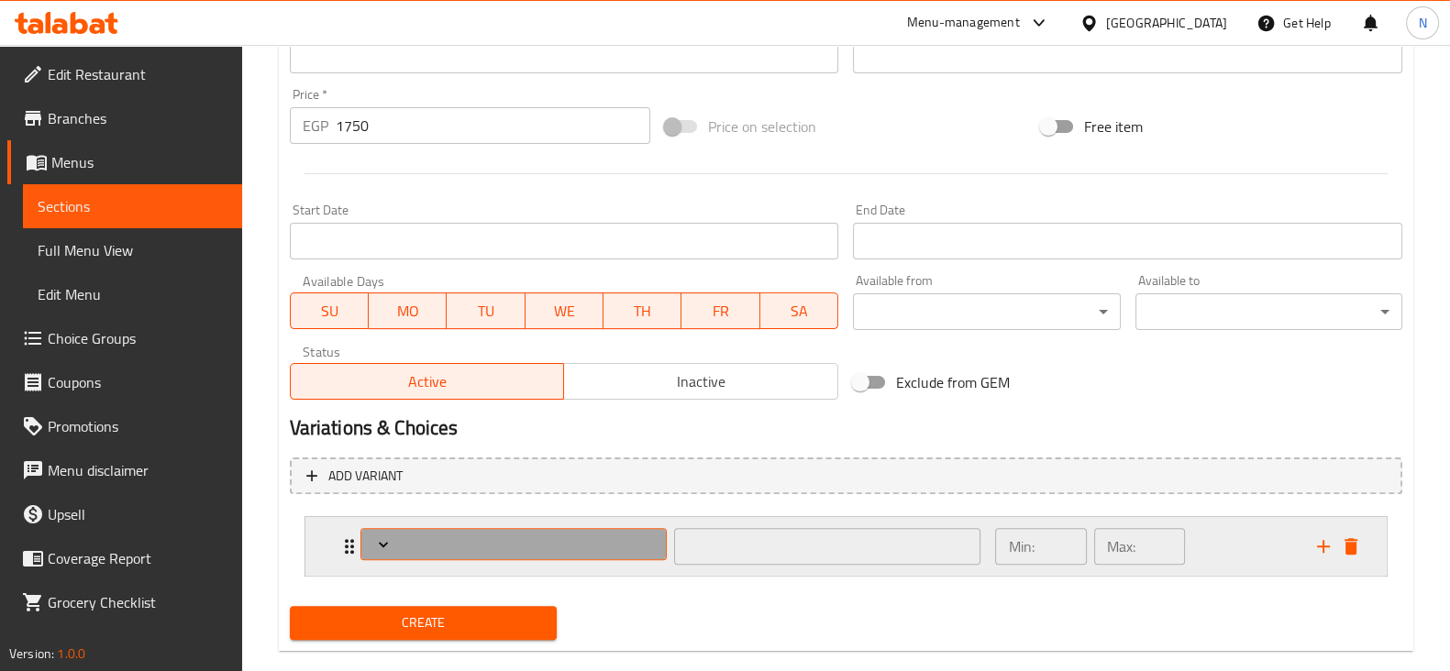
click at [549, 536] on span "Expand" at bounding box center [513, 545] width 293 height 18
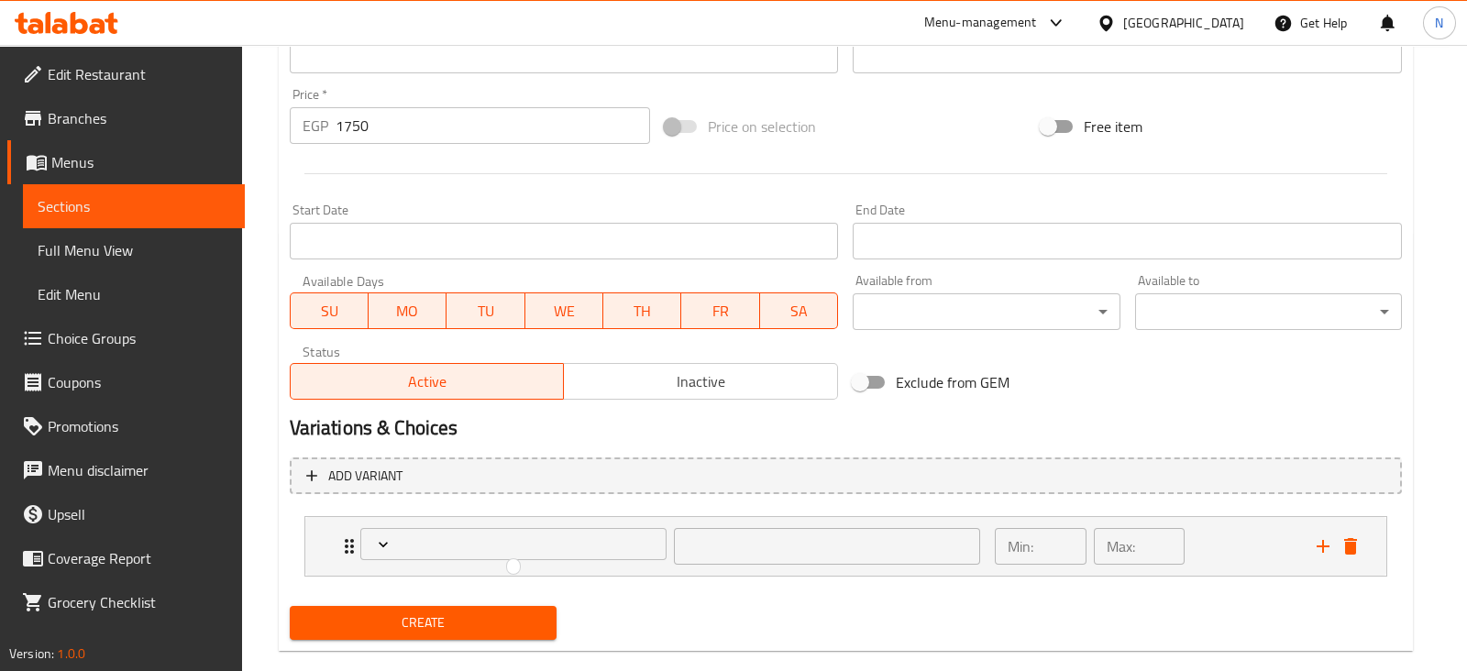
click at [1367, 541] on div at bounding box center [733, 335] width 1467 height 671
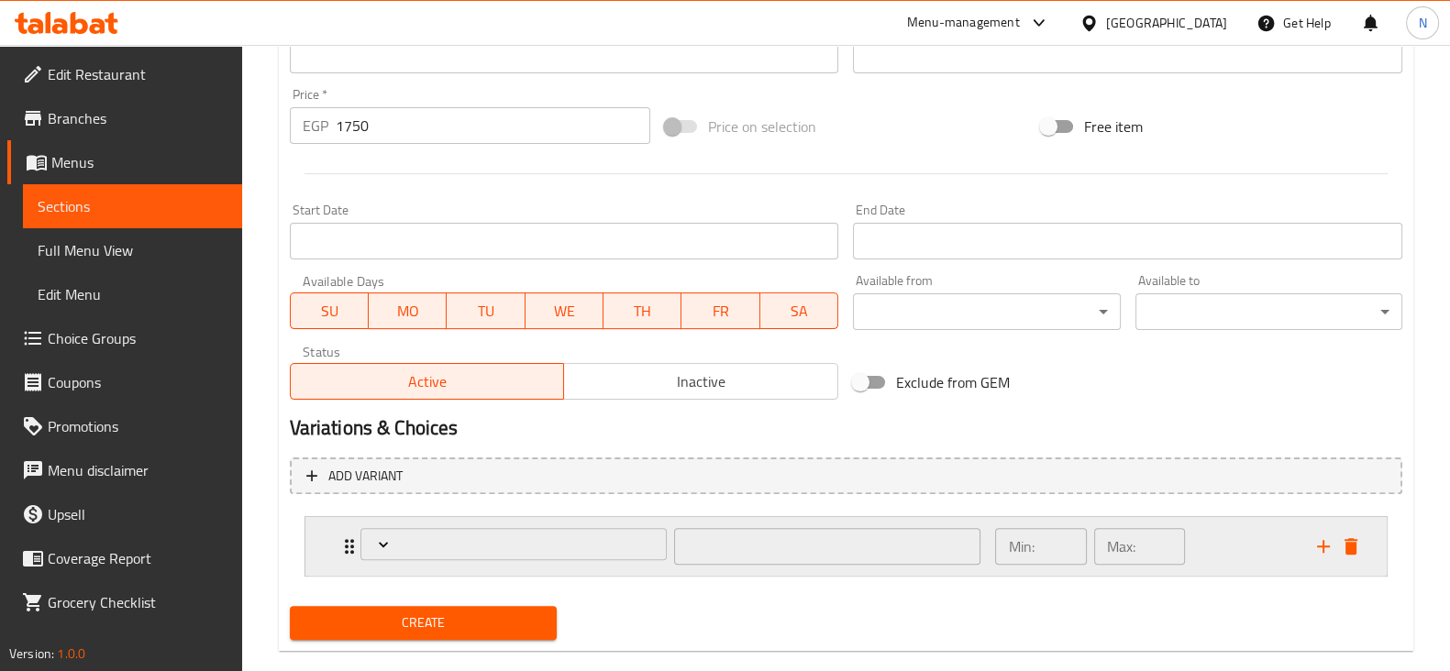
click at [1365, 540] on div "​ Min: ​ Max: ​" at bounding box center [845, 546] width 1081 height 59
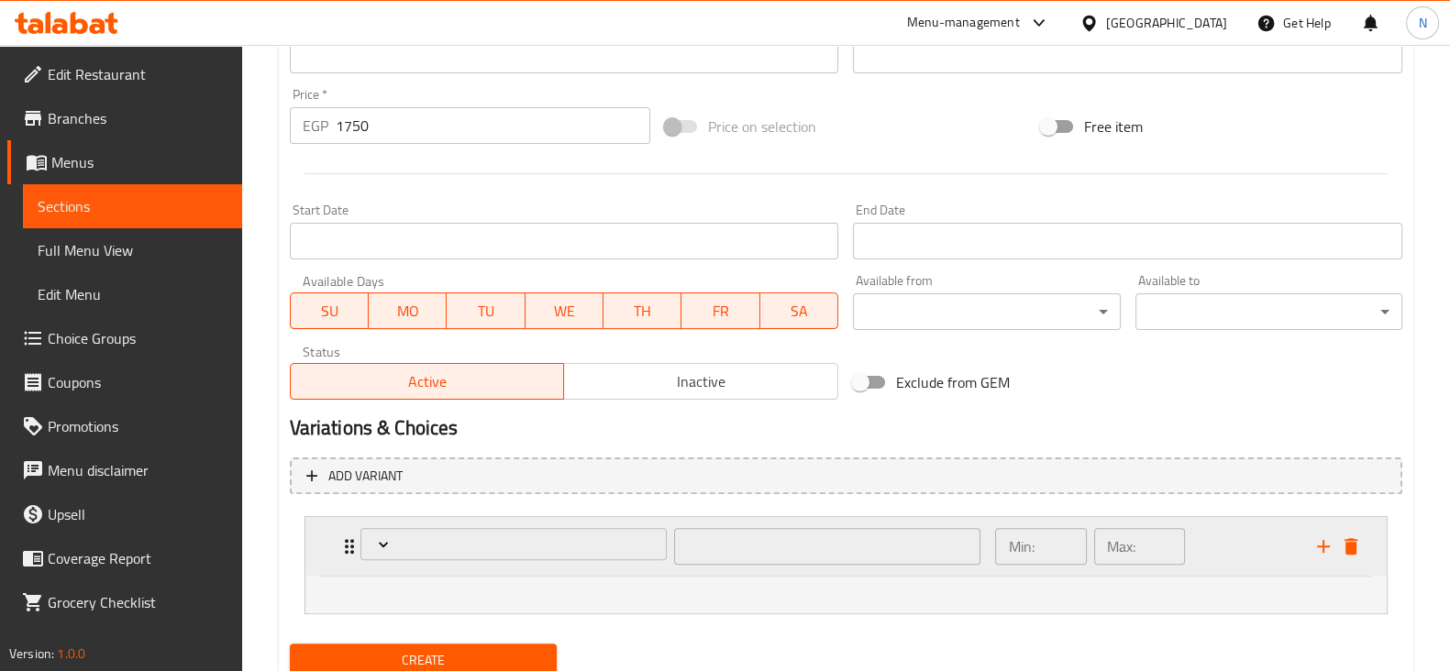
click at [1365, 540] on div "​ Min: ​ Max: ​" at bounding box center [845, 546] width 1081 height 59
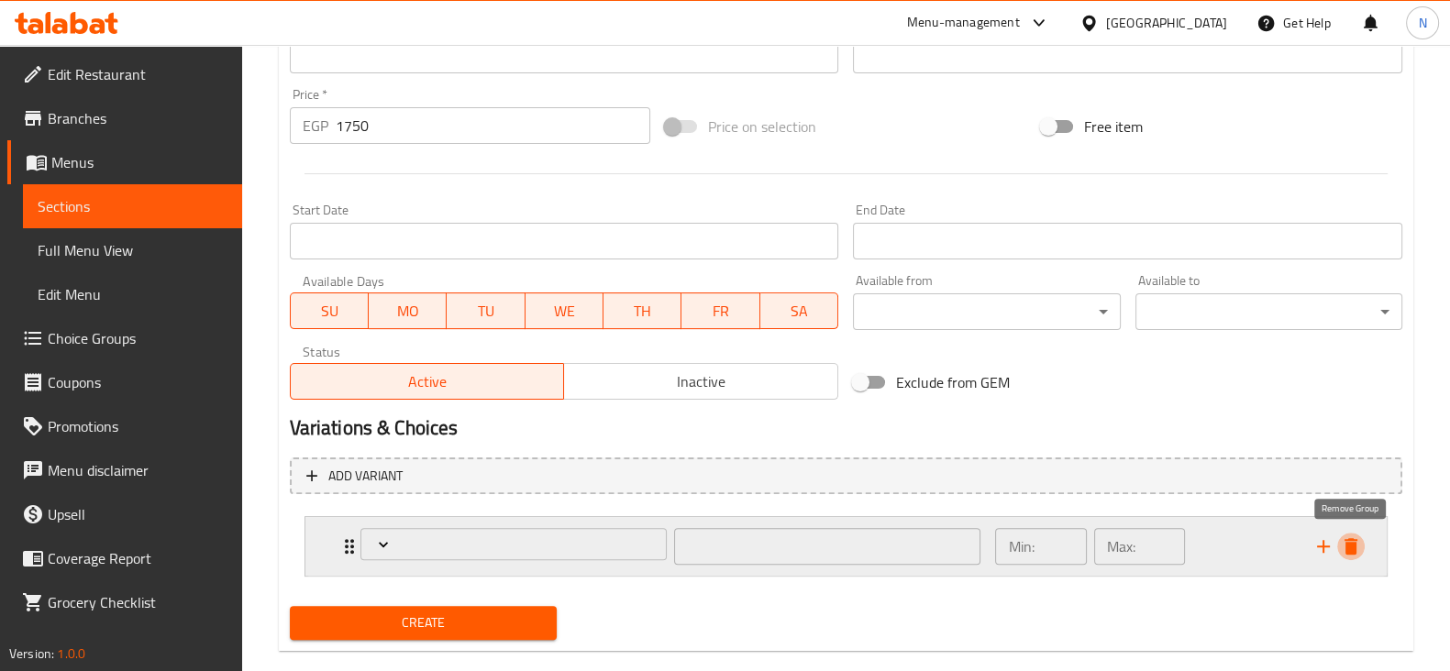
click at [1348, 543] on icon "delete" at bounding box center [1350, 546] width 13 height 17
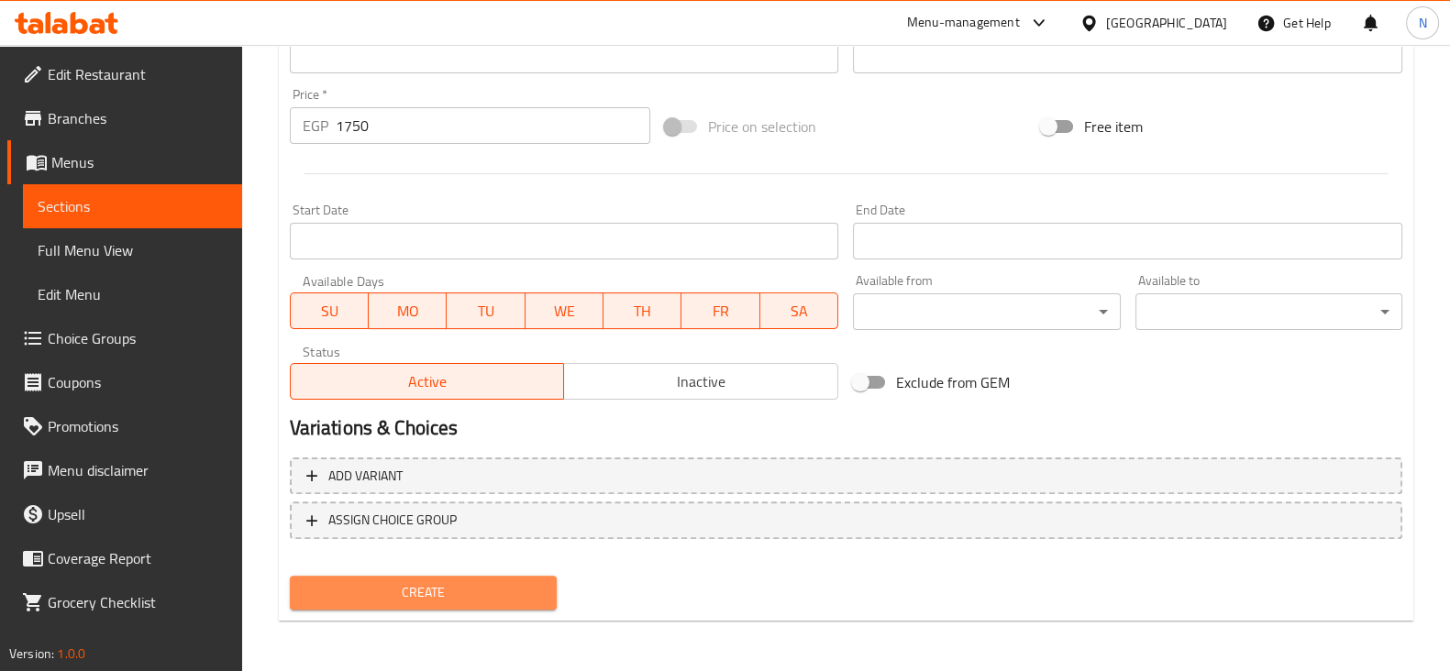
click at [503, 584] on span "Create" at bounding box center [423, 592] width 238 height 23
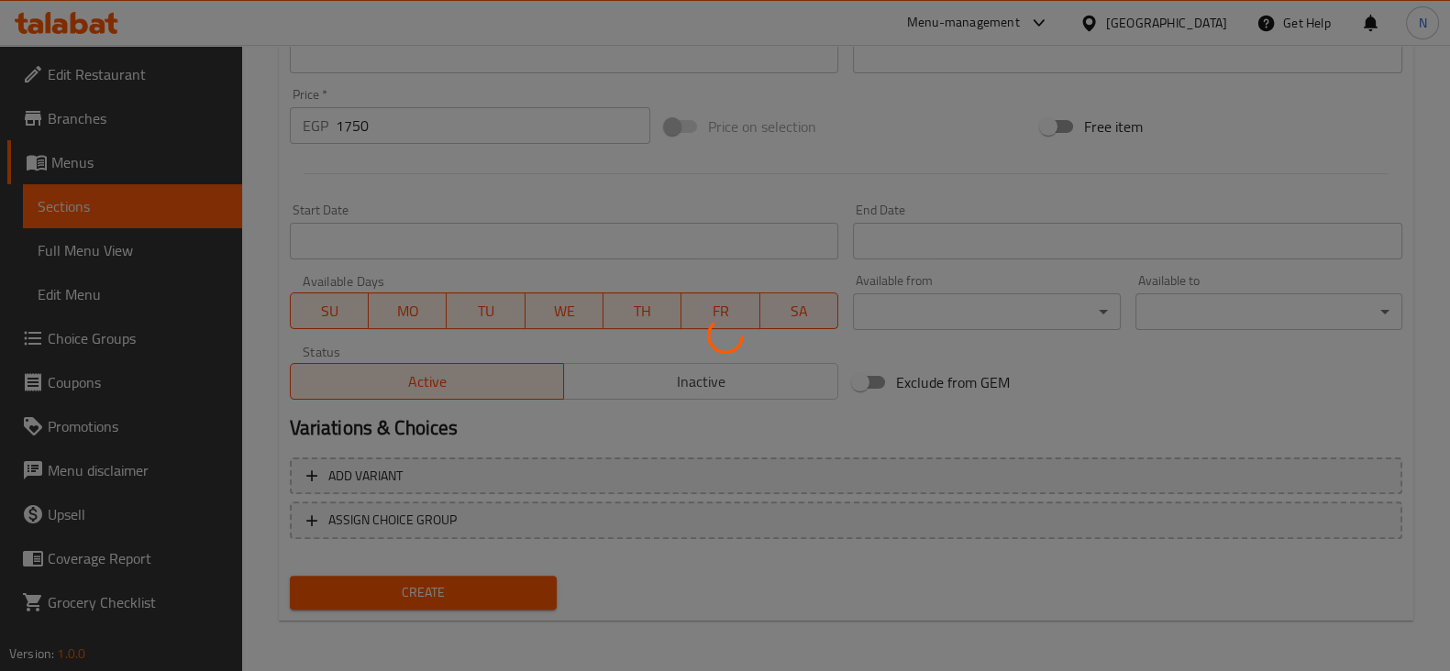
type input "0"
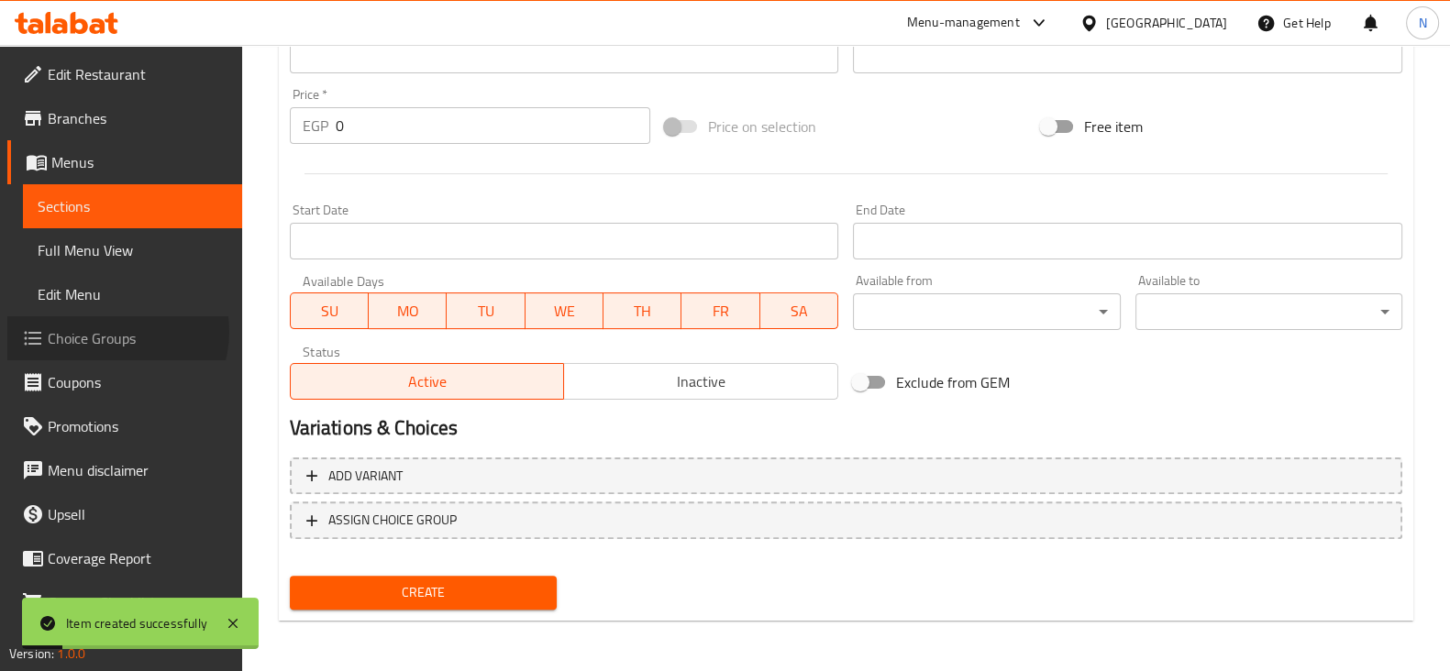
click at [116, 332] on span "Choice Groups" at bounding box center [138, 338] width 180 height 22
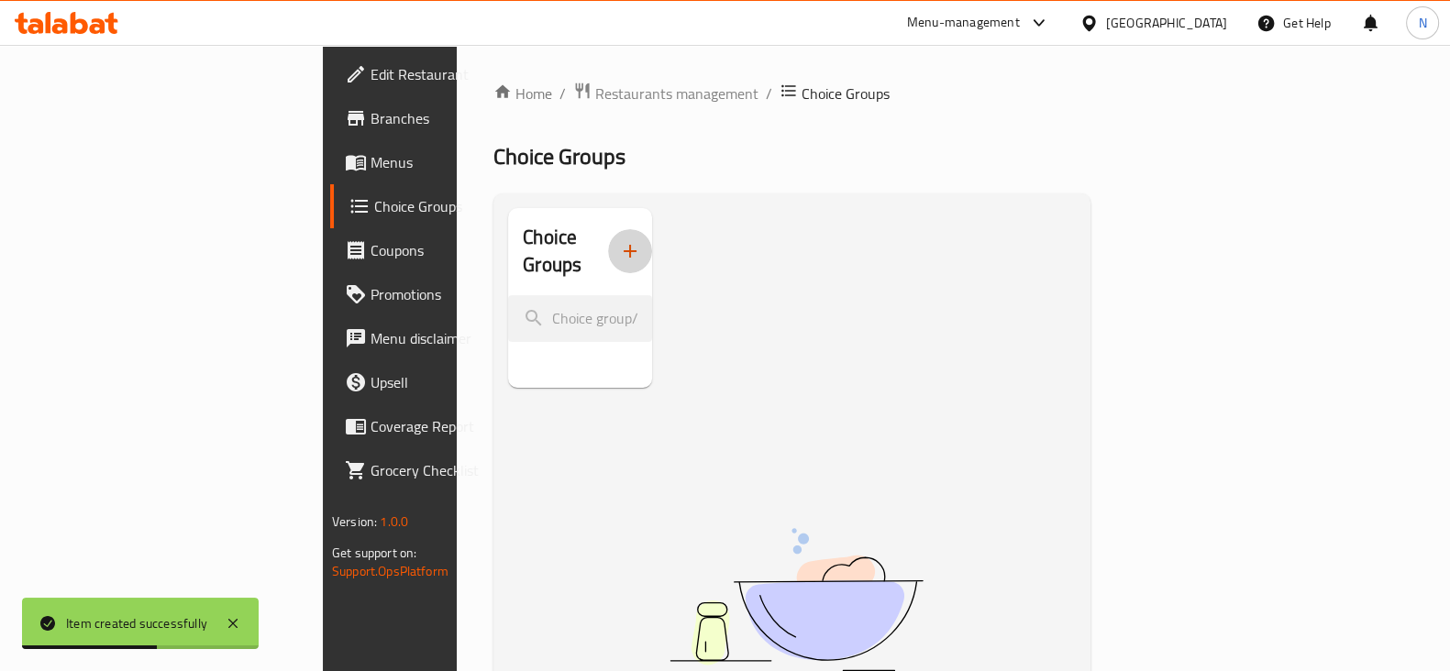
click at [619, 240] on icon "button" at bounding box center [630, 251] width 22 height 22
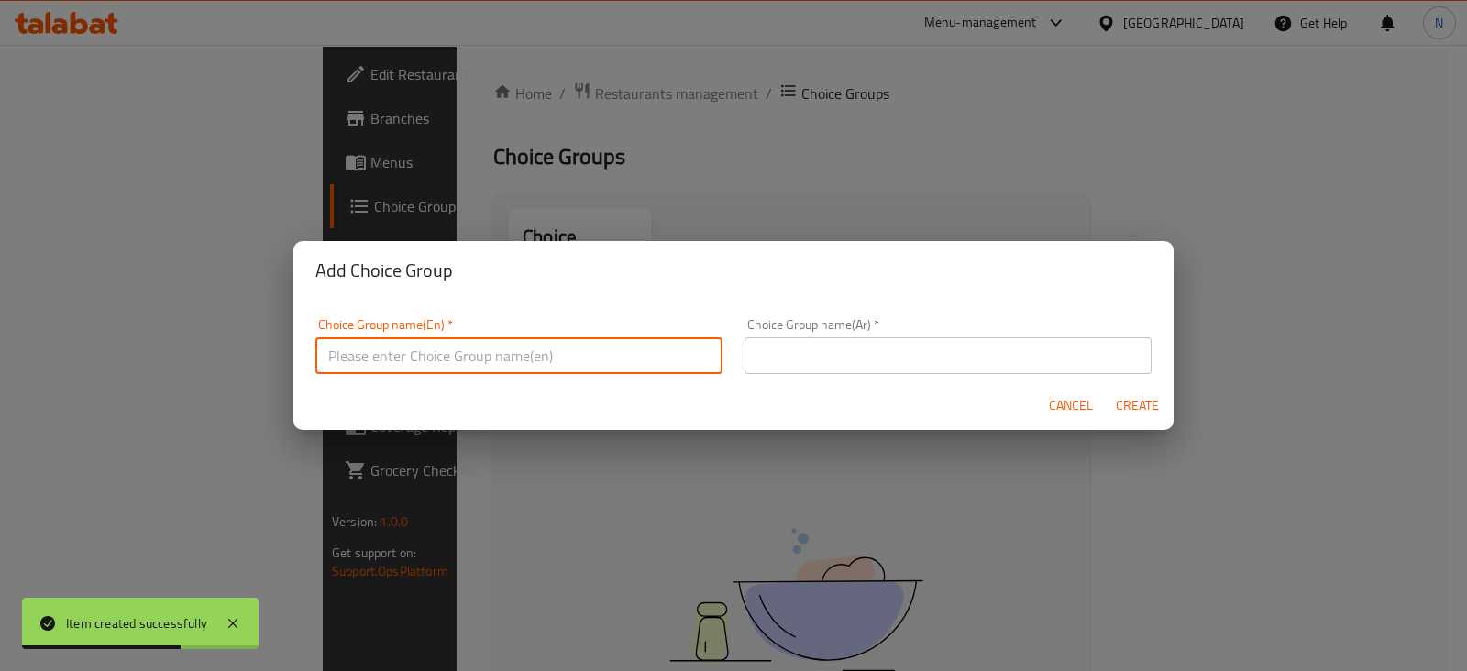
click at [525, 354] on input "text" at bounding box center [518, 355] width 407 height 37
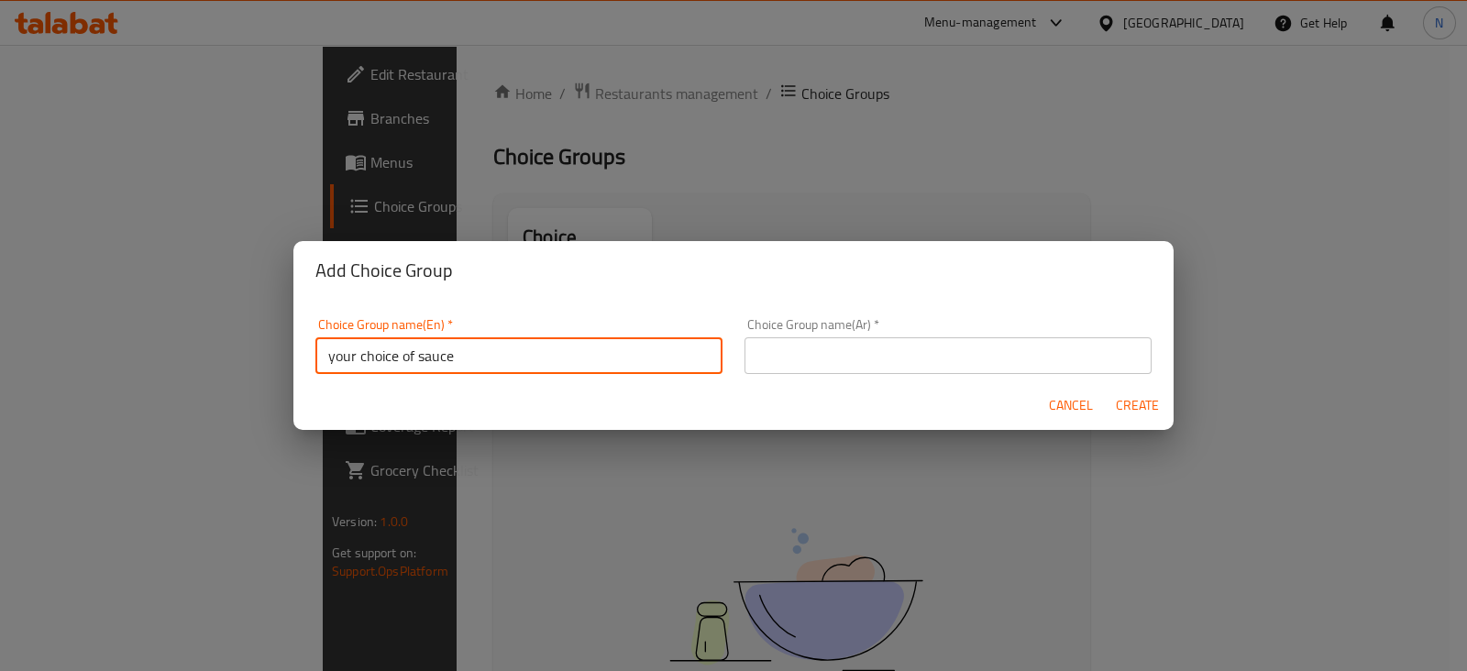
drag, startPoint x: 459, startPoint y: 351, endPoint x: 417, endPoint y: 352, distance: 41.3
click at [417, 352] on input "your choice of sauce" at bounding box center [518, 355] width 407 height 37
type input "your choice of"
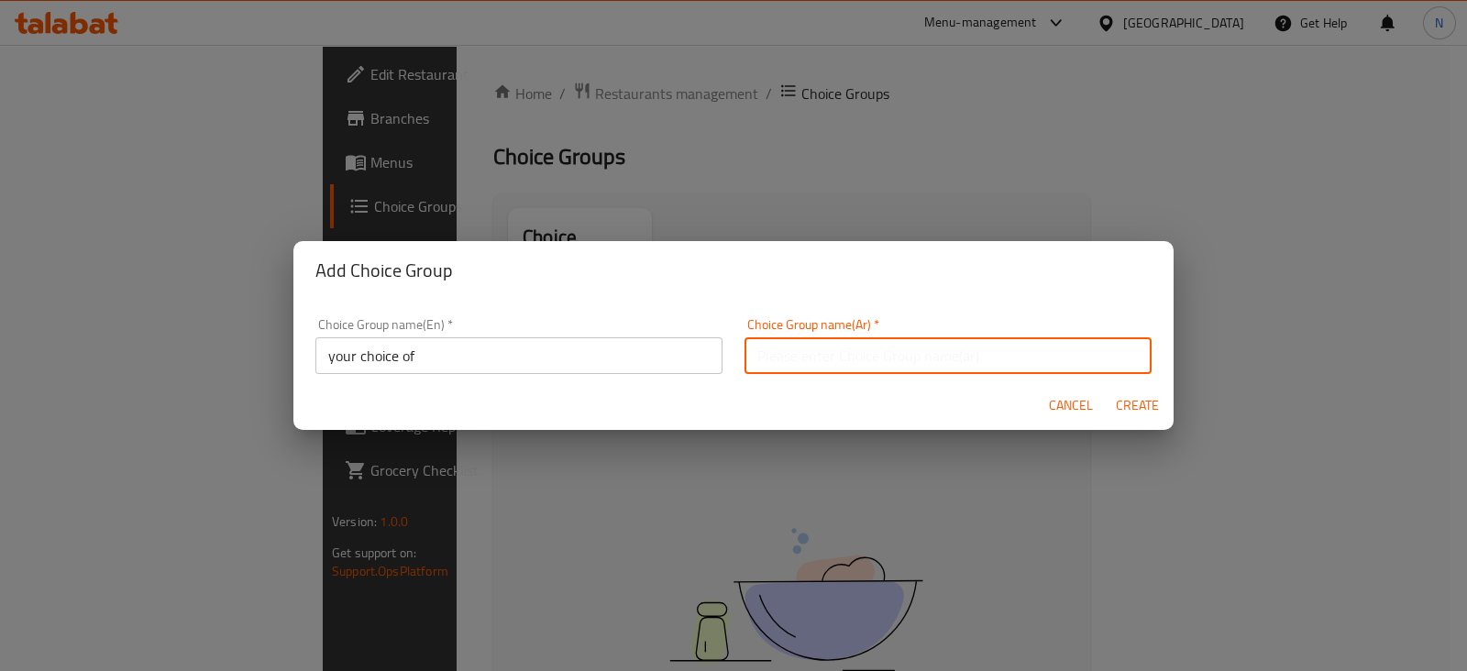
click at [750, 354] on input "text" at bounding box center [948, 355] width 407 height 37
type input "اختيارك من"
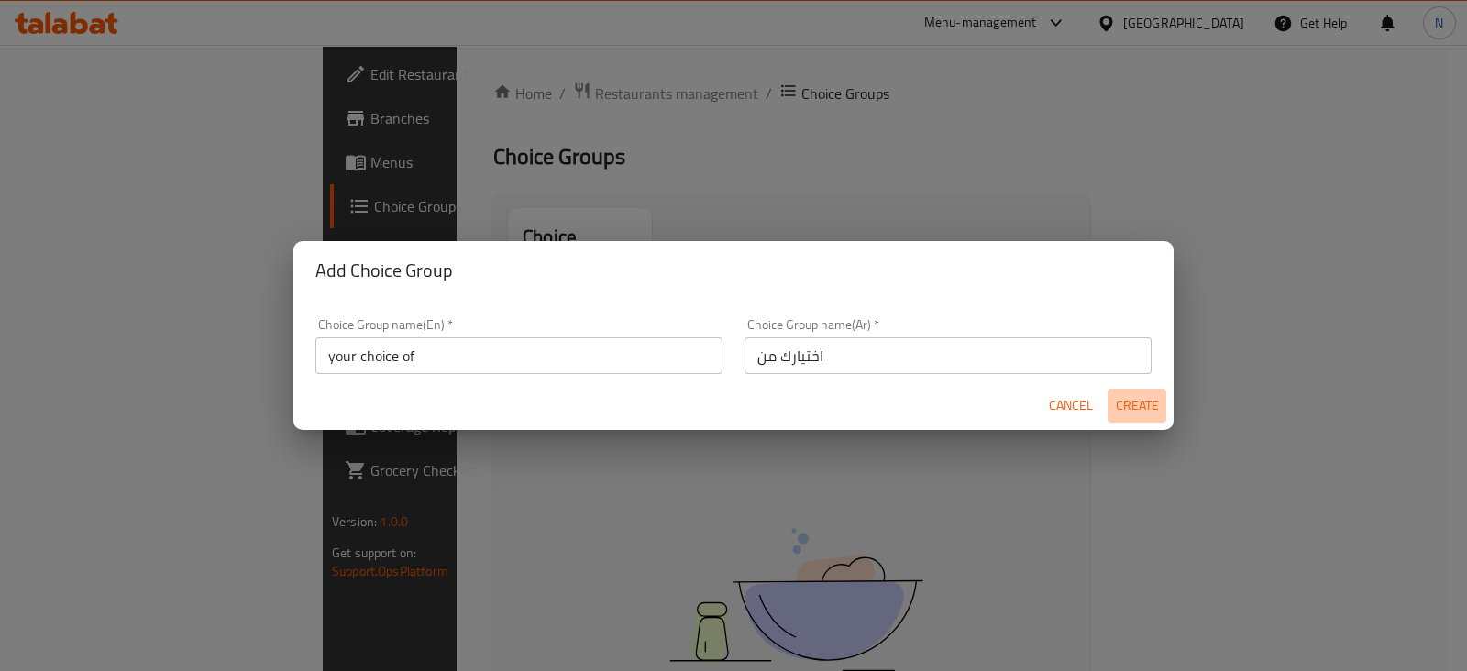
click at [1127, 398] on span "Create" at bounding box center [1137, 405] width 44 height 23
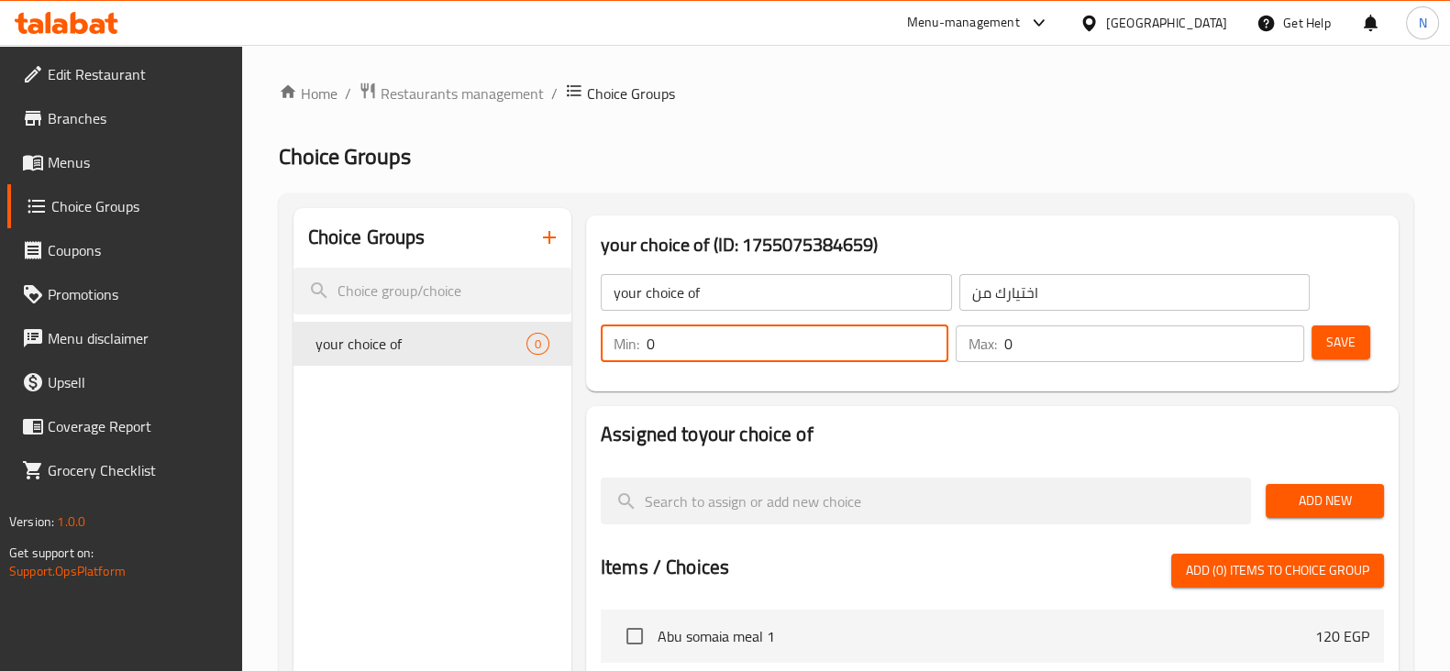
click at [931, 332] on input "0" at bounding box center [798, 344] width 302 height 37
type input "1"
click at [931, 332] on input "1" at bounding box center [798, 344] width 302 height 37
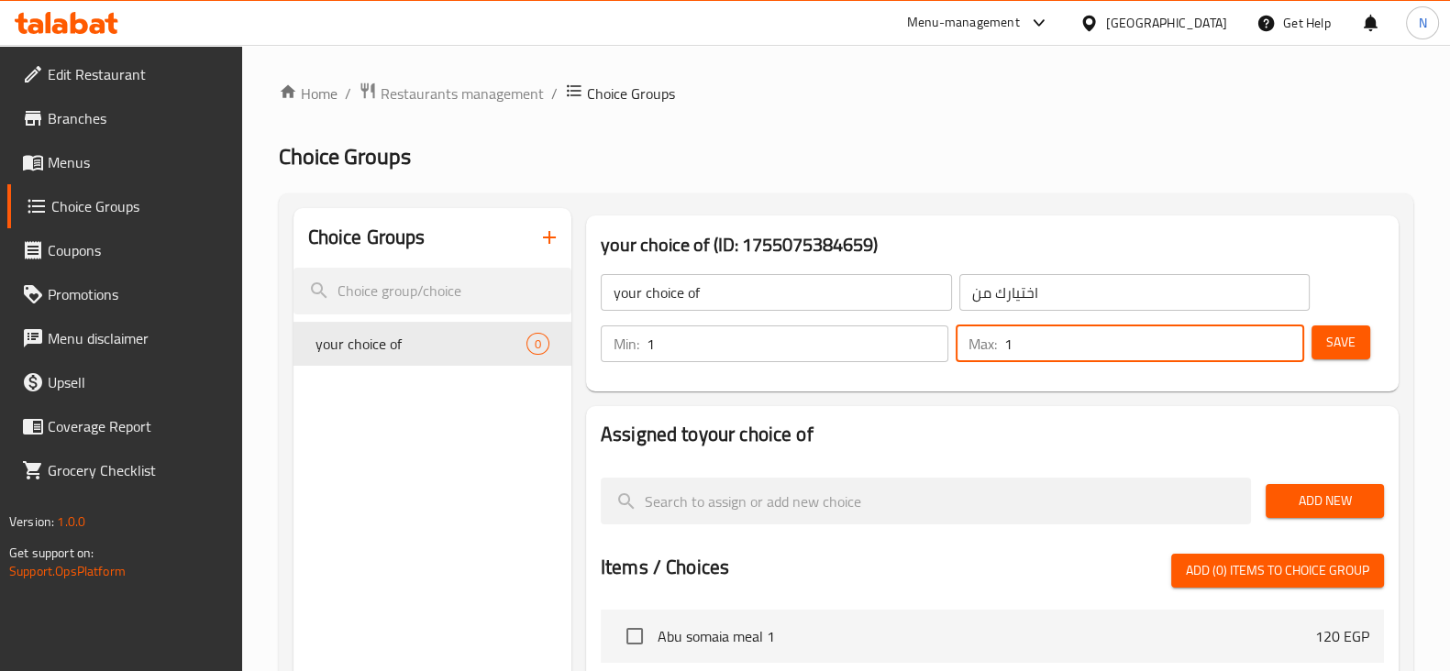
type input "1"
click at [1284, 332] on input "1" at bounding box center [1153, 344] width 299 height 37
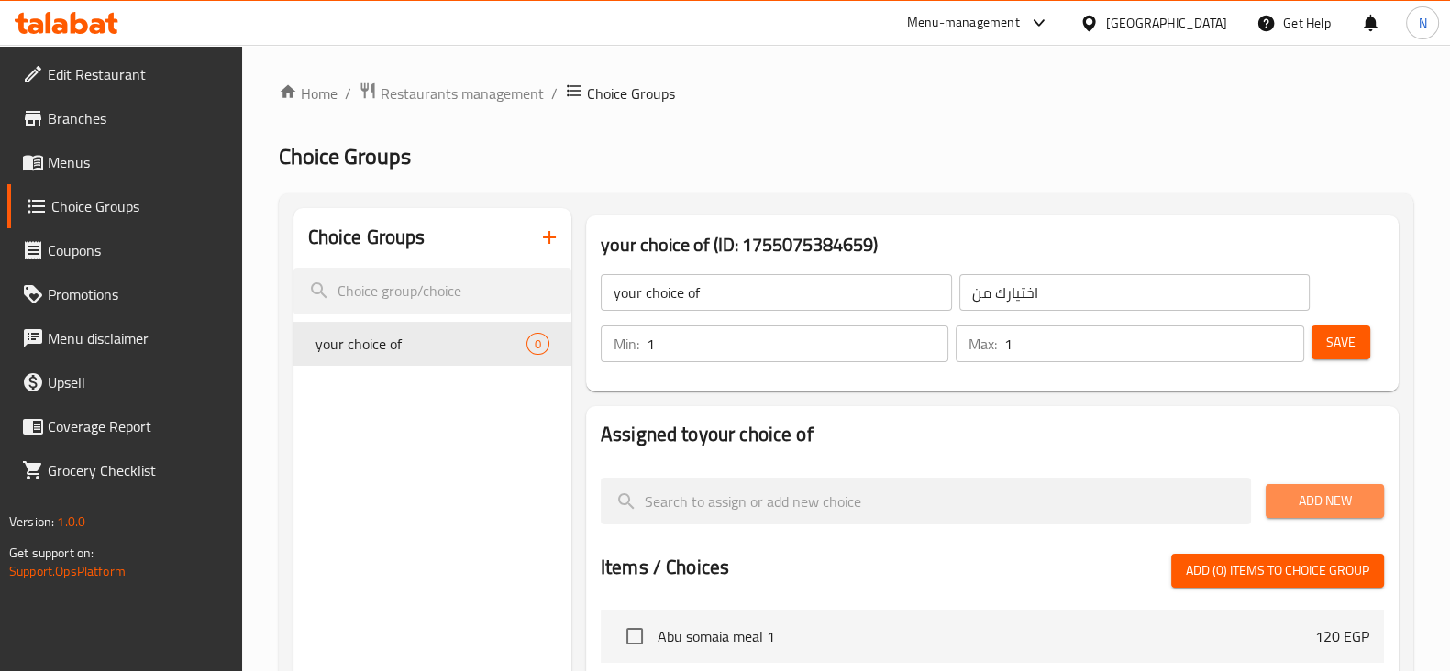
click at [1325, 500] on span "Add New" at bounding box center [1324, 501] width 89 height 23
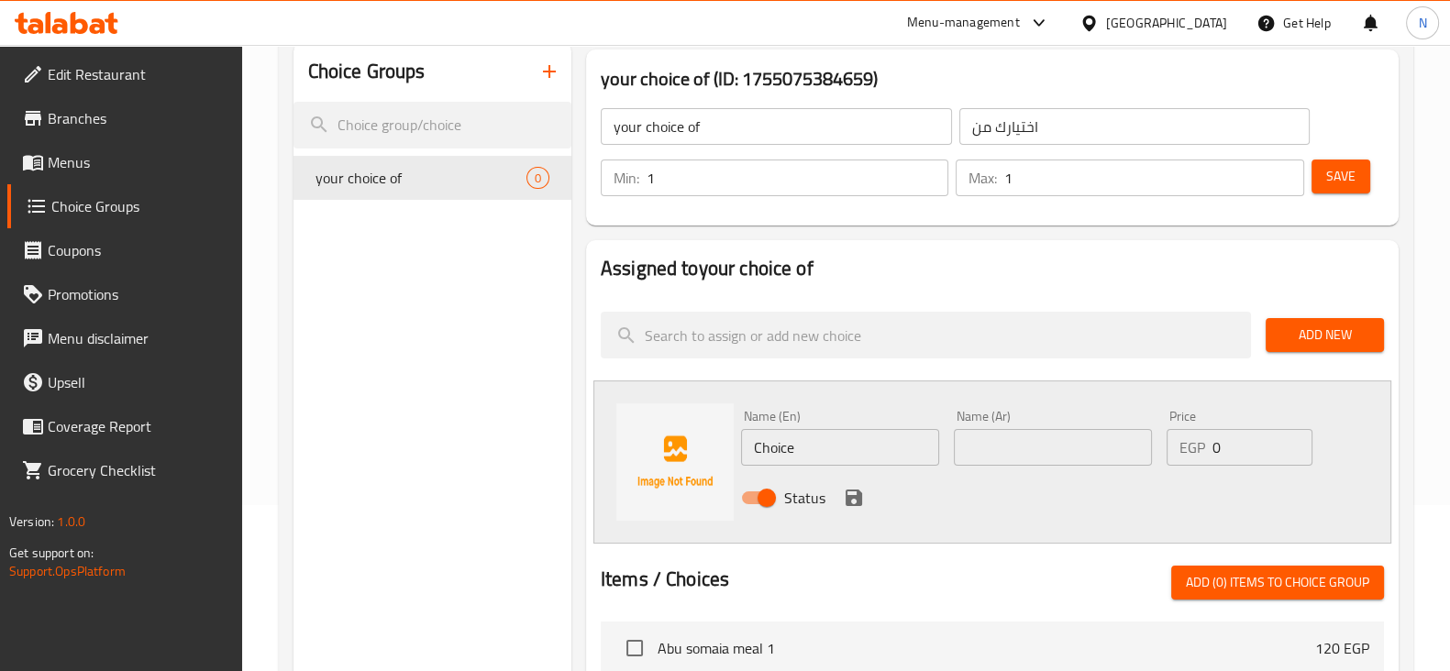
scroll to position [169, 0]
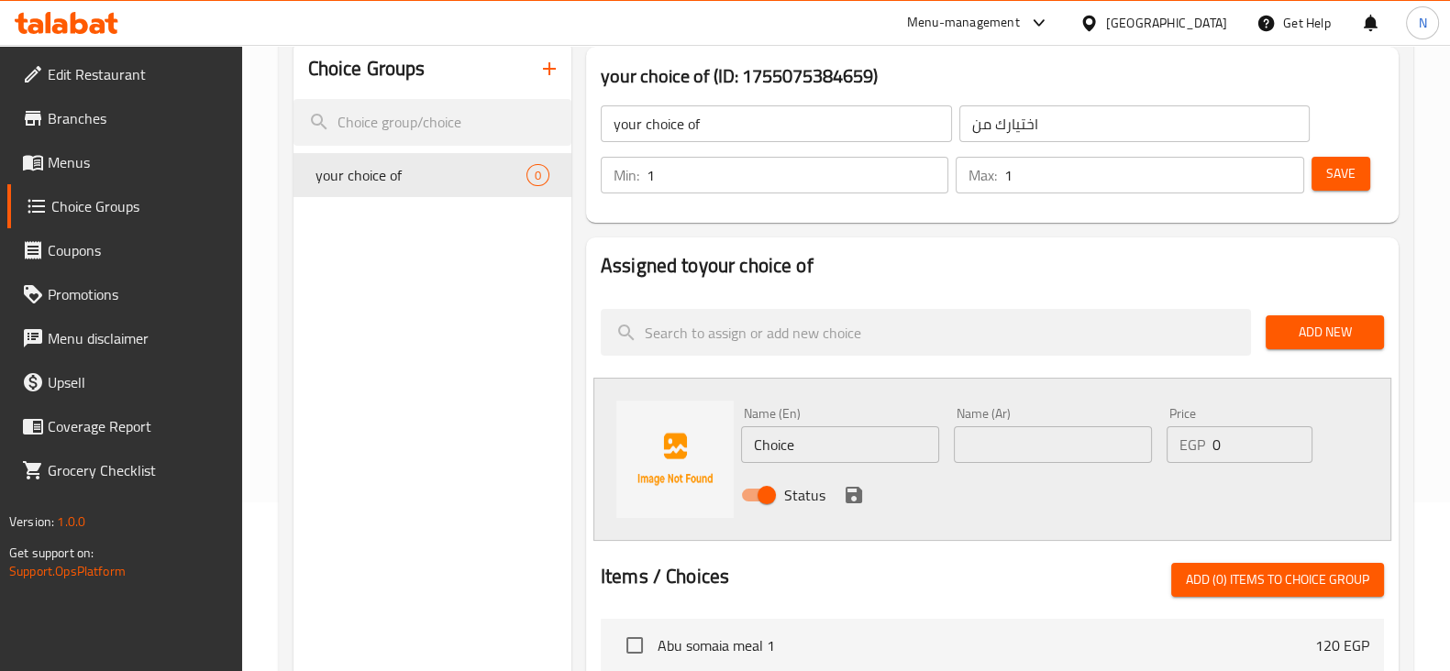
click at [793, 448] on input "Choice" at bounding box center [840, 444] width 198 height 37
paste input "duck stuffed with grape leaves"
type input "duck stuffed with grape leaves"
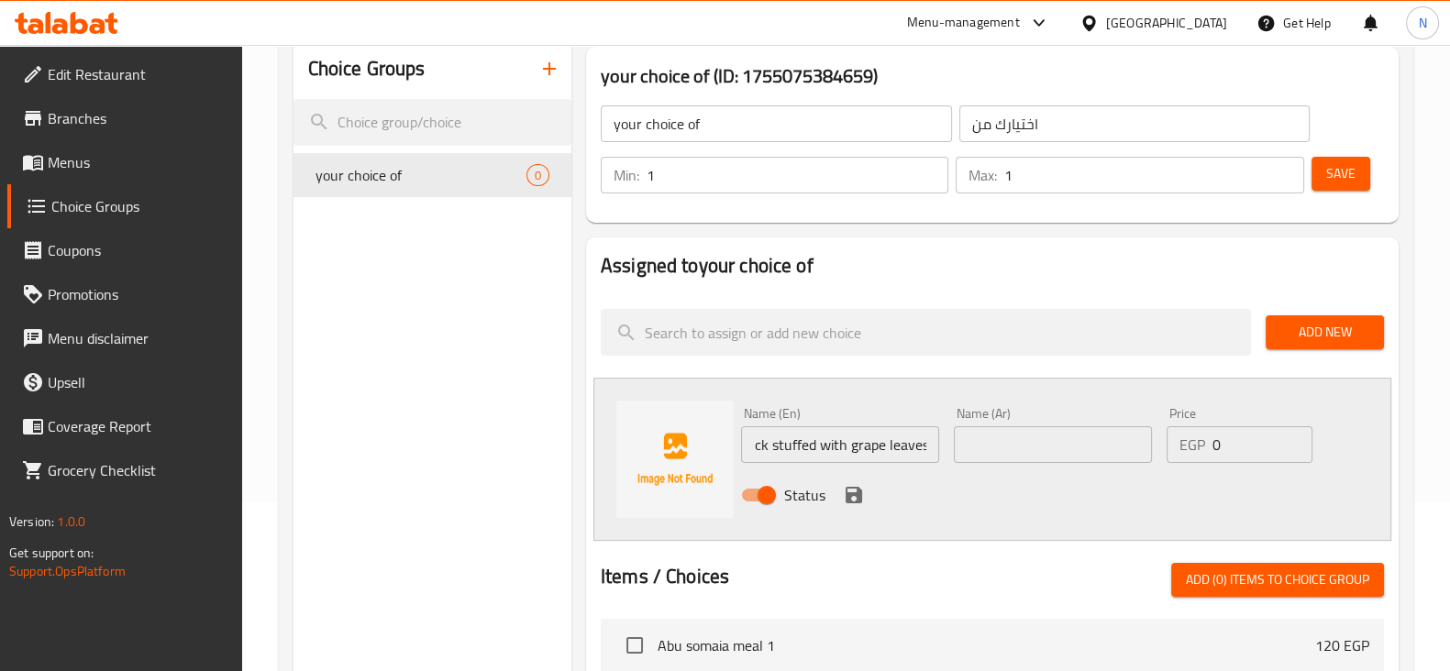
scroll to position [0, 0]
click at [995, 427] on input "text" at bounding box center [1053, 444] width 198 height 37
paste input "بطة محشوة بورق العنب"
type input "بطة محشوة بورق العنب"
click at [848, 489] on icon "save" at bounding box center [854, 495] width 22 height 22
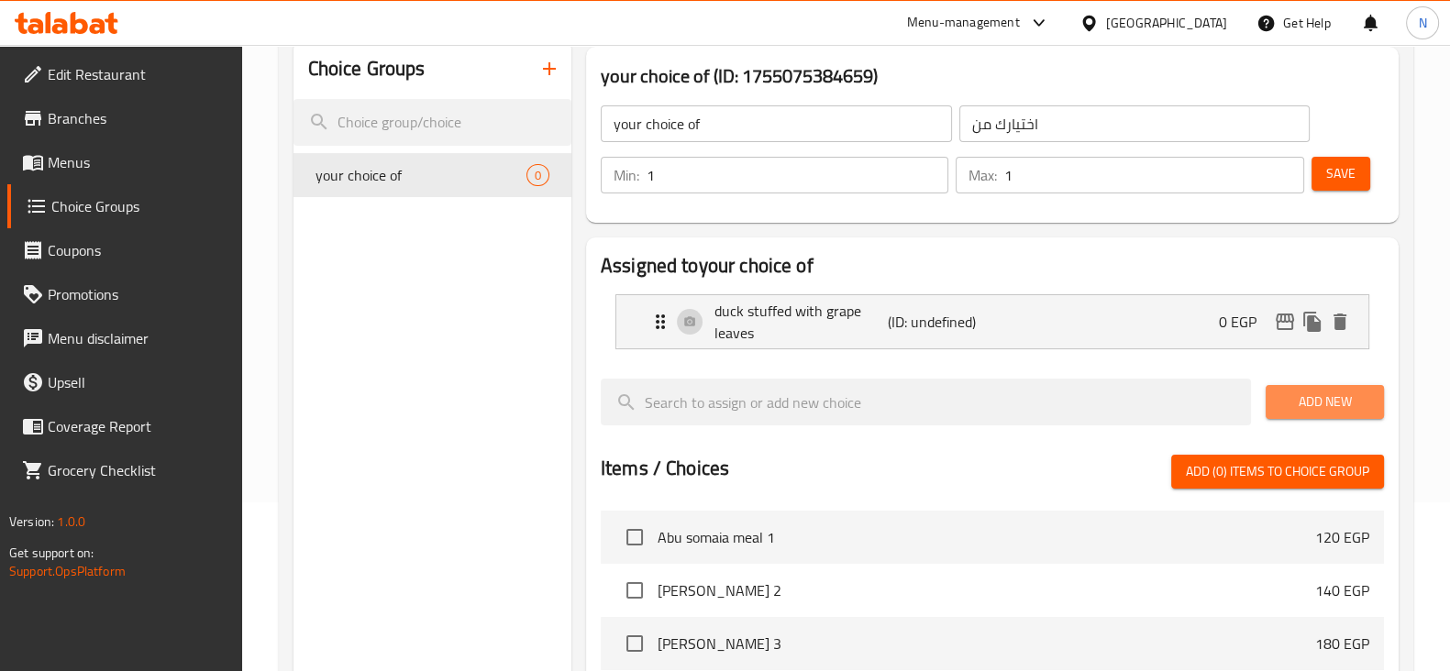
click at [1285, 396] on span "Add New" at bounding box center [1324, 402] width 89 height 23
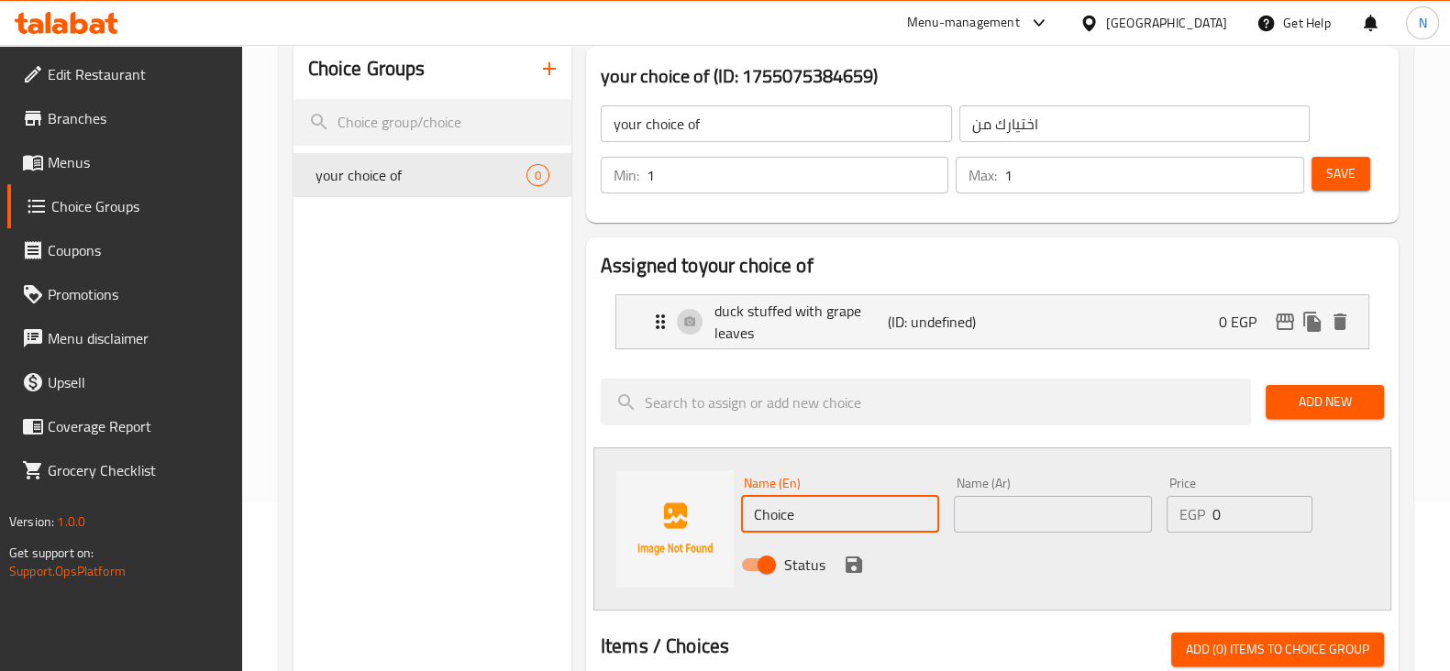
click at [808, 514] on input "Choice" at bounding box center [840, 514] width 198 height 37
click at [1010, 525] on input "text" at bounding box center [1053, 514] width 198 height 37
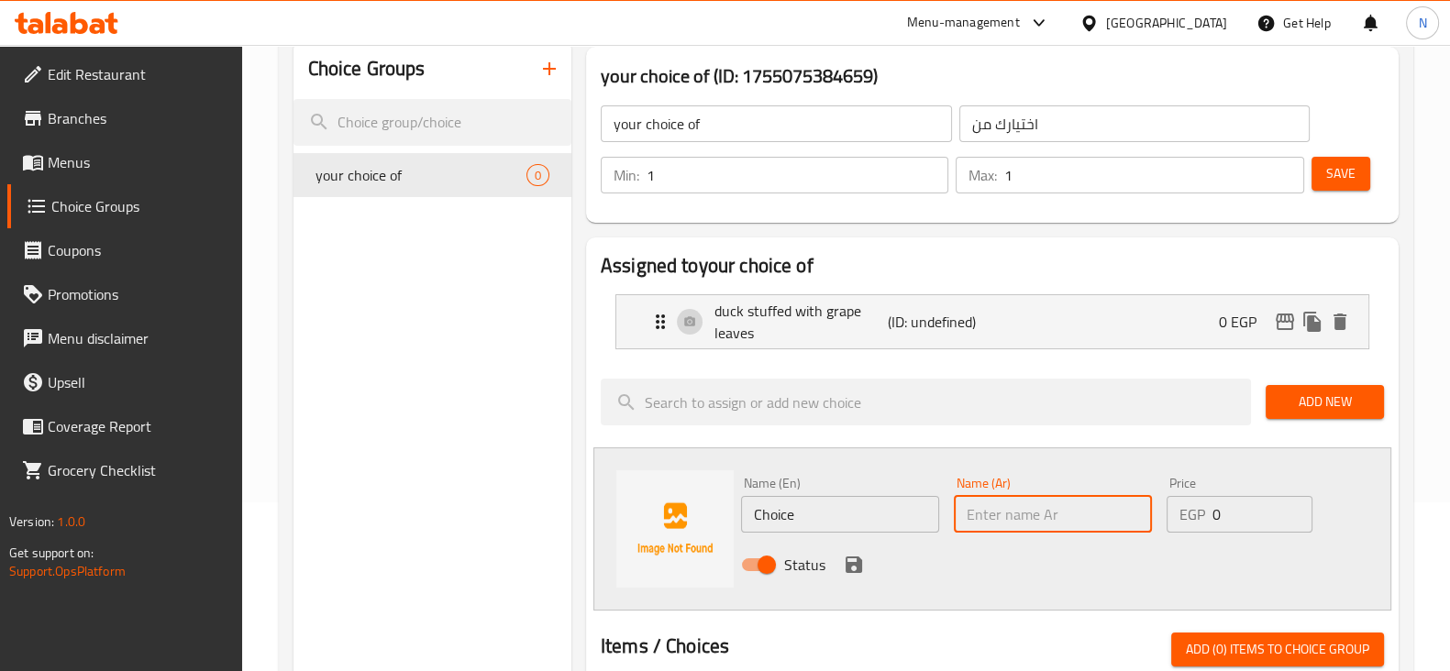
paste input "4 حمام"
type input "4 حمام"
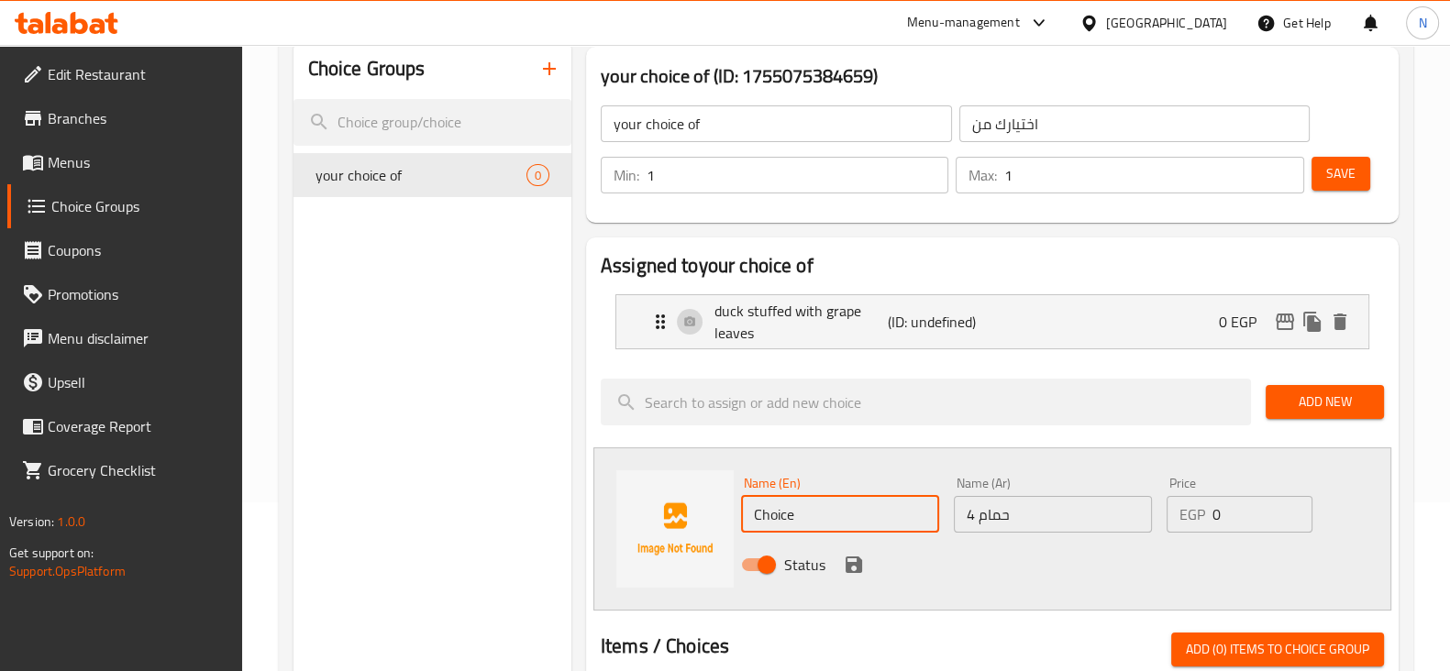
click at [844, 514] on input "Choice" at bounding box center [840, 514] width 198 height 37
click at [777, 508] on input "4 pigons" at bounding box center [840, 514] width 198 height 37
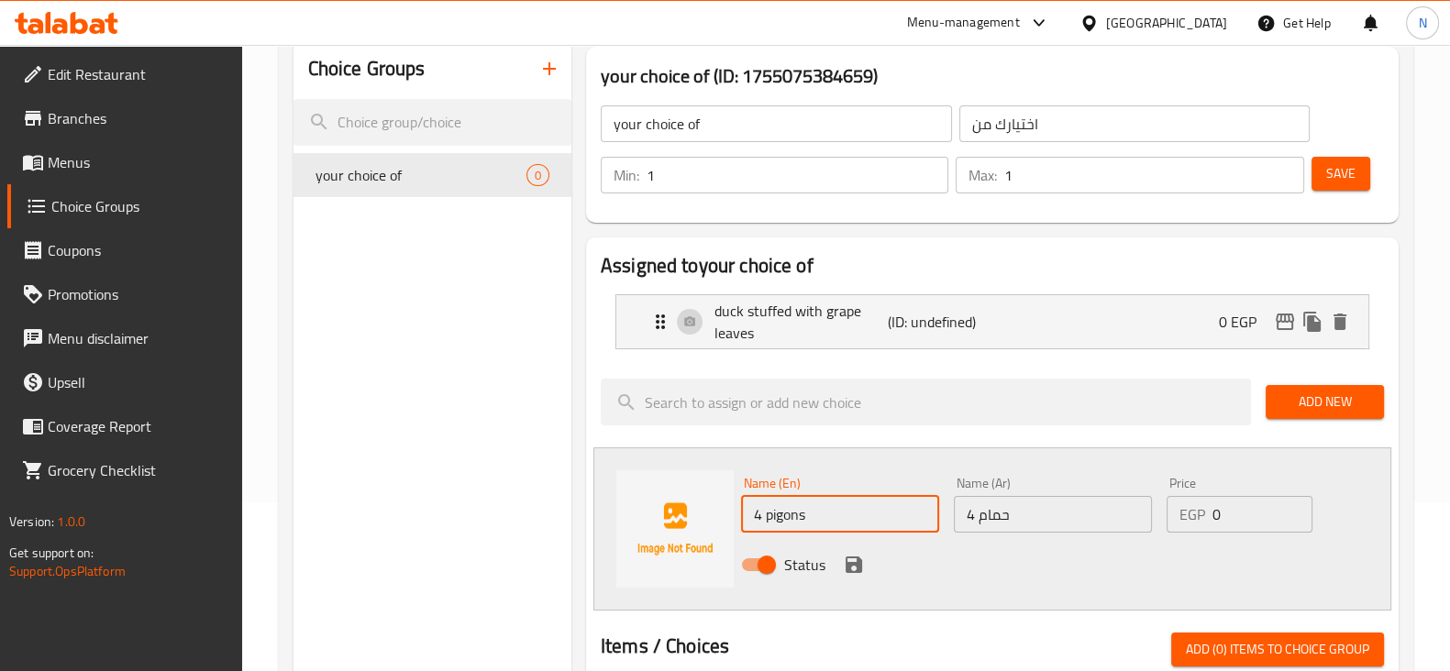
click at [777, 508] on input "4 pigons" at bounding box center [840, 514] width 198 height 37
type input "4 pigons"
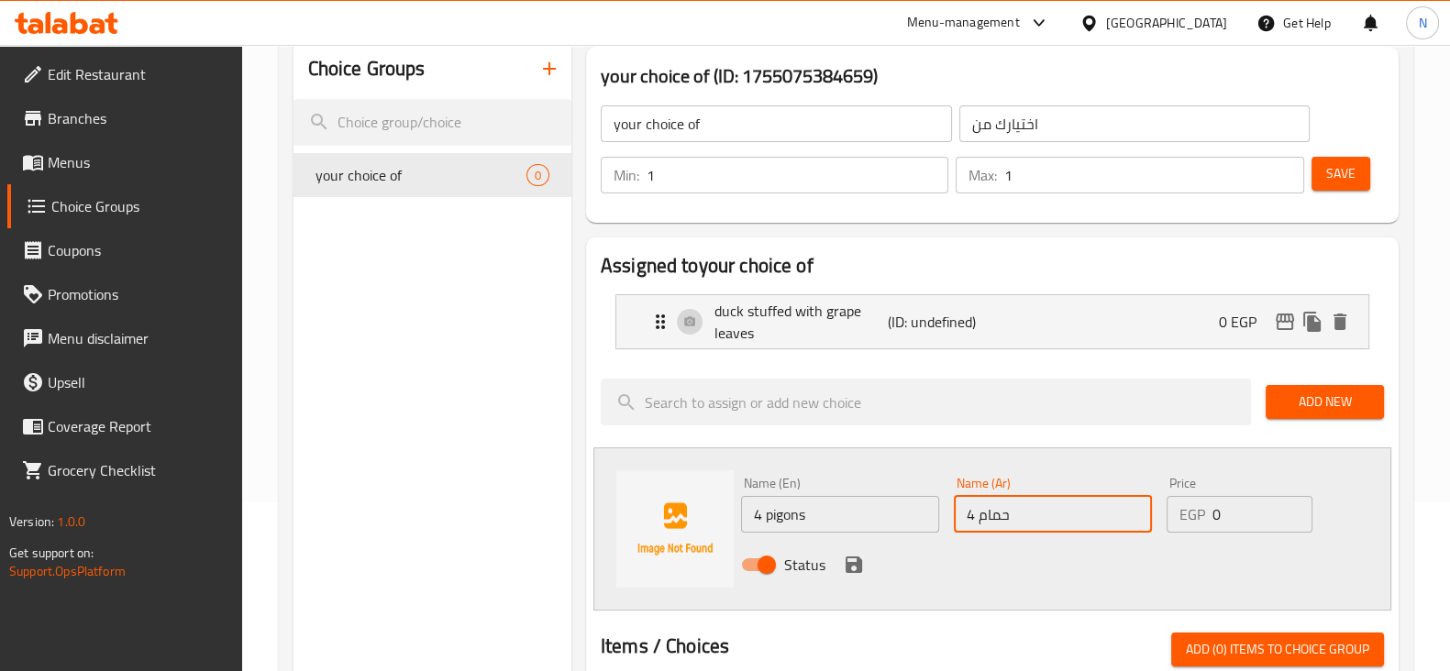
drag, startPoint x: 1012, startPoint y: 523, endPoint x: 954, endPoint y: 520, distance: 58.8
click at [954, 520] on input "4 حمام" at bounding box center [1053, 514] width 198 height 37
paste input "ات"
type input "4 حمامات"
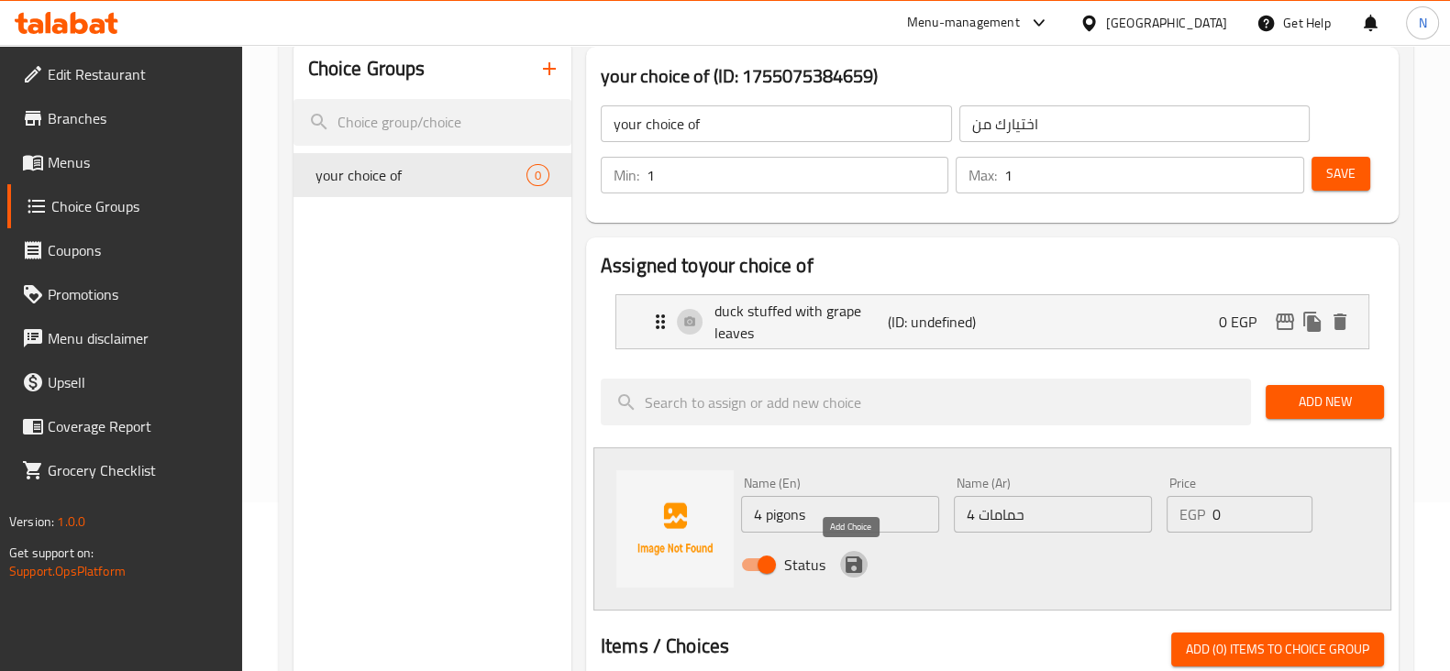
click at [856, 558] on icon "save" at bounding box center [854, 565] width 17 height 17
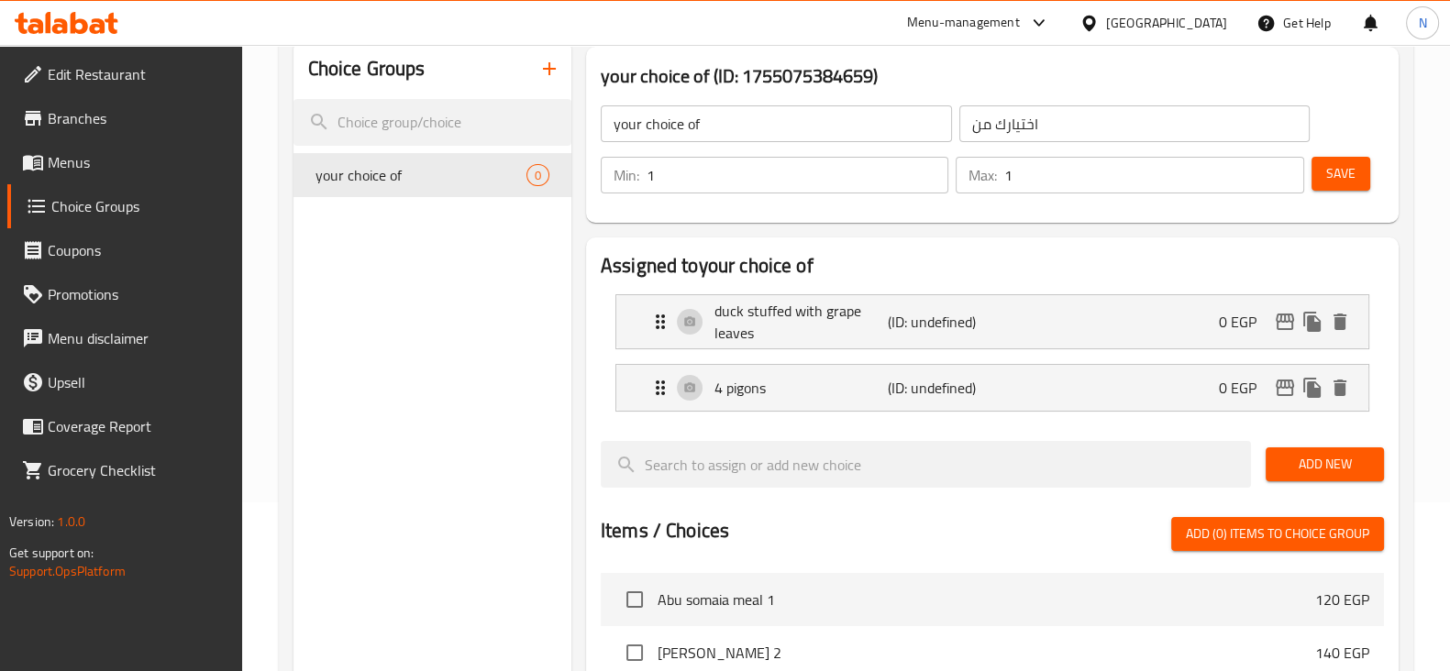
drag, startPoint x: 1319, startPoint y: 193, endPoint x: 1327, endPoint y: 183, distance: 13.0
click at [1327, 183] on div "Save" at bounding box center [1340, 175] width 65 height 44
click at [1327, 183] on span "Save" at bounding box center [1340, 173] width 29 height 23
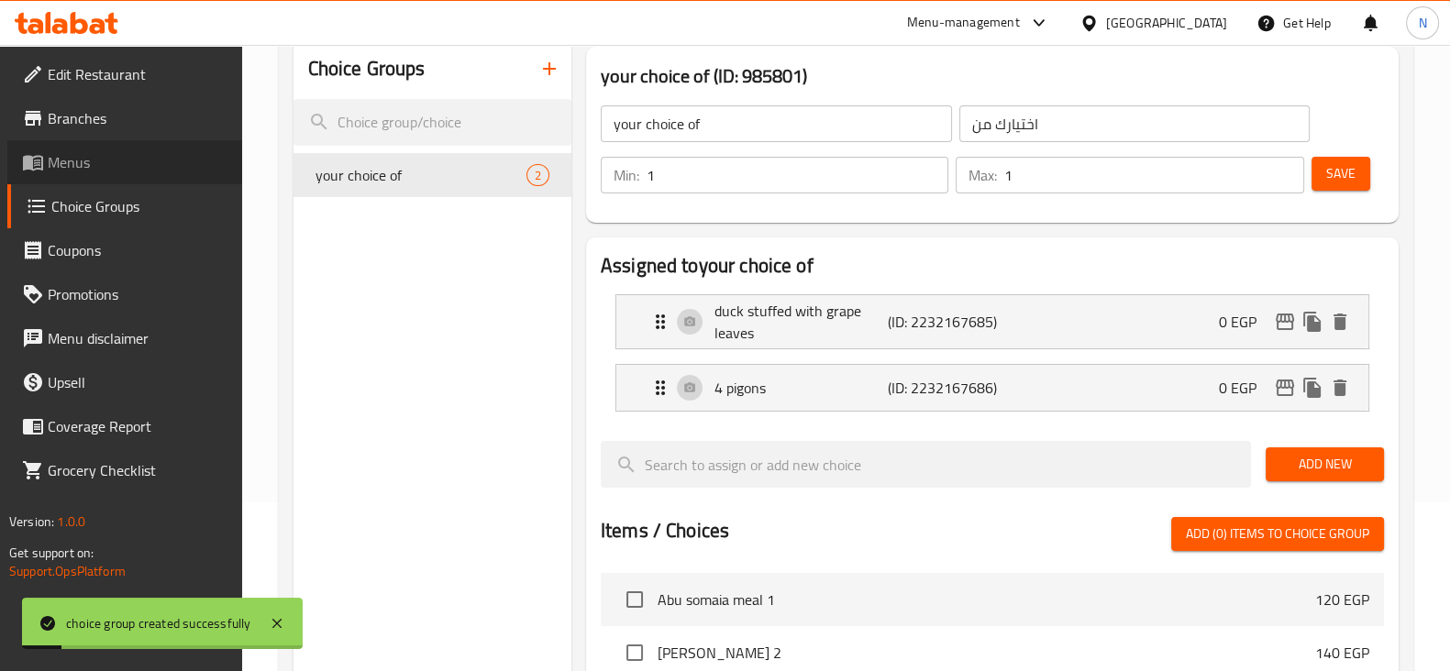
click at [126, 168] on span "Menus" at bounding box center [138, 162] width 180 height 22
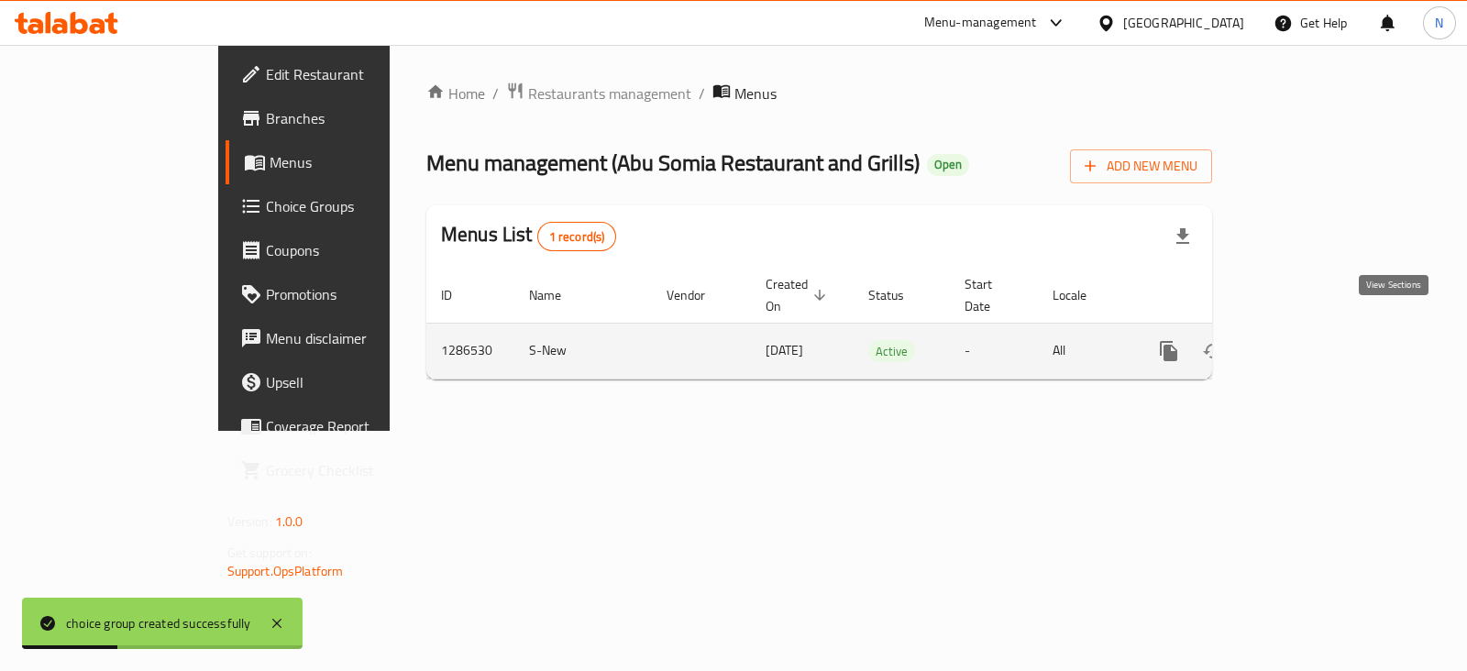
click at [1323, 329] on link "enhanced table" at bounding box center [1301, 351] width 44 height 44
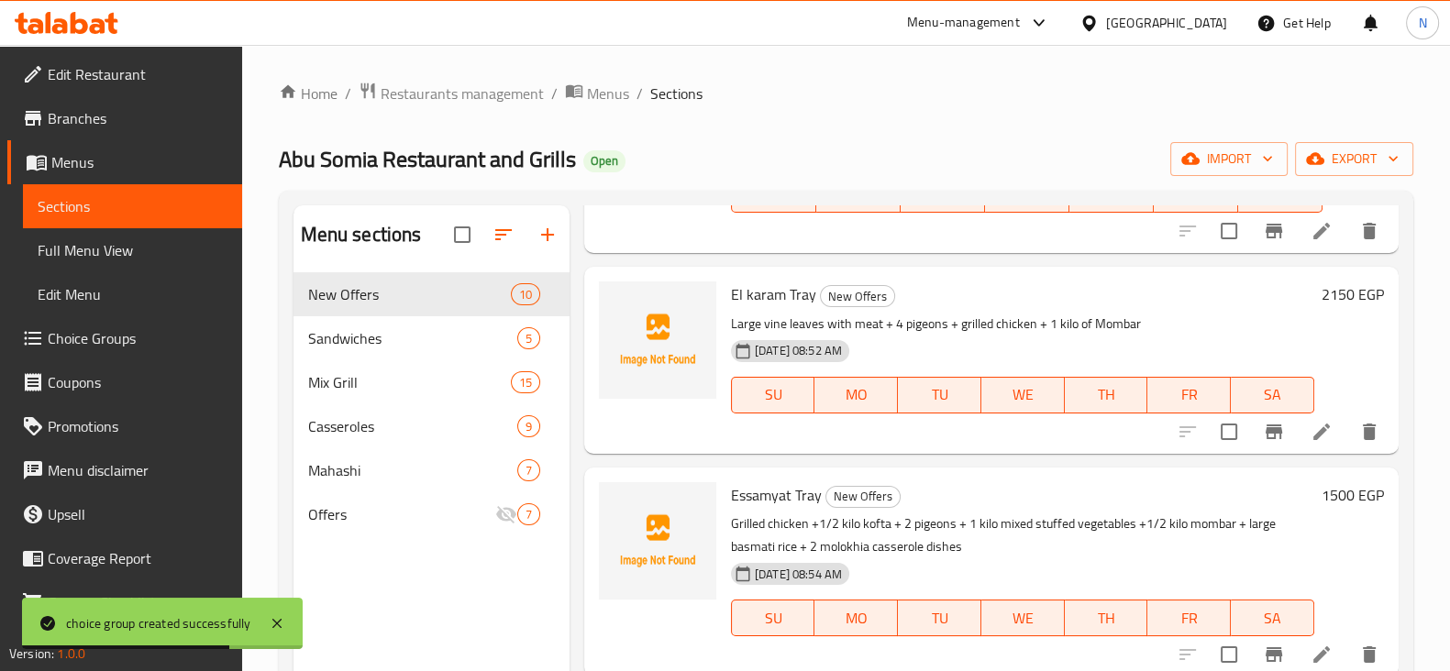
scroll to position [257, 0]
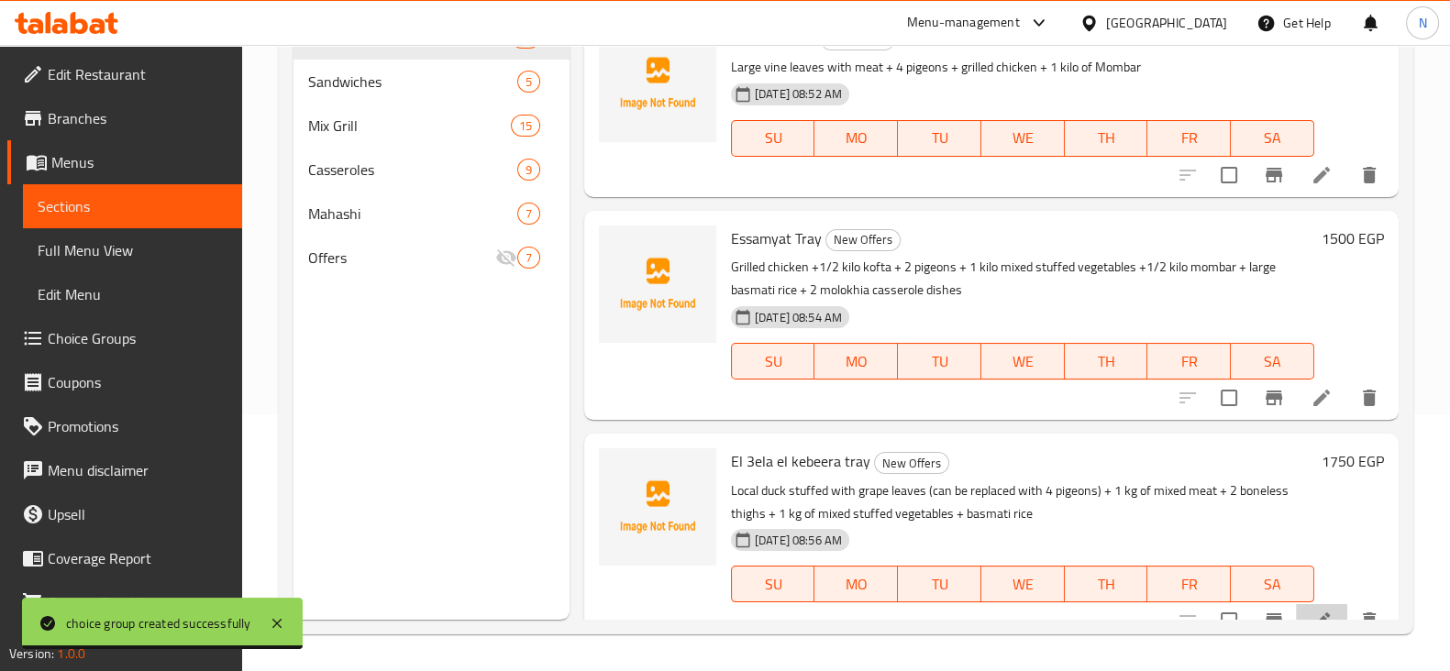
click at [1305, 604] on li at bounding box center [1321, 620] width 51 height 33
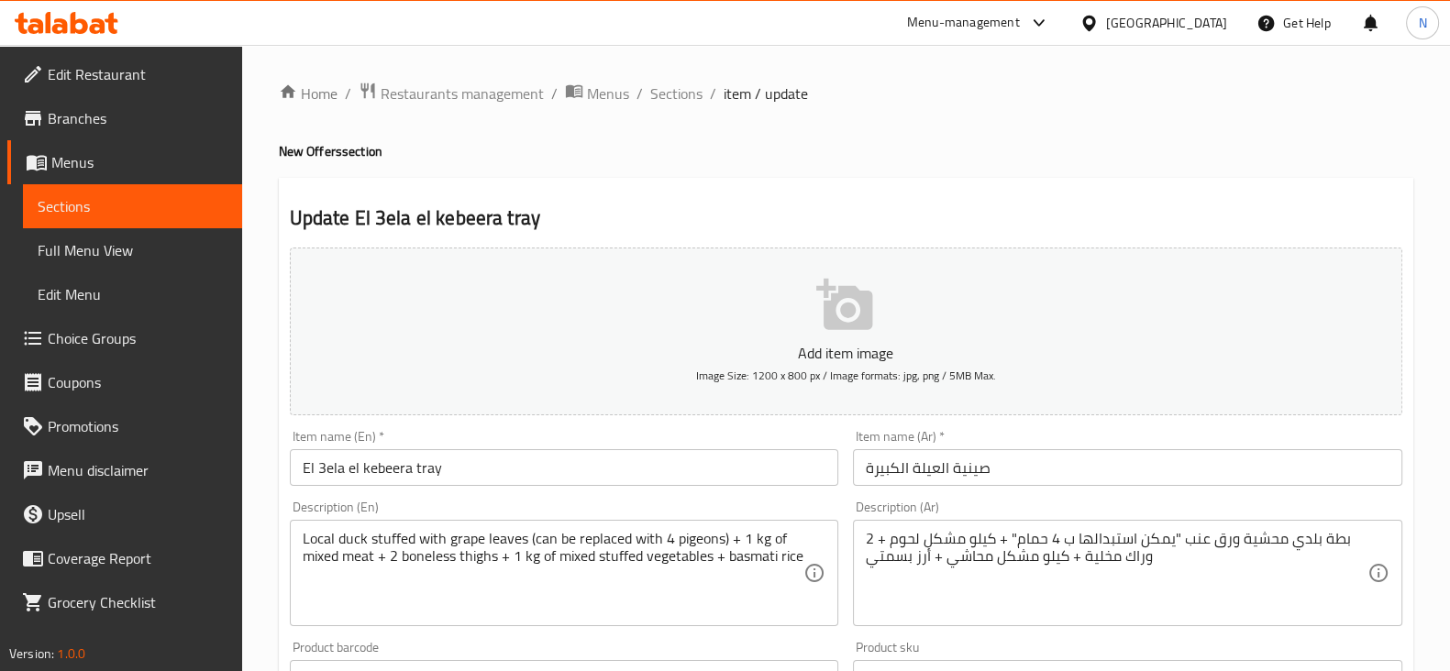
scroll to position [624, 0]
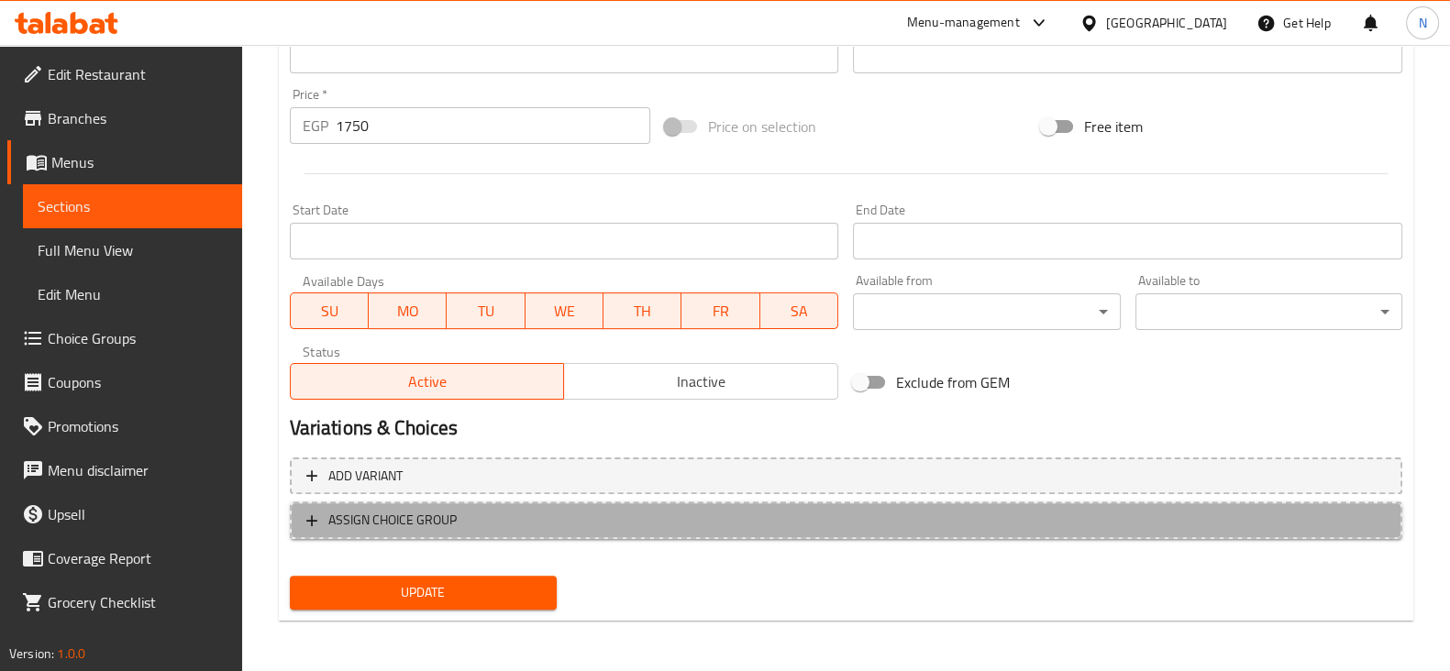
click at [596, 505] on button "ASSIGN CHOICE GROUP" at bounding box center [846, 521] width 1112 height 38
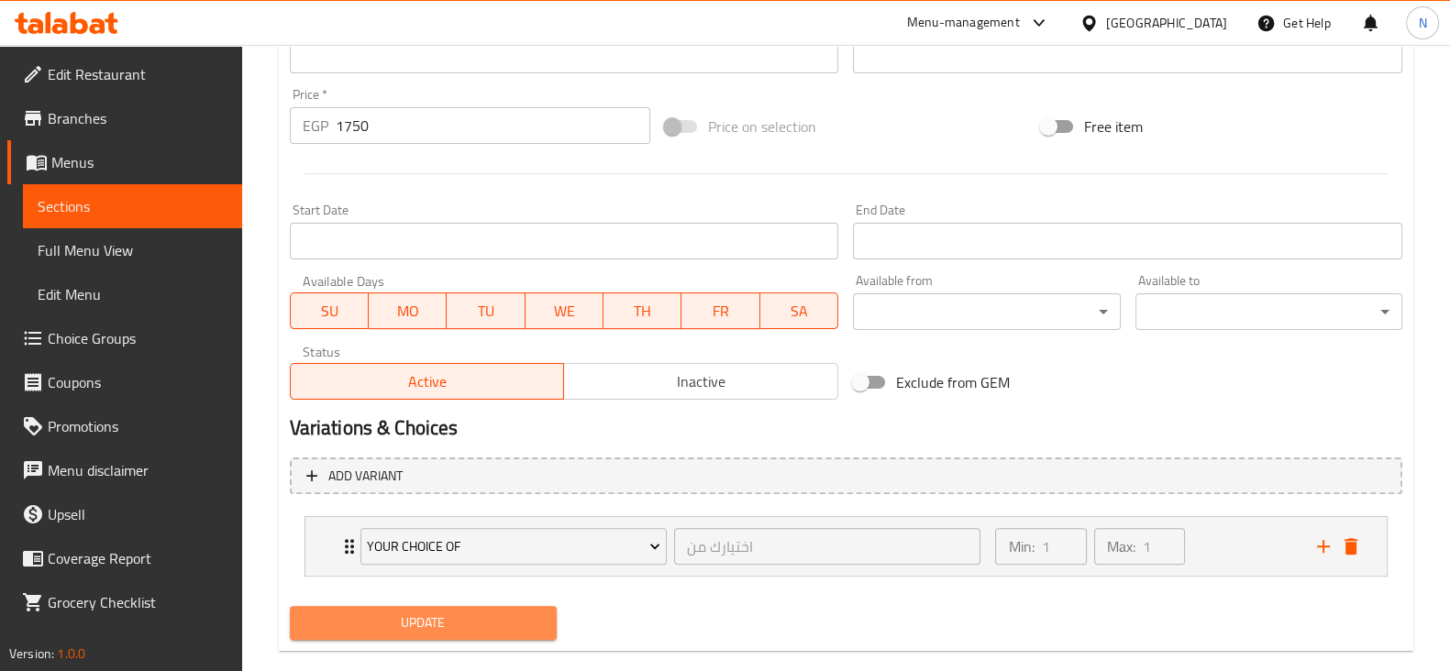
click at [503, 616] on span "Update" at bounding box center [423, 623] width 238 height 23
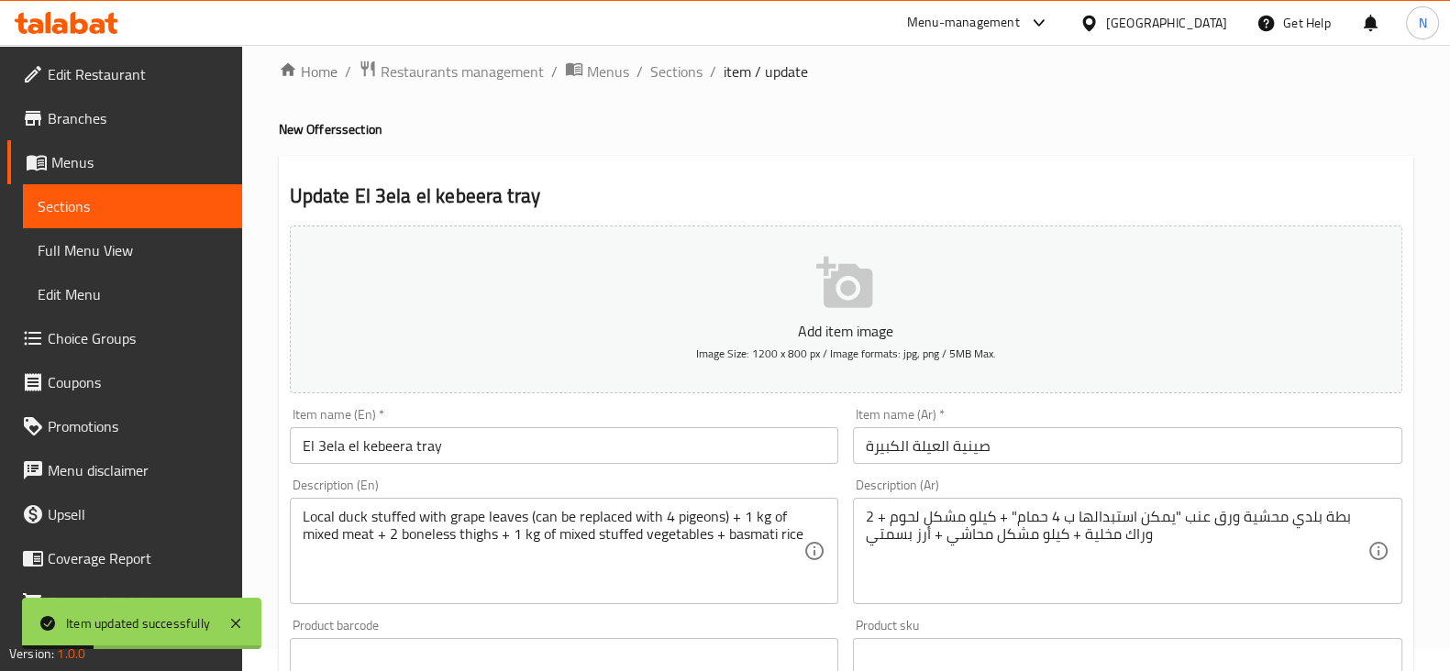
scroll to position [0, 0]
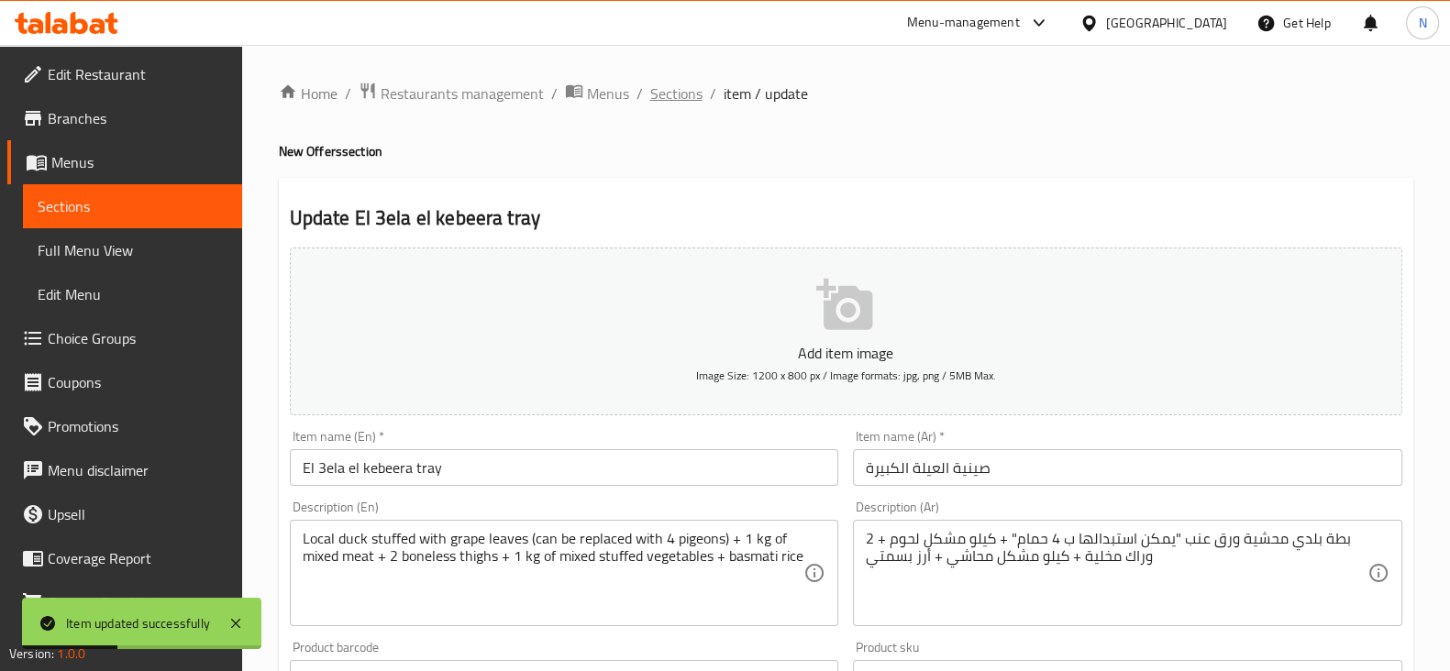
click at [679, 91] on span "Sections" at bounding box center [676, 94] width 52 height 22
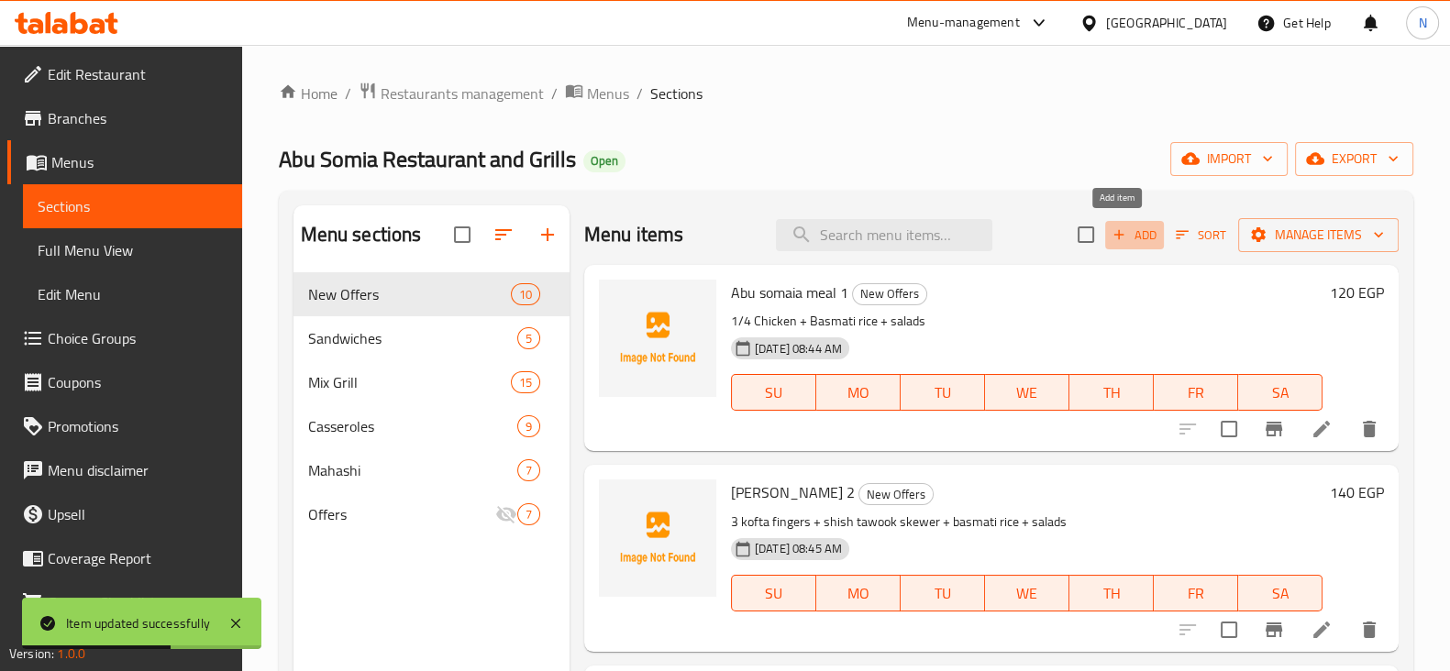
click at [1110, 226] on span "Add" at bounding box center [1135, 235] width 50 height 21
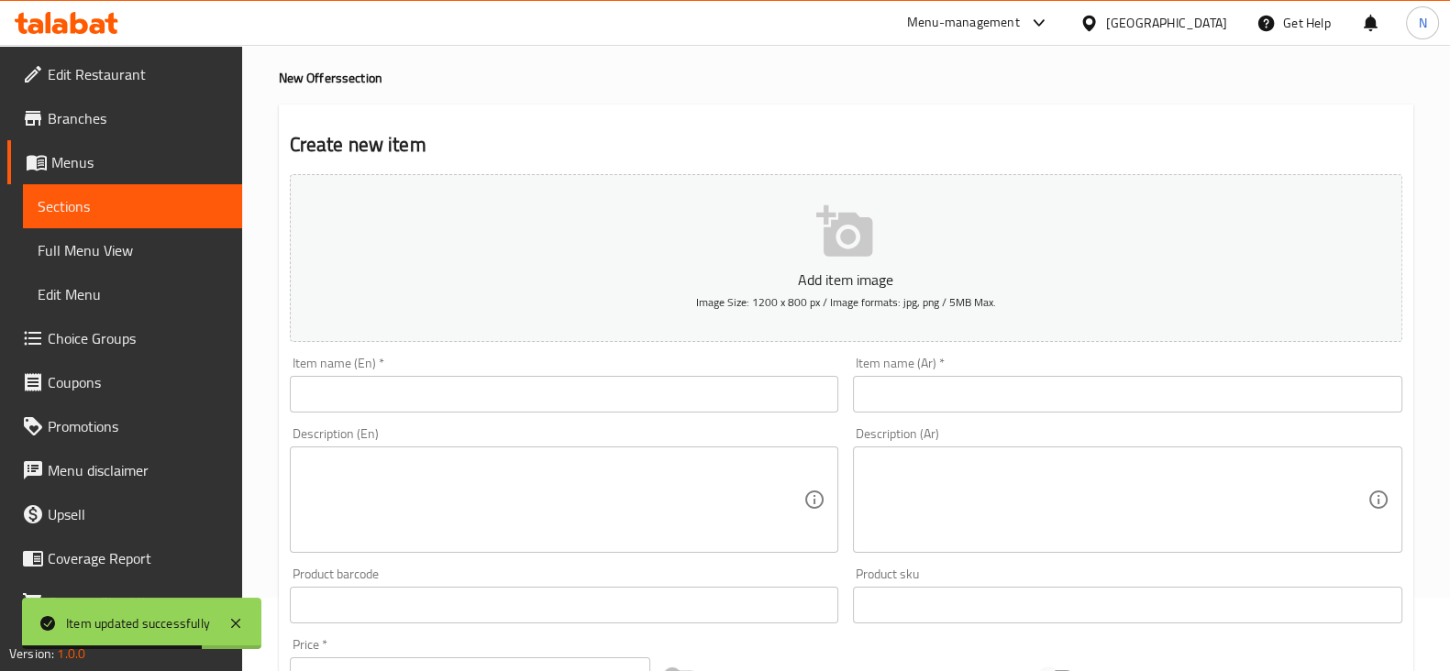
scroll to position [77, 0]
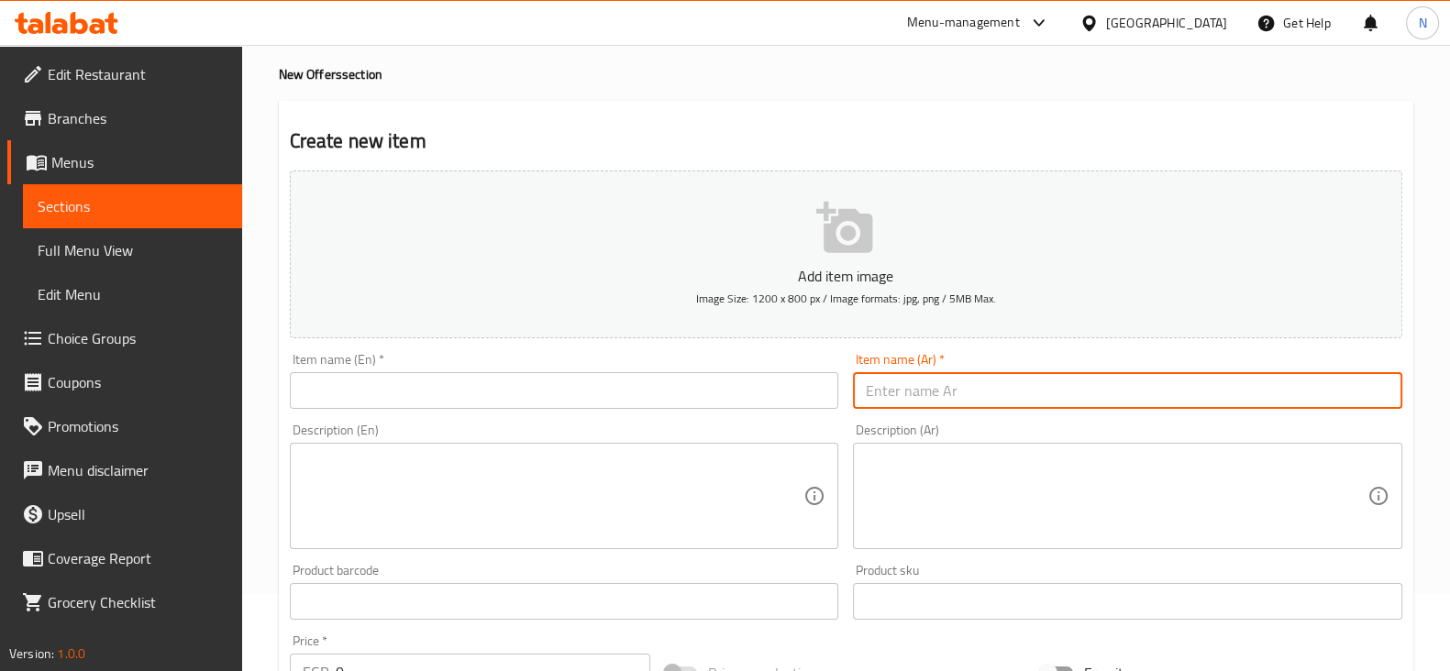
click at [963, 398] on input "text" at bounding box center [1127, 390] width 549 height 37
paste input "صينية [PERSON_NAME]"
type input "صينية [PERSON_NAME]"
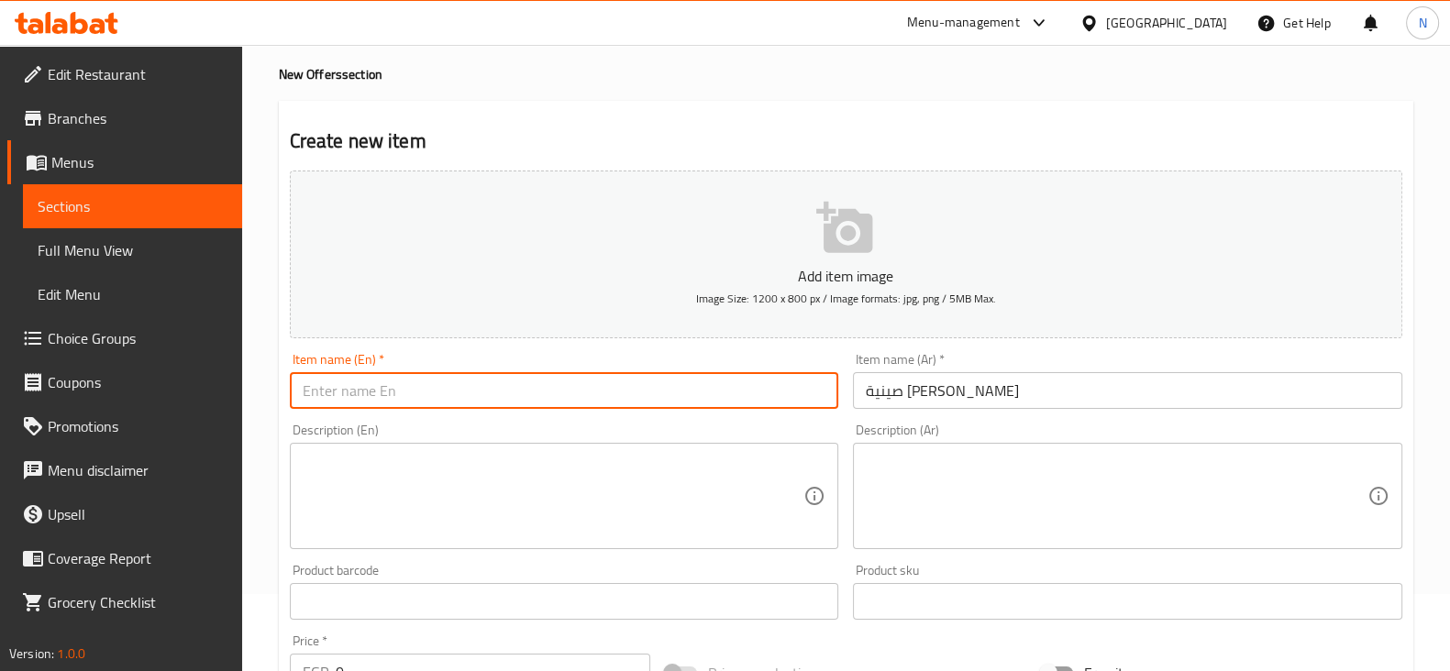
click at [739, 387] on input "text" at bounding box center [564, 390] width 549 height 37
type input "Abo somia Tray"
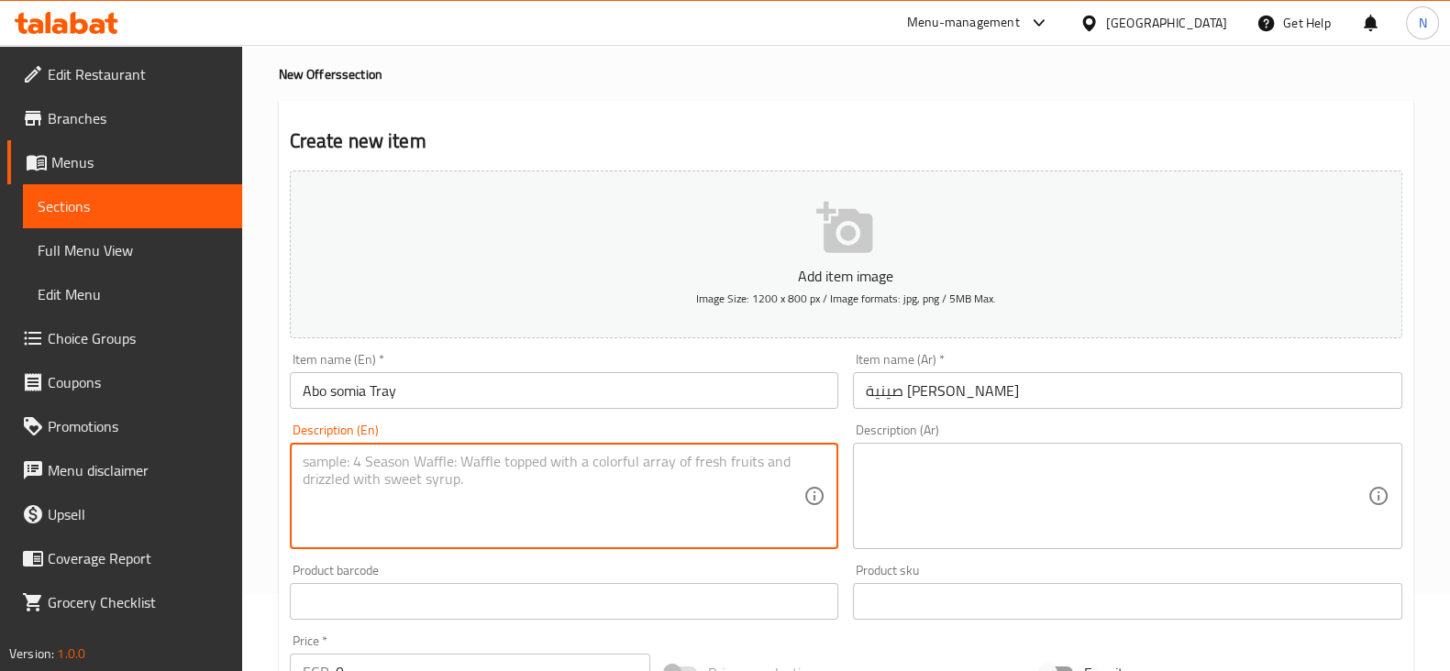
click at [545, 486] on textarea at bounding box center [554, 496] width 502 height 87
paste textarea "½ kilo roast beef + ½ kilo lamb tarb + ½ kilo mombar + ½ kilo grape leaves + ½ …"
drag, startPoint x: 308, startPoint y: 459, endPoint x: 291, endPoint y: 457, distance: 17.6
click at [291, 457] on div "½ kilo roast beef + ½ kilo lamb tarb + ½ kilo mombar + ½ kilo grape leaves + ½ …" at bounding box center [564, 496] width 549 height 106
drag, startPoint x: 437, startPoint y: 462, endPoint x: 425, endPoint y: 458, distance: 13.6
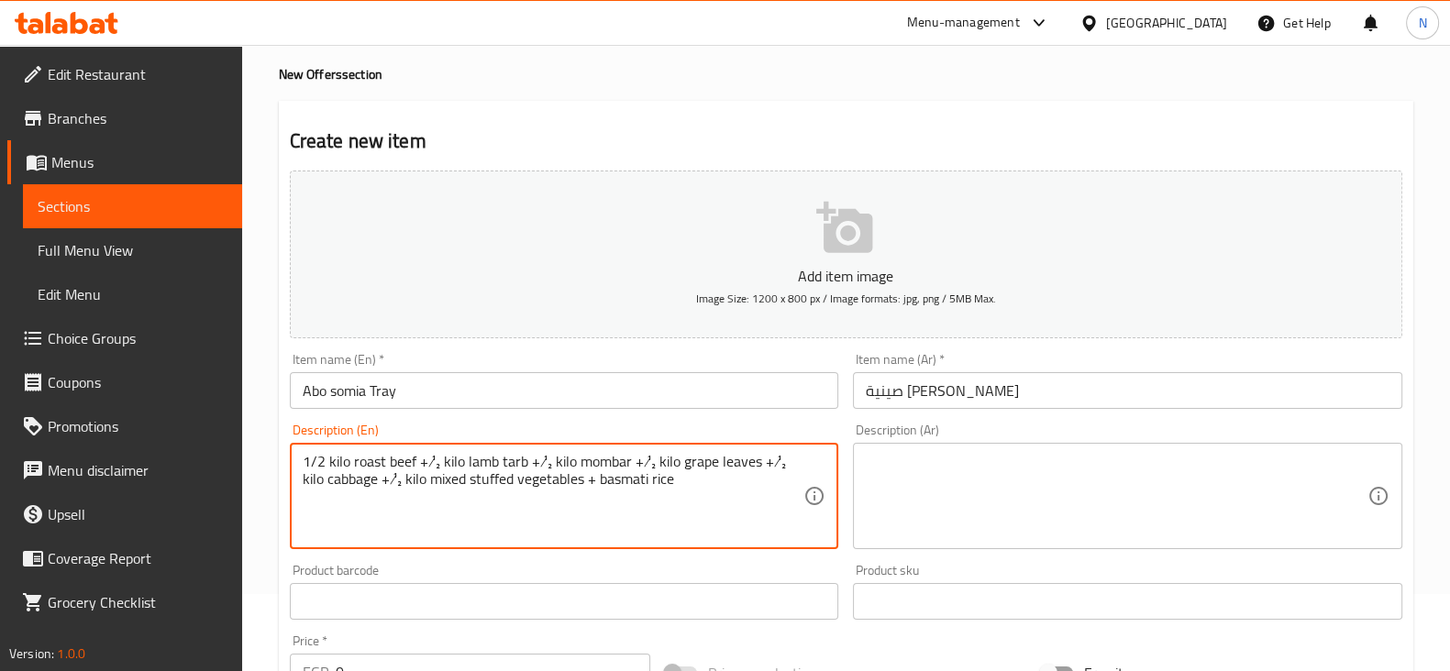
click at [425, 458] on textarea "1/2 kilo roast beef + ½ kilo lamb tarb + ½ kilo mombar + ½ kilo grape leaves + …" at bounding box center [554, 496] width 502 height 87
drag, startPoint x: 561, startPoint y: 464, endPoint x: 546, endPoint y: 460, distance: 16.0
click at [546, 460] on textarea "1/2 kilo roast beef +1/2 kilo lamb tarb + ½ kilo mombar + ½ kilo grape leaves +…" at bounding box center [554, 496] width 502 height 87
drag, startPoint x: 667, startPoint y: 461, endPoint x: 654, endPoint y: 460, distance: 12.9
click at [654, 460] on textarea "1/2 kilo roast beef +1/2 kilo lamb tarb +1/2kilo mombar + ½ kilo grape leaves +…" at bounding box center [554, 496] width 502 height 87
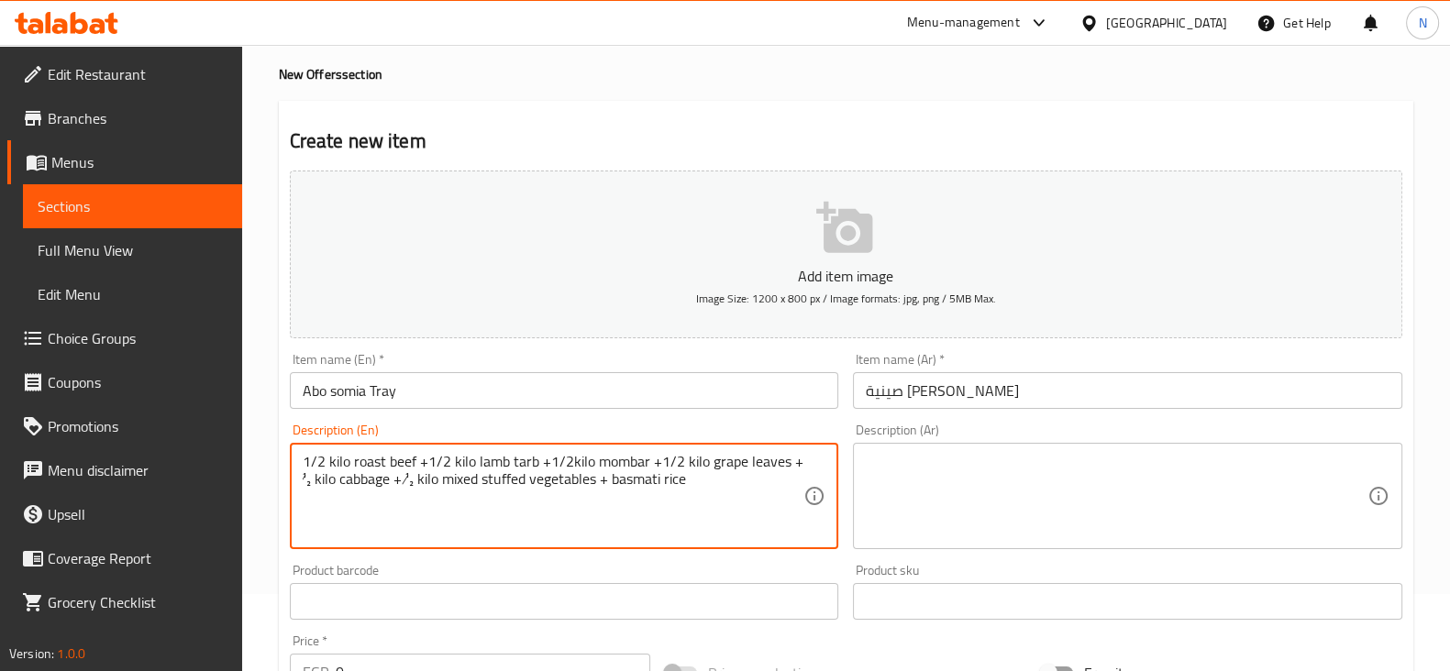
drag, startPoint x: 310, startPoint y: 476, endPoint x: 297, endPoint y: 476, distance: 12.8
click at [297, 476] on div "1/2 kilo roast beef +1/2 kilo lamb tarb +1/2kilo mombar +1/2 kilo grape leaves …" at bounding box center [564, 496] width 549 height 106
drag, startPoint x: 427, startPoint y: 478, endPoint x: 414, endPoint y: 478, distance: 13.8
click at [414, 478] on textarea "1/2 kilo roast beef +1/2 kilo lamb tarb +1/2kilo mombar +1/2 kilo grape leaves …" at bounding box center [554, 496] width 502 height 87
drag, startPoint x: 706, startPoint y: 481, endPoint x: 286, endPoint y: 445, distance: 421.5
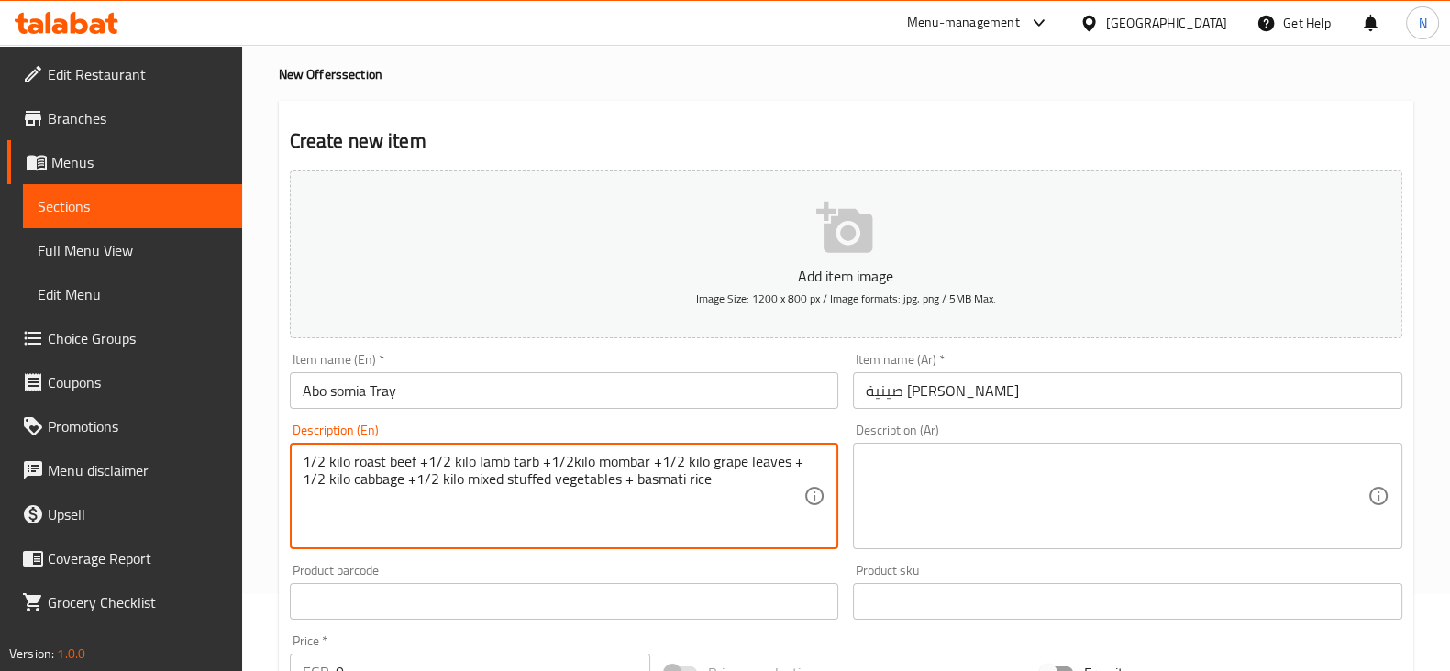
click at [286, 445] on div "Description (En) 1/2 kilo roast beef +1/2 kilo lamb tarb +1/2kilo mombar +1/2 k…" at bounding box center [564, 486] width 564 height 140
type textarea "1/2 kilo roast beef +1/2 kilo lamb tarb +1/2kilo mombar +1/2 kilo grape leaves …"
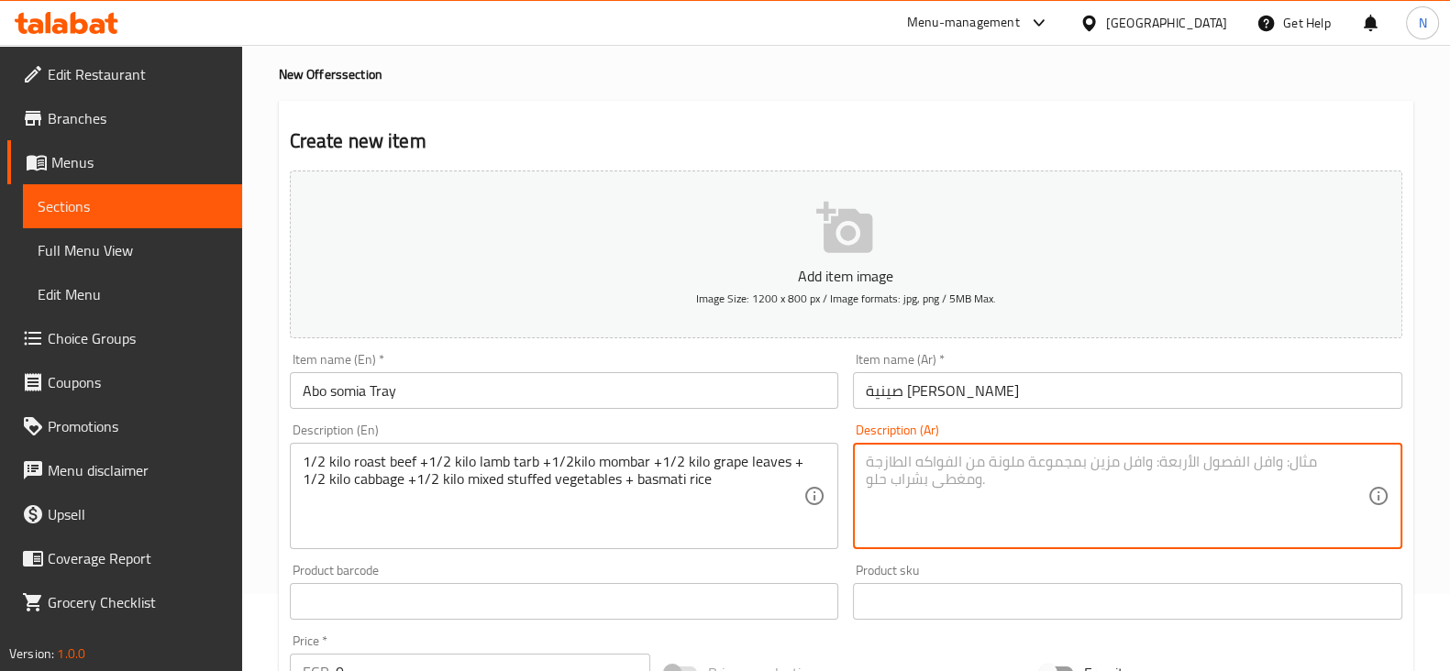
click at [1018, 479] on textarea at bounding box center [1117, 496] width 502 height 87
paste textarea "نصف كيلو لحم بقري مشوي + نصف كيلو طرب ضأن + نصف كيلو ممبار + نصف كيلو ورق عنب +…"
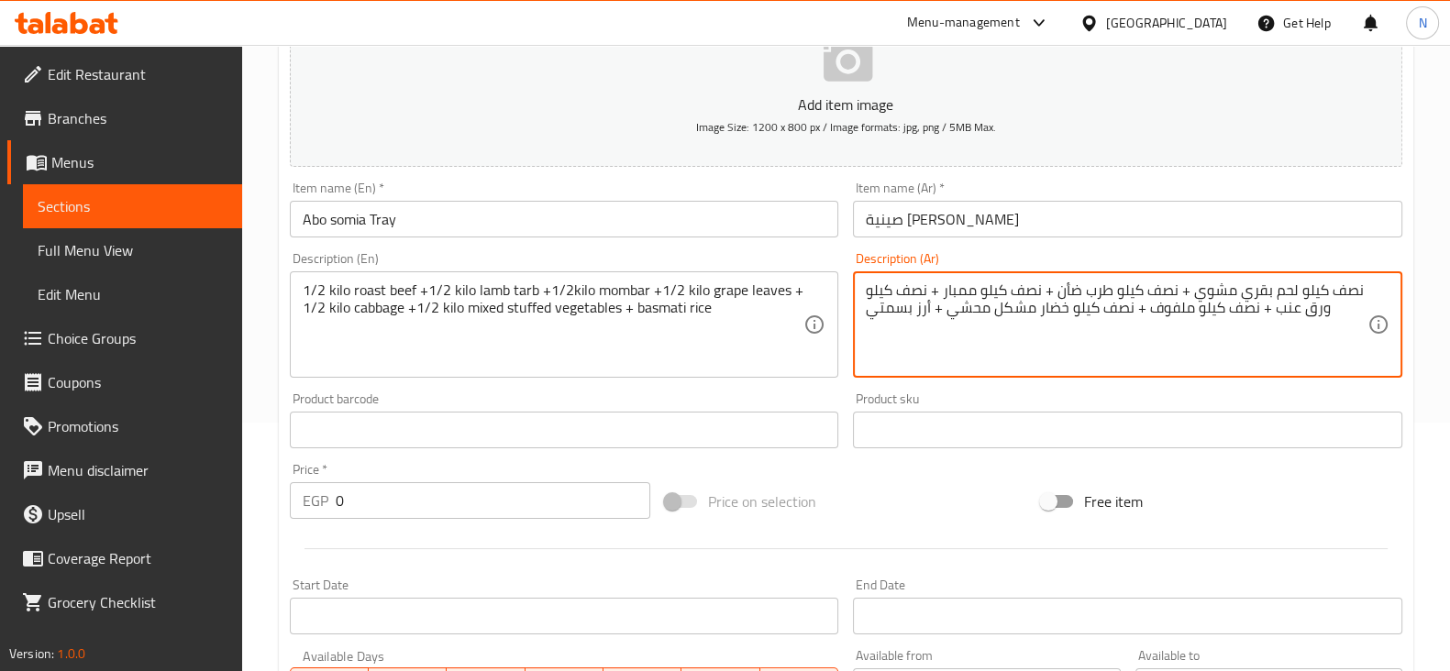
scroll to position [263, 0]
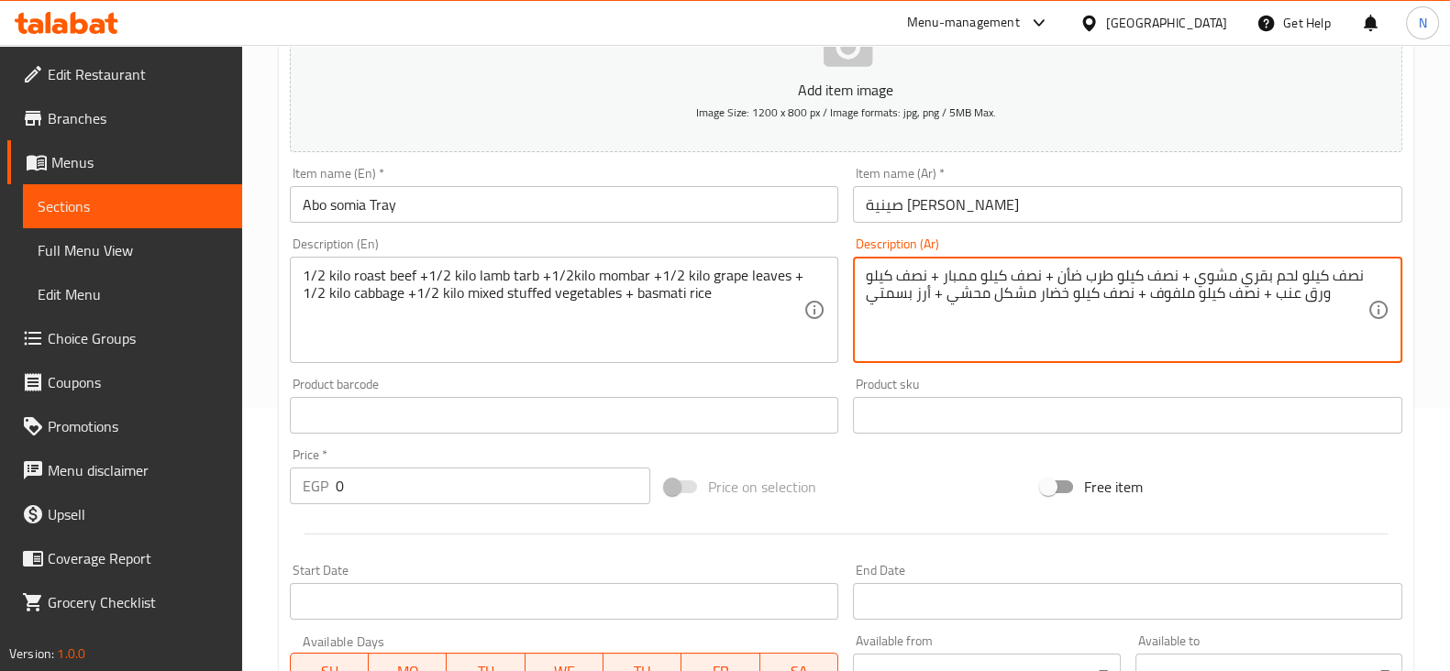
type textarea "نصف كيلو لحم بقري مشوي + نصف كيلو طرب ضأن + نصف كيلو ممبار + نصف كيلو ورق عنب +…"
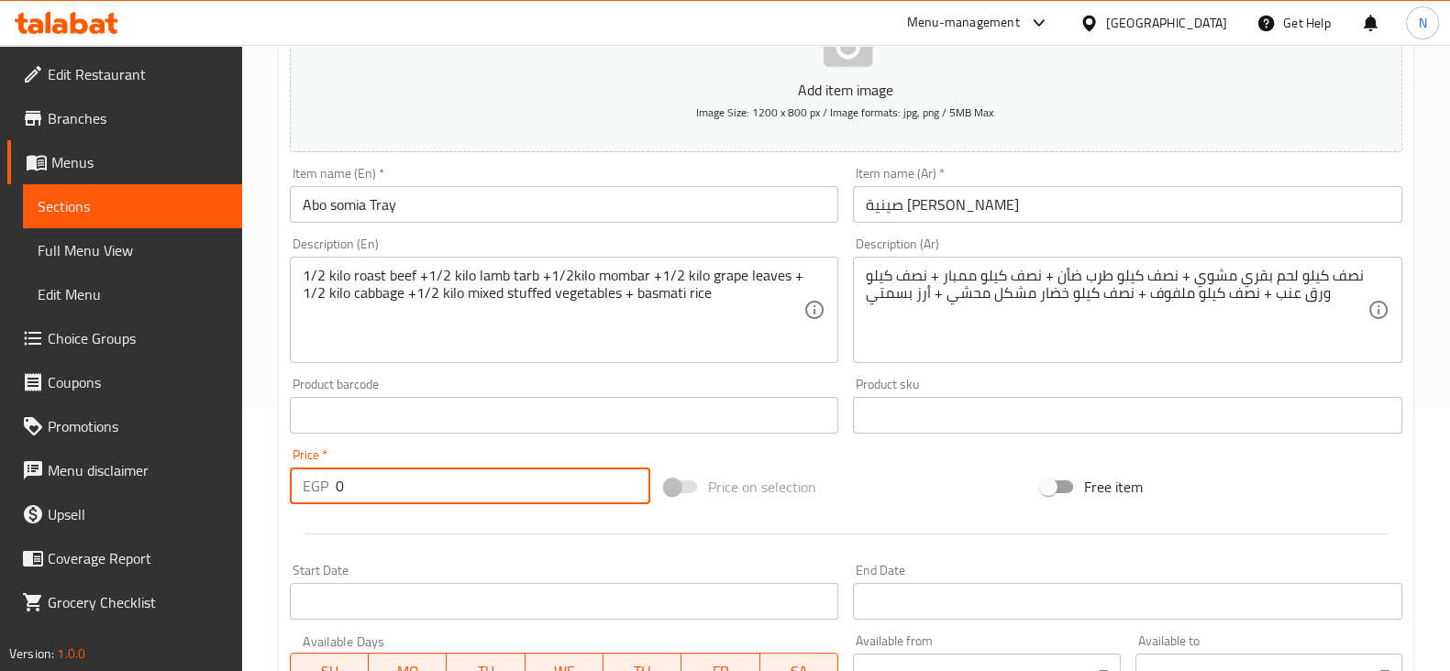
click at [503, 502] on input "0" at bounding box center [493, 486] width 315 height 37
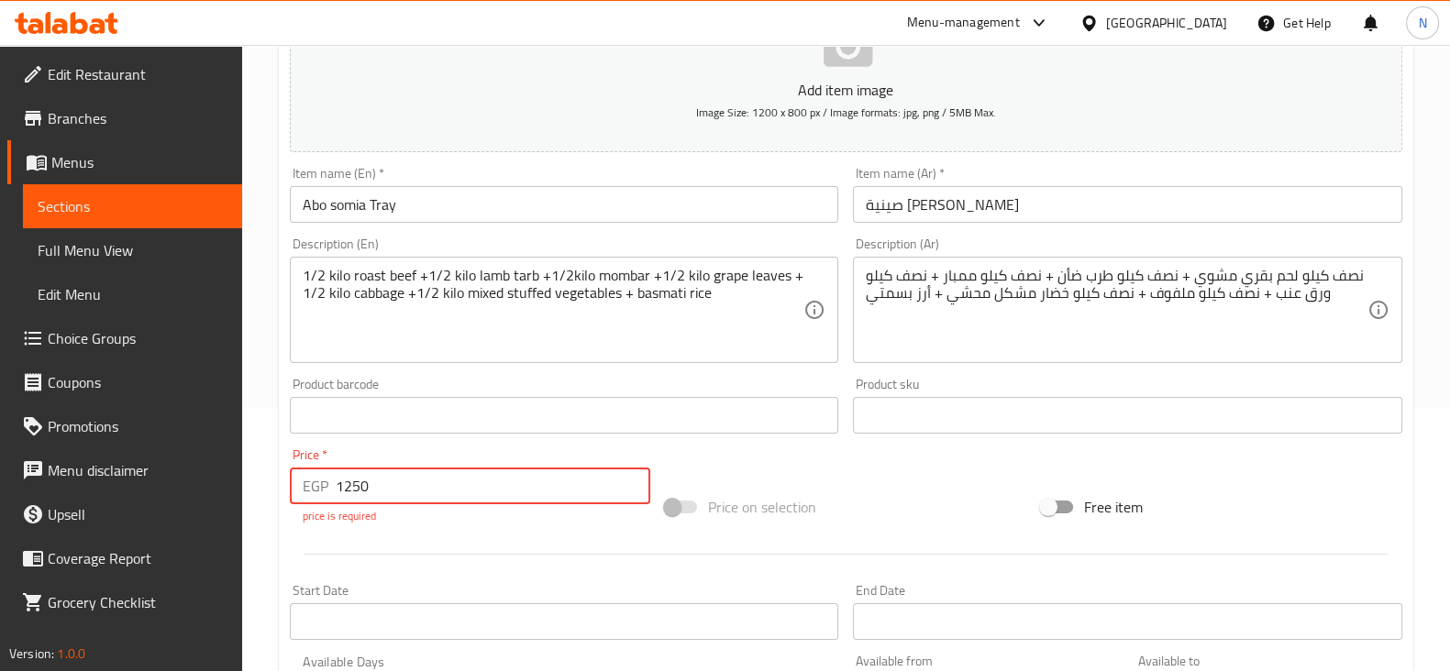
type input "1250"
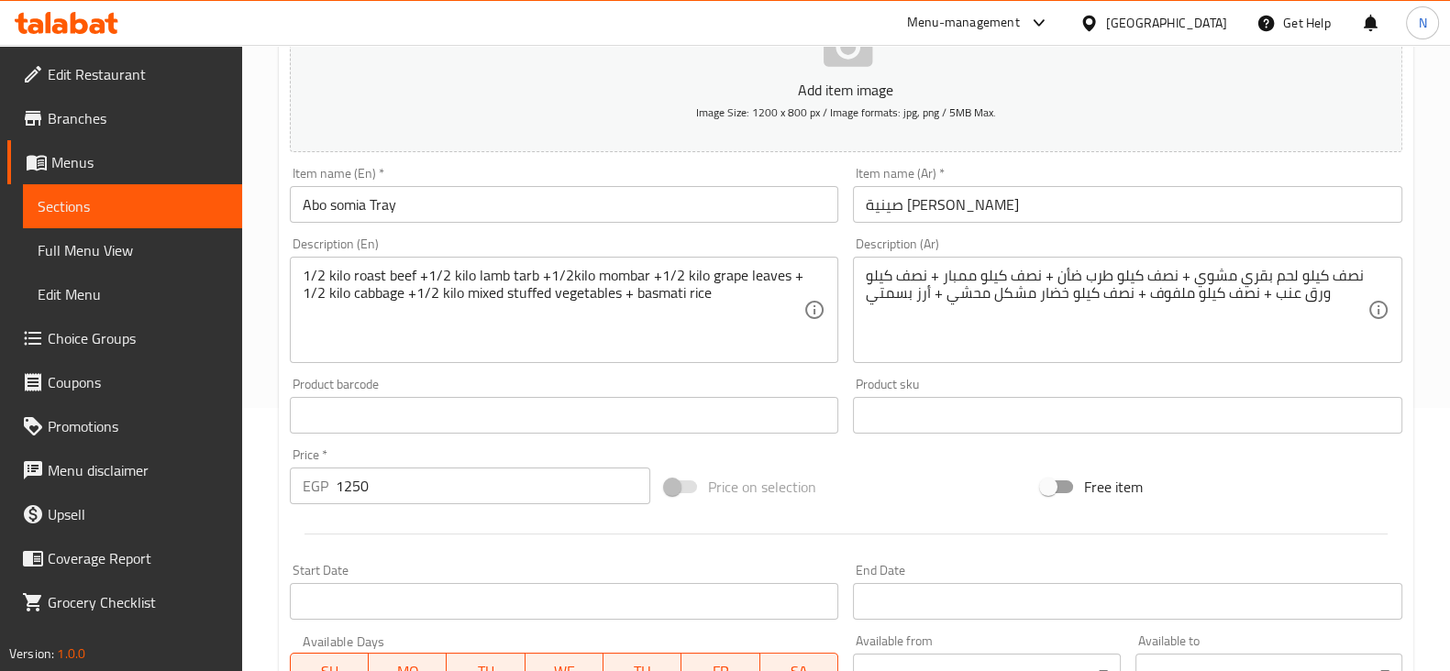
scroll to position [624, 0]
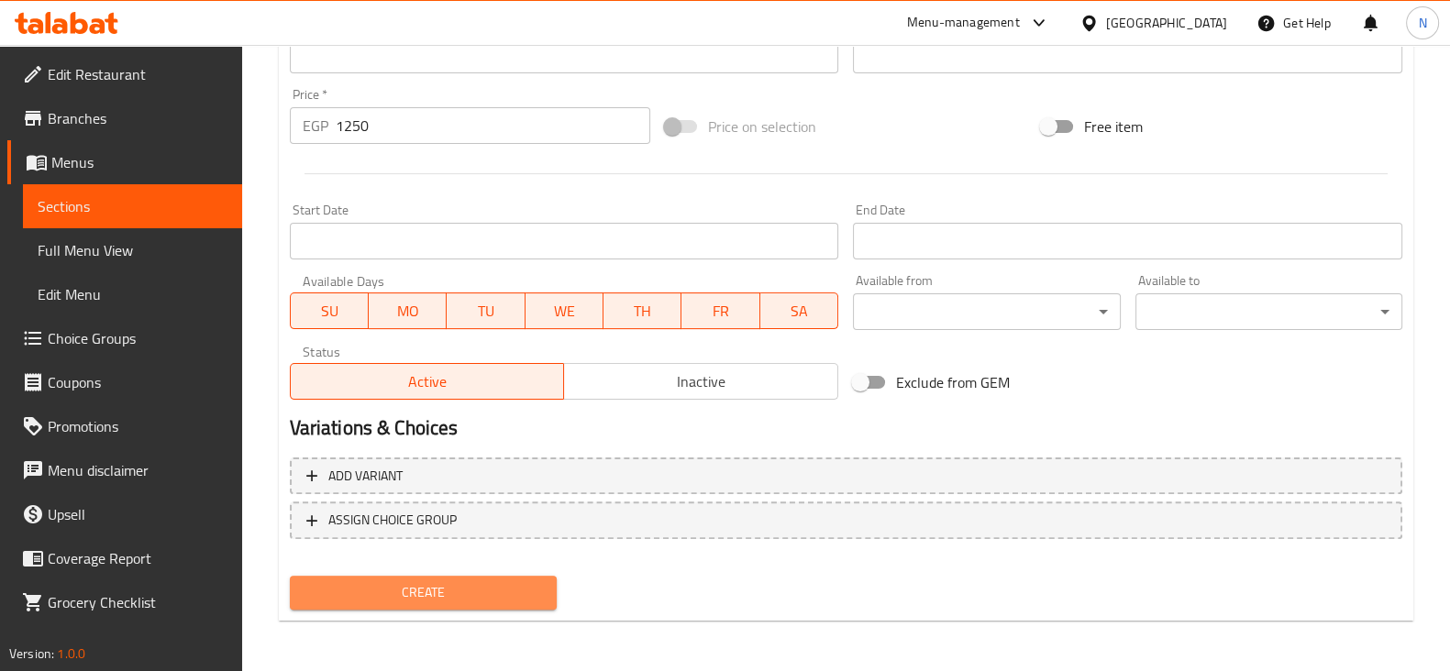
click at [459, 588] on span "Create" at bounding box center [423, 592] width 238 height 23
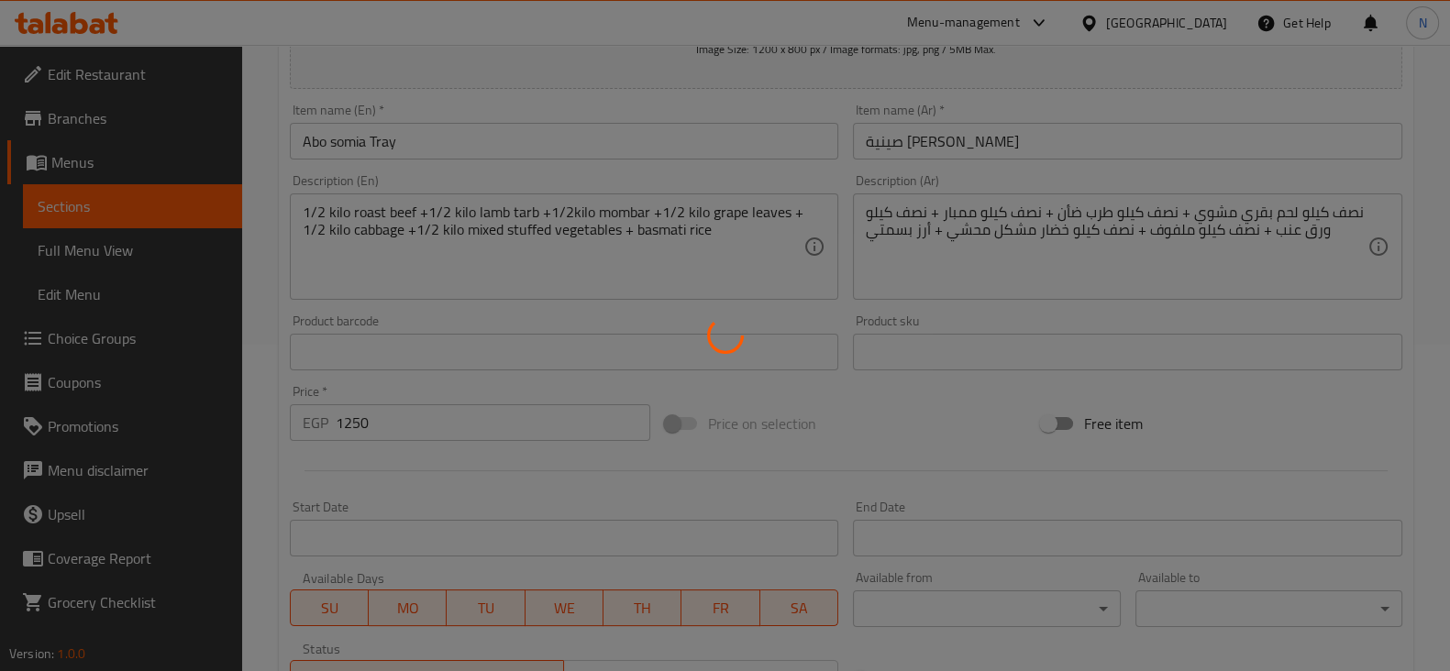
scroll to position [242, 0]
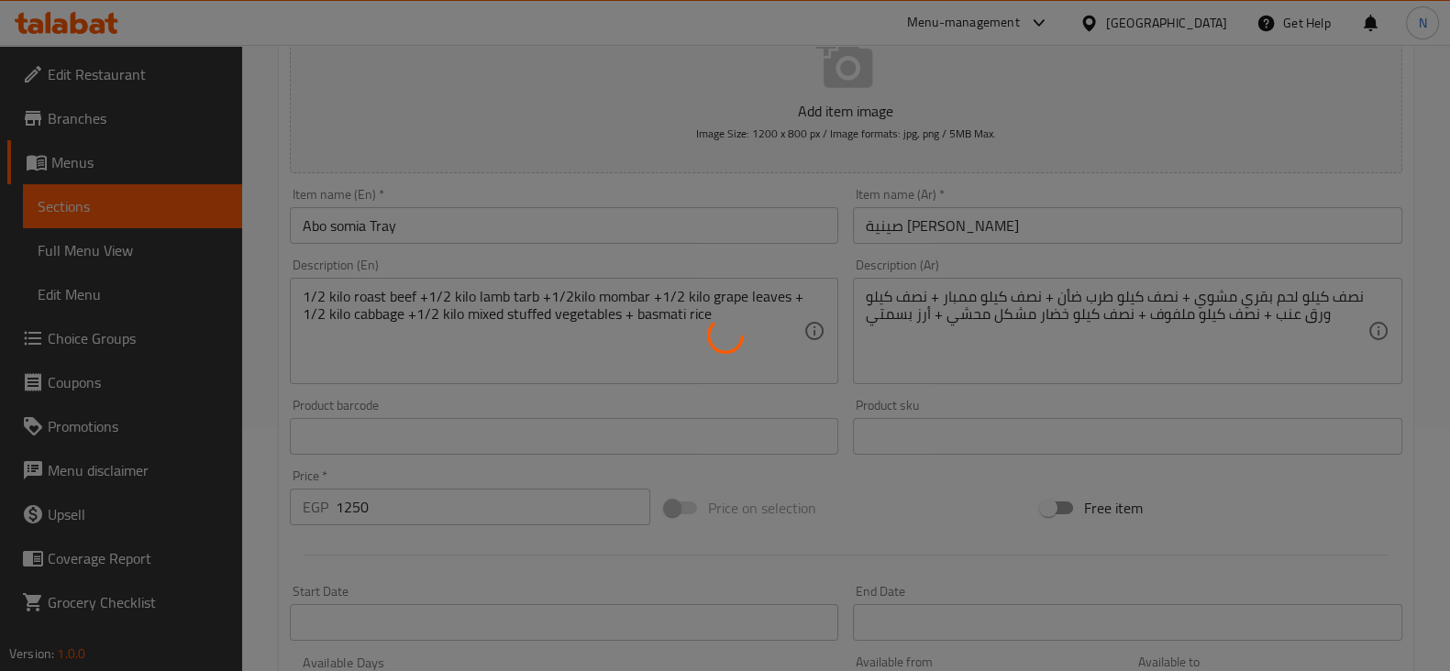
type input "0"
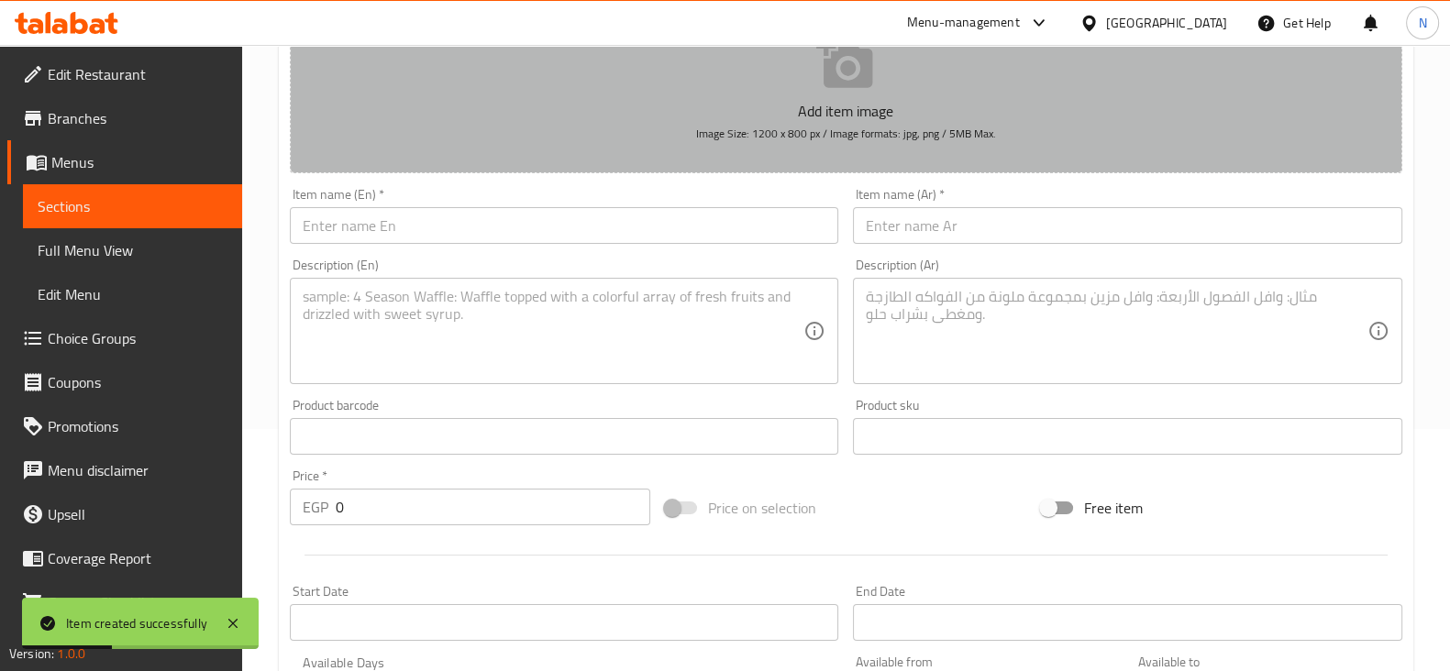
drag, startPoint x: 527, startPoint y: 164, endPoint x: 495, endPoint y: 416, distance: 254.2
click at [495, 416] on div "Add item image Image Size: 1200 x 800 px / Image formats: jpg, png / 5MB Max. I…" at bounding box center [845, 393] width 1127 height 791
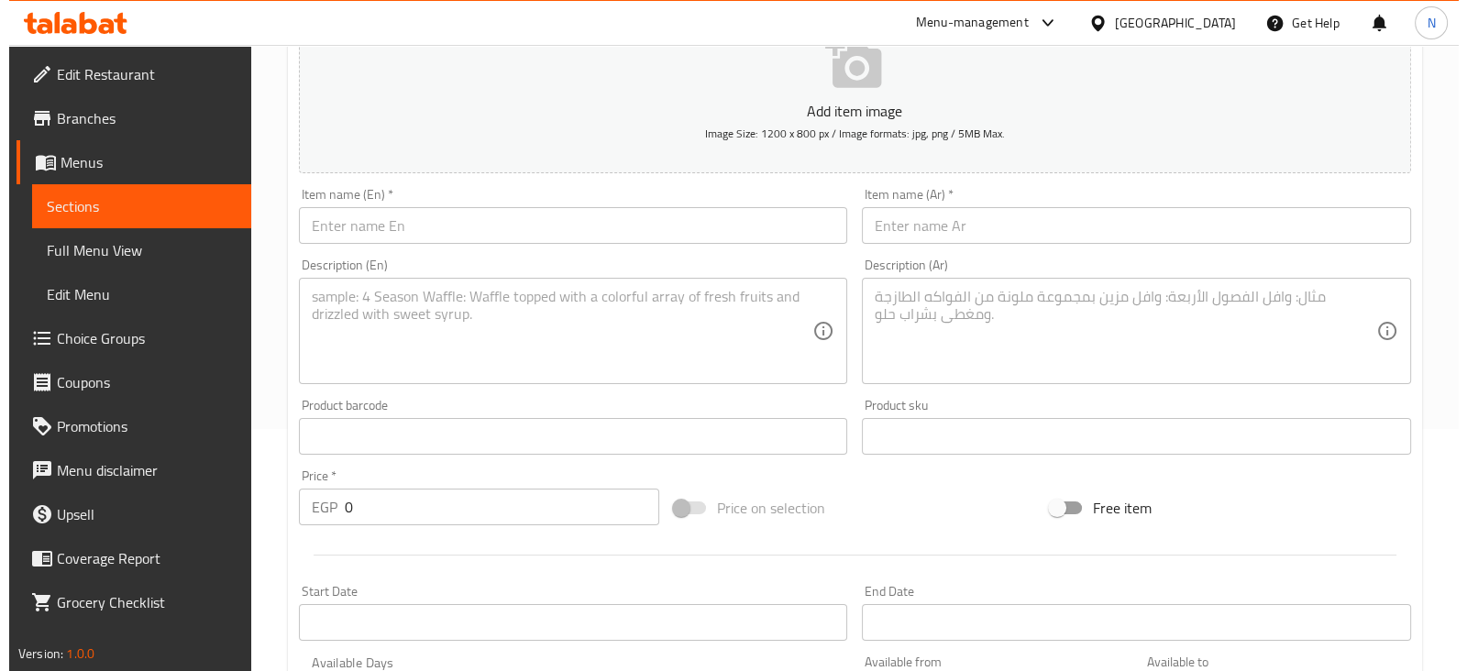
scroll to position [0, 0]
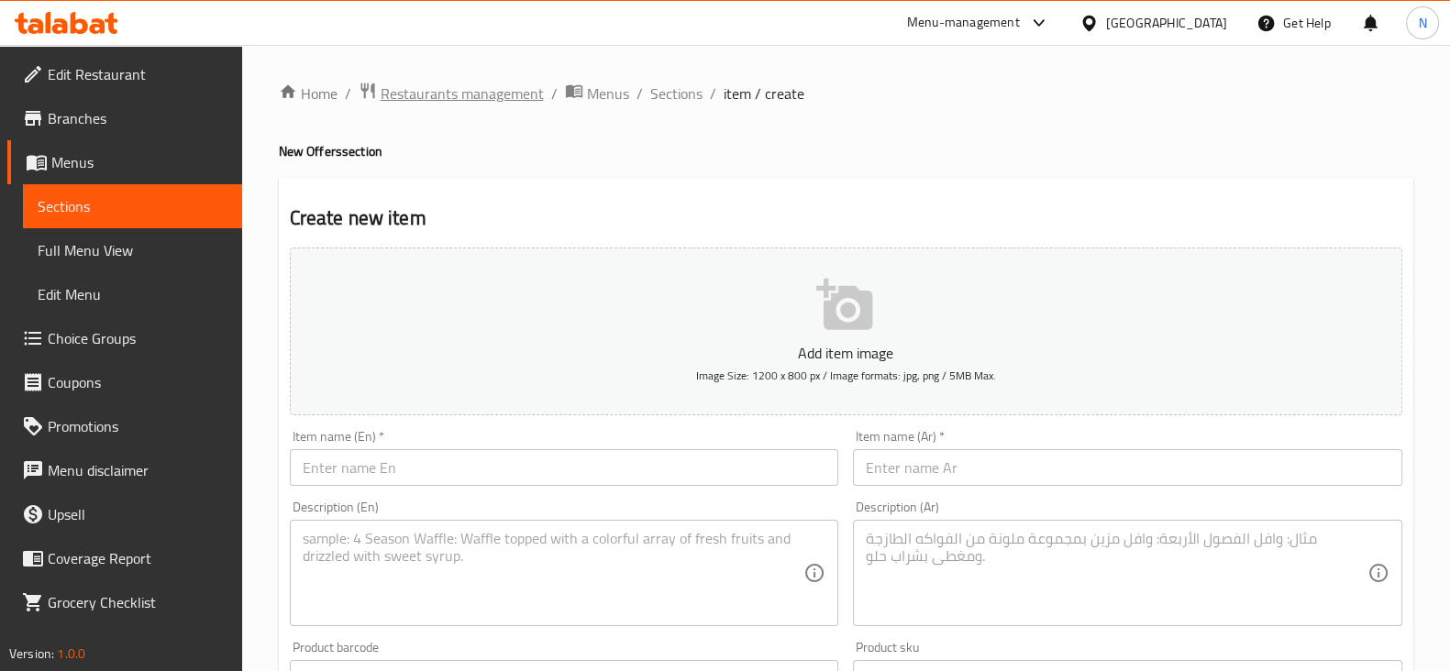
click at [426, 94] on span "Restaurants management" at bounding box center [462, 94] width 163 height 22
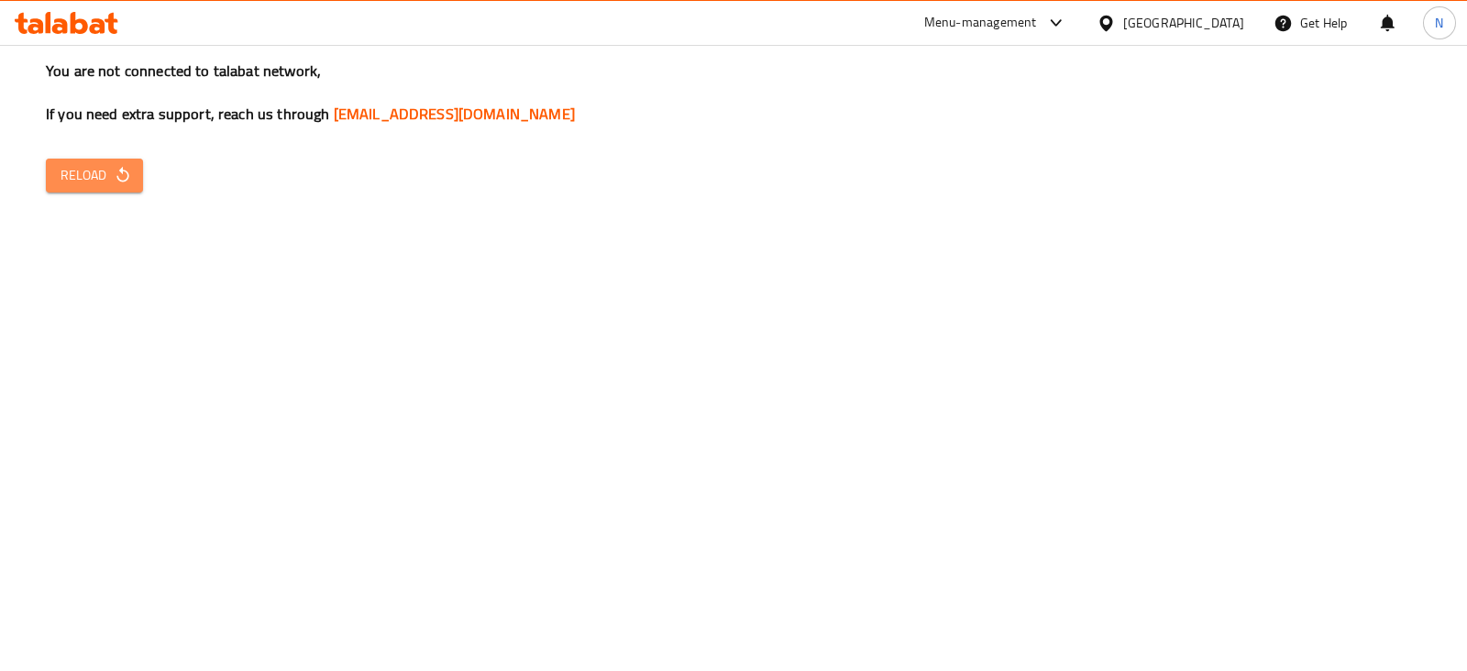
click at [89, 184] on span "Reload" at bounding box center [95, 175] width 68 height 23
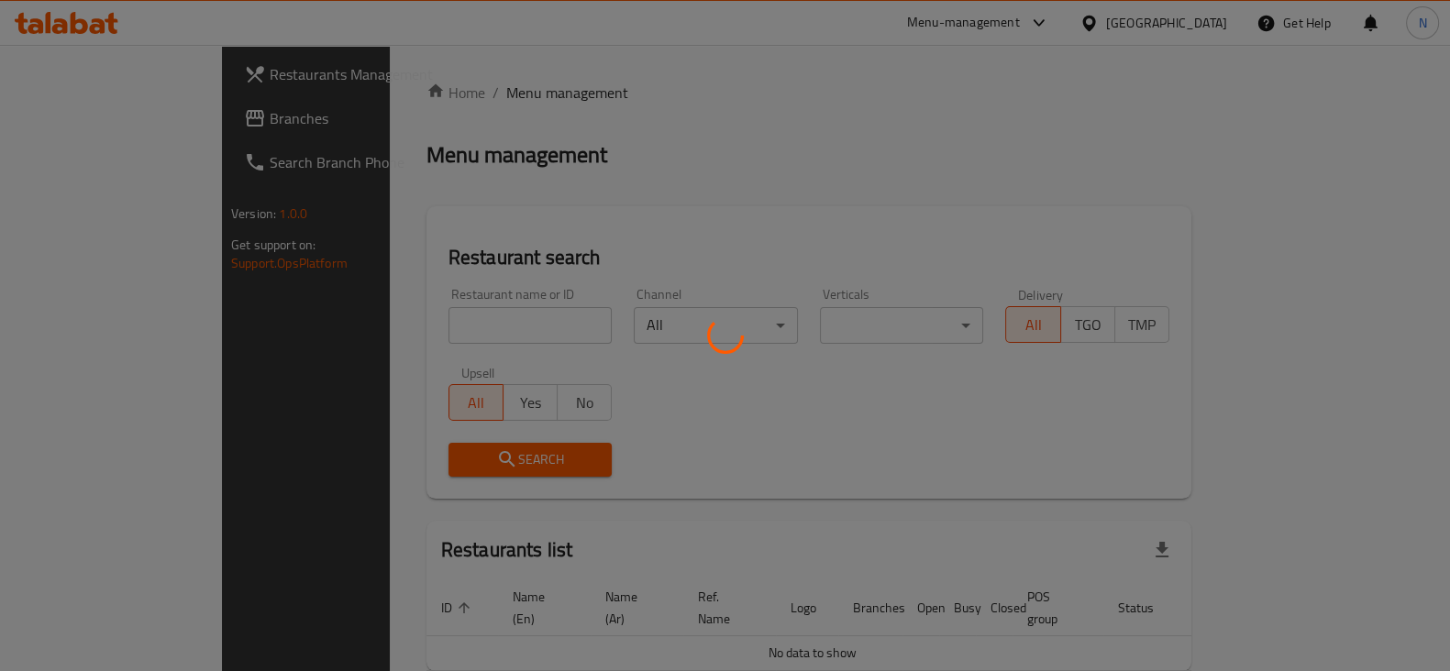
click at [420, 319] on div at bounding box center [725, 335] width 1450 height 671
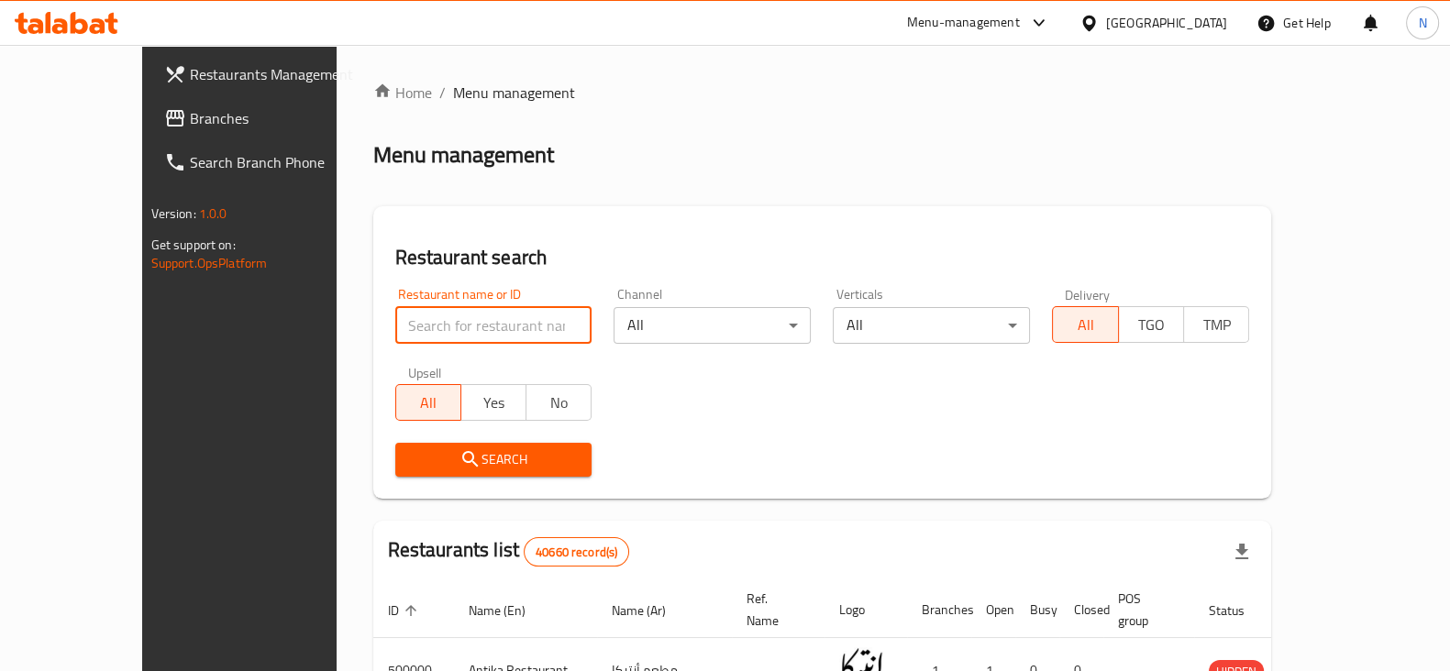
click at [420, 319] on input "search" at bounding box center [493, 325] width 197 height 37
paste input "696885"
type input "696885"
click button "Search" at bounding box center [493, 460] width 197 height 34
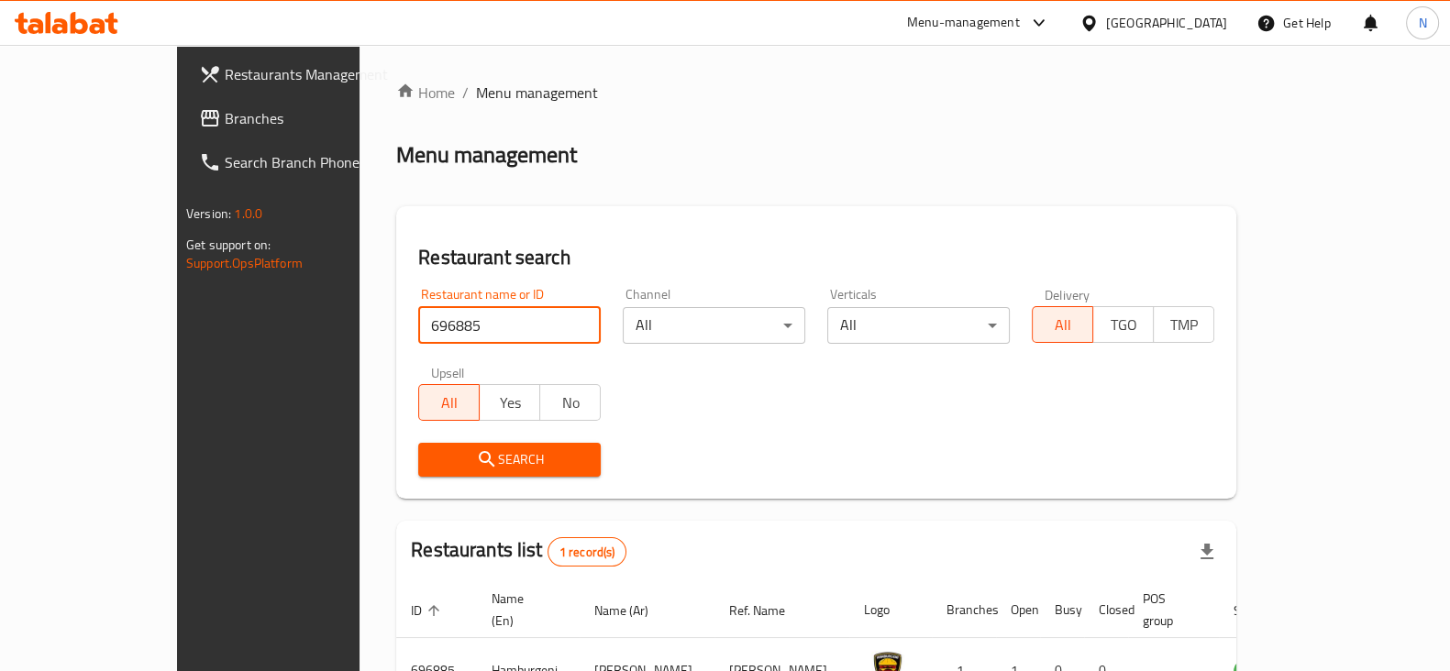
scroll to position [110, 0]
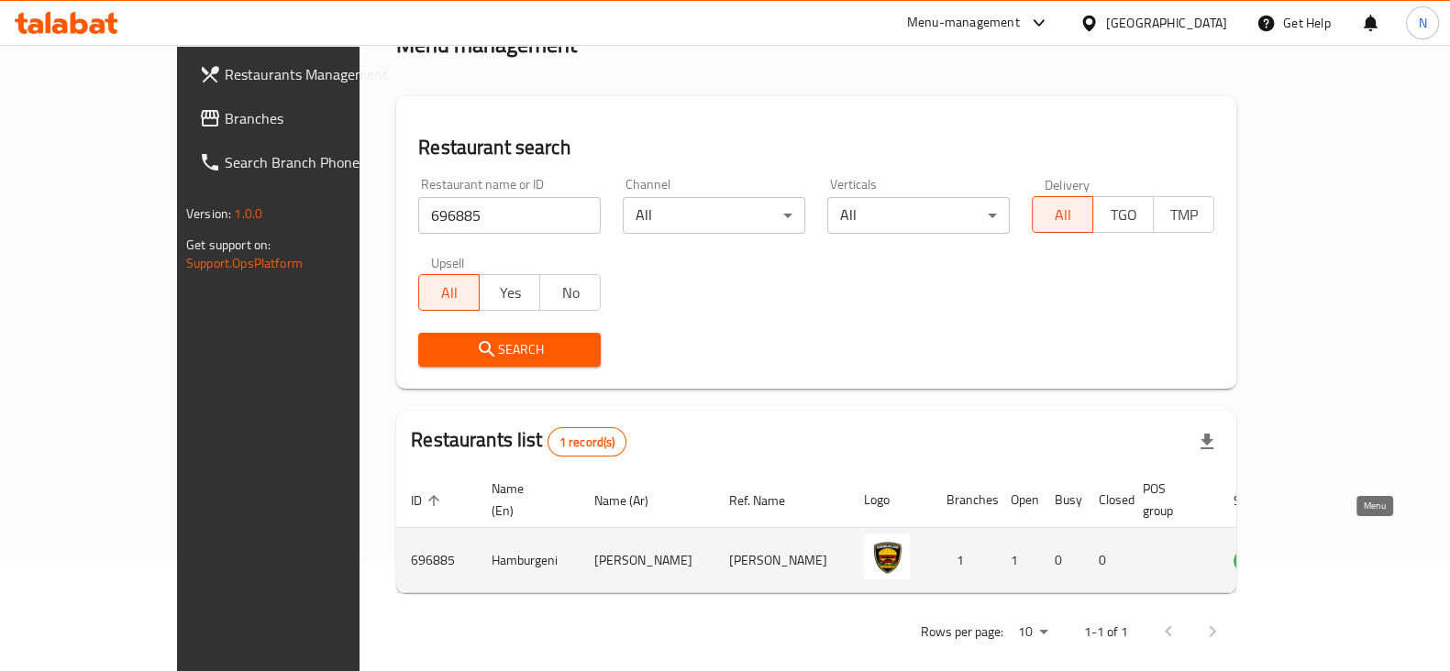
click at [1352, 549] on icon "enhanced table" at bounding box center [1341, 560] width 22 height 22
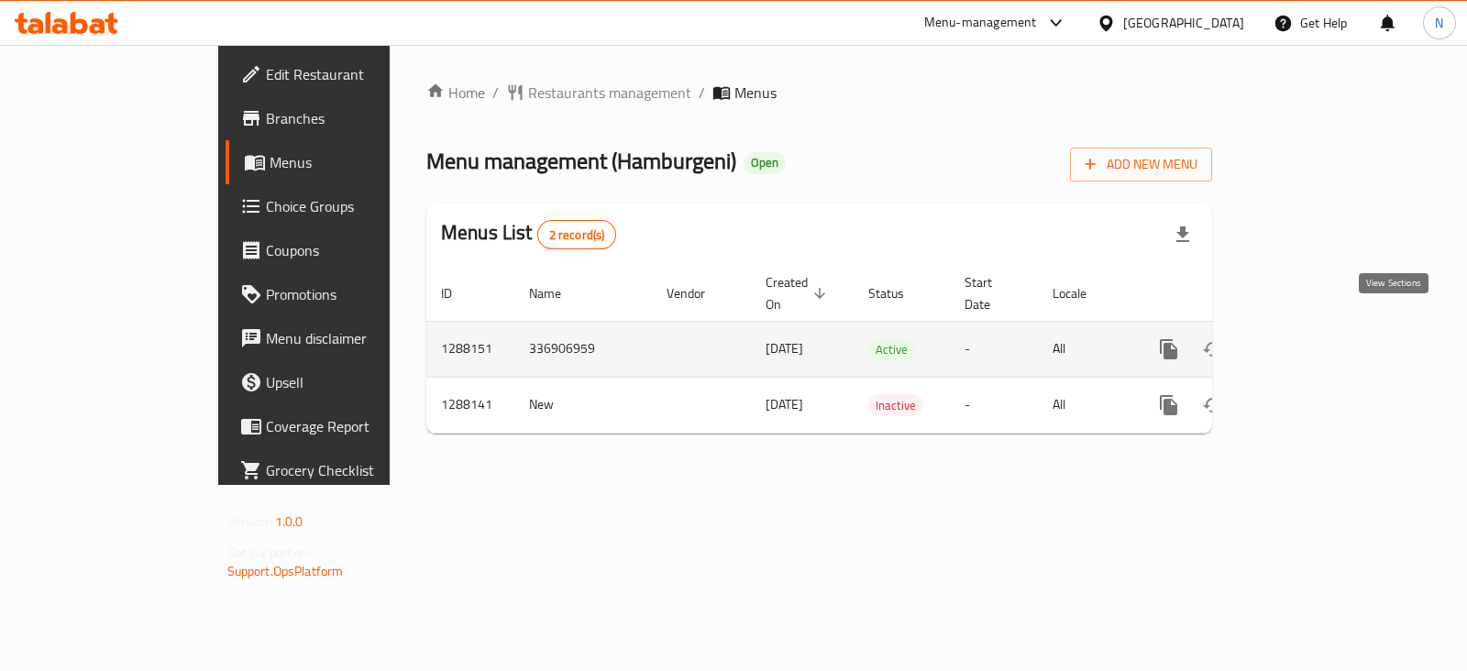
click at [1312, 338] on icon "enhanced table" at bounding box center [1301, 349] width 22 height 22
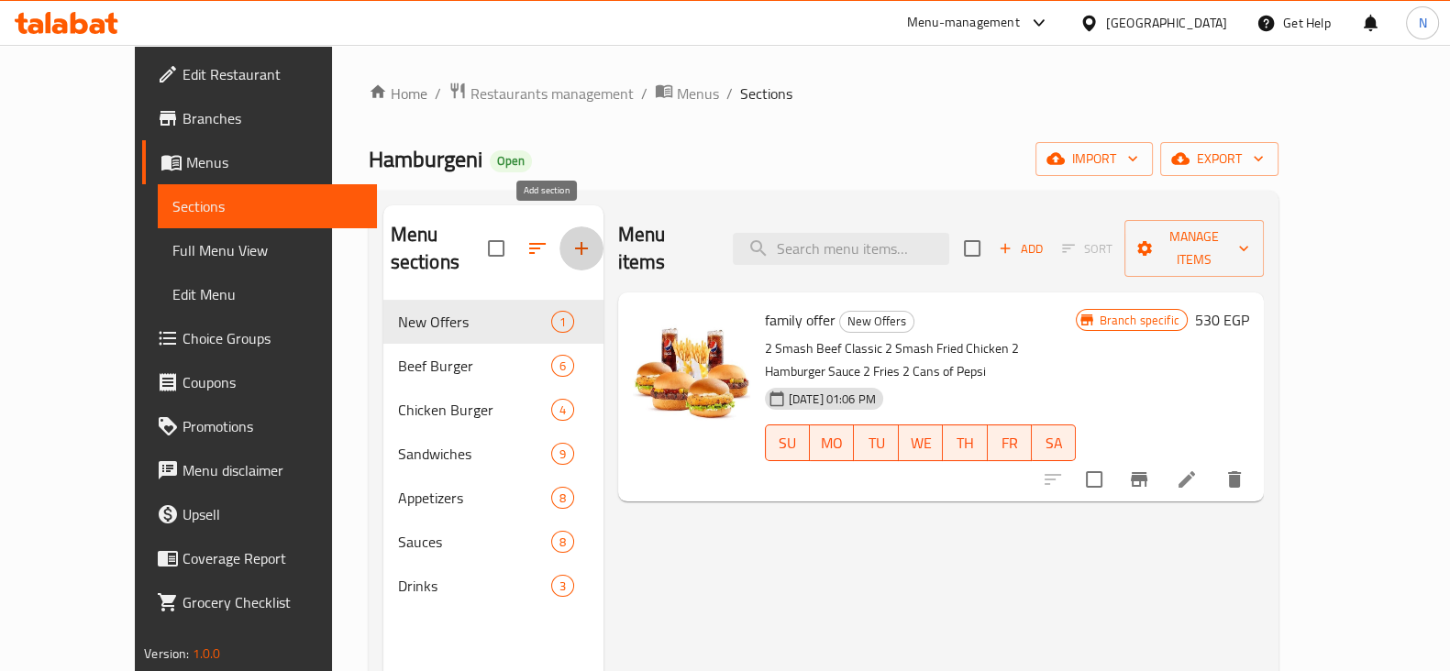
click at [570, 242] on icon "button" at bounding box center [581, 249] width 22 height 22
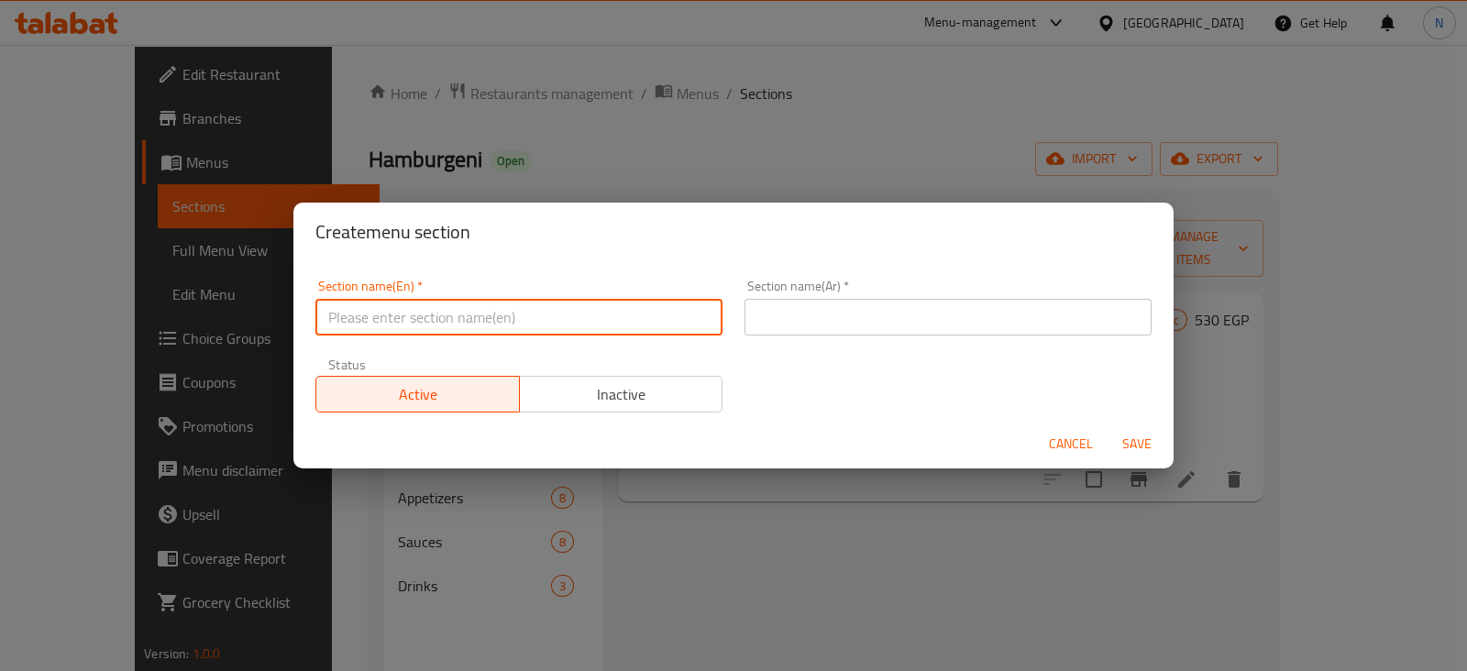
click at [520, 323] on input "text" at bounding box center [518, 317] width 407 height 37
type input "h"
type input "Hot Offers"
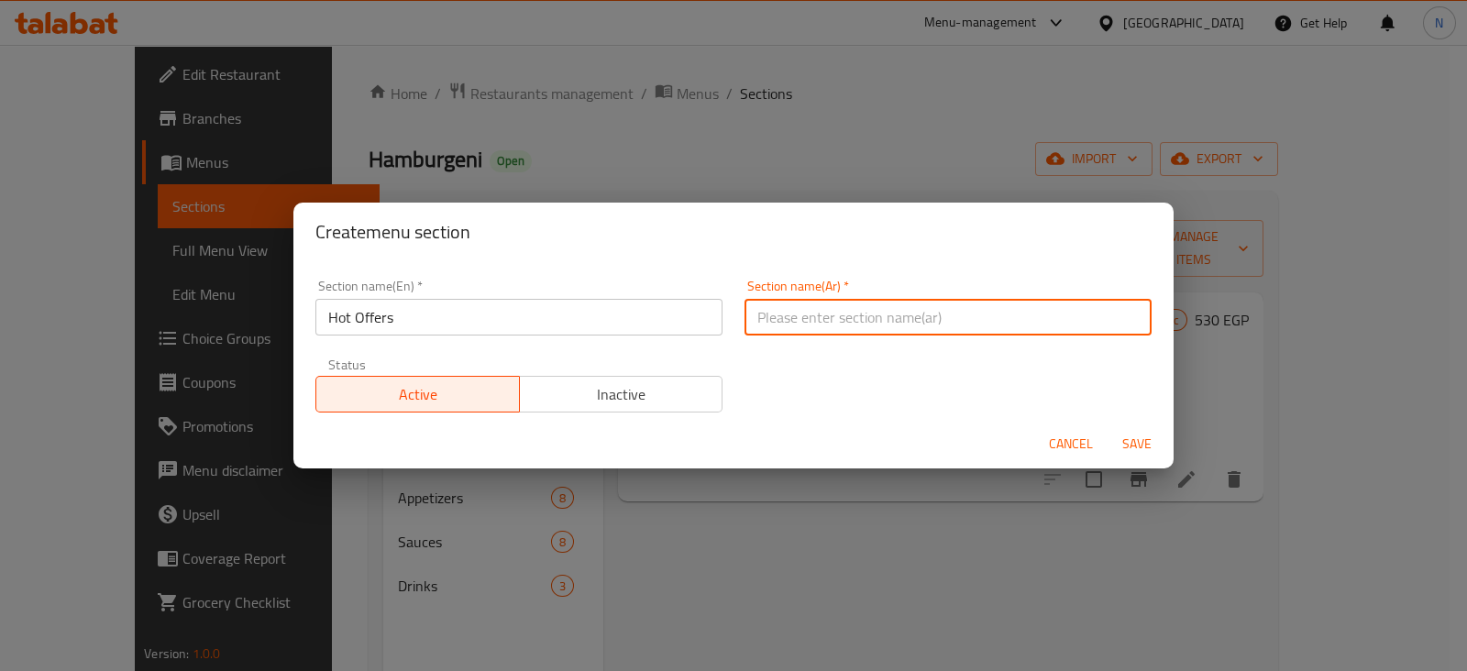
click at [755, 314] on input "text" at bounding box center [948, 317] width 407 height 37
type input "عروض"
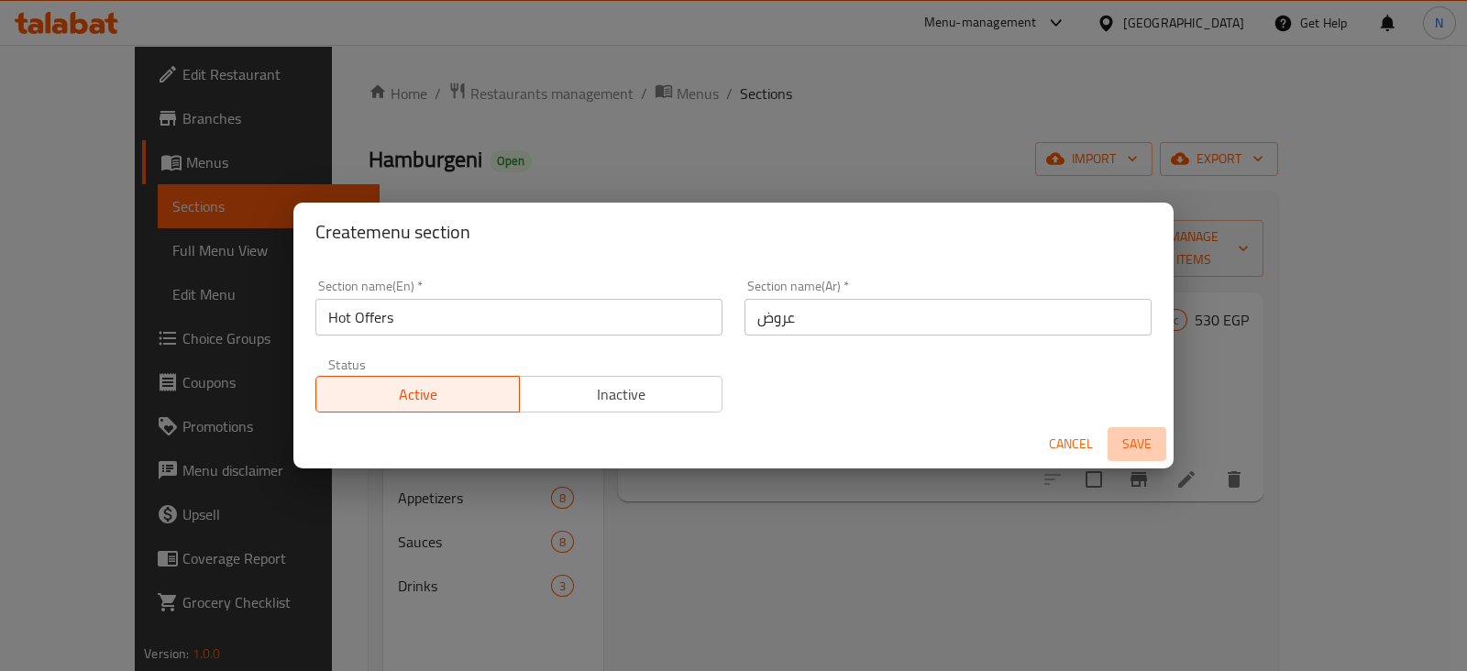
click at [1135, 429] on button "Save" at bounding box center [1137, 444] width 59 height 34
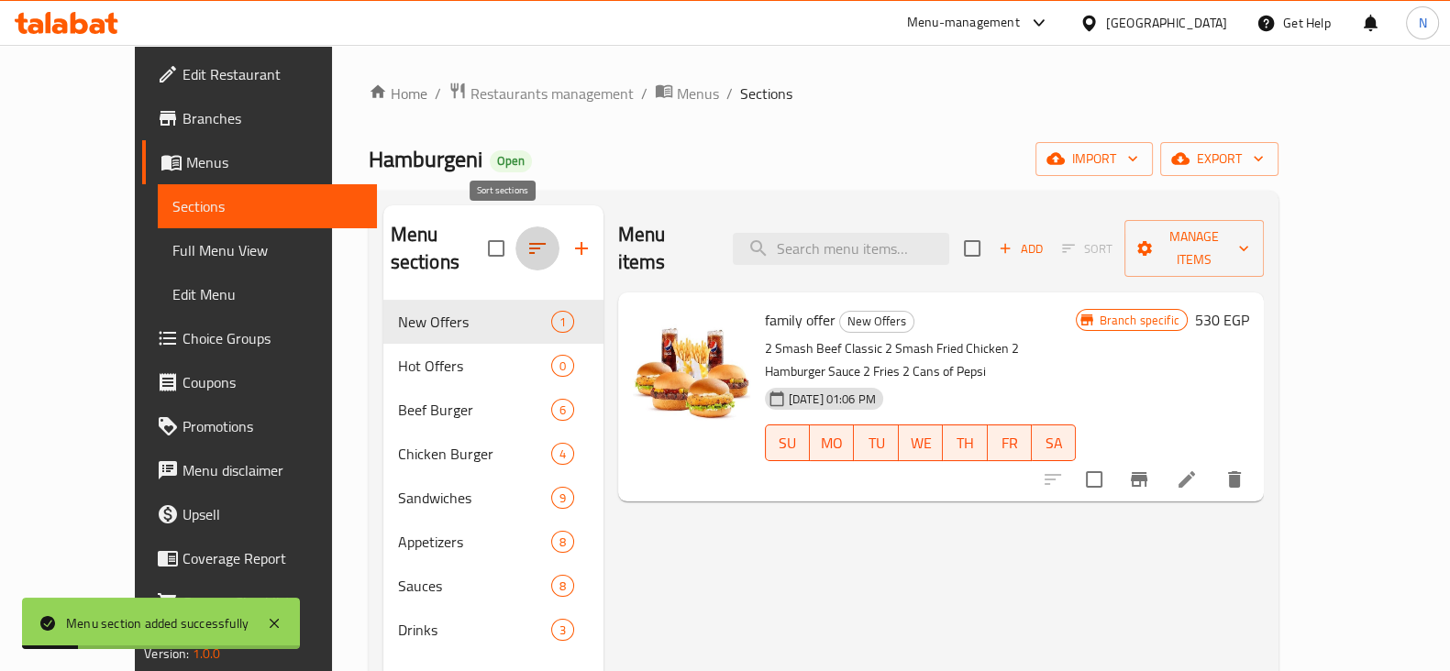
click at [529, 243] on icon "button" at bounding box center [537, 248] width 17 height 11
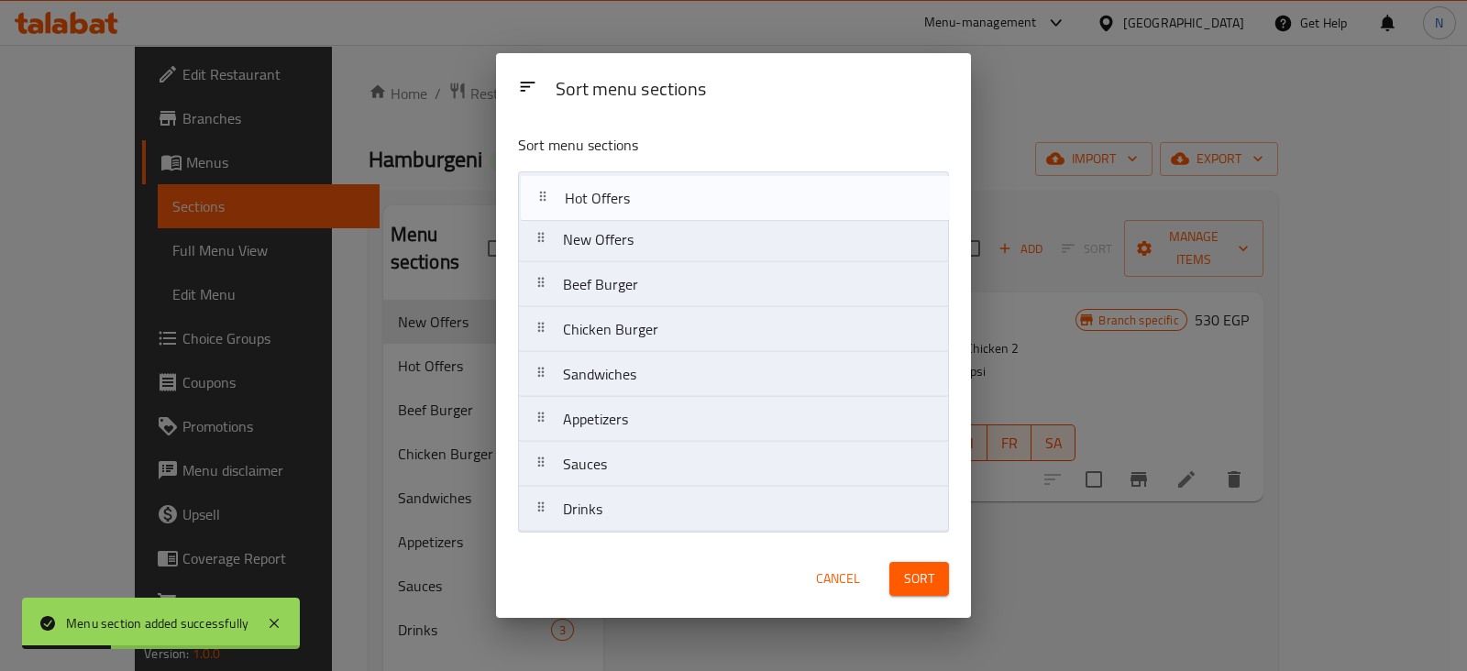
drag, startPoint x: 623, startPoint y: 254, endPoint x: 625, endPoint y: 199, distance: 55.1
click at [625, 199] on nav "New Offers Hot Offers Beef Burger Chicken Burger Sandwiches Appetizers Sauces D…" at bounding box center [733, 351] width 430 height 361
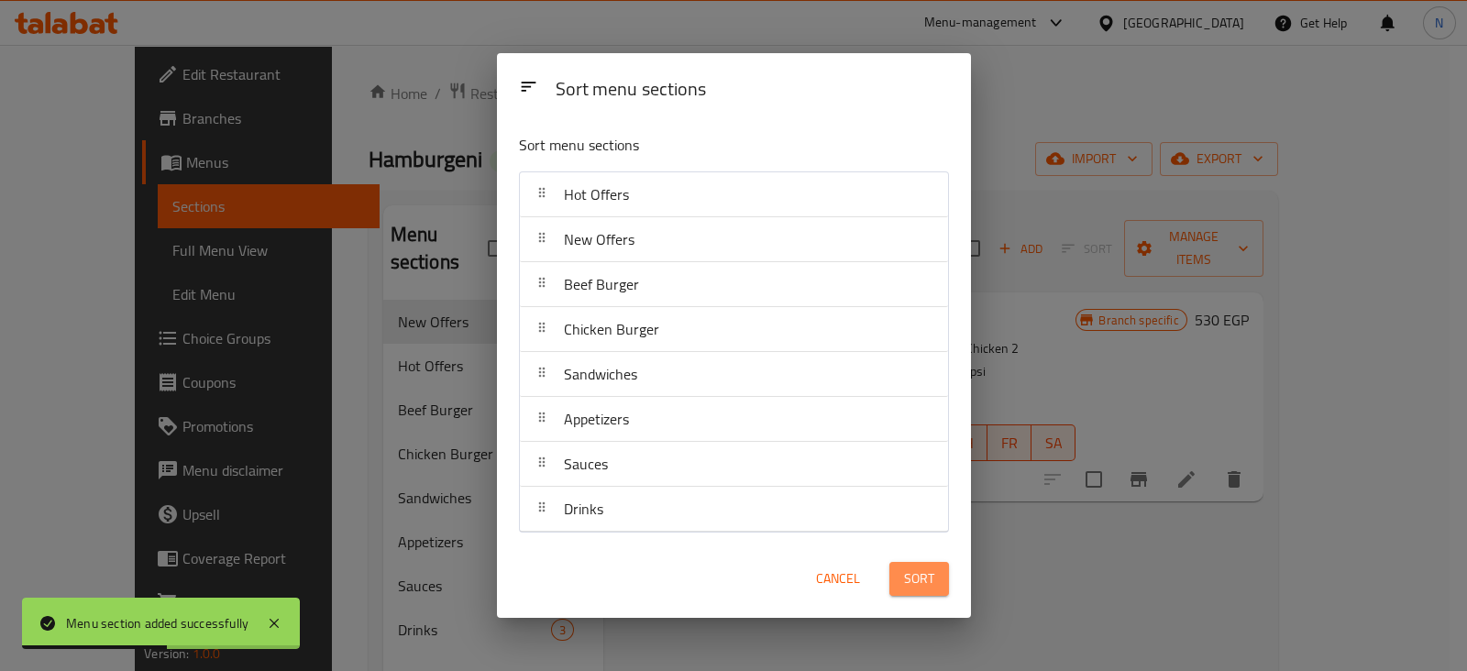
click at [914, 577] on span "Sort" at bounding box center [919, 579] width 30 height 23
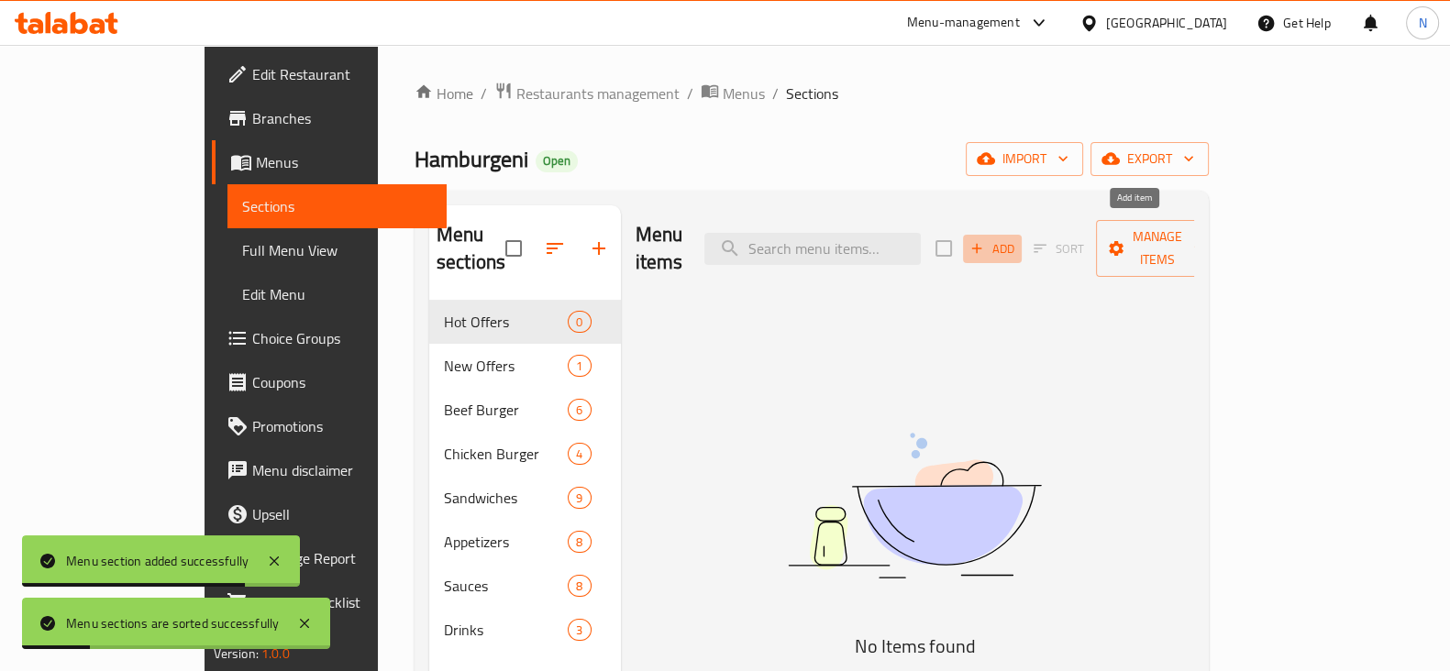
click at [1017, 238] on span "Add" at bounding box center [992, 248] width 50 height 21
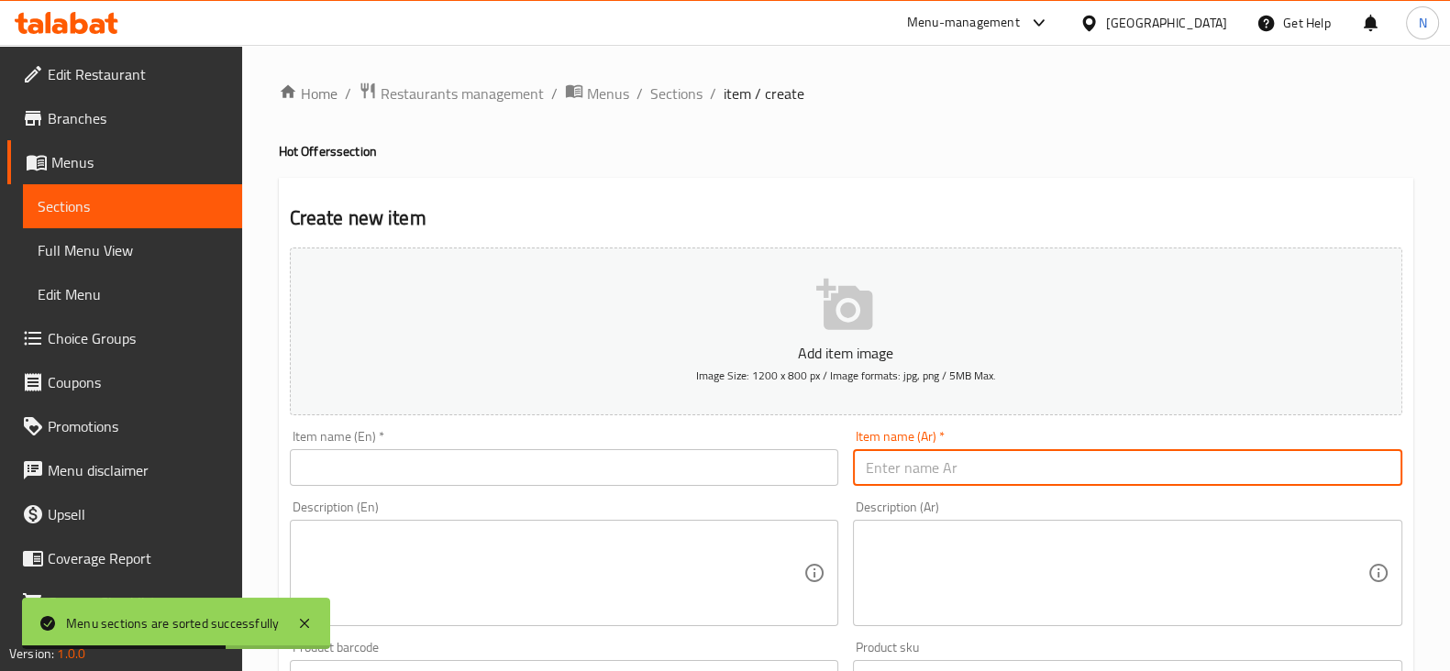
click at [1035, 454] on input "text" at bounding box center [1127, 467] width 549 height 37
paste input "عرض المشروم"
type input "عرض المشروم"
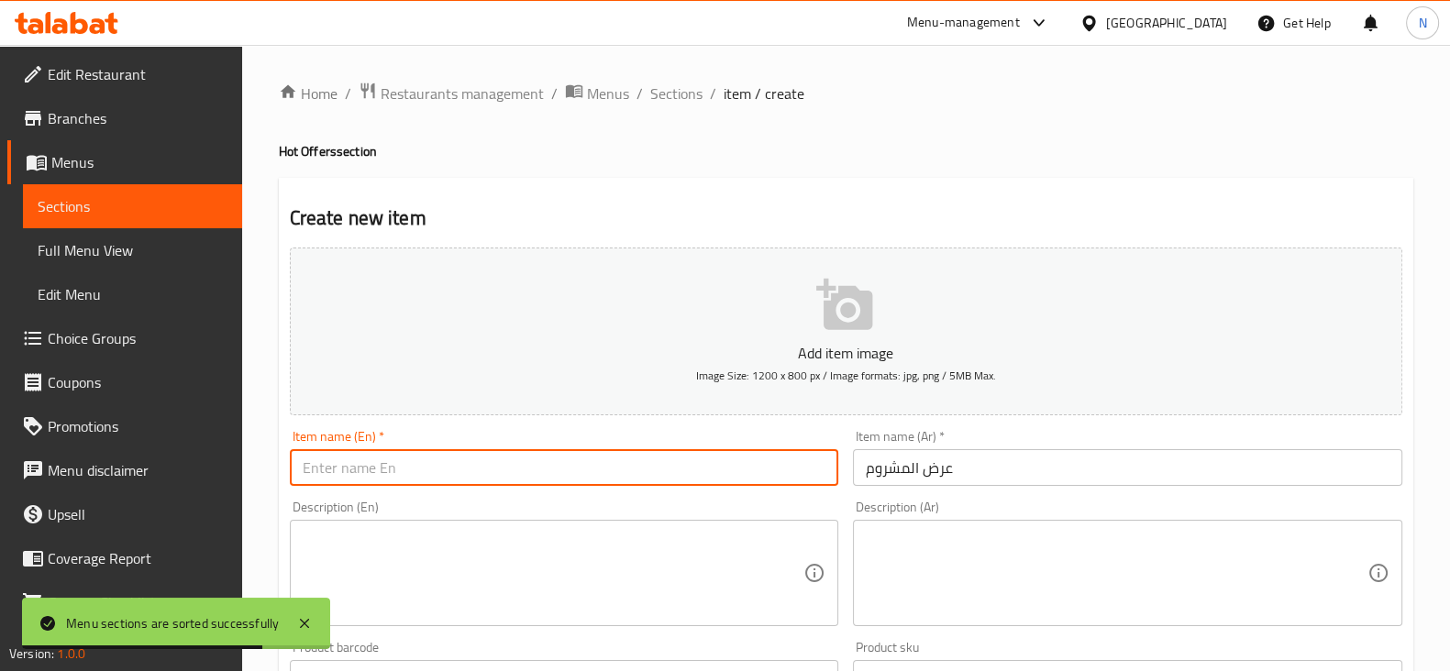
click at [731, 465] on input "text" at bounding box center [564, 467] width 549 height 37
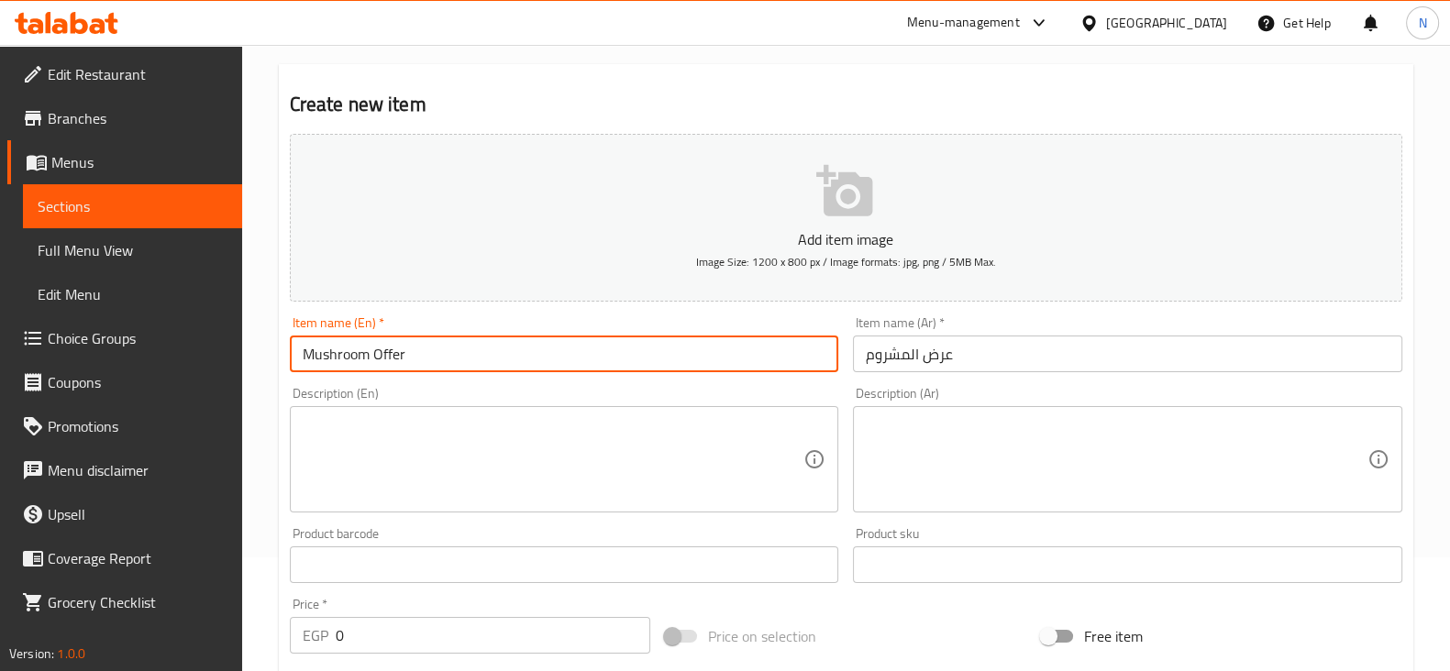
scroll to position [118, 0]
type input "Mushroom Offer"
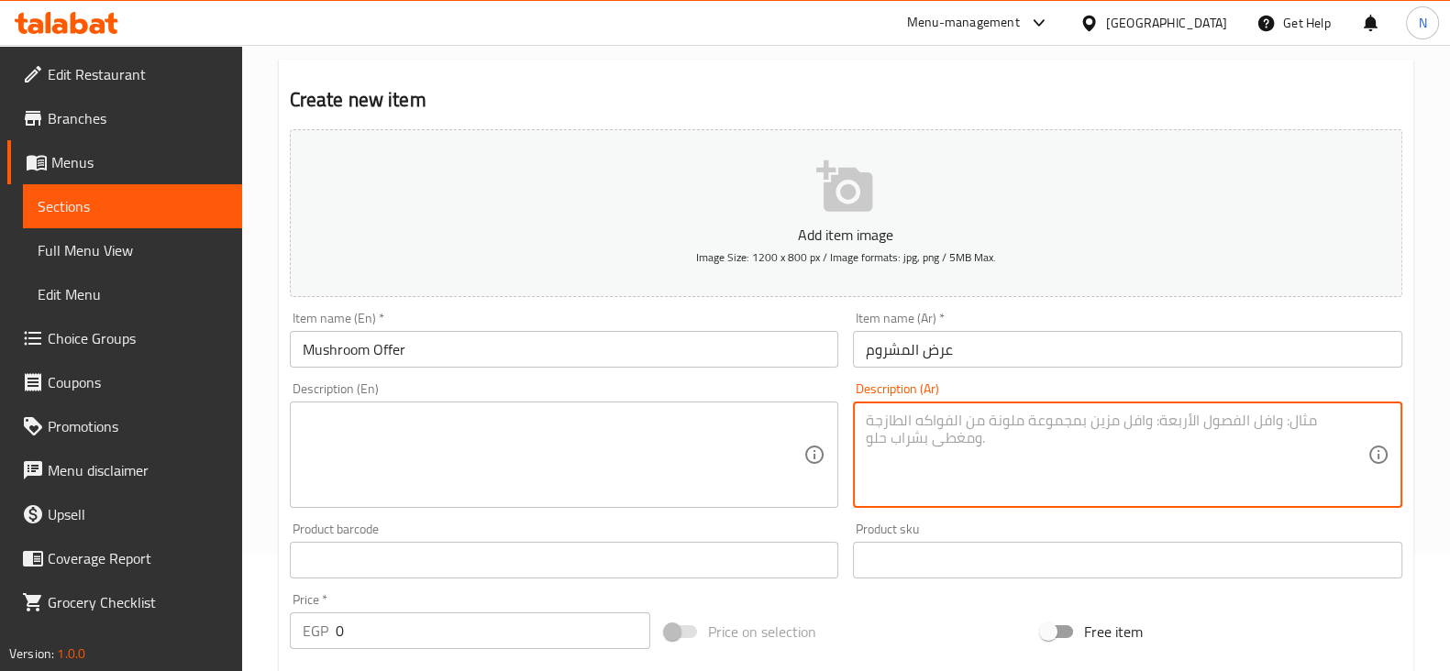
click at [945, 474] on textarea at bounding box center [1117, 455] width 502 height 87
paste textarea "2 مشروم بيف سنجل 1 بطاطس 1 مشروب بيبسي 1 صوص رانش"
type textarea "2 مشروم بيف سنجل 1 بطاطس 1 مشروب بيبسي 1 صوص رانش"
click at [514, 448] on textarea at bounding box center [554, 455] width 502 height 87
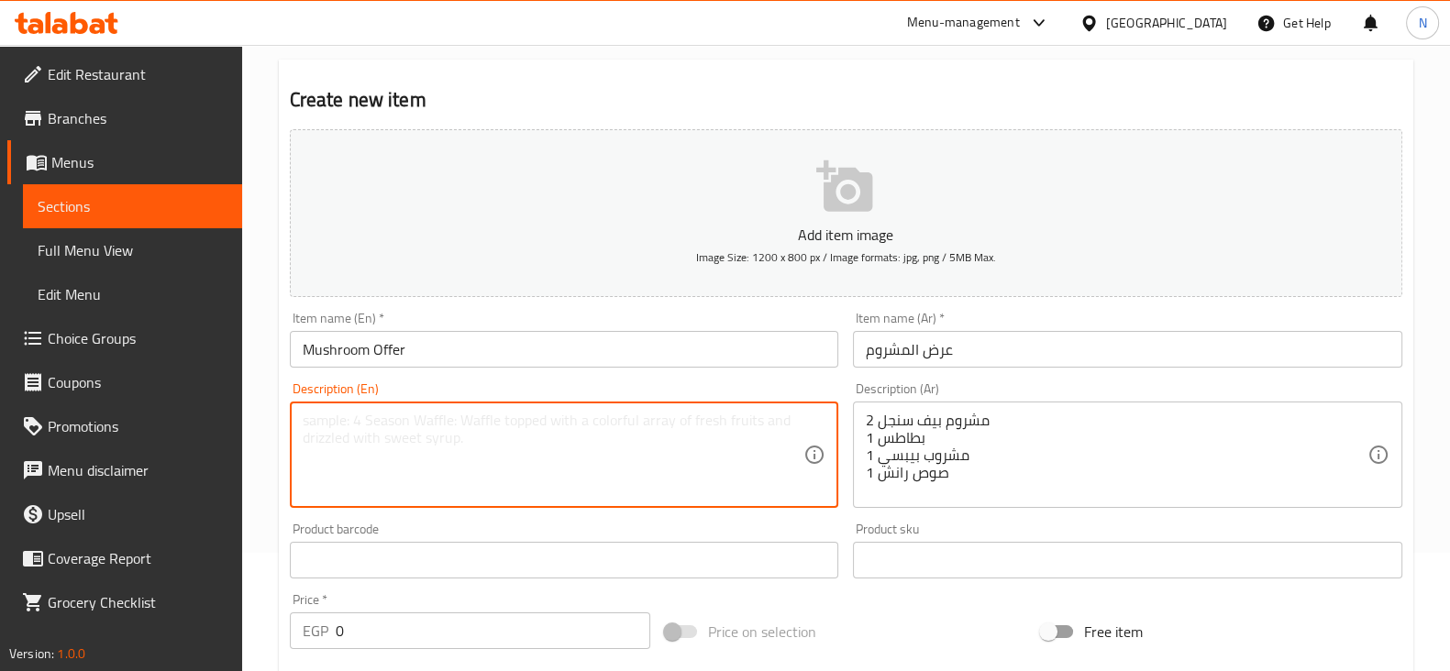
paste textarea "2 single beef mushrooms 1 potato 1 Pepsi 1 ranch dressing"
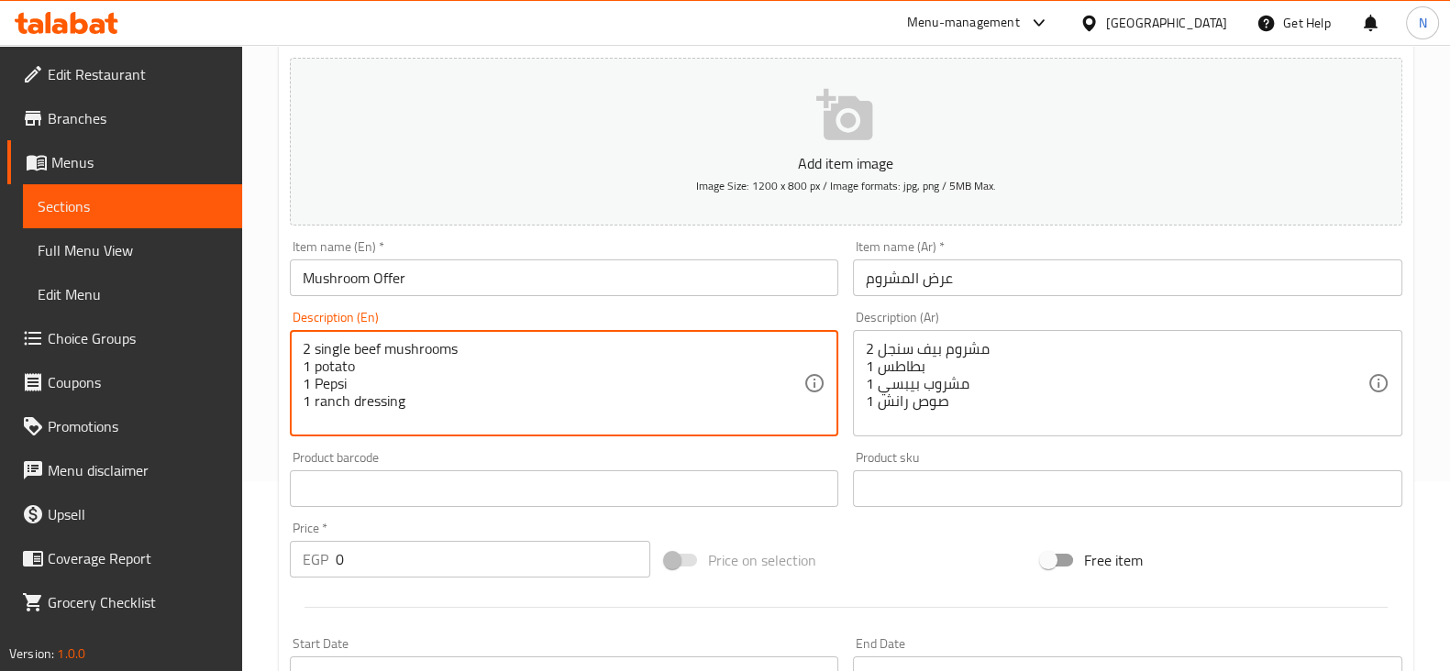
scroll to position [192, 0]
type textarea "2 single beef mushrooms 1 potato 1 Pepsi 1 ranch dressing"
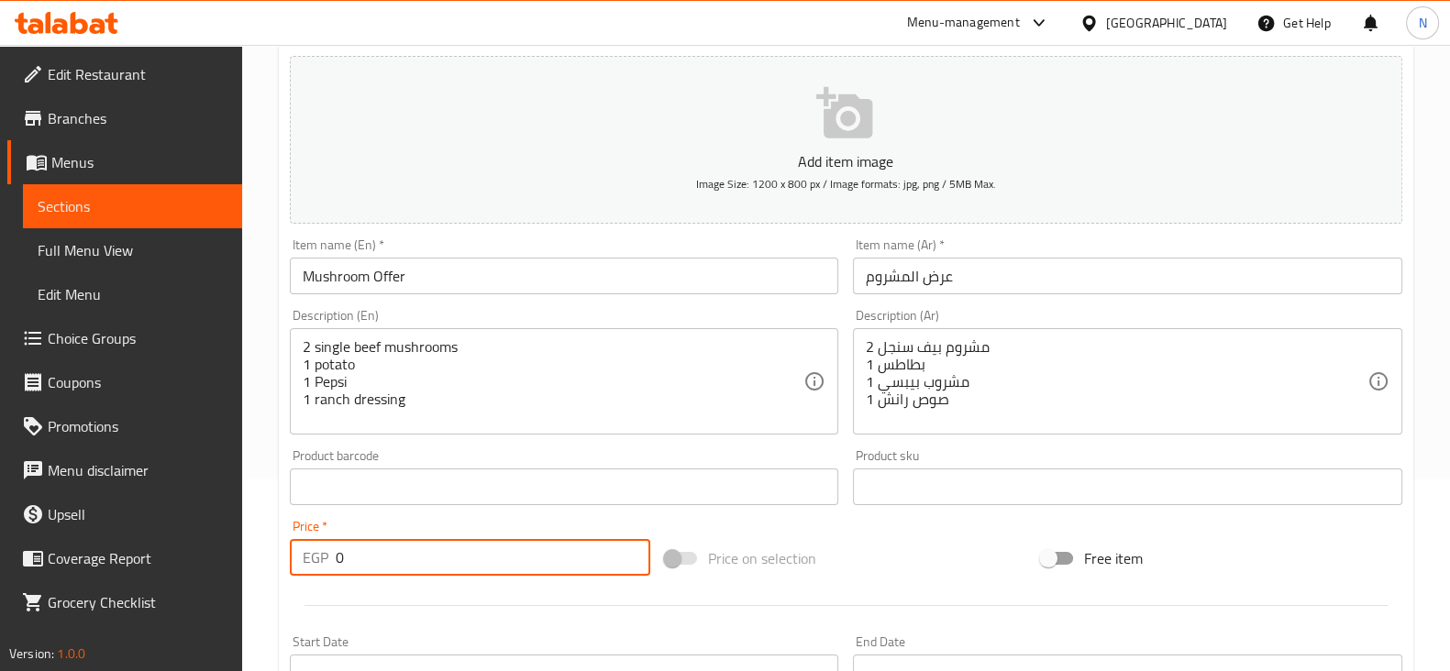
click at [470, 559] on input "0" at bounding box center [493, 557] width 315 height 37
type input "390"
click at [919, 552] on div "Add item image Image Size: 1200 x 800 px / Image formats: jpg, png / 5MB Max. I…" at bounding box center [845, 444] width 1127 height 791
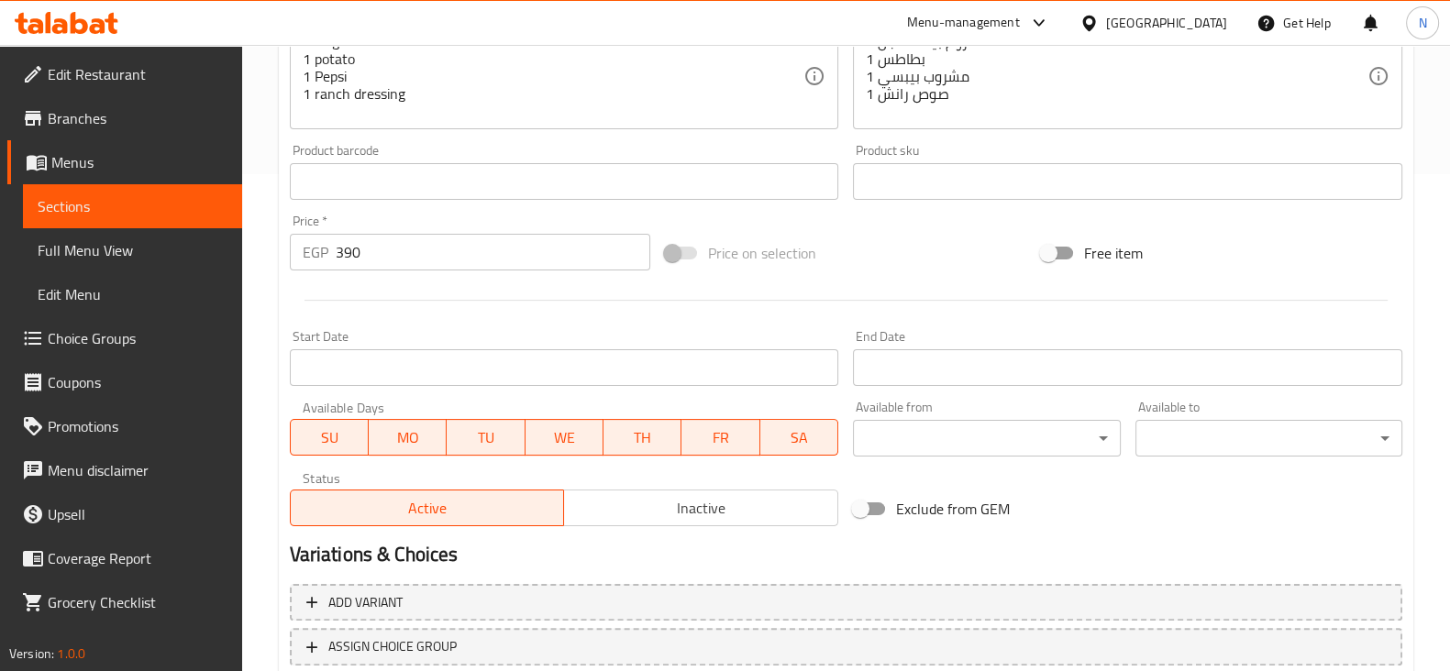
scroll to position [624, 0]
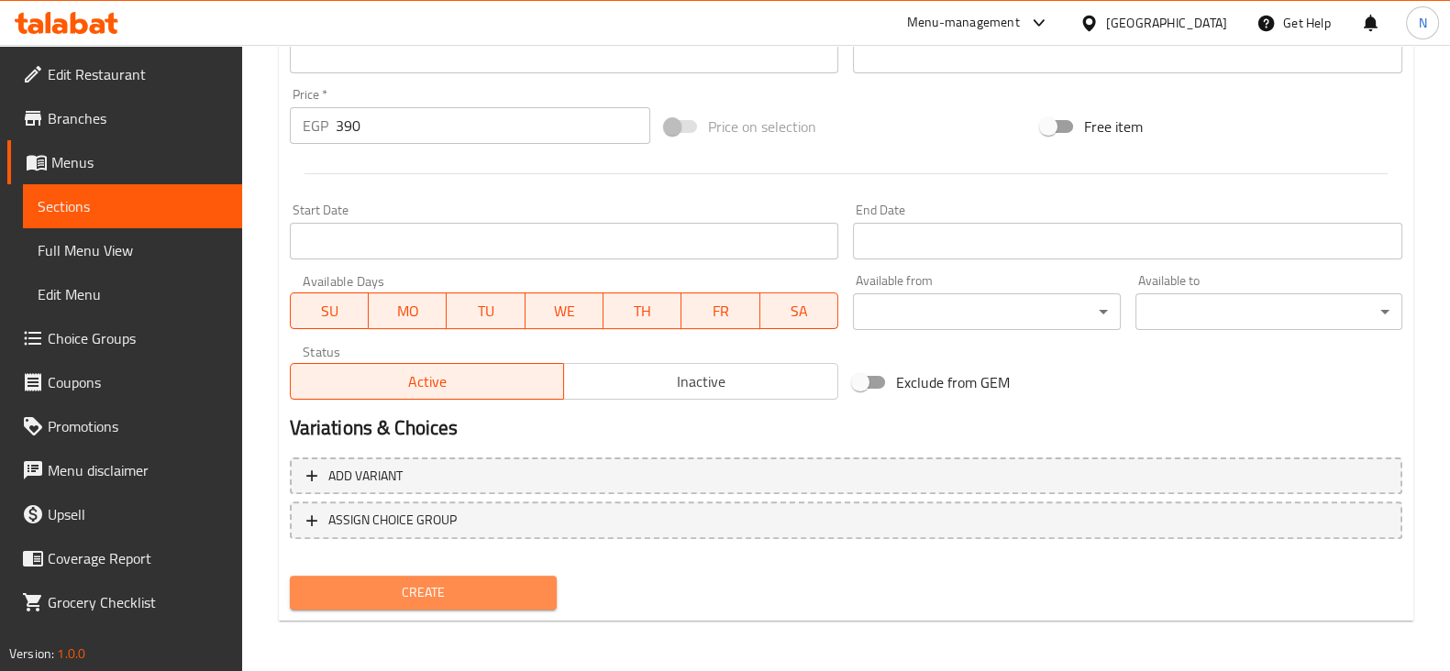
click at [489, 590] on span "Create" at bounding box center [423, 592] width 238 height 23
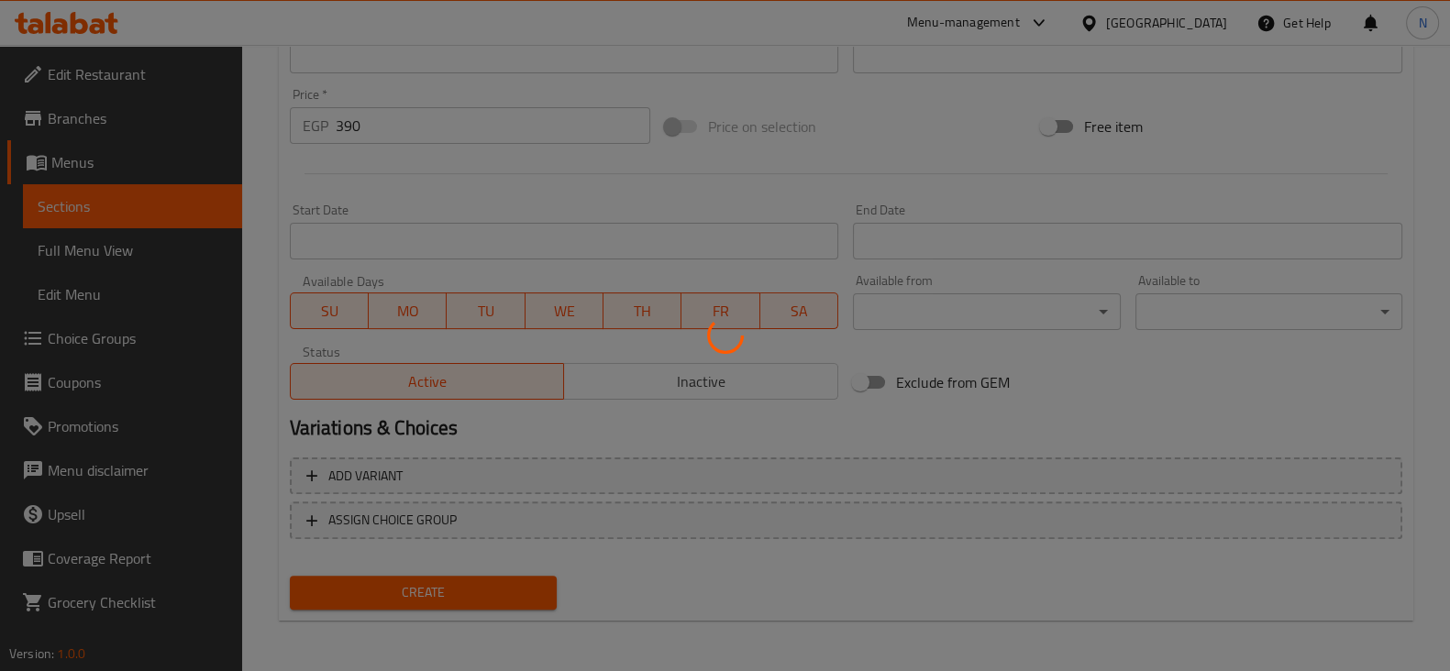
type input "0"
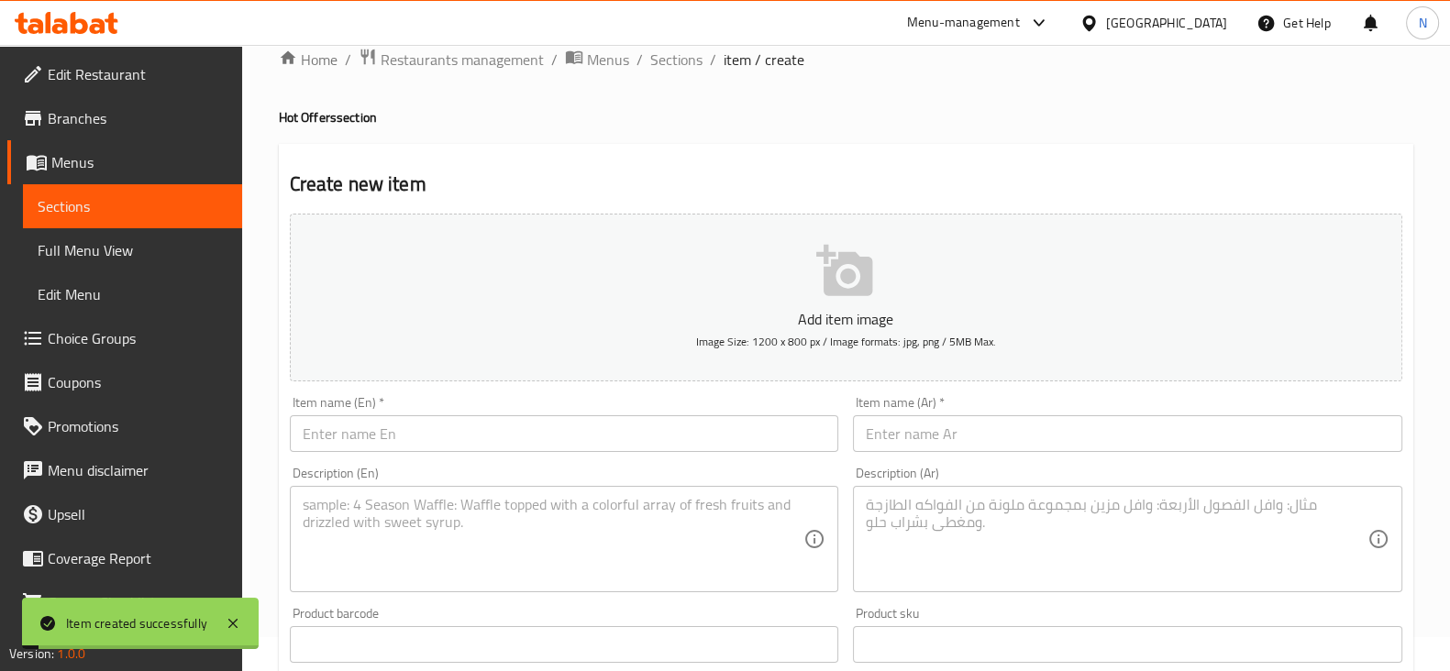
scroll to position [0, 0]
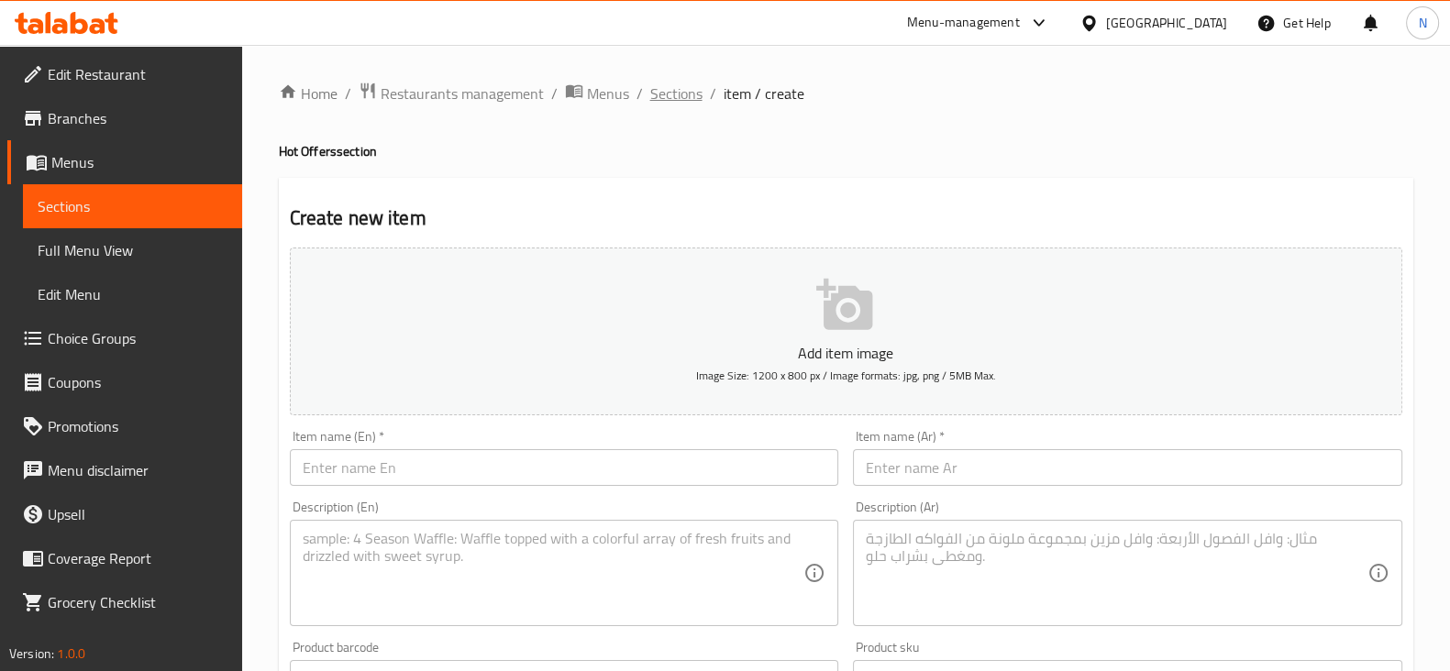
click at [661, 83] on span "Sections" at bounding box center [676, 94] width 52 height 22
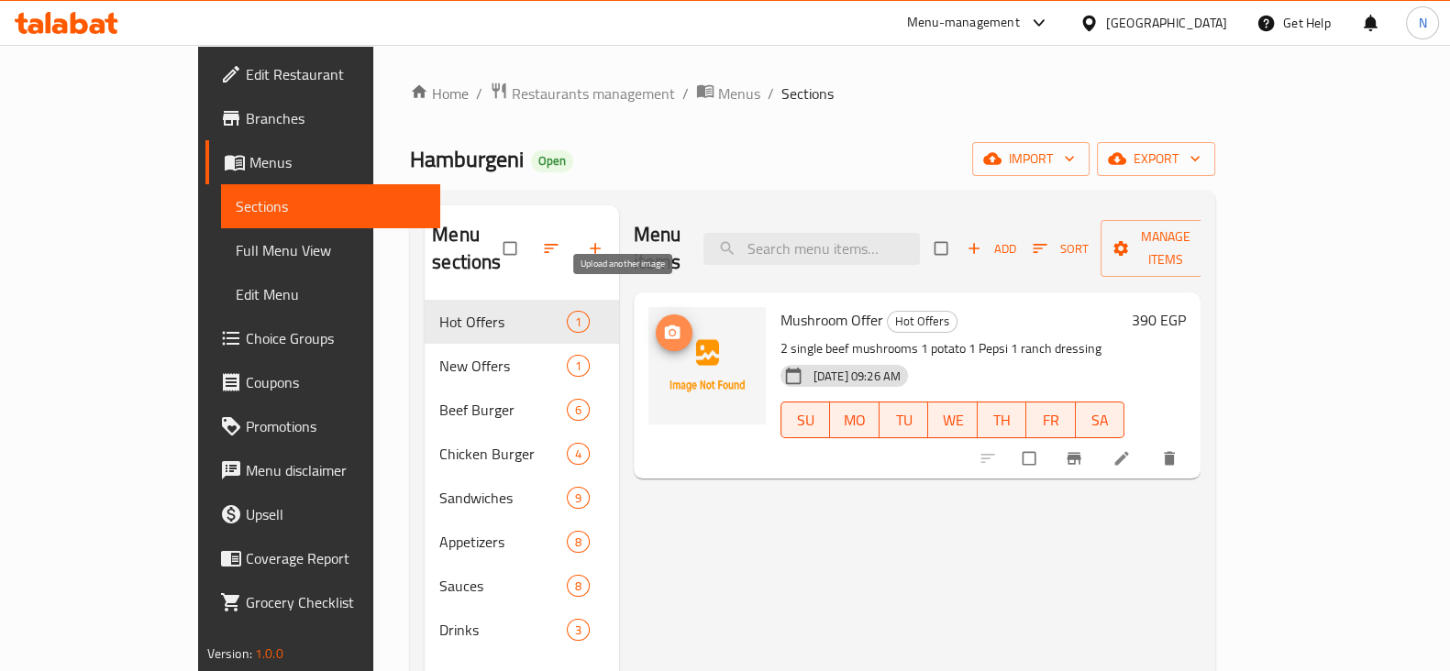
click at [656, 315] on button "upload picture" at bounding box center [674, 333] width 37 height 37
